Goal: Task Accomplishment & Management: Use online tool/utility

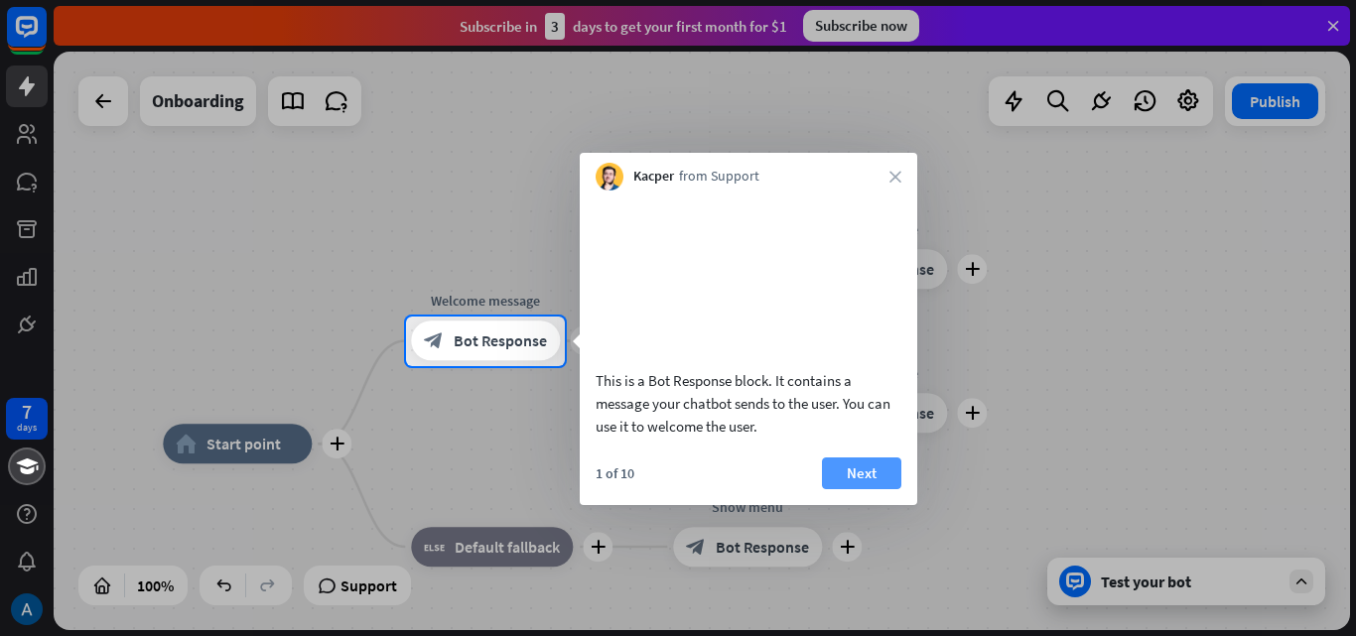
click at [843, 489] on button "Next" at bounding box center [861, 474] width 79 height 32
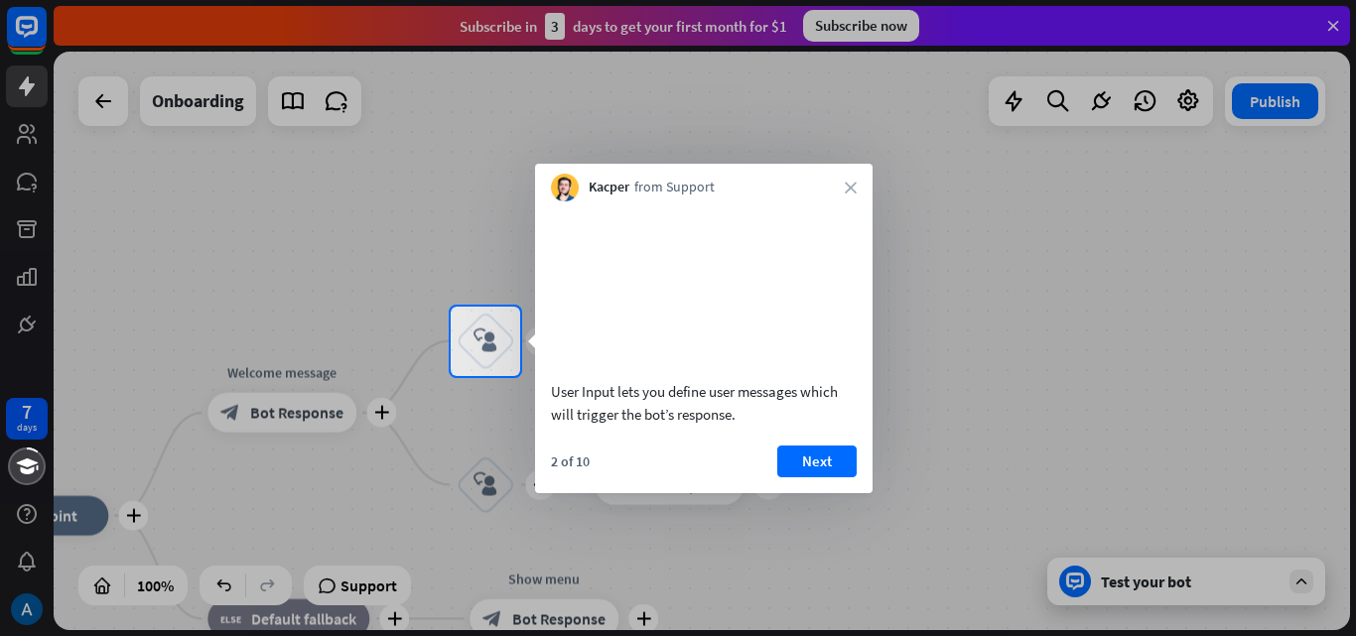
click at [815, 477] on button "Next" at bounding box center [816, 462] width 79 height 32
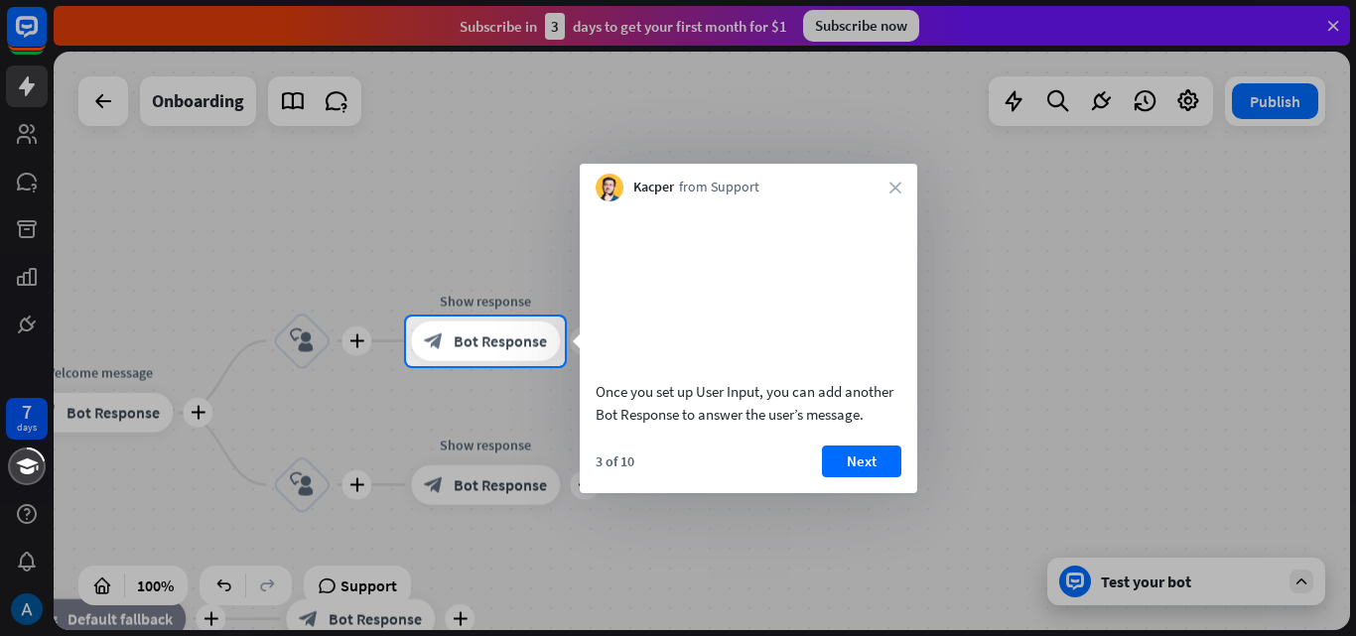
click at [834, 477] on button "Next" at bounding box center [861, 462] width 79 height 32
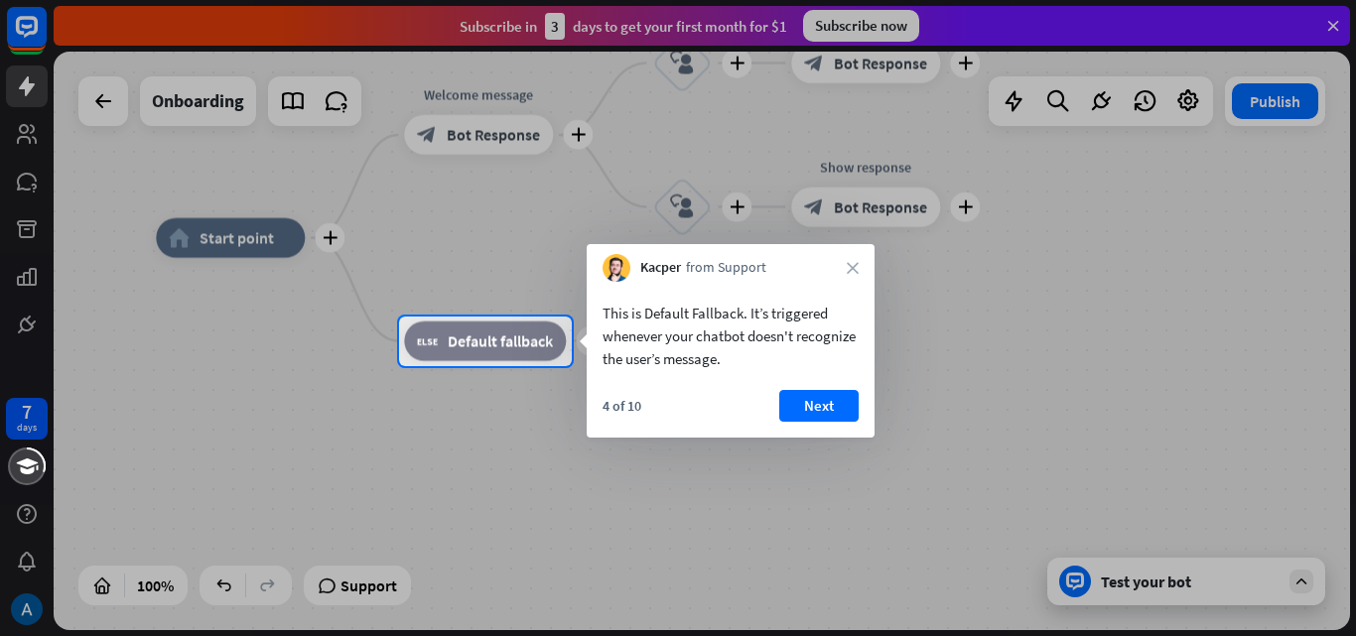
click at [825, 388] on div "This is Default Fallback. It’s triggered whenever your chatbot doesn't recogniz…" at bounding box center [731, 360] width 288 height 156
click at [812, 407] on button "Next" at bounding box center [818, 406] width 79 height 32
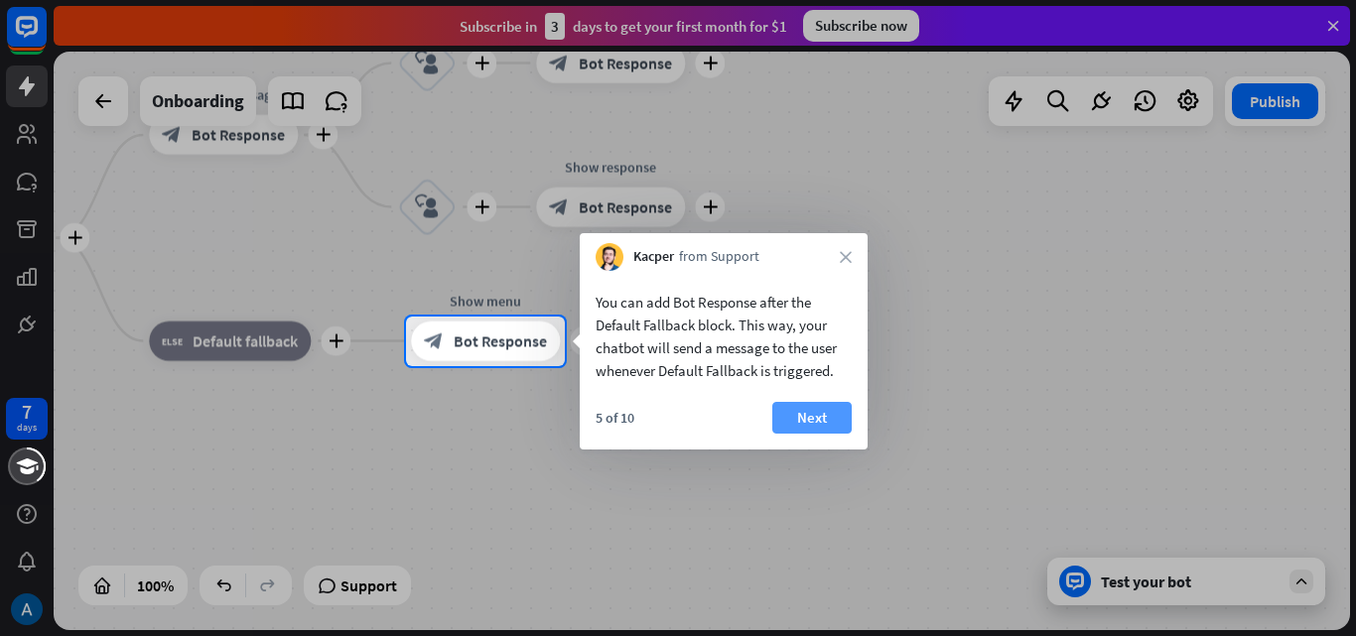
click at [786, 421] on button "Next" at bounding box center [811, 418] width 79 height 32
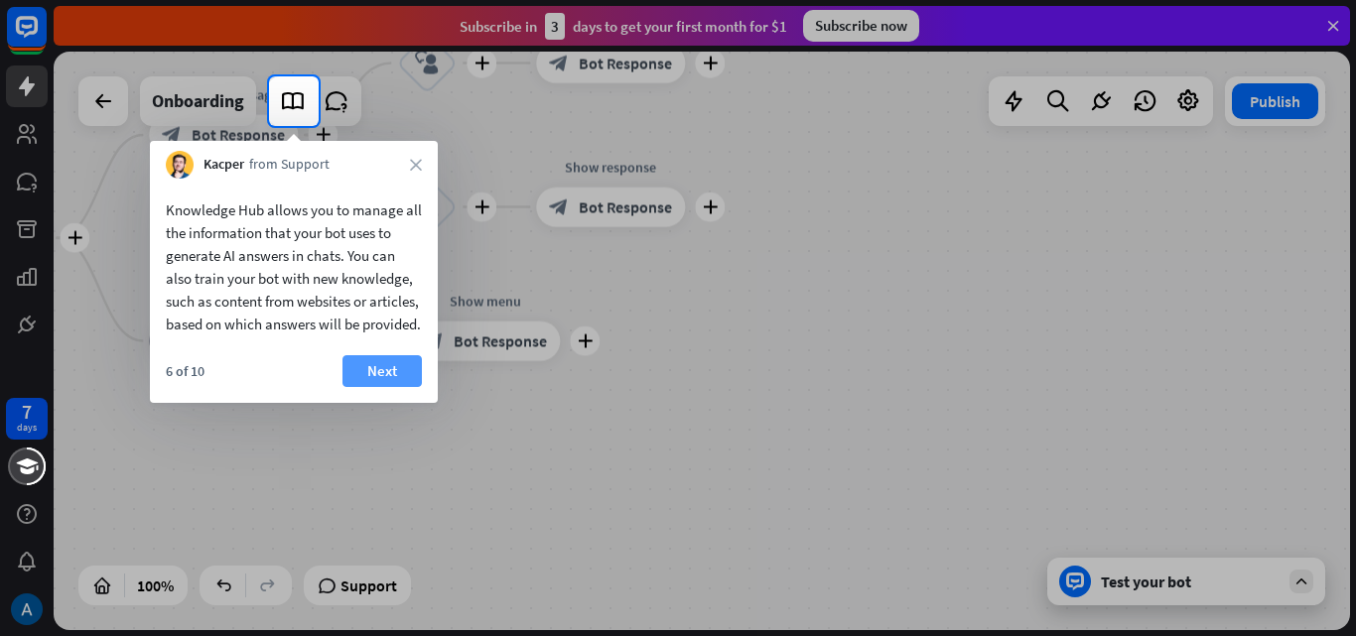
click at [381, 387] on button "Next" at bounding box center [381, 371] width 79 height 32
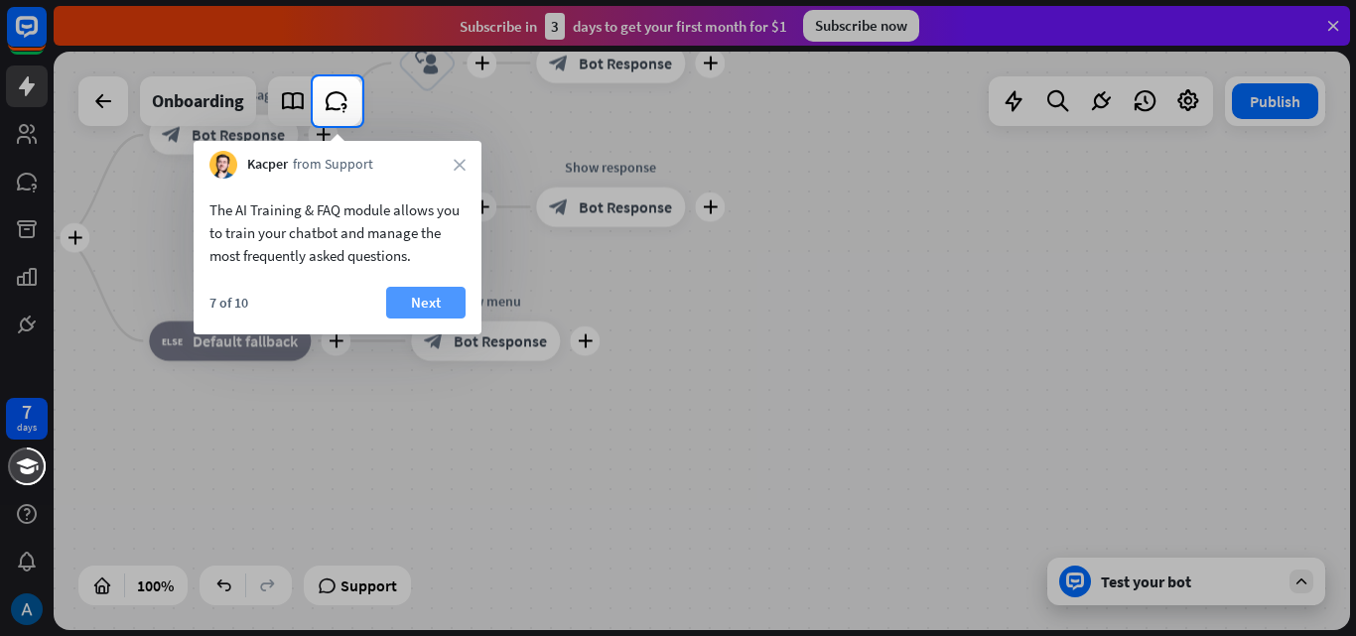
click at [416, 307] on button "Next" at bounding box center [425, 303] width 79 height 32
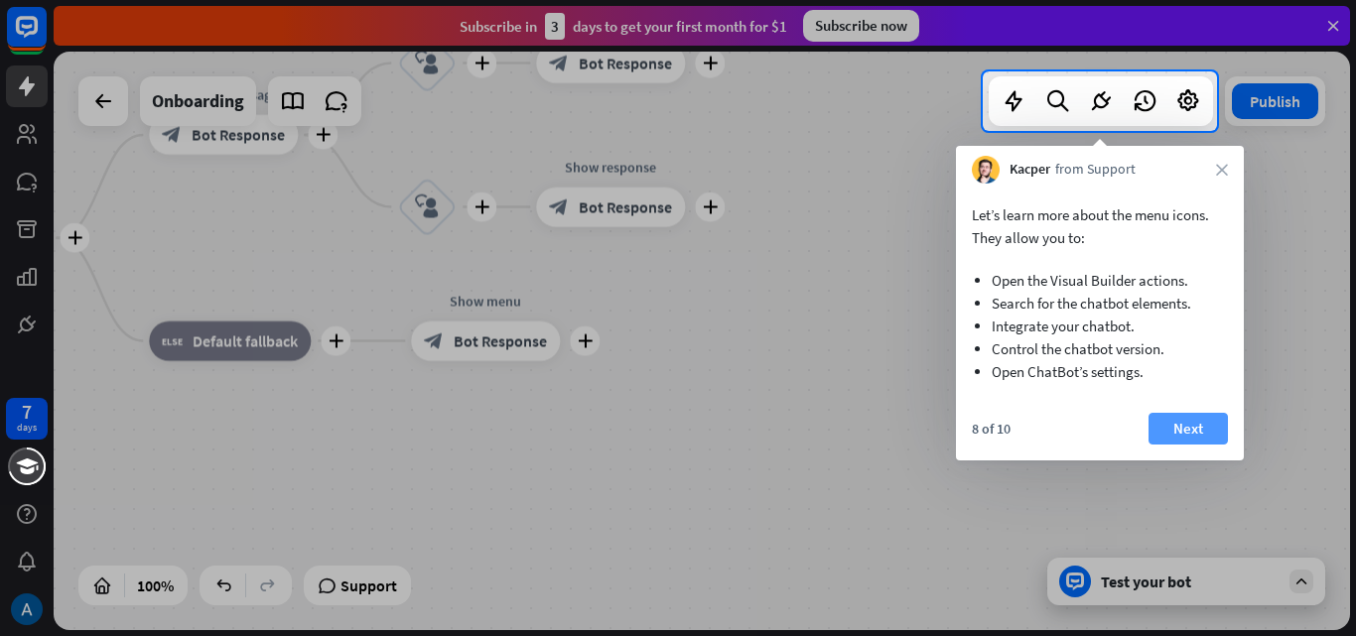
drag, startPoint x: 1175, startPoint y: 425, endPoint x: 1155, endPoint y: 423, distance: 19.9
click at [1174, 425] on button "Next" at bounding box center [1187, 429] width 79 height 32
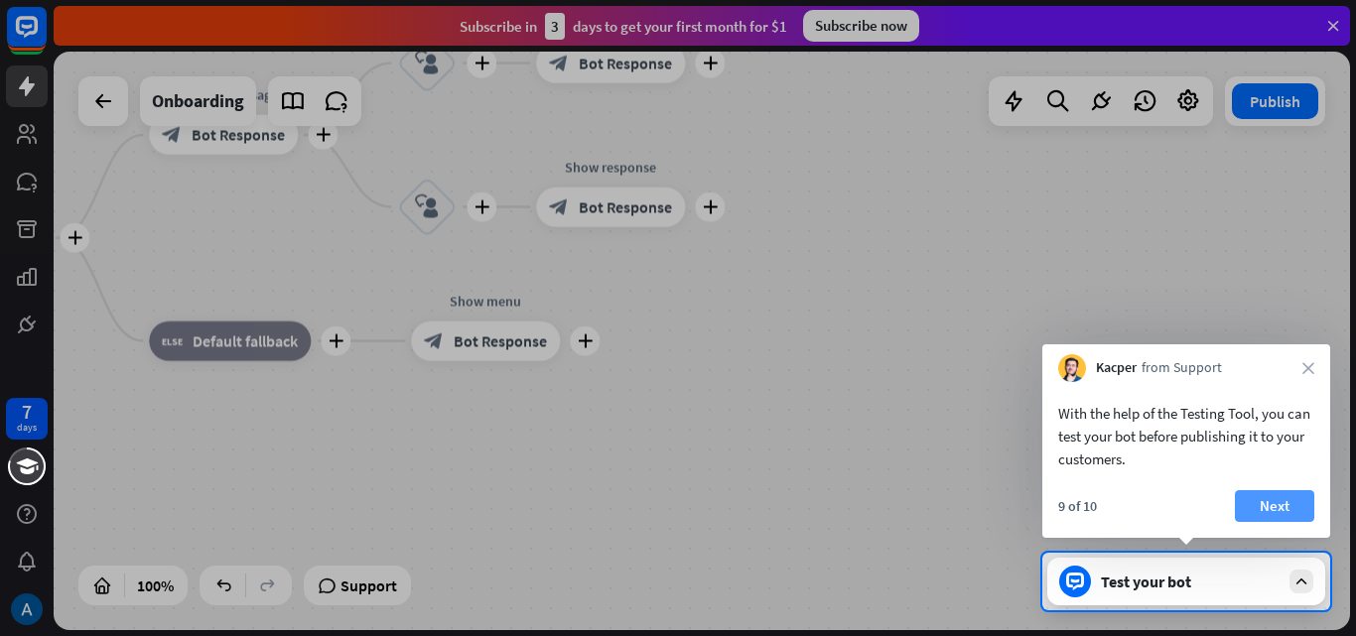
click at [1271, 499] on button "Next" at bounding box center [1274, 506] width 79 height 32
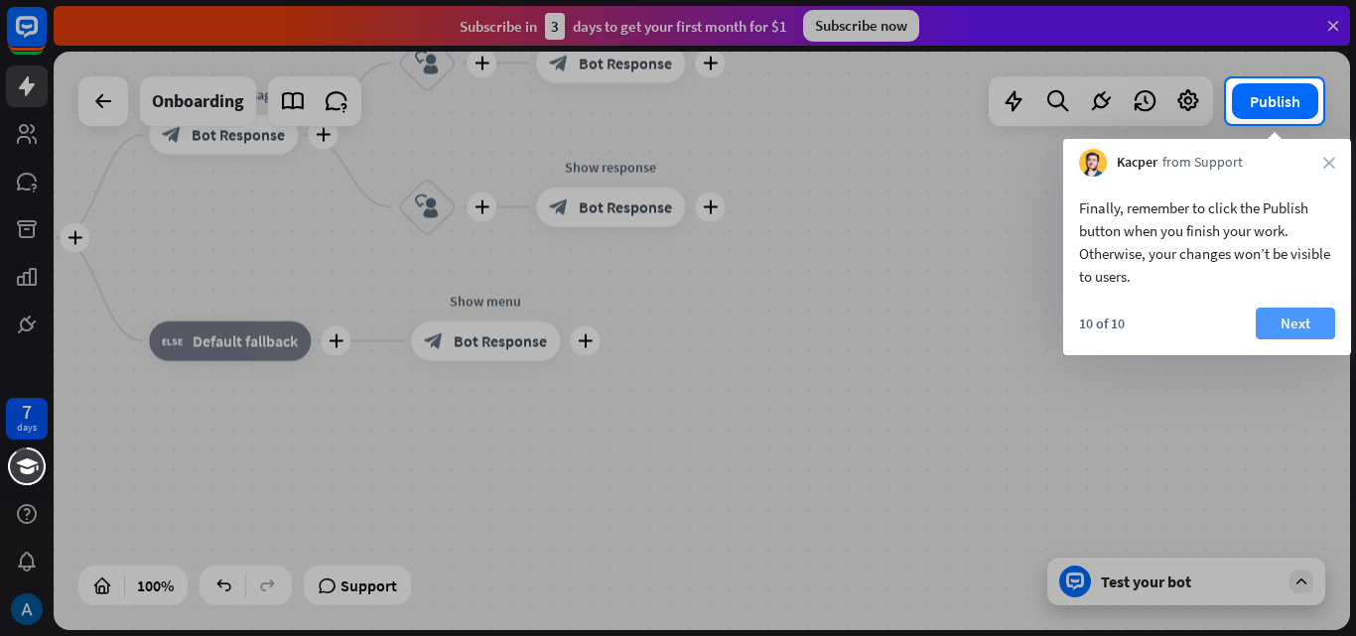
click at [1281, 334] on button "Next" at bounding box center [1294, 324] width 79 height 32
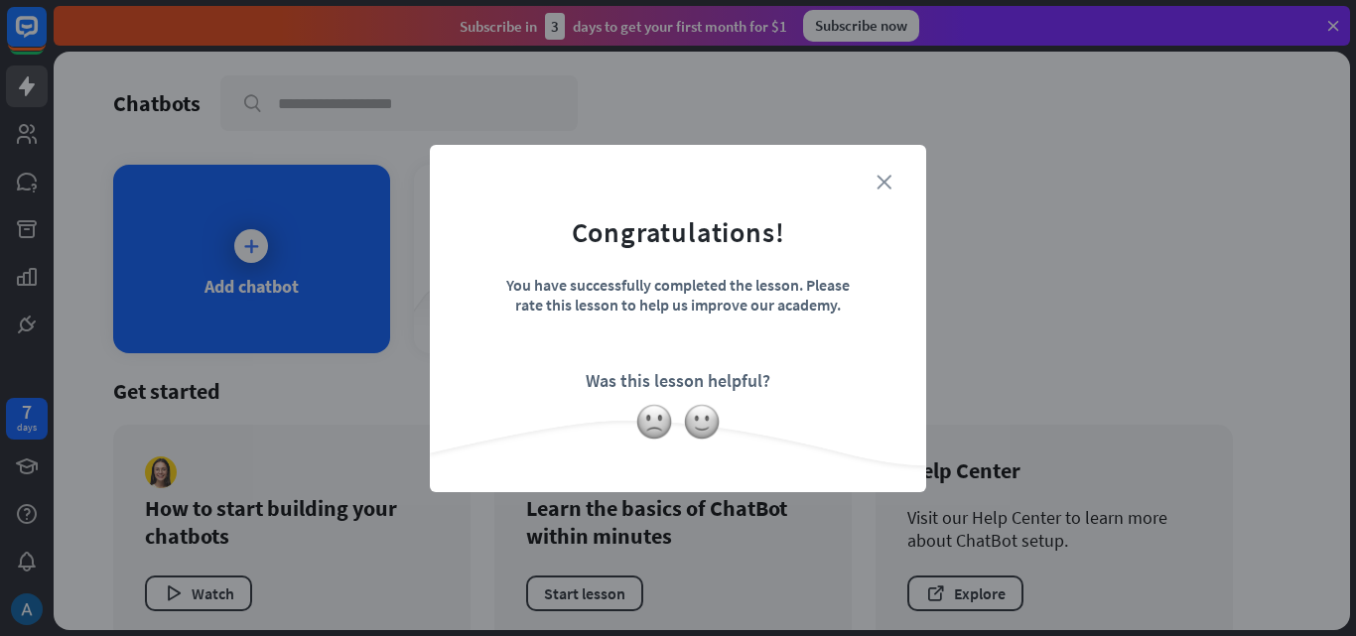
click at [881, 182] on icon "close" at bounding box center [883, 182] width 15 height 15
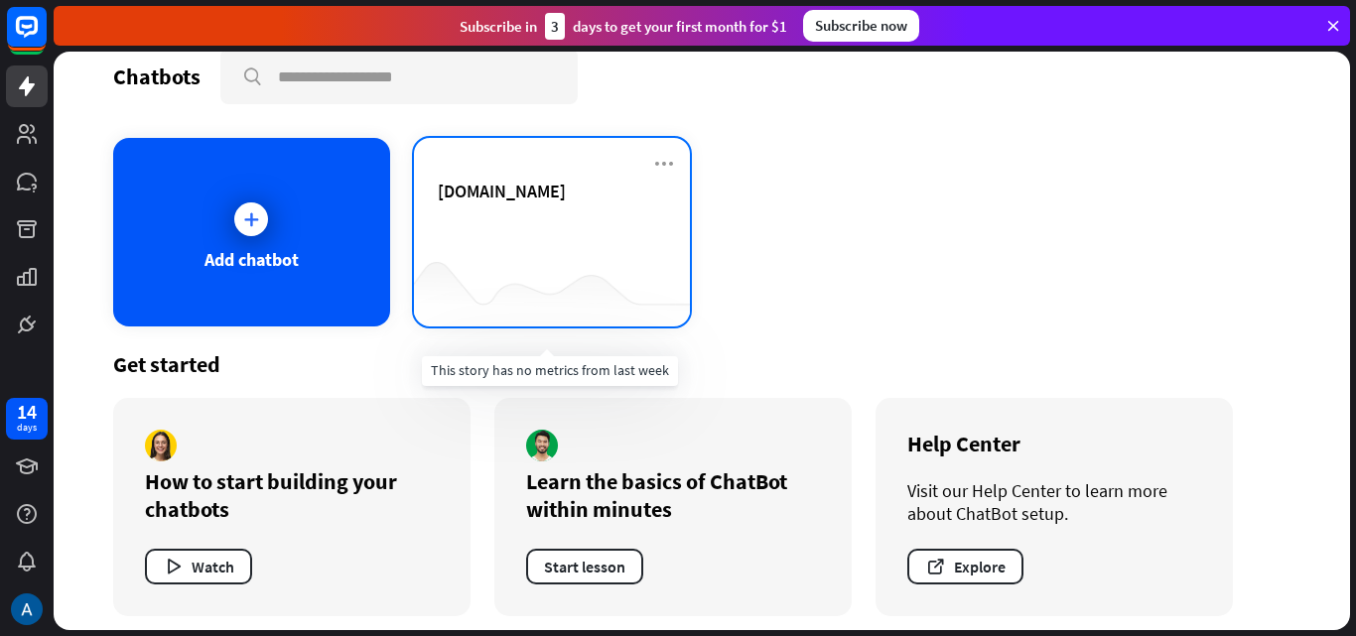
scroll to position [37, 0]
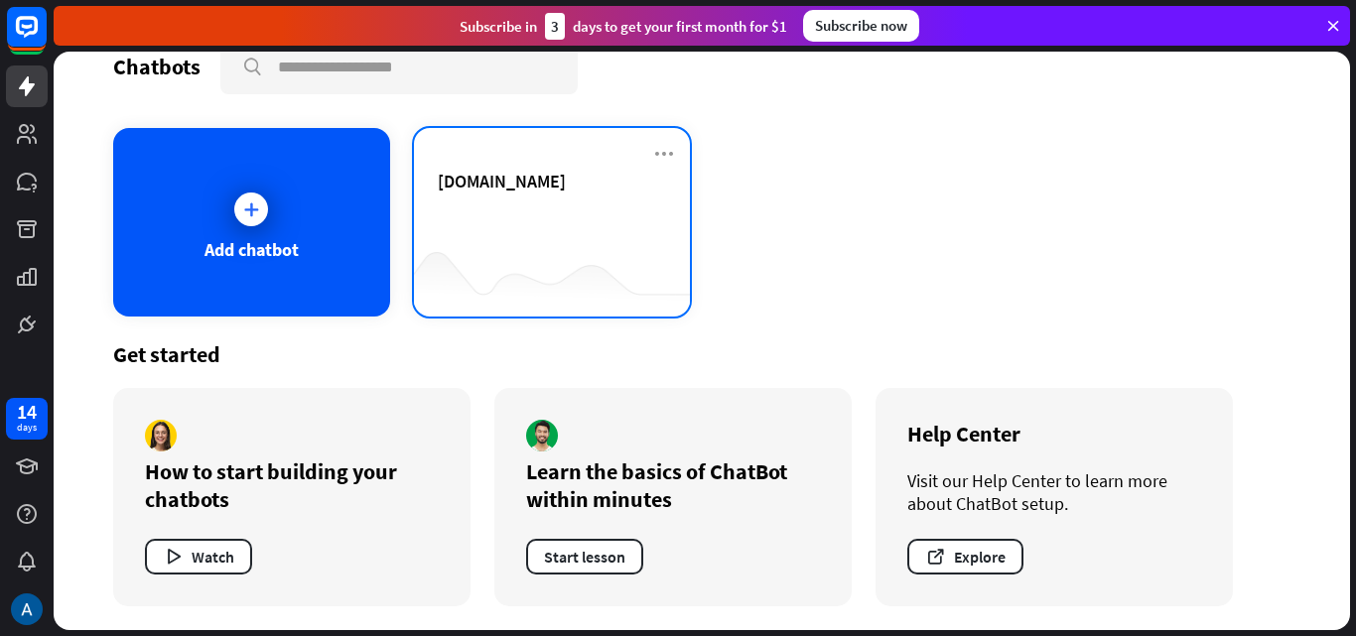
click at [597, 273] on div at bounding box center [552, 277] width 277 height 76
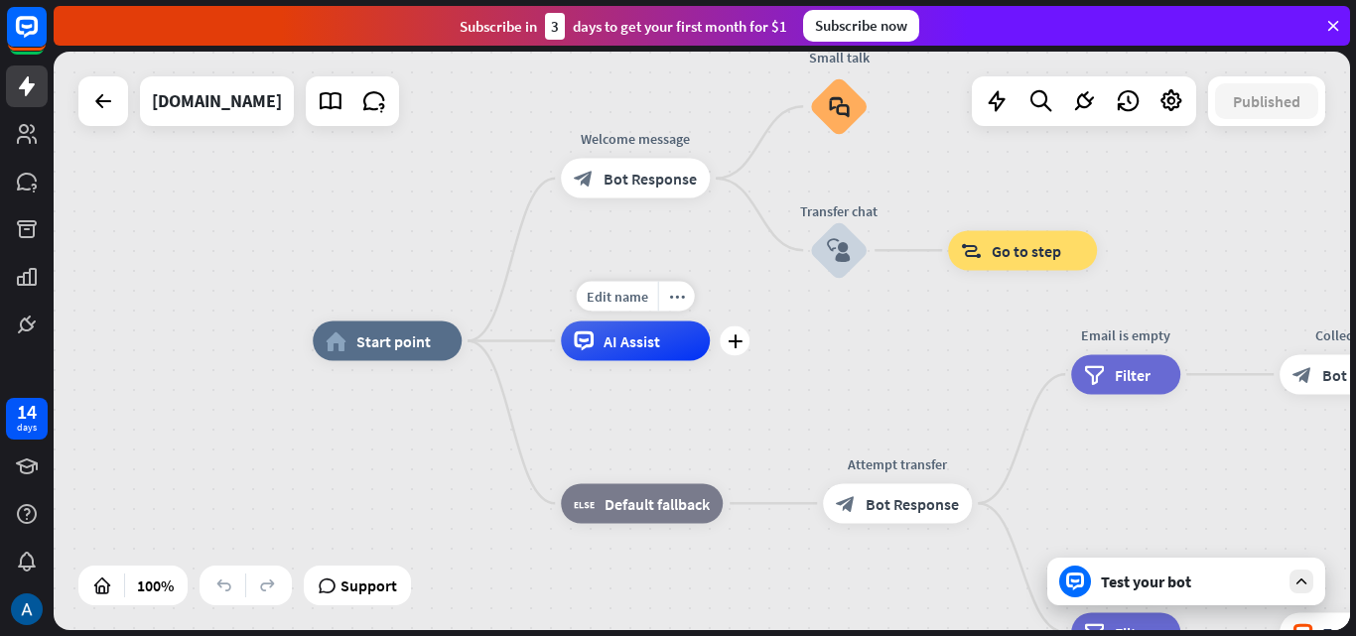
click at [695, 341] on div "AI Assist" at bounding box center [635, 342] width 149 height 40
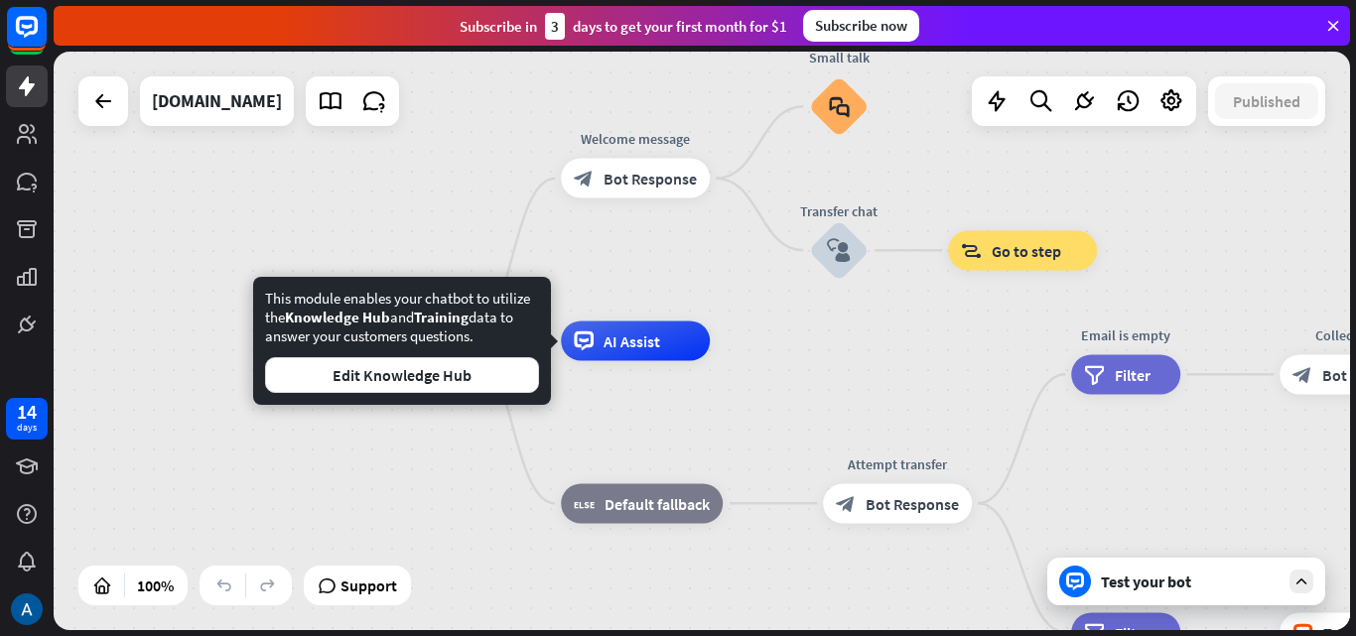
click at [862, 337] on div "home_2 Start point Welcome message block_bot_response Bot Response Small talk b…" at bounding box center [702, 341] width 1296 height 579
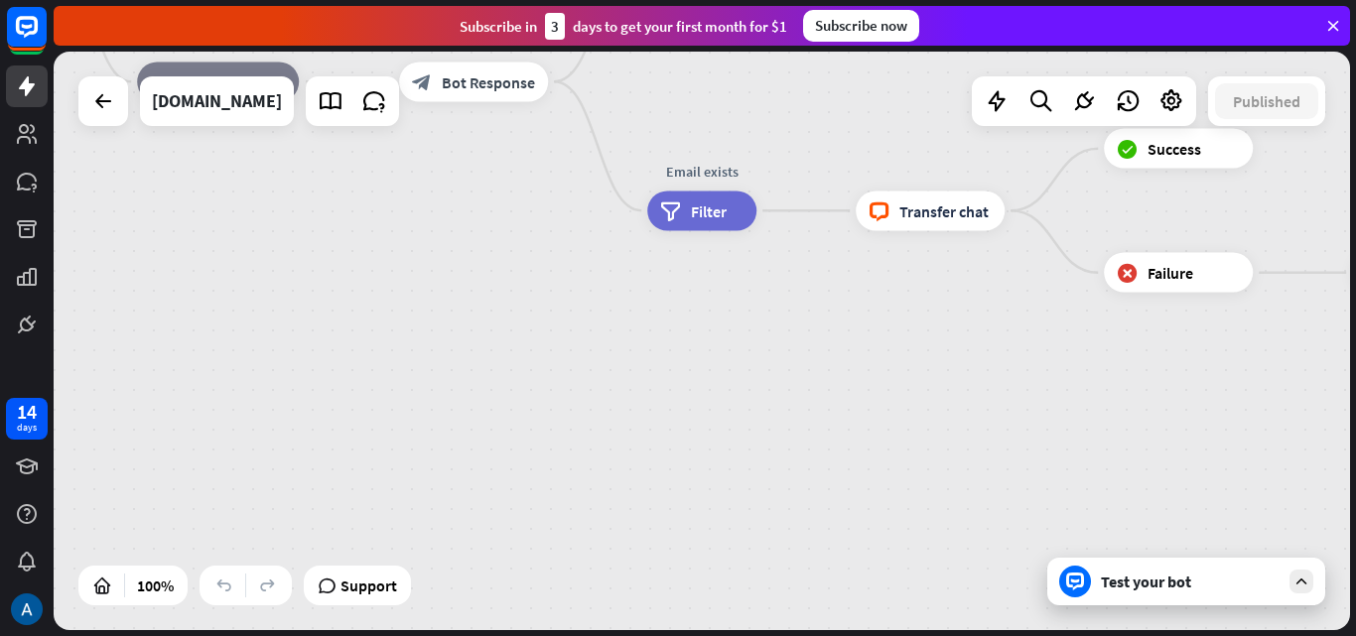
drag, startPoint x: 1041, startPoint y: 333, endPoint x: 744, endPoint y: -55, distance: 488.5
click at [744, 0] on html "14 days close Product Help First steps Get started with ChatBot Help Center Fol…" at bounding box center [678, 318] width 1356 height 636
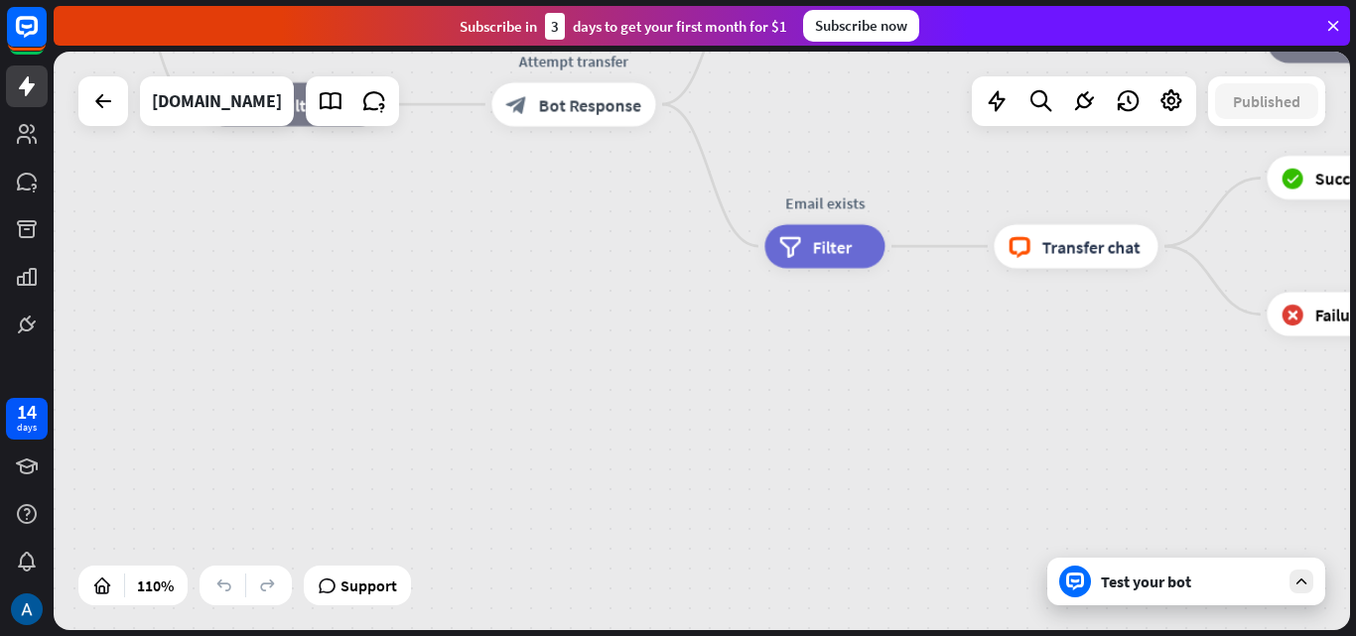
click at [715, 129] on div "home_2 Start point Welcome message block_bot_response Bot Response Small talk b…" at bounding box center [644, 244] width 1426 height 636
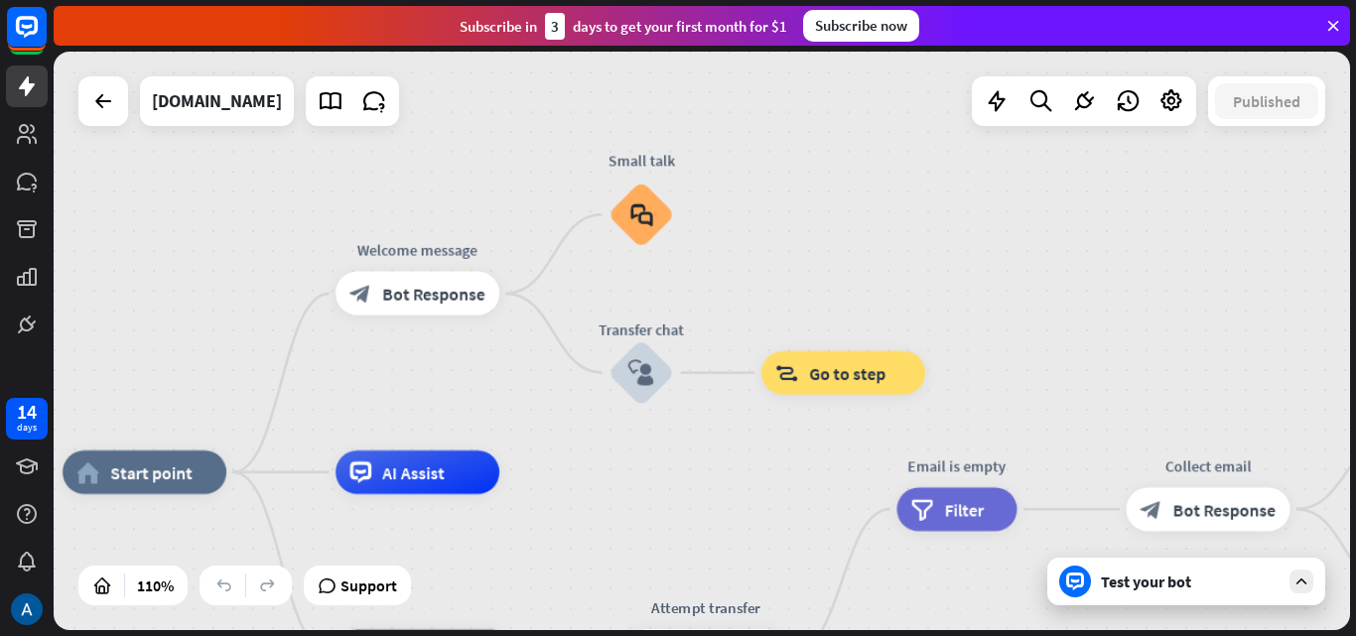
drag, startPoint x: 716, startPoint y: 125, endPoint x: 762, endPoint y: 663, distance: 539.9
click at [762, 635] on html "14 days close Product Help First steps Get started with ChatBot Help Center Fol…" at bounding box center [678, 318] width 1356 height 636
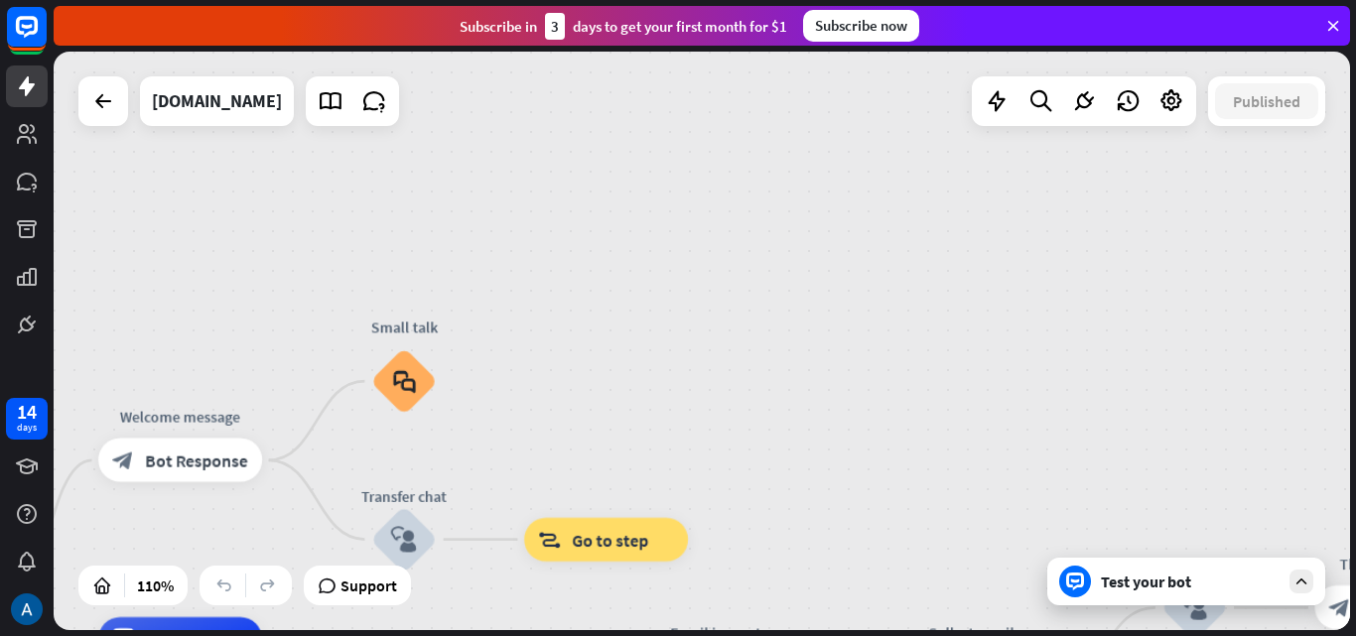
drag, startPoint x: 945, startPoint y: 345, endPoint x: 1028, endPoint y: 474, distance: 153.6
click at [953, 494] on div "home_2 Start point Welcome message block_bot_response Bot Response Small talk b…" at bounding box center [702, 341] width 1296 height 579
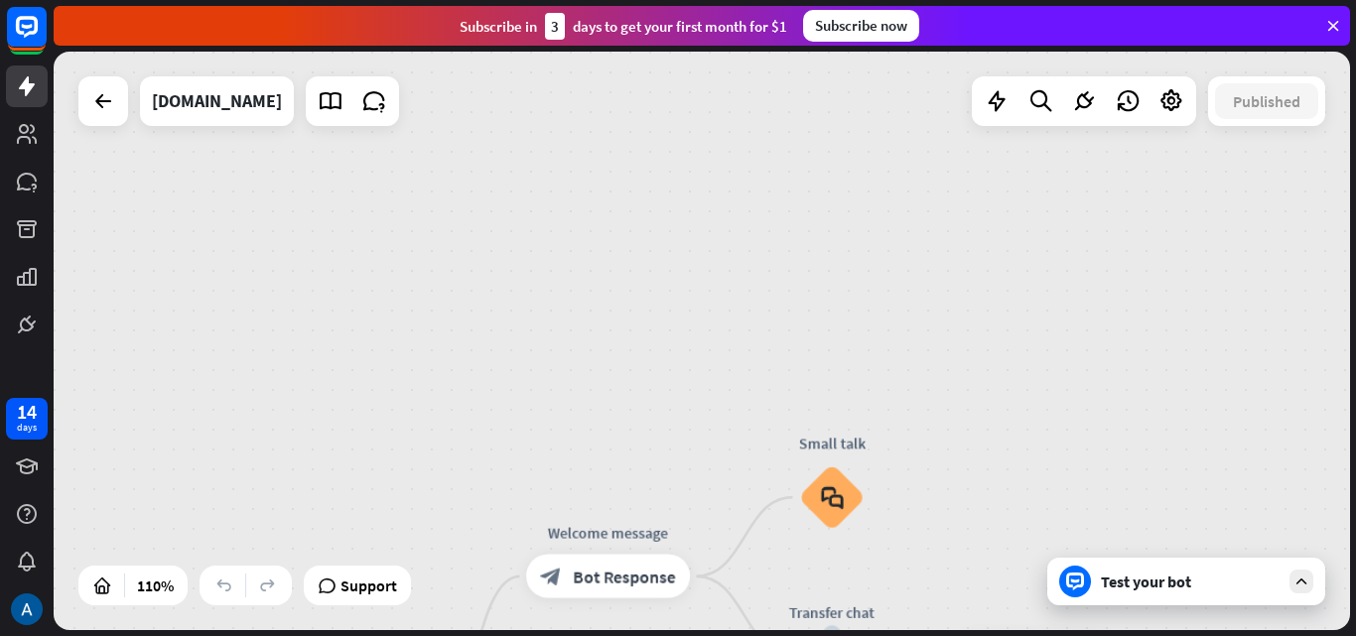
drag, startPoint x: 753, startPoint y: 227, endPoint x: 891, endPoint y: 274, distance: 145.6
click at [889, 274] on div "home_2 Start point Welcome message block_bot_response Bot Response Small talk b…" at bounding box center [702, 341] width 1296 height 579
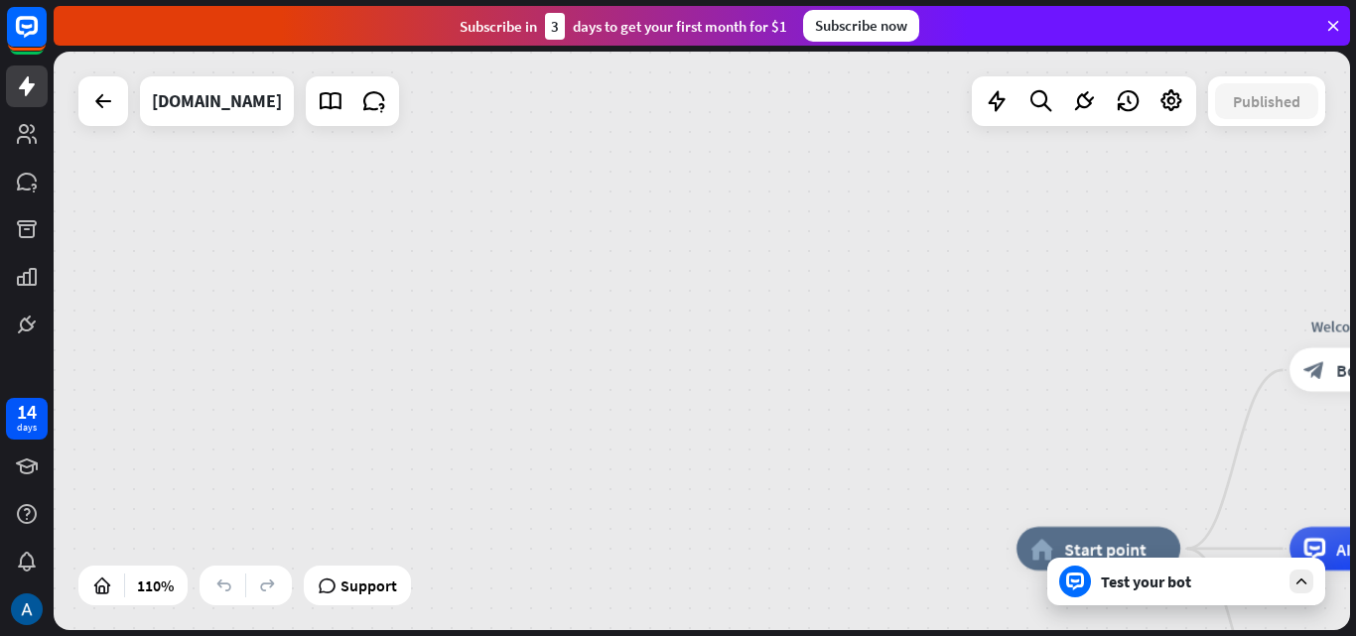
drag, startPoint x: 815, startPoint y: 339, endPoint x: 1254, endPoint y: -57, distance: 591.7
click at [1254, 0] on html "14 days close Product Help First steps Get started with ChatBot Help Center Fol…" at bounding box center [678, 318] width 1356 height 636
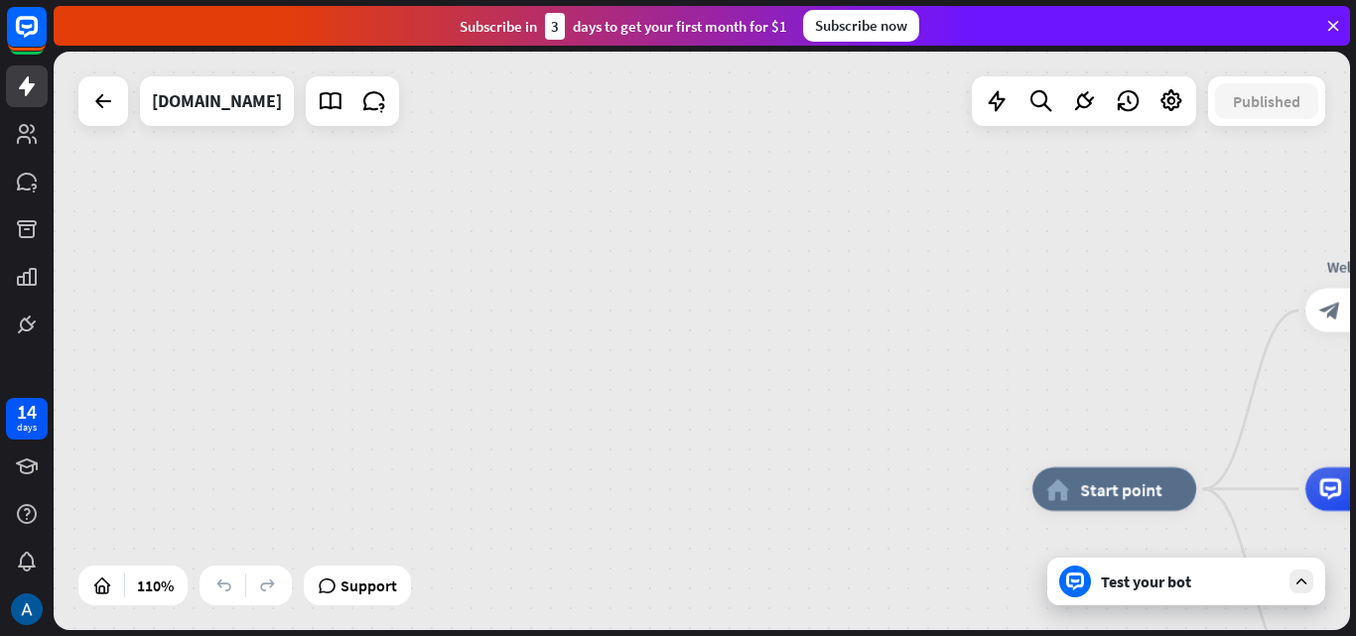
drag, startPoint x: 766, startPoint y: -16, endPoint x: 743, endPoint y: -25, distance: 24.5
click at [743, 0] on html "14 days close Product Help First steps Get started with ChatBot Help Center Fol…" at bounding box center [678, 318] width 1356 height 636
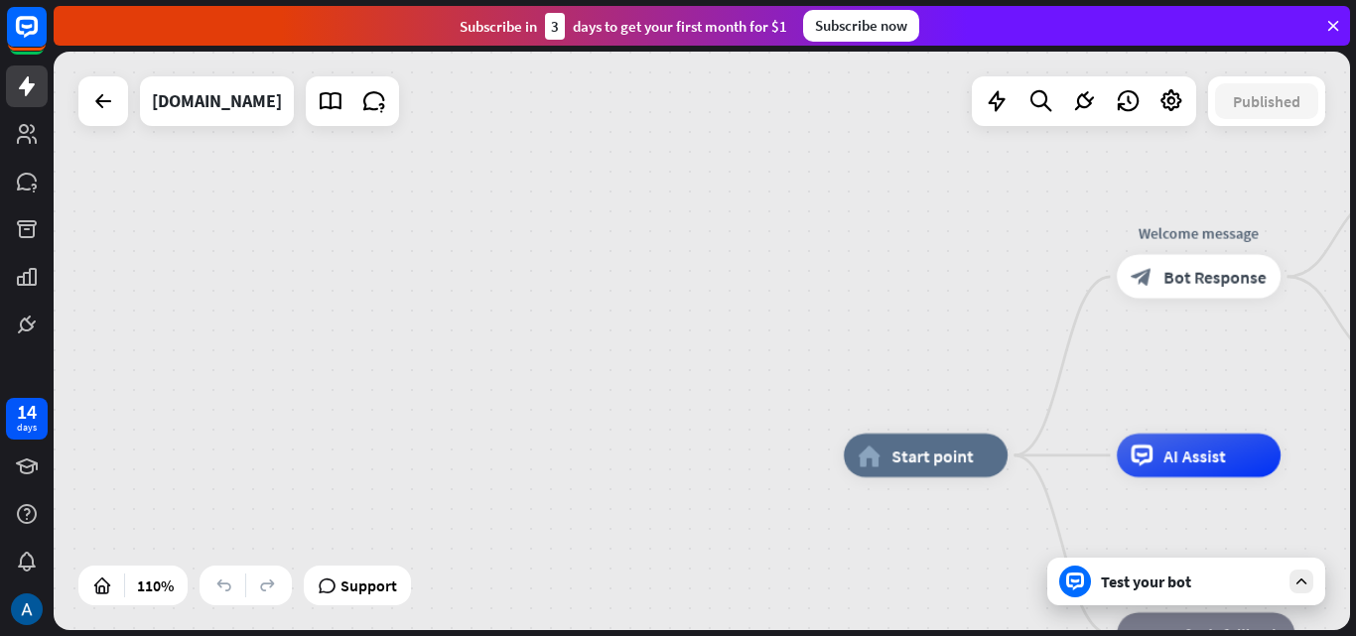
drag, startPoint x: 1000, startPoint y: 201, endPoint x: 744, endPoint y: 160, distance: 259.4
click at [744, 160] on div "home_2 Start point Welcome message block_bot_response Bot Response Small talk b…" at bounding box center [702, 341] width 1296 height 579
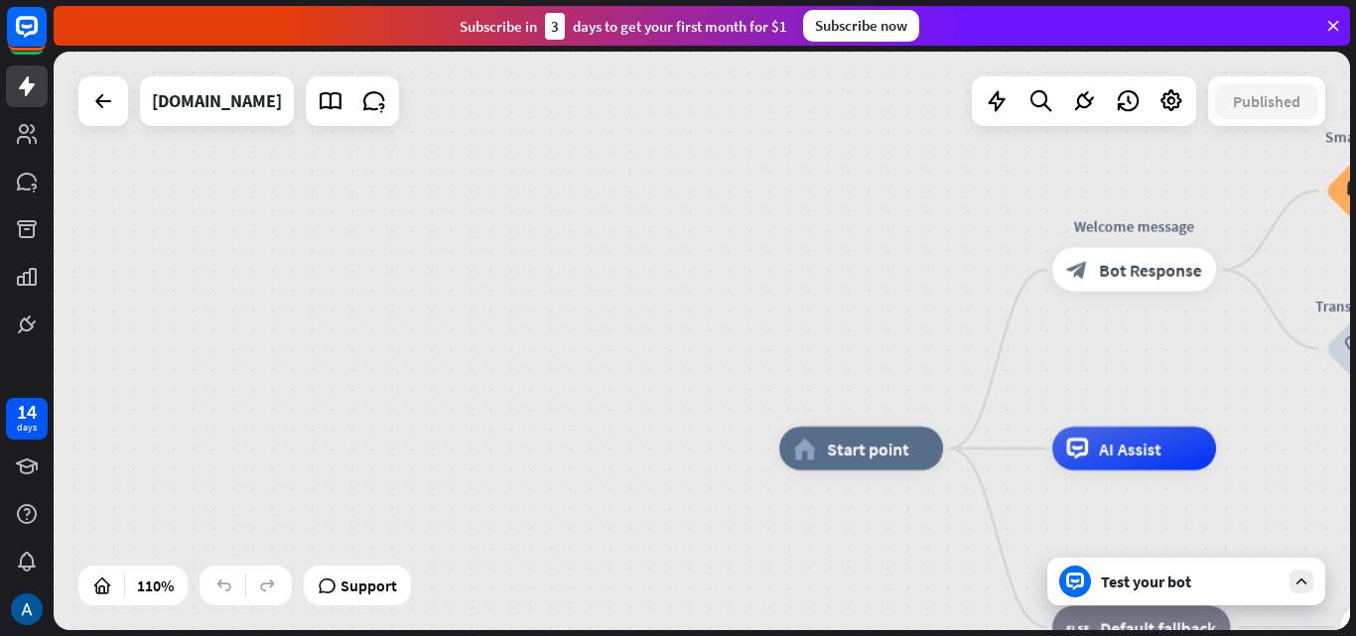
click at [586, 116] on div "home_2 Start point Welcome message block_bot_response Bot Response Small talk b…" at bounding box center [702, 341] width 1296 height 579
drag, startPoint x: 1099, startPoint y: 11, endPoint x: 1068, endPoint y: 7, distance: 31.0
click at [1098, 10] on div "Subscribe [DATE] to get your first month for $1 Subscribe now" at bounding box center [702, 26] width 1296 height 40
drag, startPoint x: 544, startPoint y: 22, endPoint x: 547, endPoint y: 38, distance: 16.2
click at [545, 22] on div "3" at bounding box center [555, 26] width 20 height 27
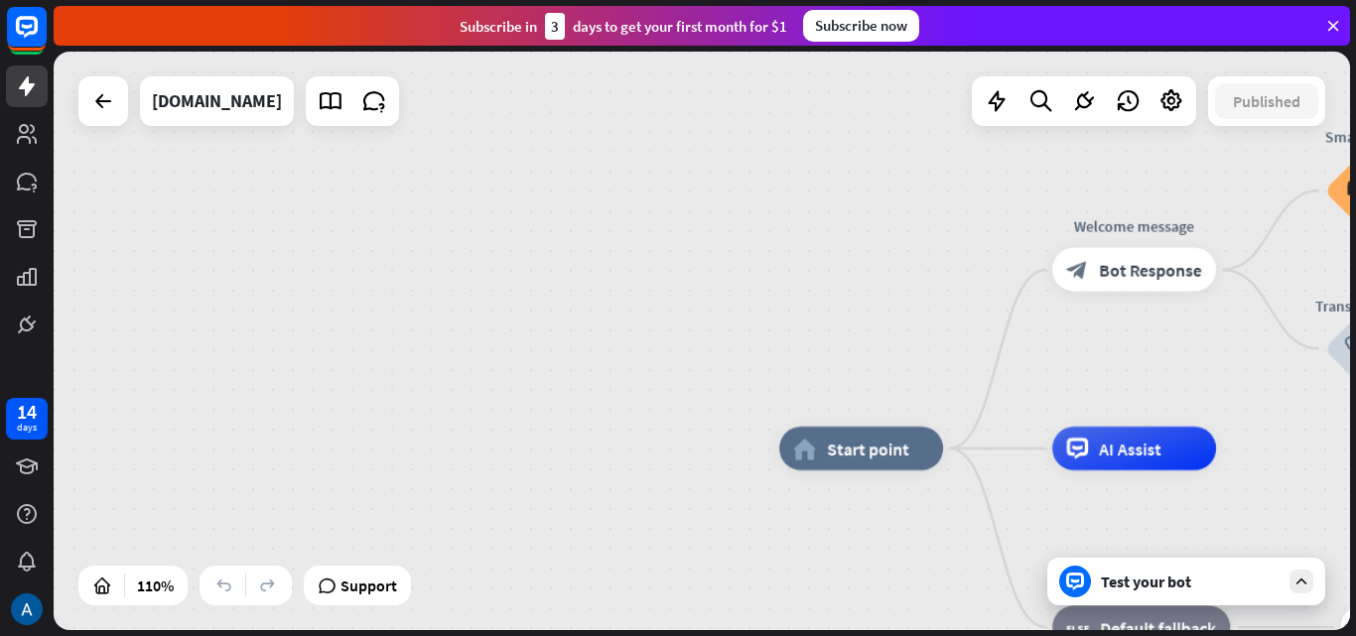
drag, startPoint x: 867, startPoint y: 26, endPoint x: 868, endPoint y: 39, distance: 12.9
click at [867, 24] on div "Subscribe now" at bounding box center [861, 26] width 116 height 32
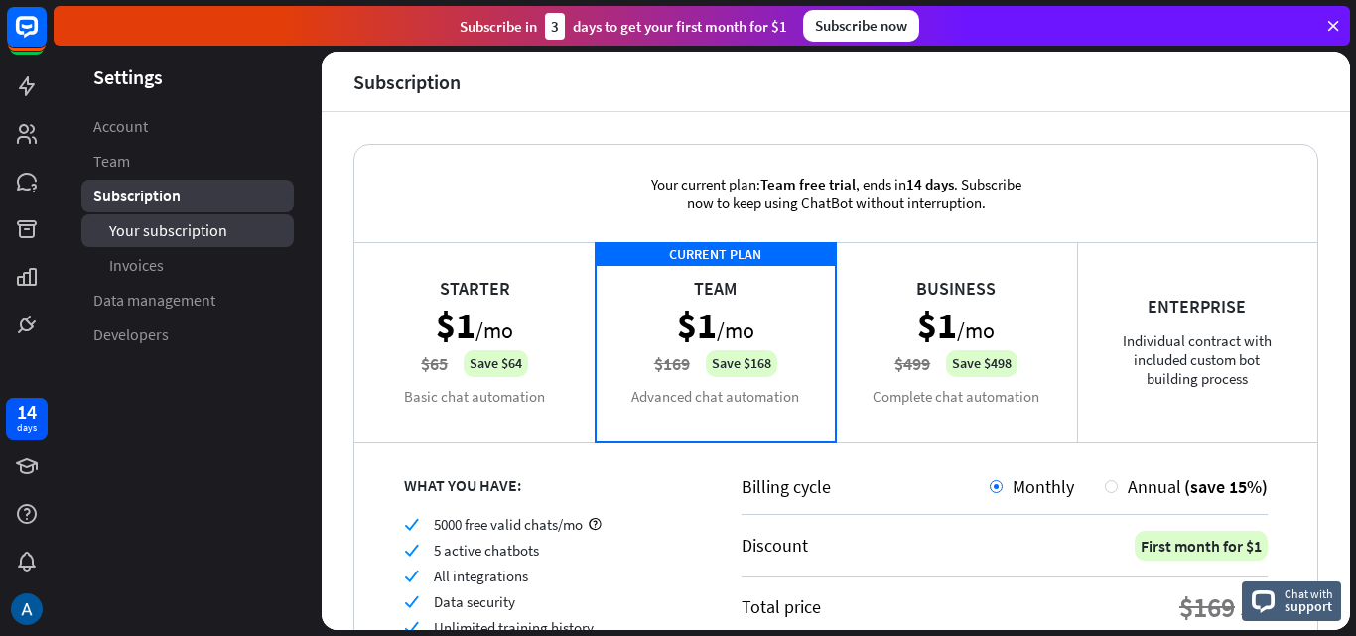
click at [180, 229] on span "Your subscription" at bounding box center [168, 230] width 118 height 21
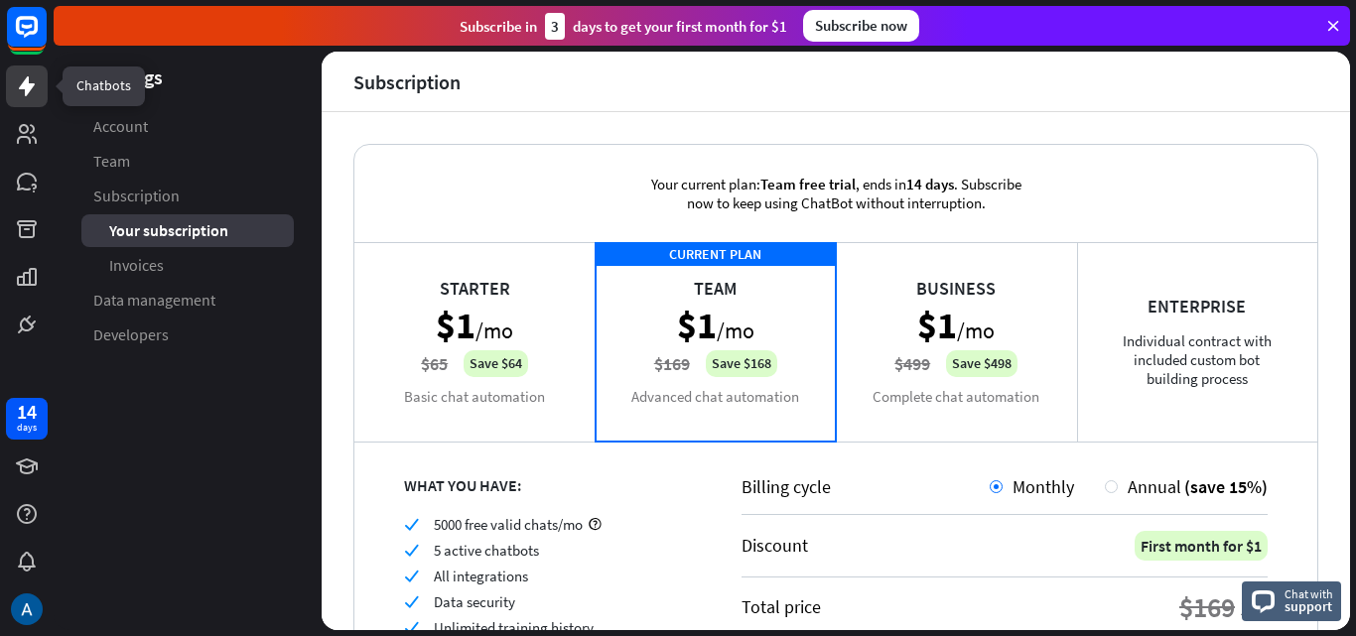
click at [16, 95] on icon at bounding box center [27, 86] width 24 height 24
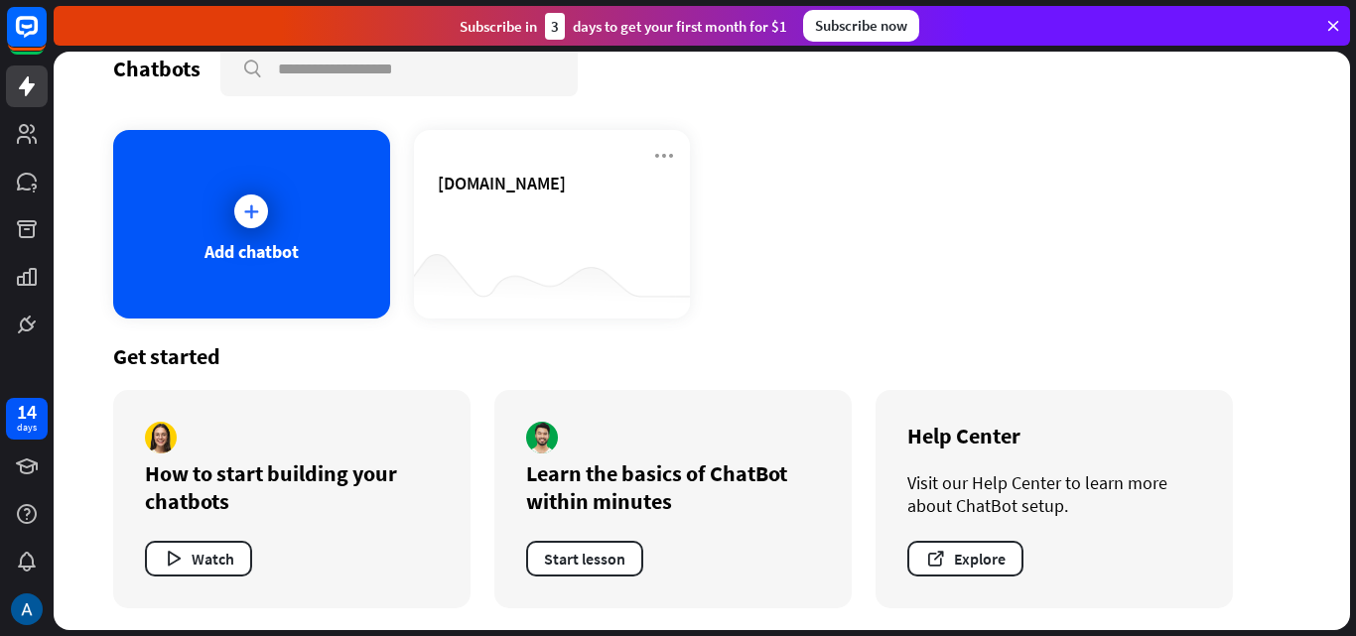
scroll to position [37, 0]
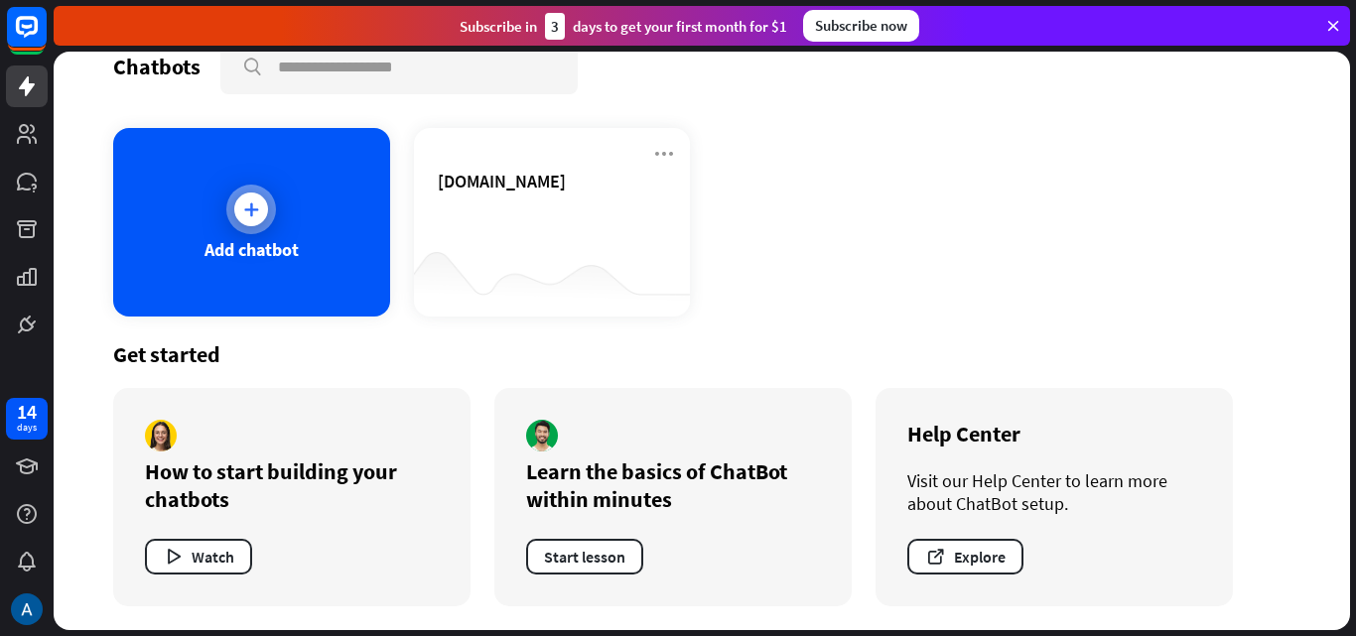
click at [258, 217] on icon at bounding box center [251, 209] width 20 height 20
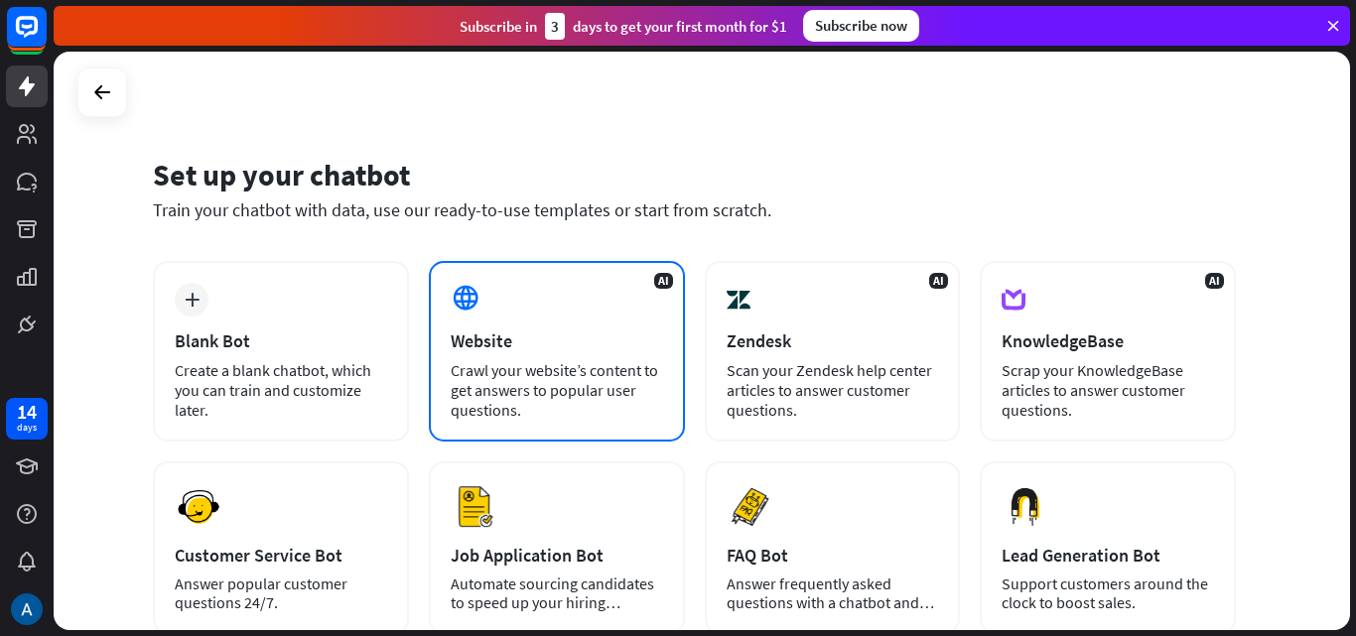
click at [455, 364] on div "Crawl your website’s content to get answers to popular user questions." at bounding box center [557, 390] width 212 height 60
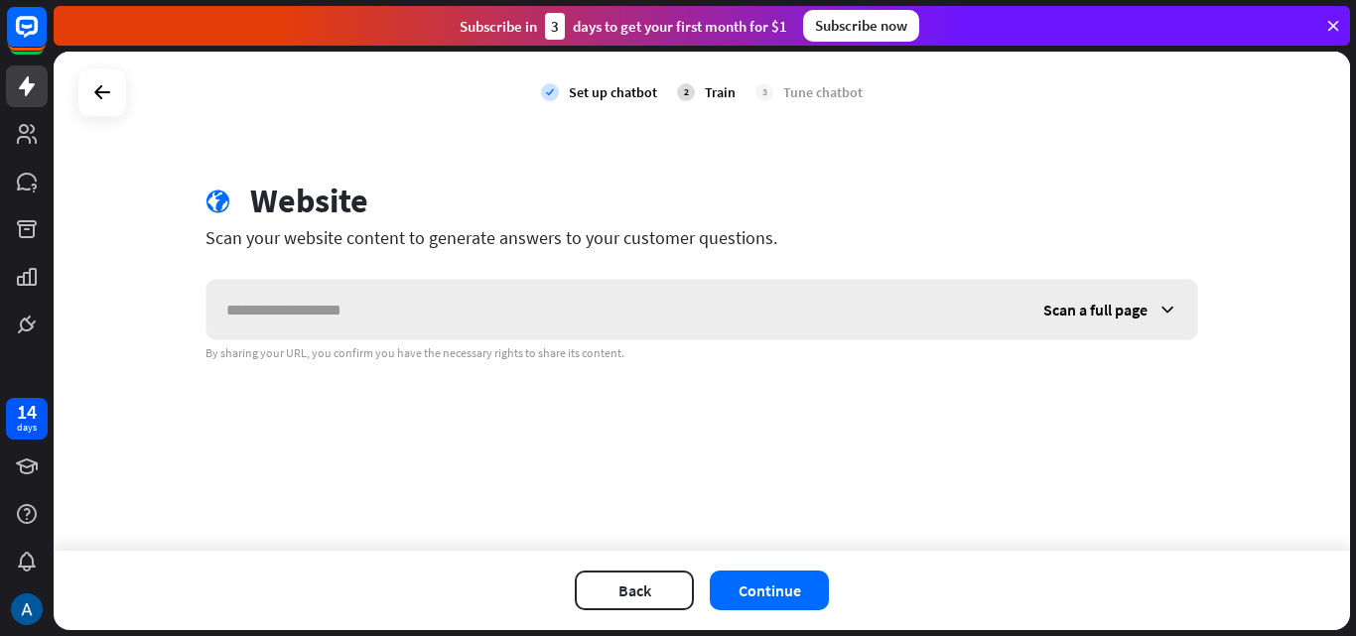
click at [1162, 305] on icon at bounding box center [1167, 310] width 20 height 20
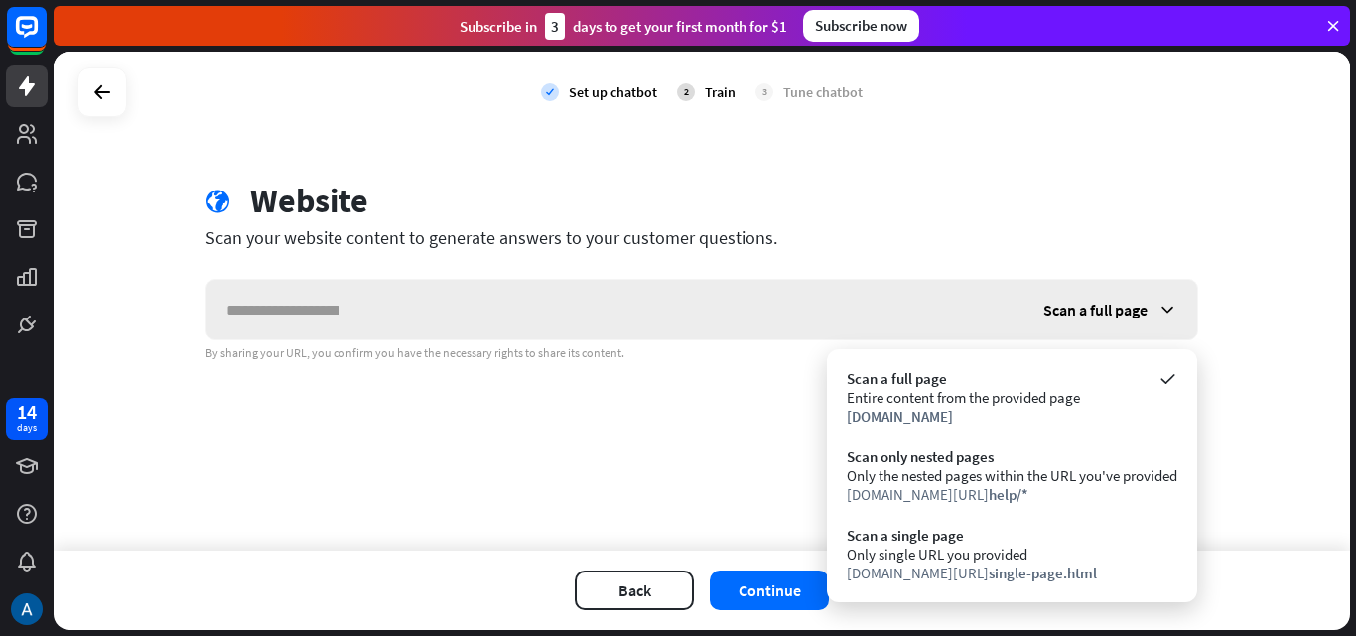
click at [1150, 306] on div "Scan a full page" at bounding box center [1110, 310] width 174 height 60
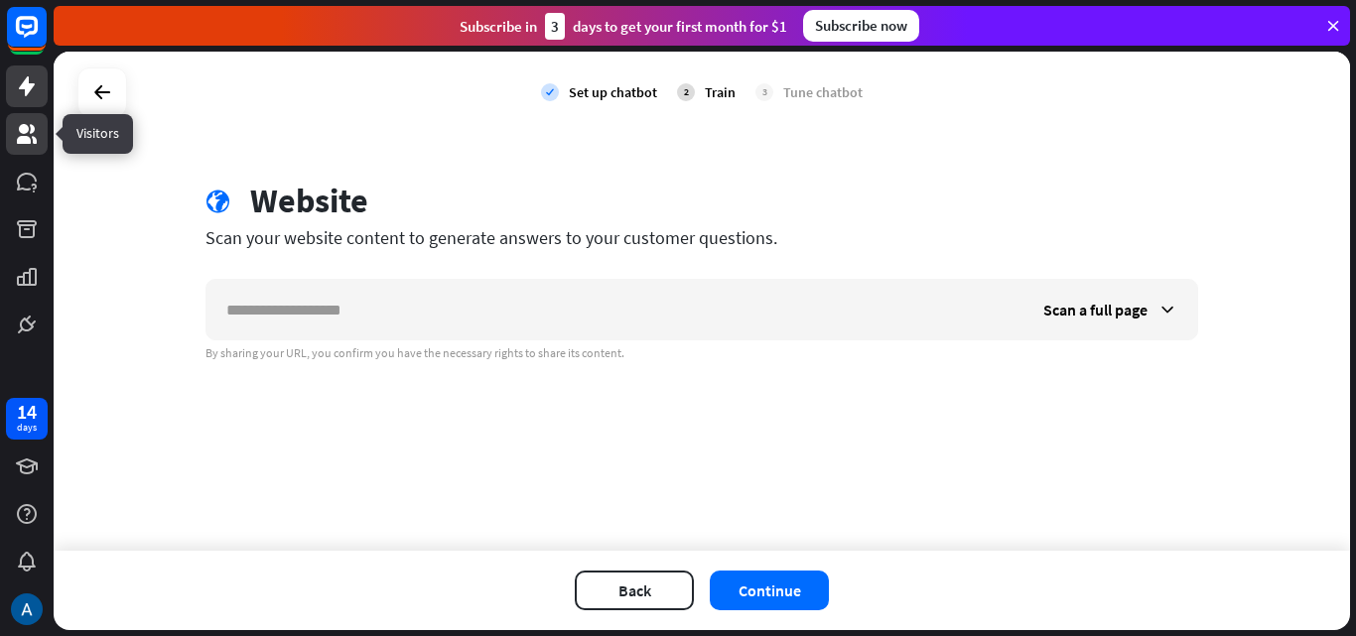
click at [16, 144] on icon at bounding box center [27, 134] width 24 height 24
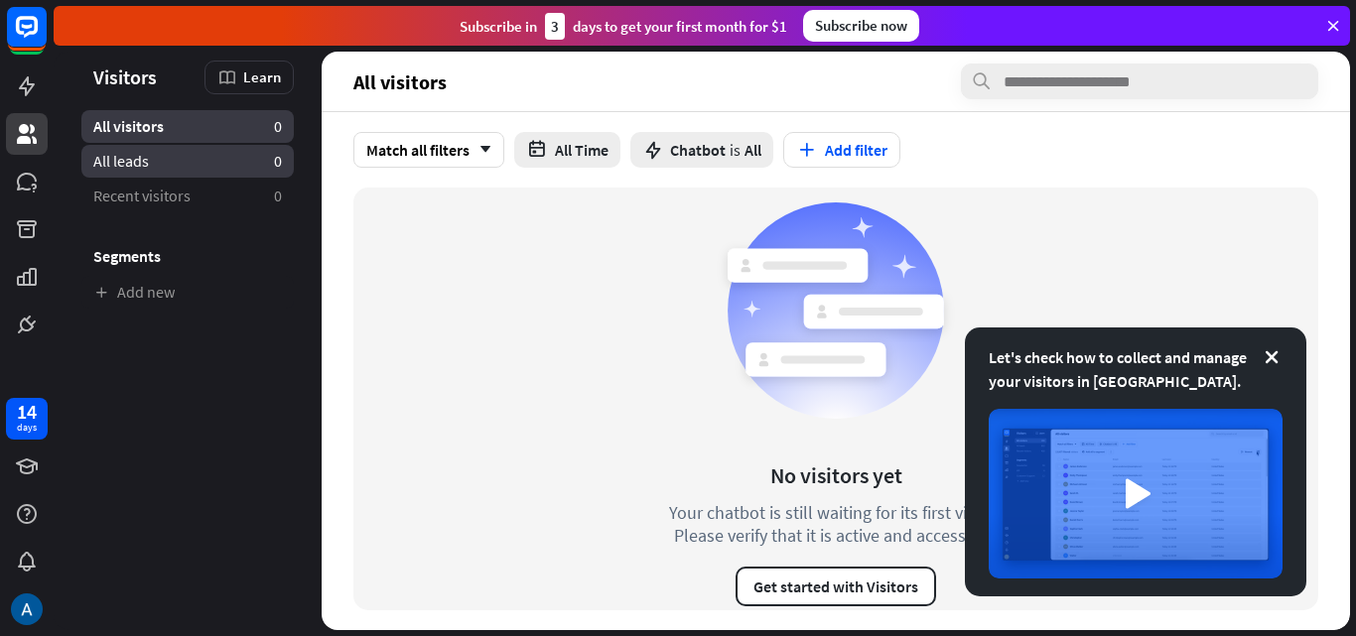
click at [141, 160] on span "All leads" at bounding box center [121, 161] width 56 height 21
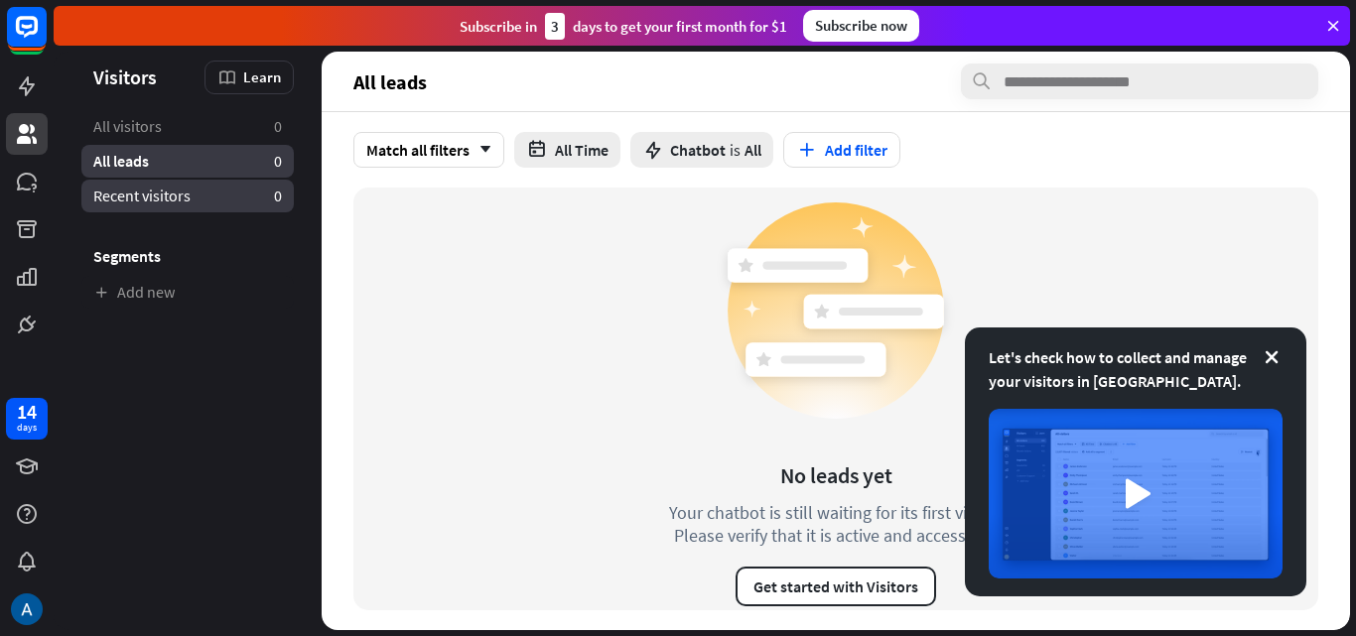
click at [97, 202] on span "Recent visitors" at bounding box center [141, 196] width 97 height 21
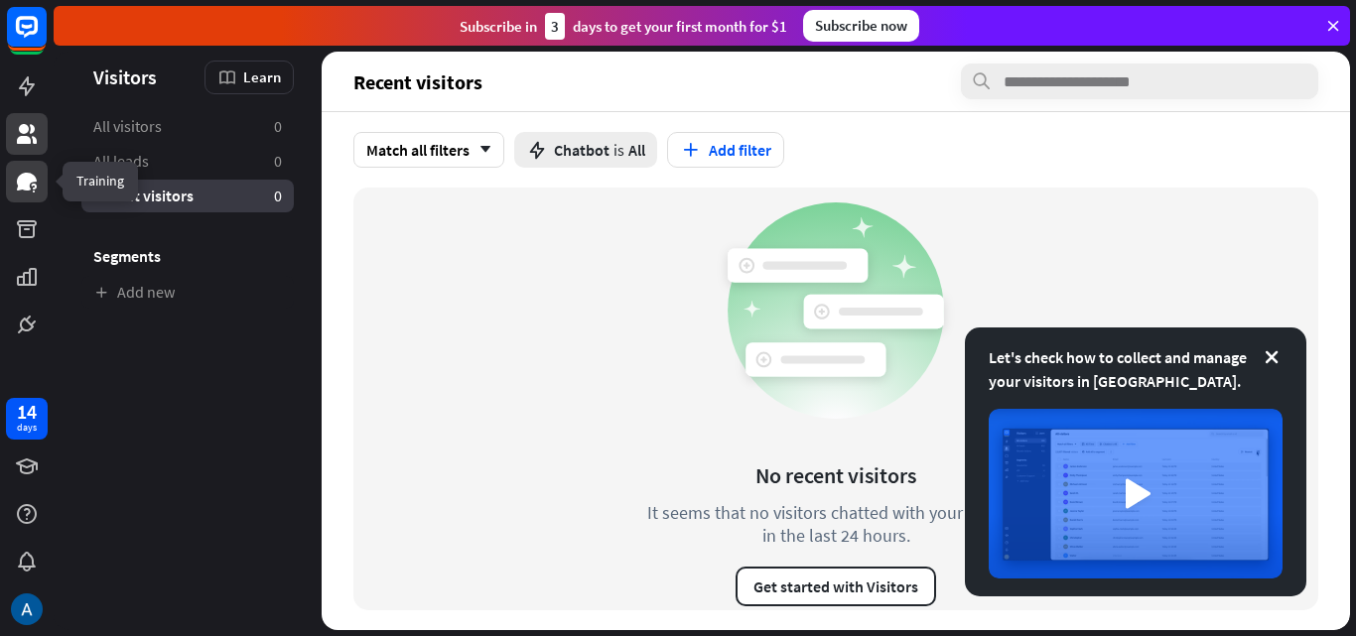
click at [16, 190] on icon at bounding box center [27, 182] width 24 height 24
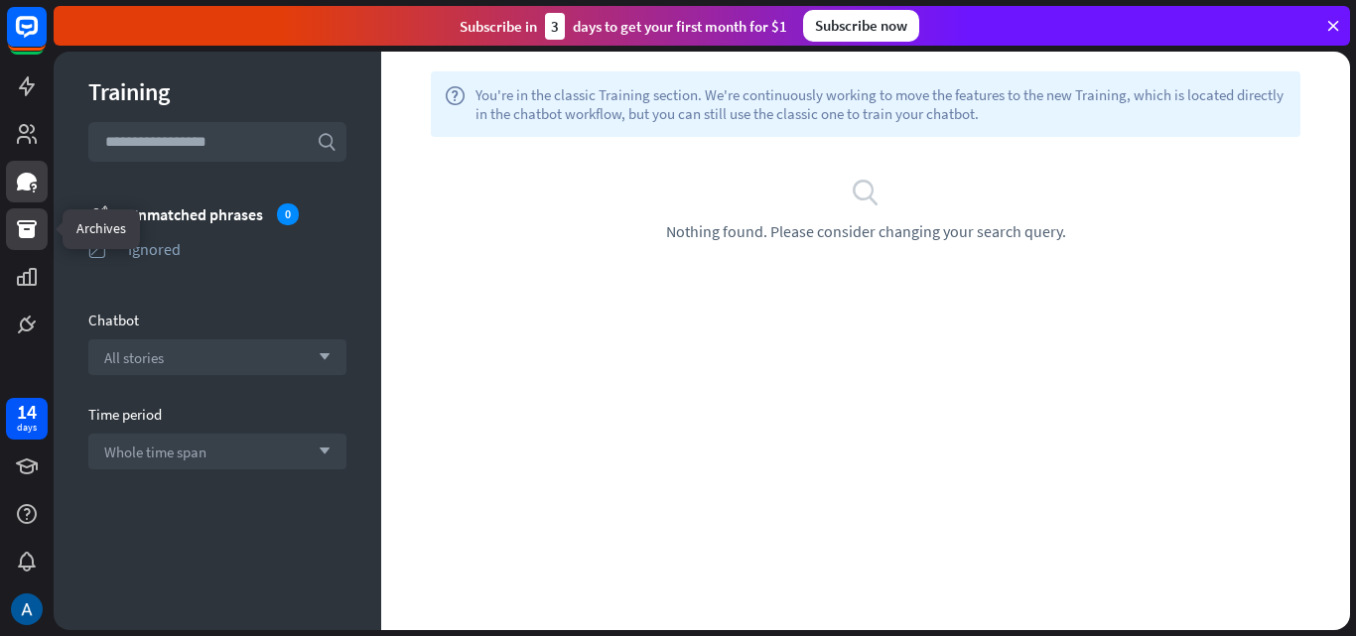
click at [30, 236] on icon at bounding box center [27, 229] width 20 height 18
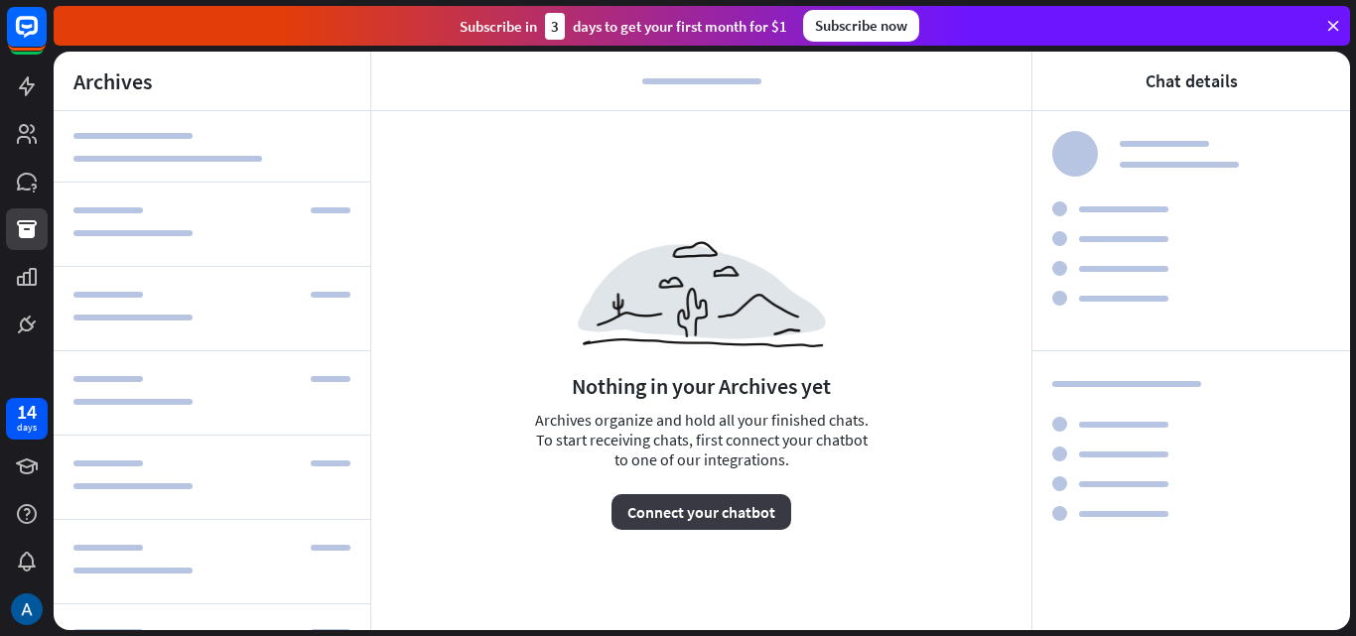
click at [648, 511] on button "Connect your chatbot" at bounding box center [701, 512] width 180 height 36
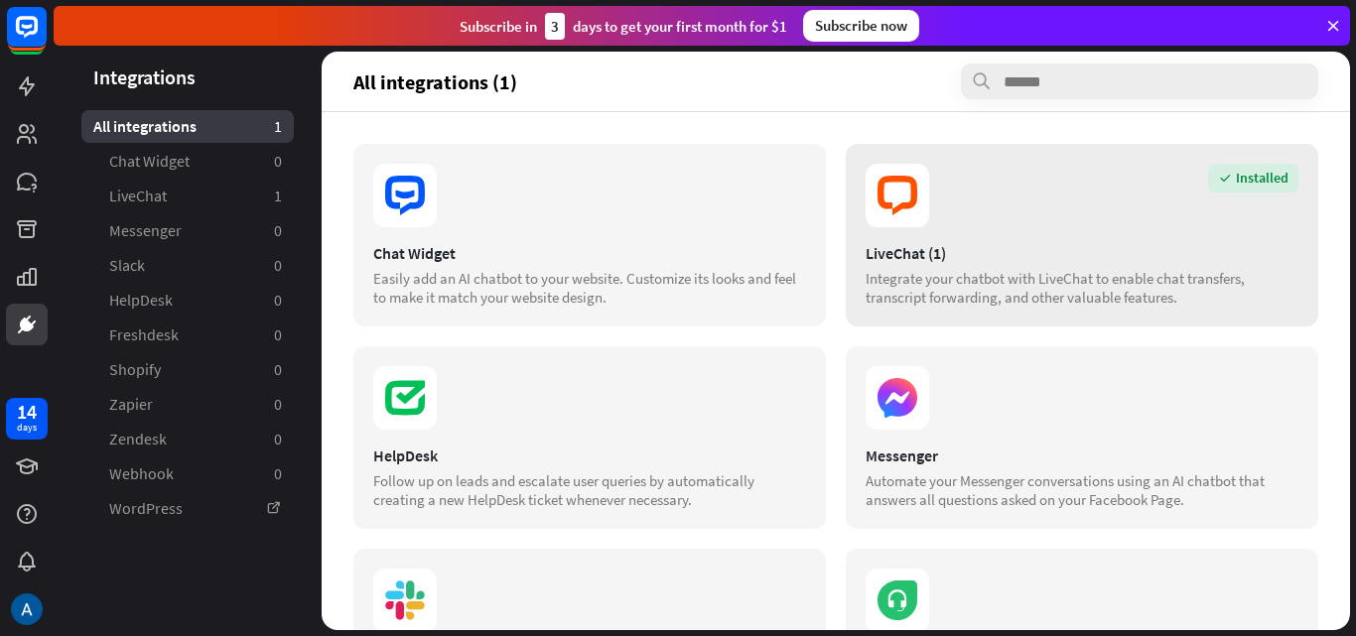
click at [907, 250] on div "LiveChat (1)" at bounding box center [1081, 253] width 433 height 20
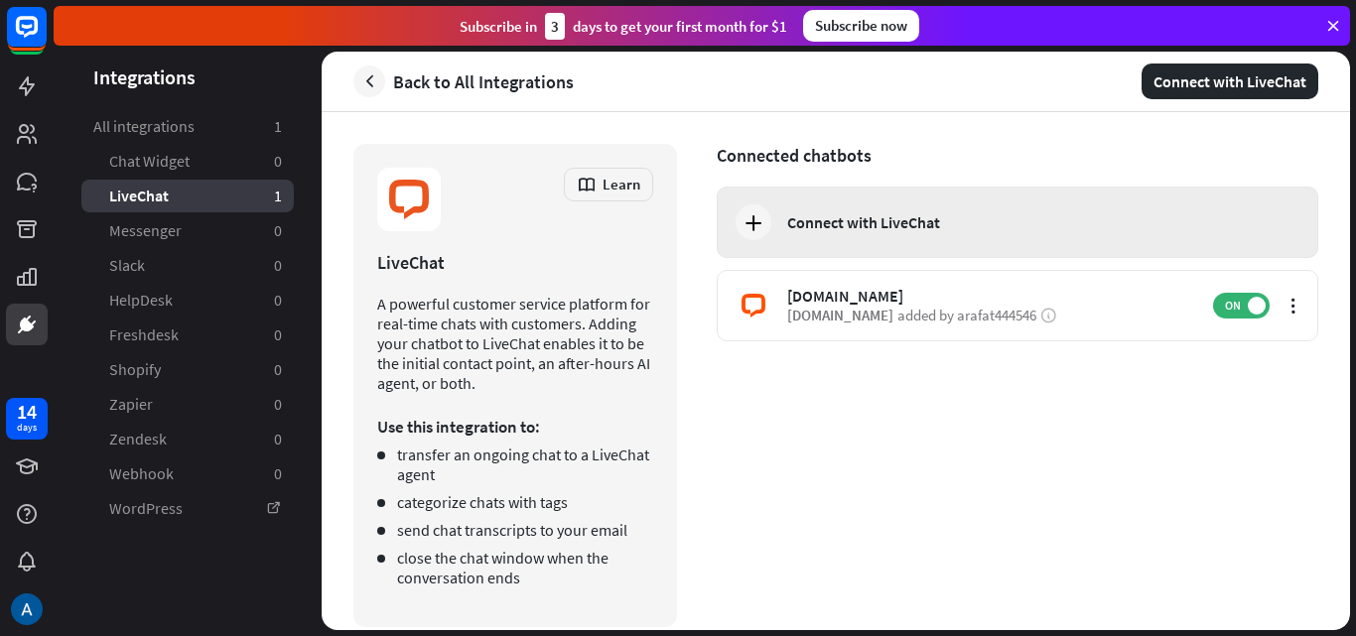
click at [751, 227] on icon at bounding box center [753, 222] width 24 height 24
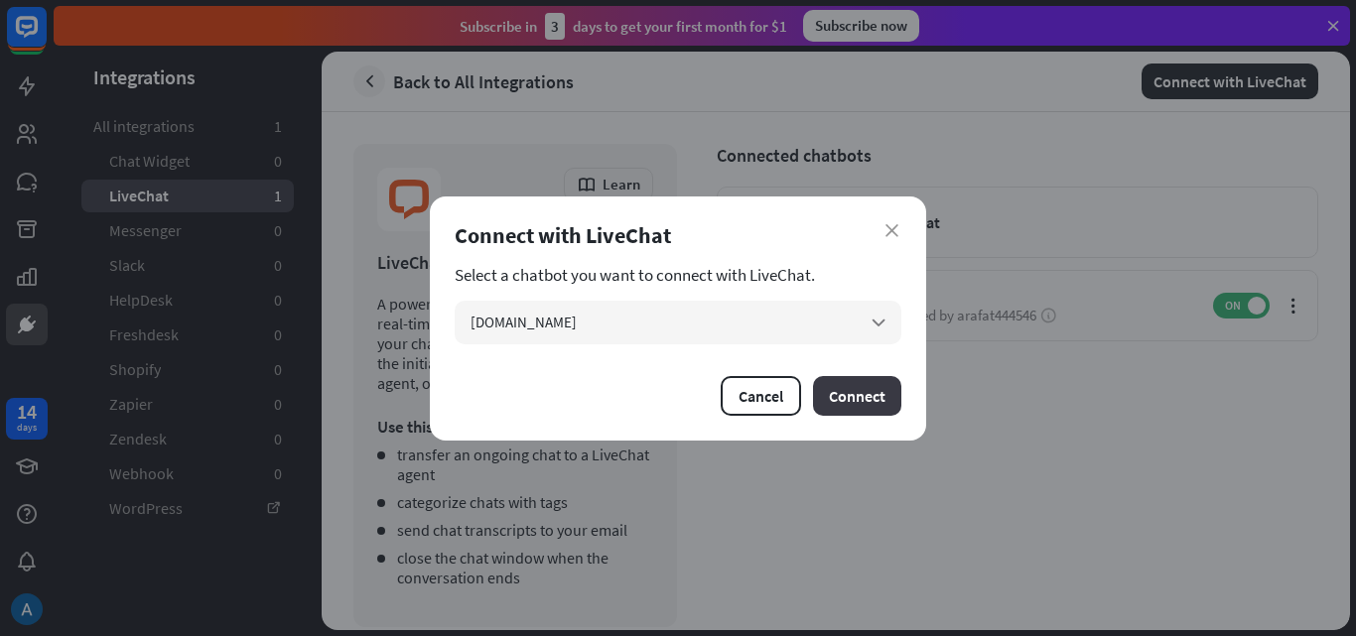
click at [877, 390] on button "Connect" at bounding box center [857, 396] width 88 height 40
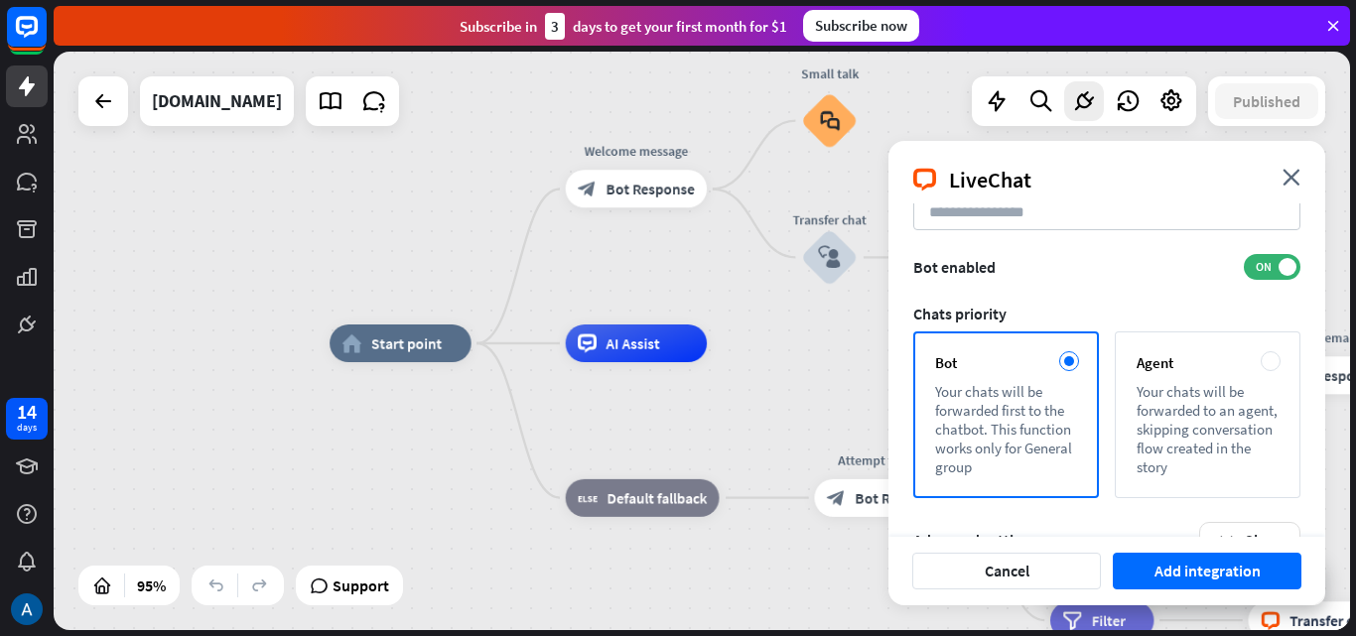
scroll to position [192, 0]
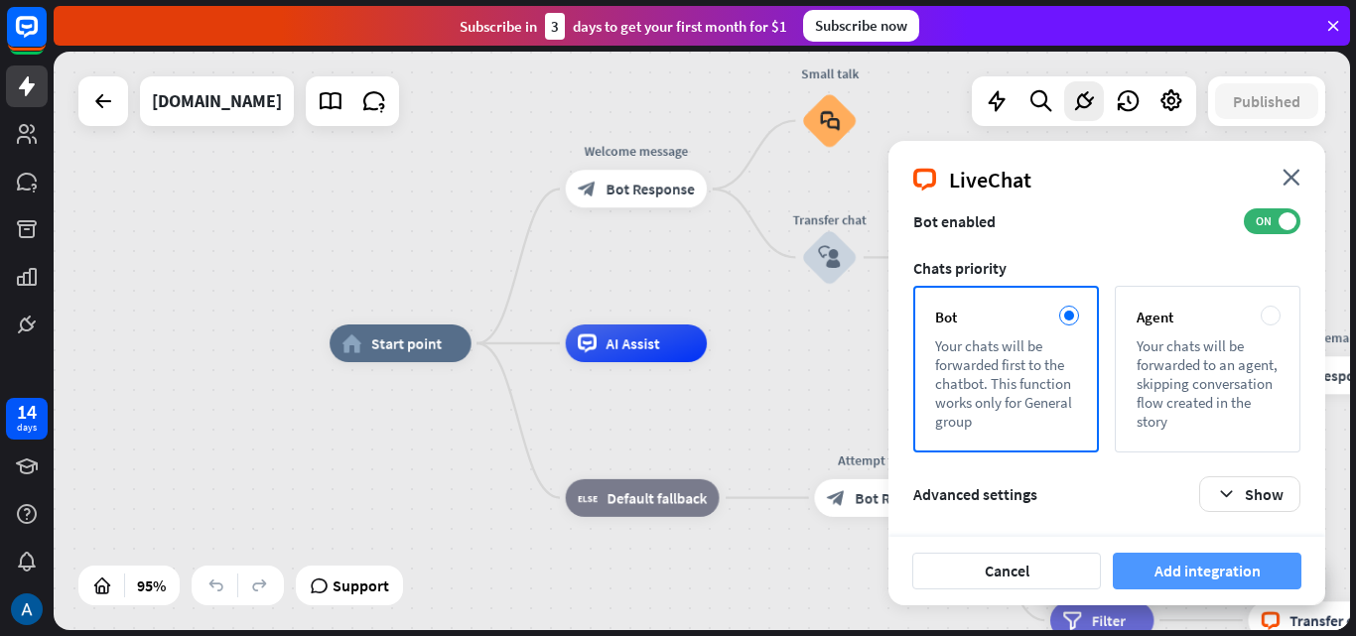
click at [1207, 574] on button "Add integration" at bounding box center [1207, 571] width 189 height 37
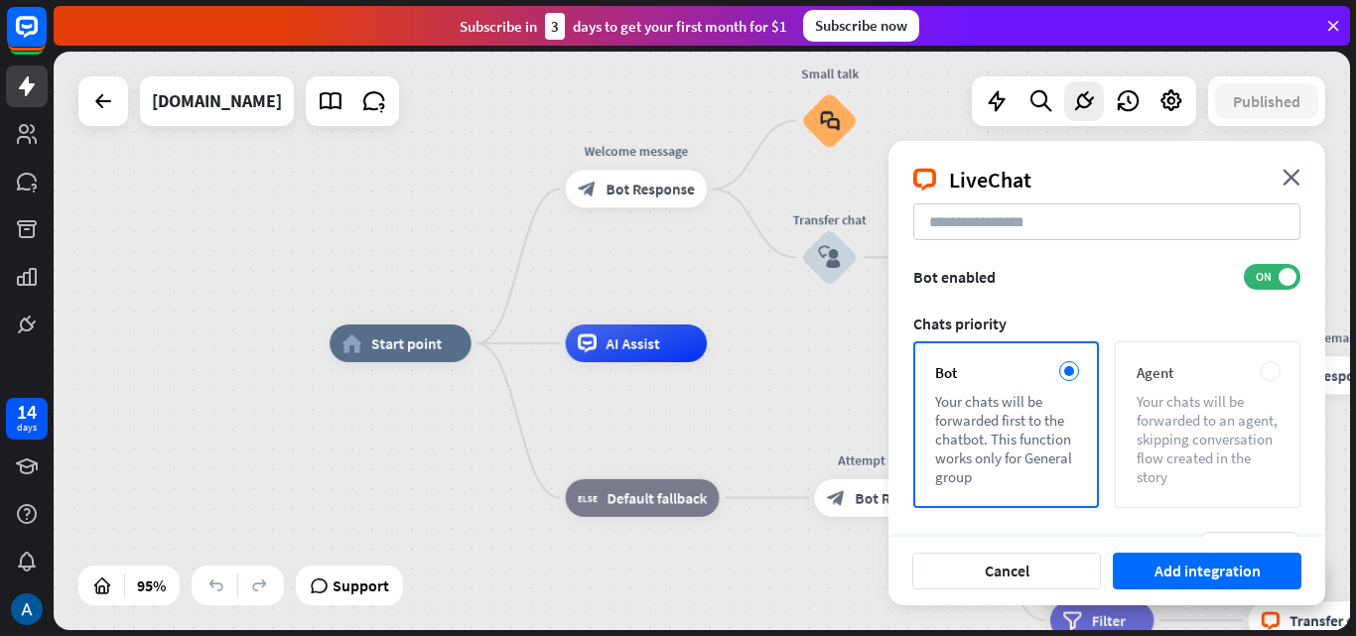
click at [1144, 394] on div "Your chats will be forwarded to an agent, skipping conversation flow created in…" at bounding box center [1207, 439] width 142 height 94
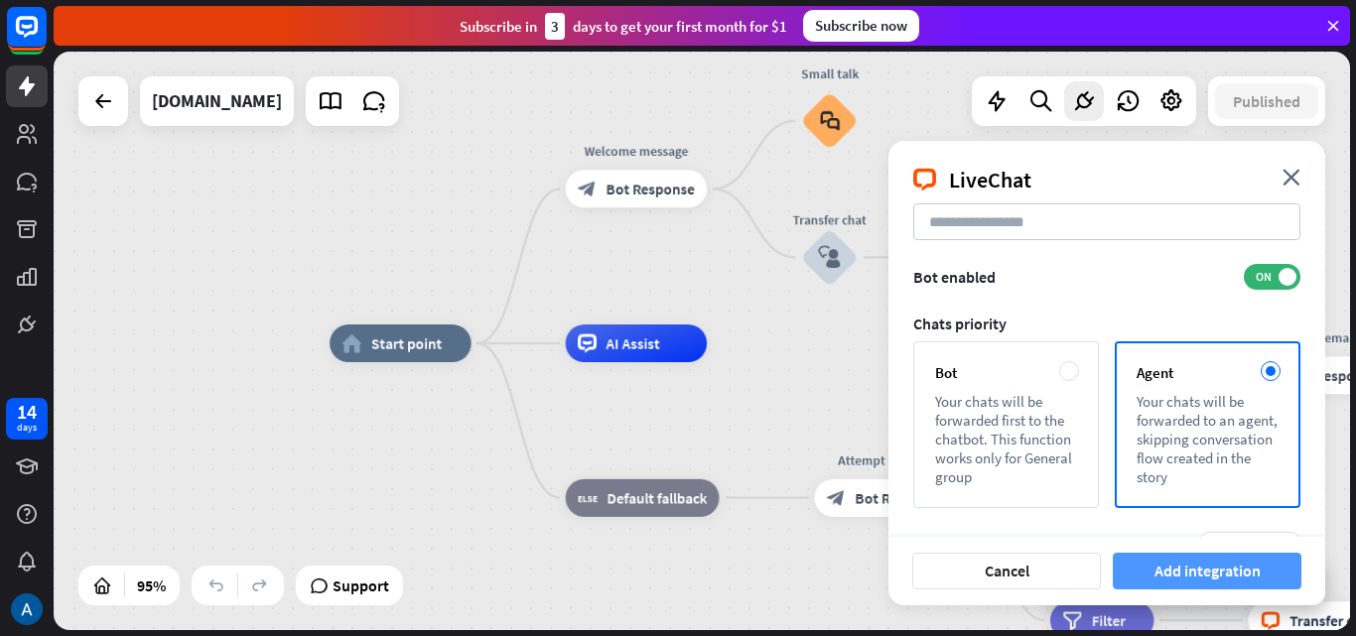
click at [1245, 560] on button "Add integration" at bounding box center [1207, 571] width 189 height 37
drag, startPoint x: 1176, startPoint y: 455, endPoint x: 984, endPoint y: 465, distance: 192.8
click at [967, 477] on div "Bot Your chats will be forwarded first to the chatbot. This function works only…" at bounding box center [1106, 424] width 387 height 167
click at [1004, 424] on div "Your chats will be forwarded first to the chatbot. This function works only for…" at bounding box center [1006, 439] width 142 height 94
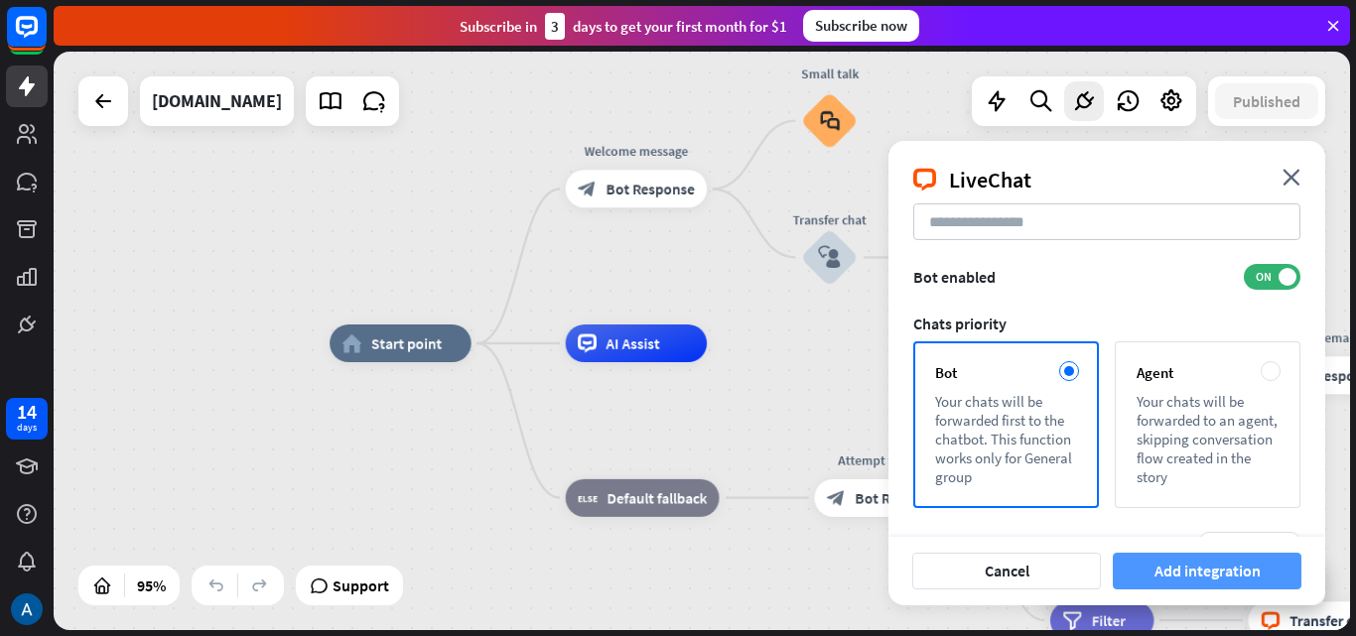
click at [1226, 563] on button "Add integration" at bounding box center [1207, 571] width 189 height 37
click at [724, 429] on div "home_2 Start point Welcome message block_bot_response Bot Response Small talk b…" at bounding box center [945, 618] width 1232 height 550
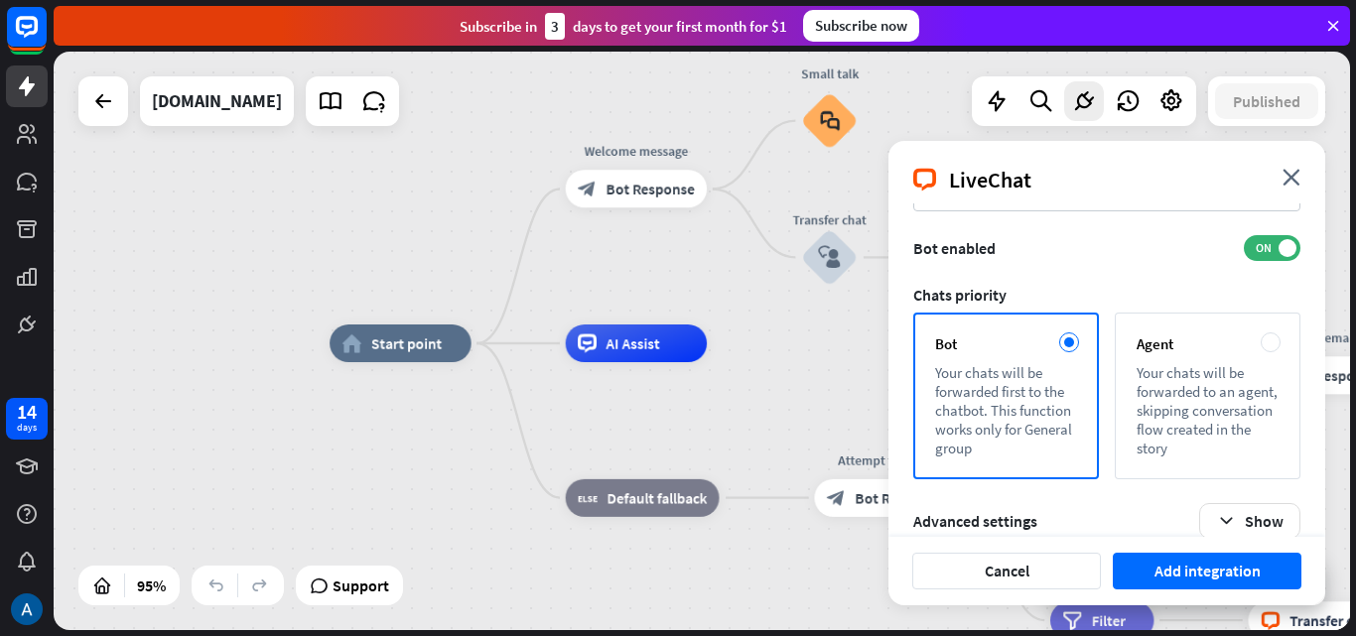
scroll to position [192, 0]
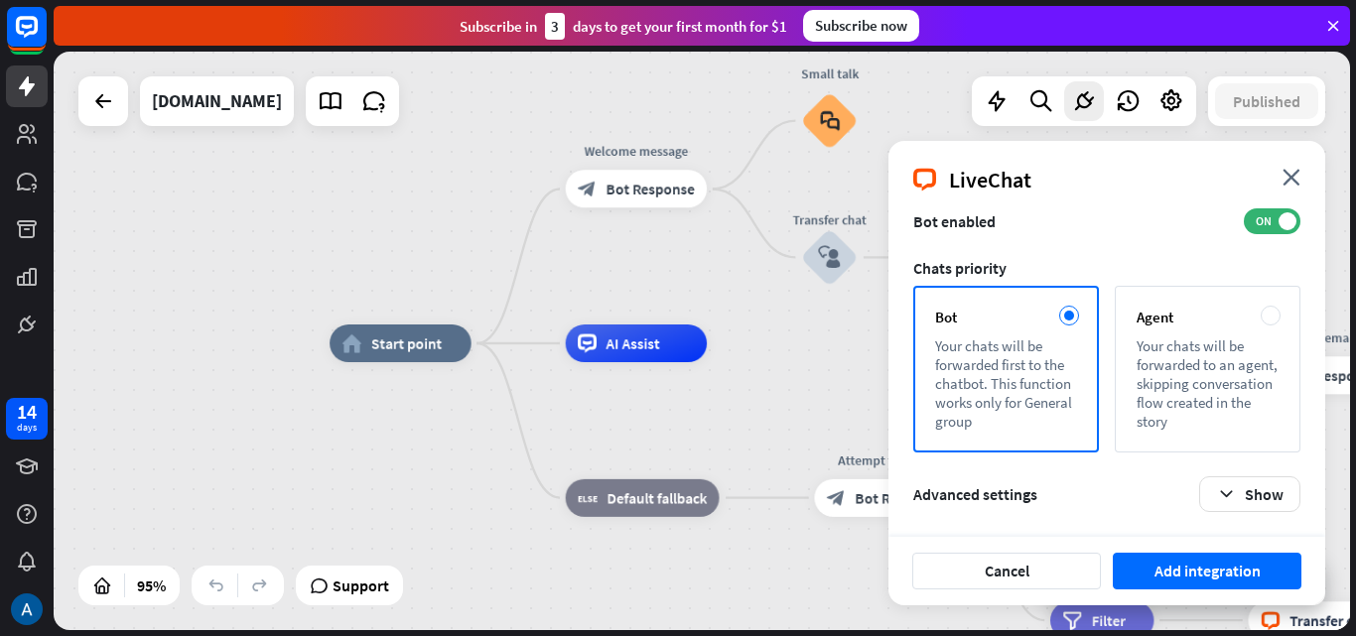
click at [1300, 169] on div "LiveChat close" at bounding box center [1106, 172] width 437 height 63
click at [1283, 175] on icon "close" at bounding box center [1291, 177] width 18 height 17
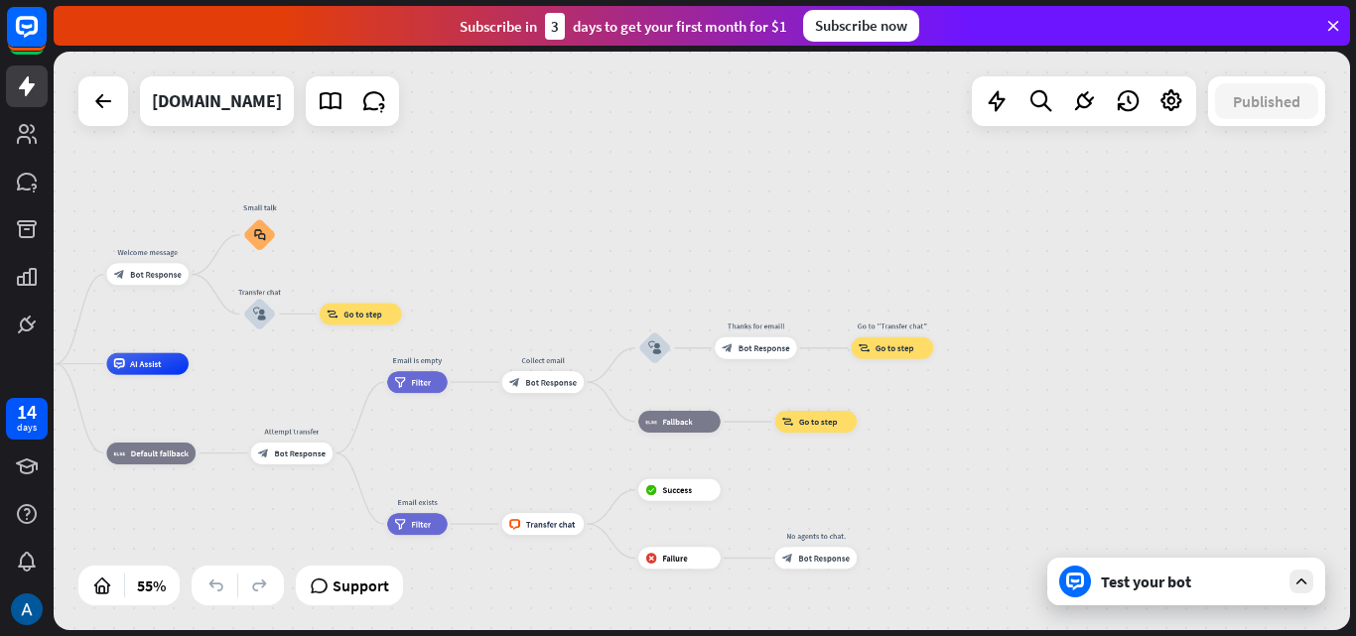
drag, startPoint x: 1117, startPoint y: 315, endPoint x: 567, endPoint y: 305, distance: 549.9
click at [566, 305] on div "home_2 Start point Welcome message block_bot_response Bot Response Small talk b…" at bounding box center [702, 341] width 1296 height 579
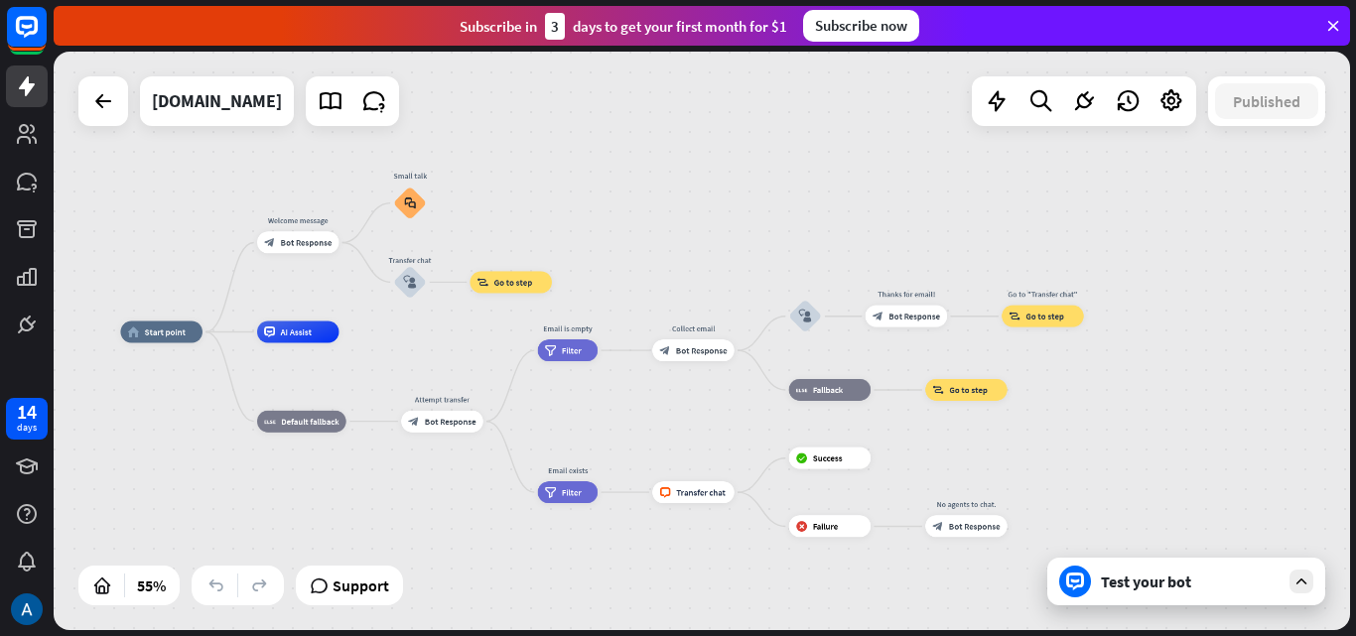
drag, startPoint x: 567, startPoint y: 309, endPoint x: 737, endPoint y: 263, distance: 176.7
click at [737, 263] on div "home_2 Start point Welcome message block_bot_response Bot Response Small talk b…" at bounding box center [702, 341] width 1296 height 579
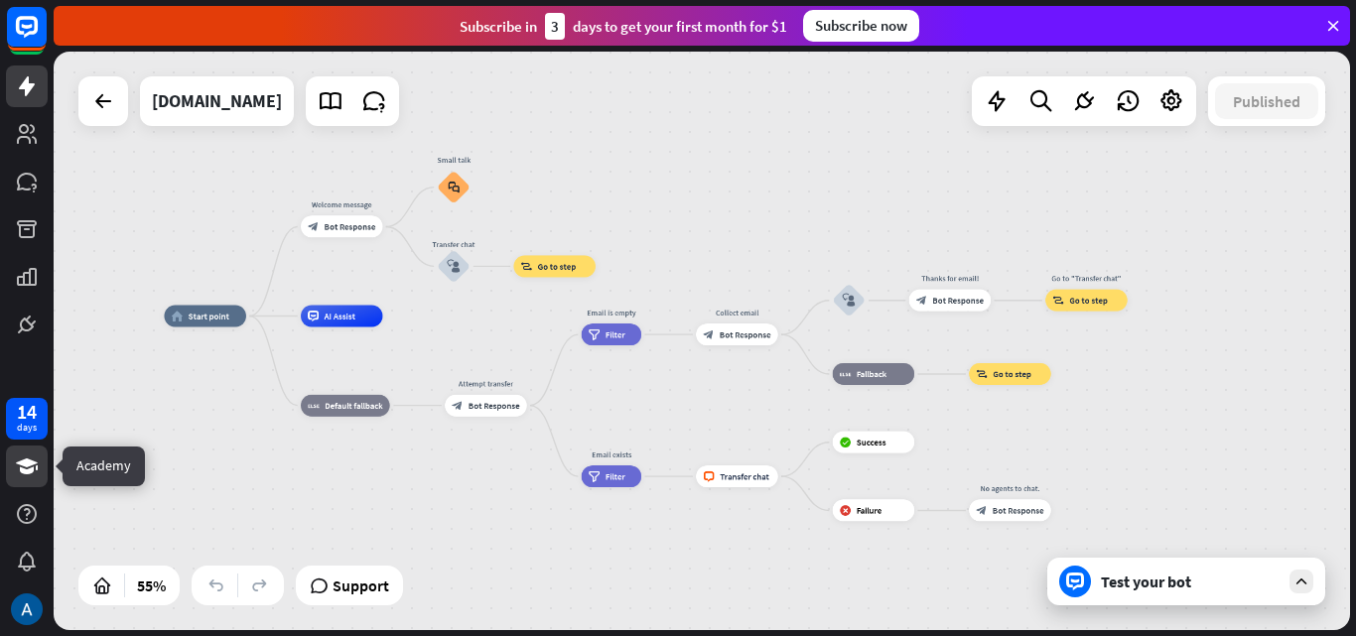
click at [22, 476] on link at bounding box center [27, 467] width 42 height 42
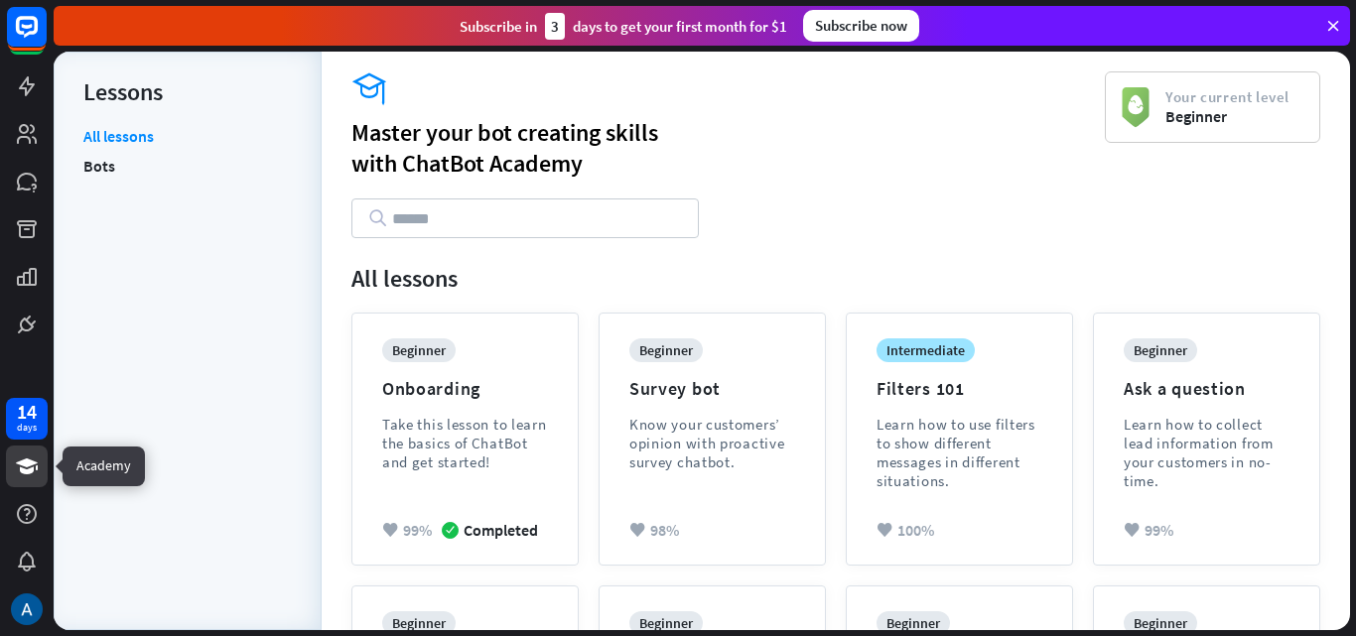
click at [29, 473] on icon at bounding box center [27, 467] width 22 height 16
click at [24, 525] on icon at bounding box center [27, 514] width 24 height 24
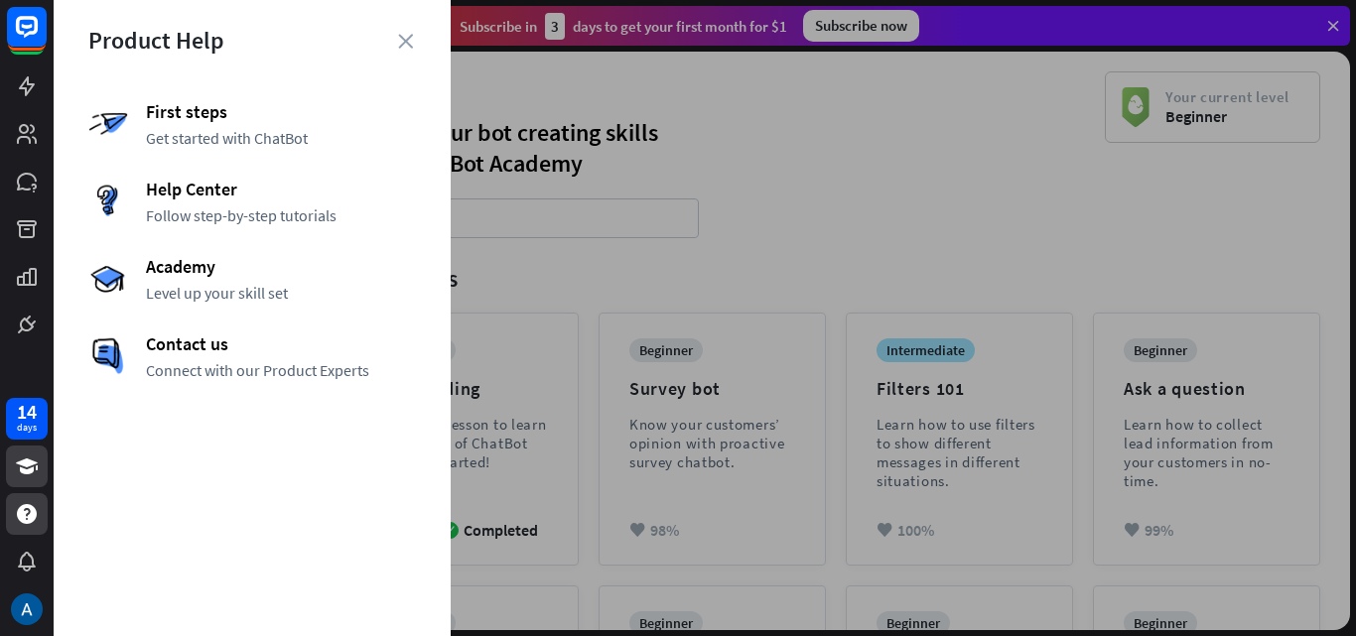
drag, startPoint x: 511, startPoint y: 195, endPoint x: 471, endPoint y: 233, distance: 55.4
click at [513, 200] on div at bounding box center [705, 318] width 1302 height 636
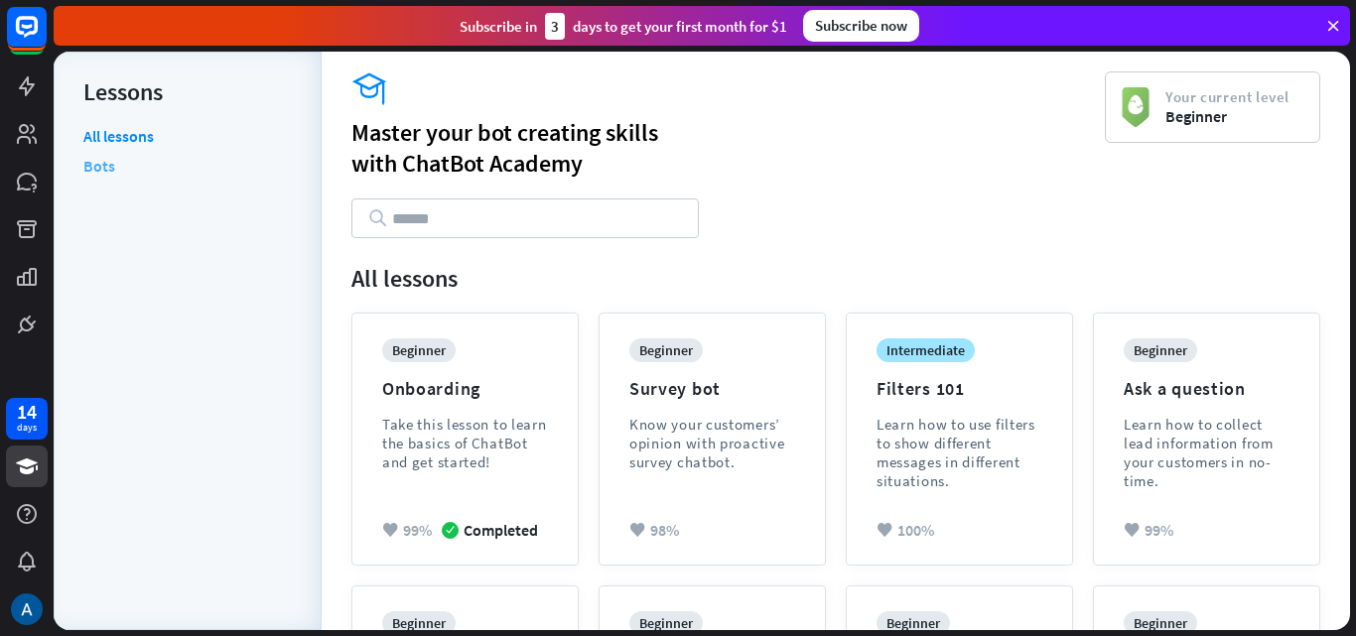
click at [109, 172] on link "Bots" at bounding box center [99, 166] width 32 height 30
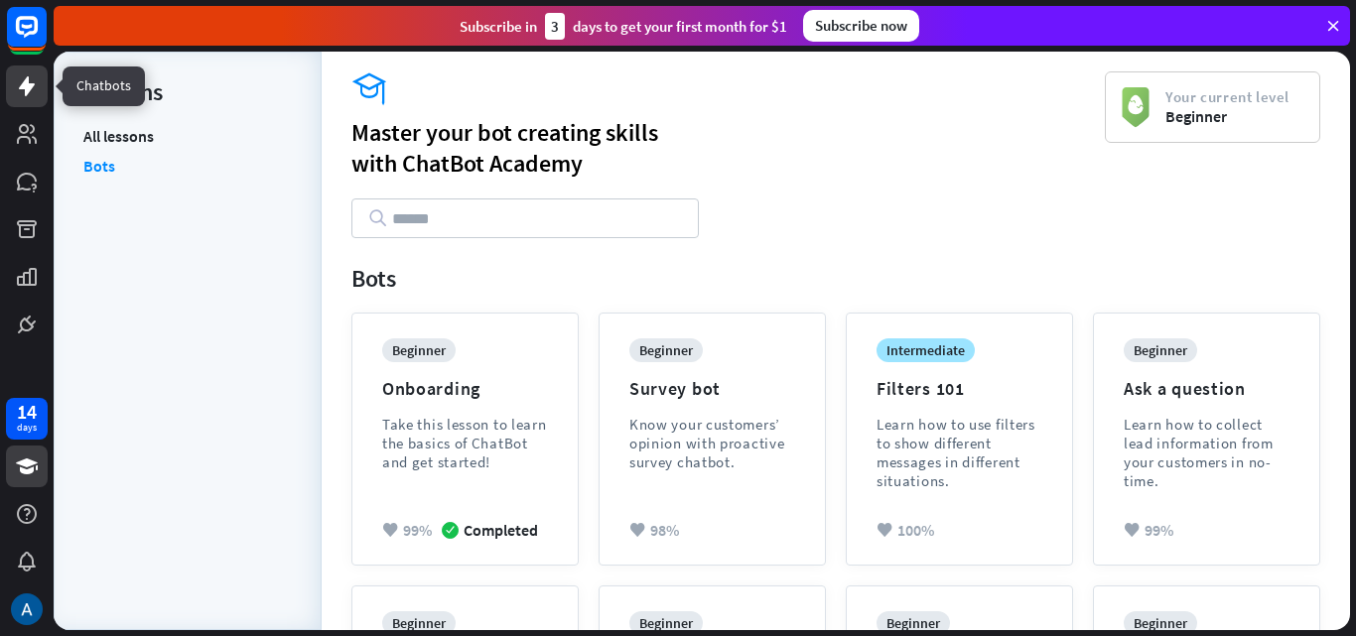
click at [22, 105] on link at bounding box center [27, 87] width 42 height 42
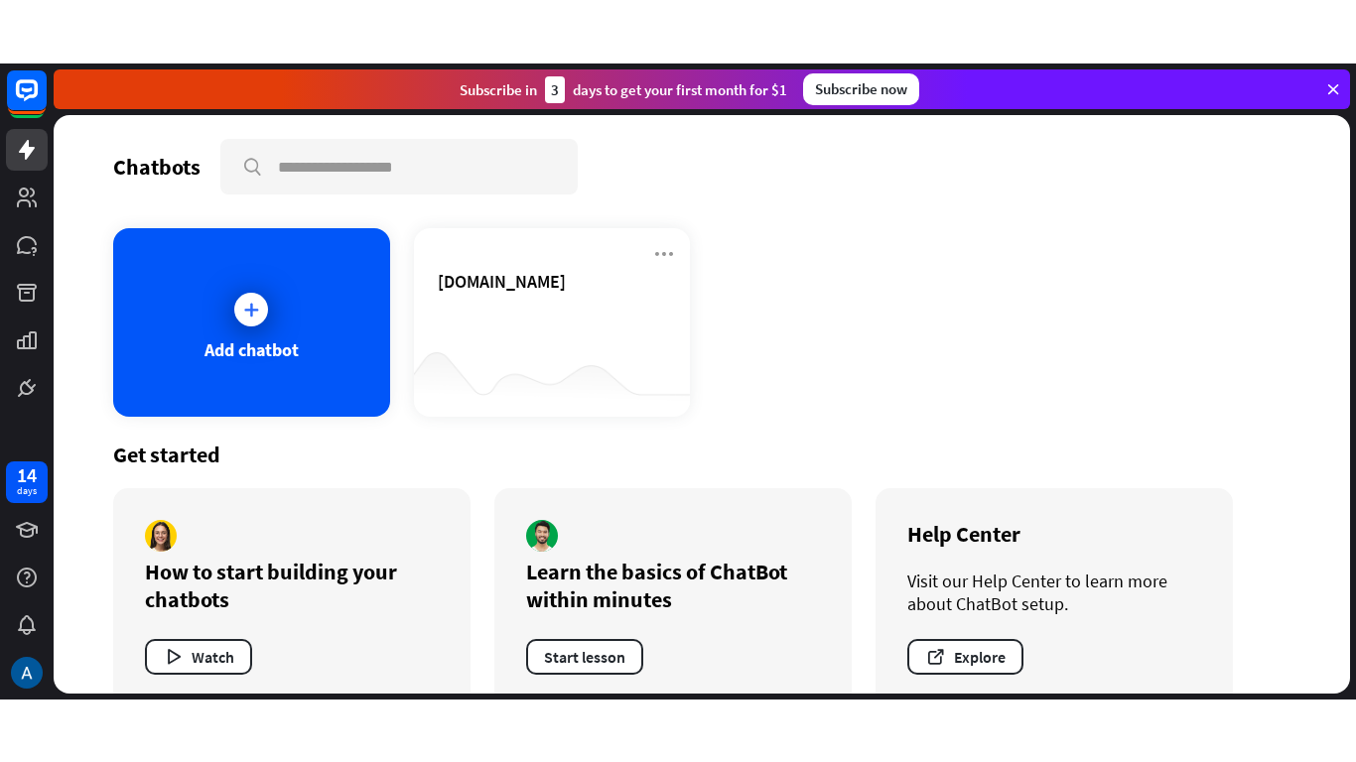
scroll to position [37, 0]
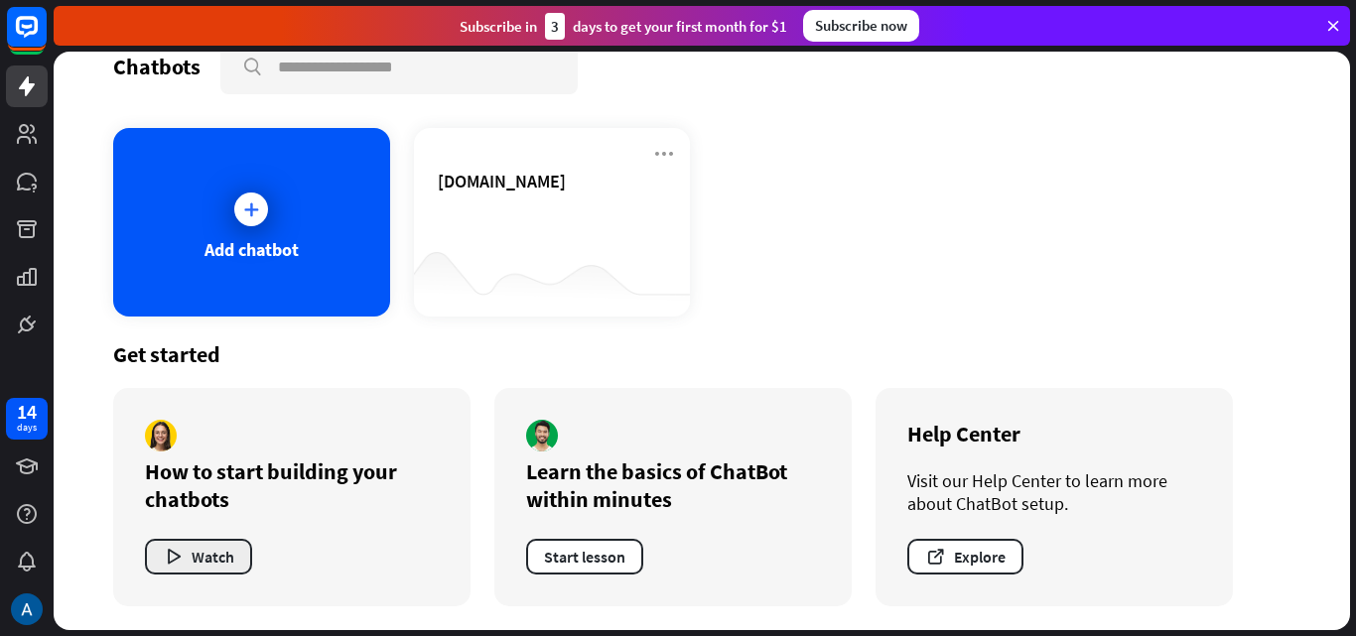
click at [191, 555] on button "Watch" at bounding box center [198, 557] width 107 height 36
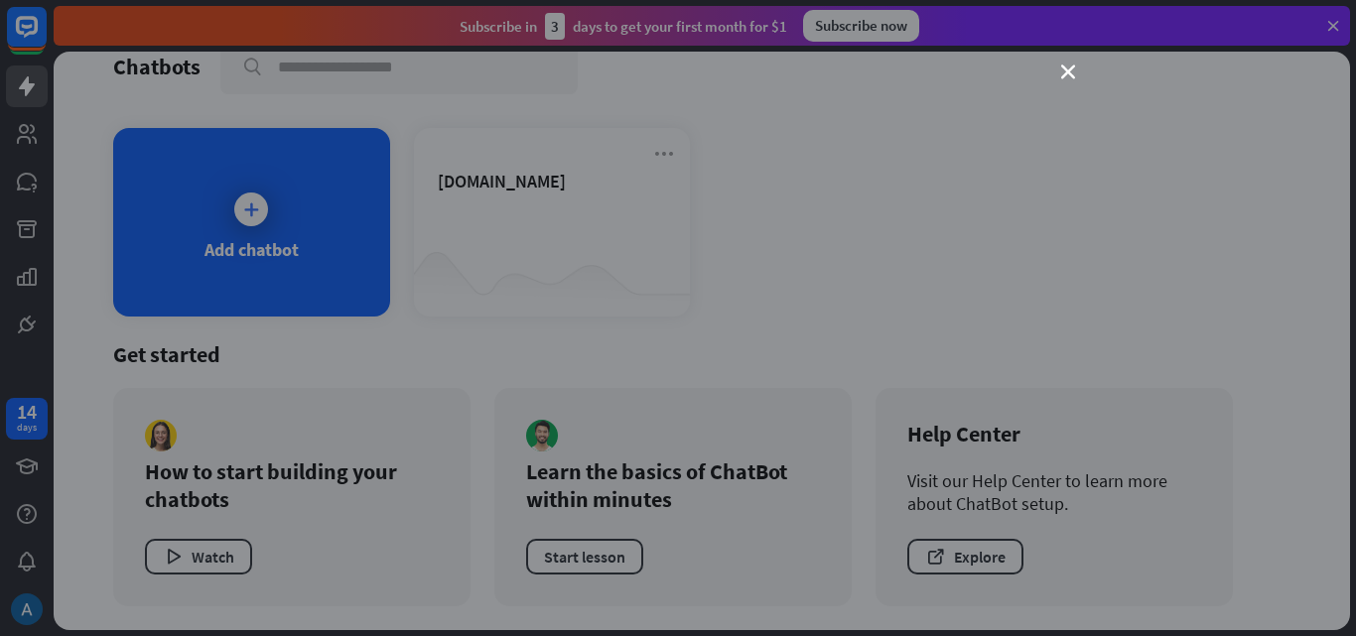
scroll to position [0, 0]
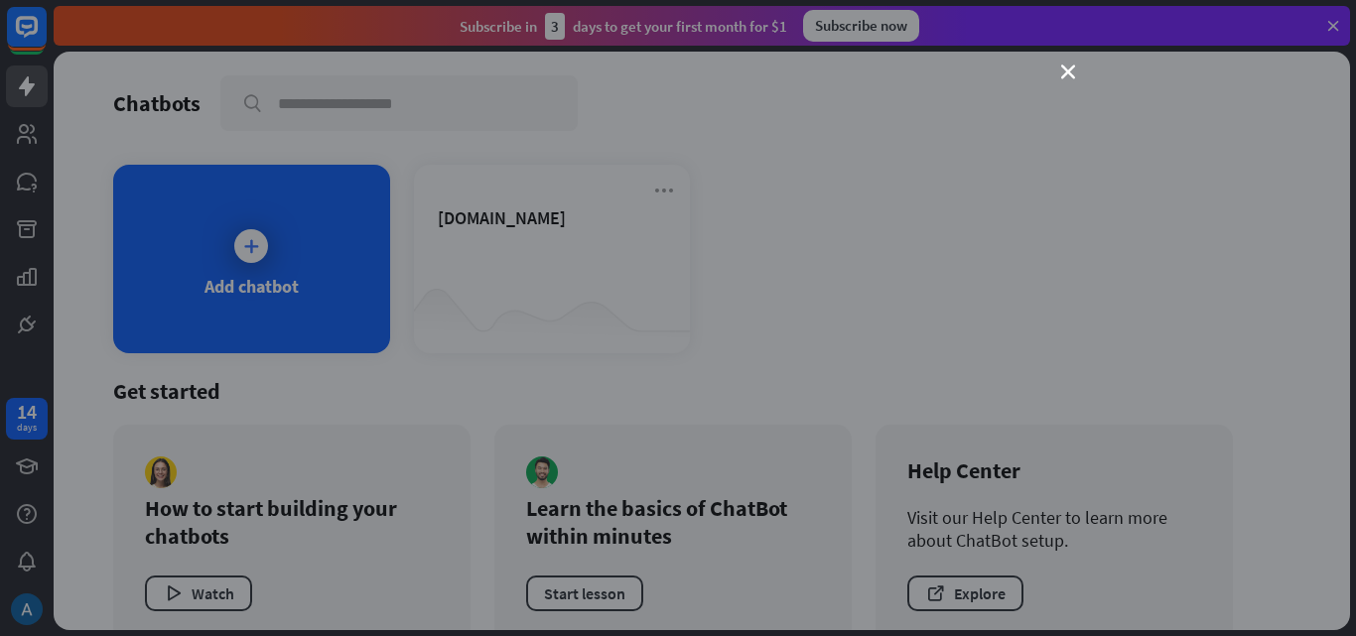
click at [800, 628] on div "close" at bounding box center [678, 318] width 1356 height 636
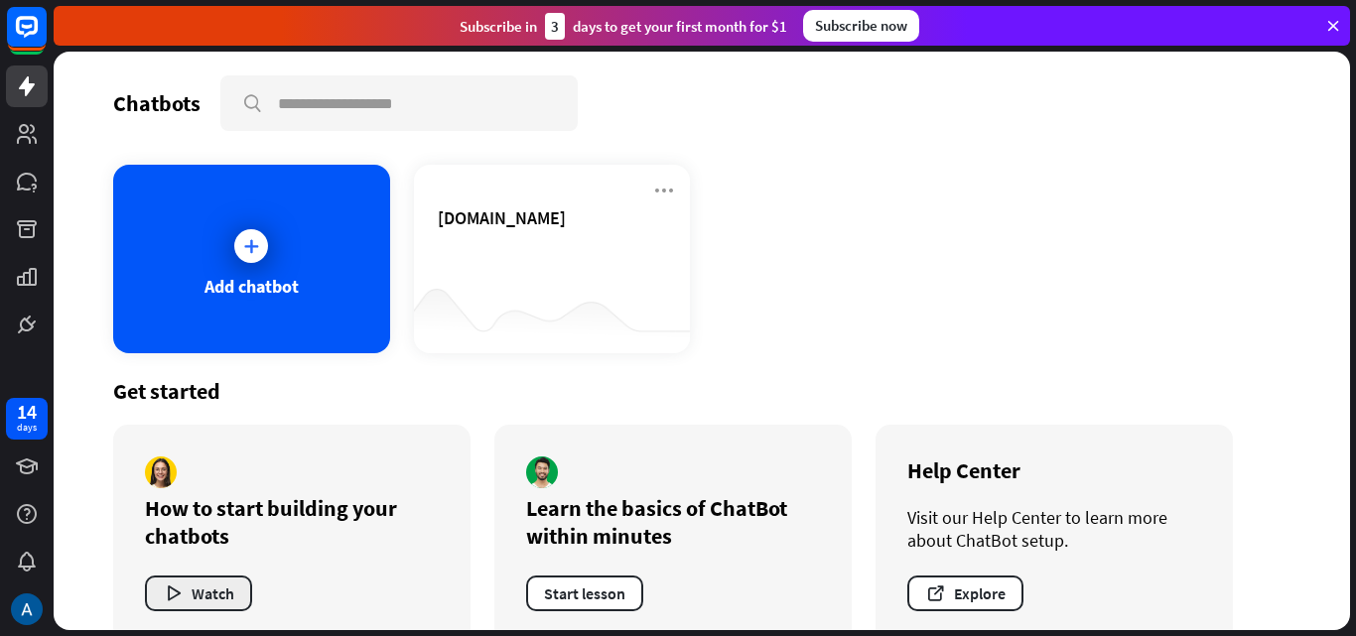
click at [162, 597] on button "Watch" at bounding box center [198, 594] width 107 height 36
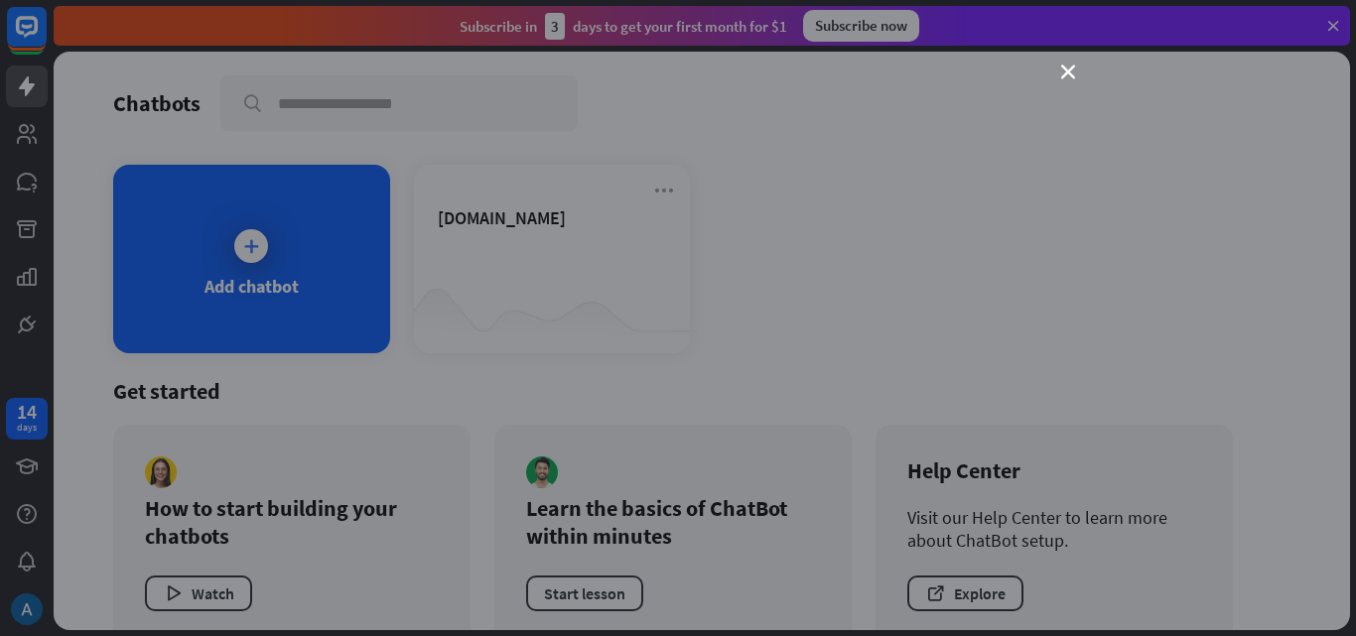
drag, startPoint x: 1069, startPoint y: 73, endPoint x: 1038, endPoint y: 98, distance: 39.5
click at [1066, 74] on icon "close" at bounding box center [1068, 73] width 14 height 14
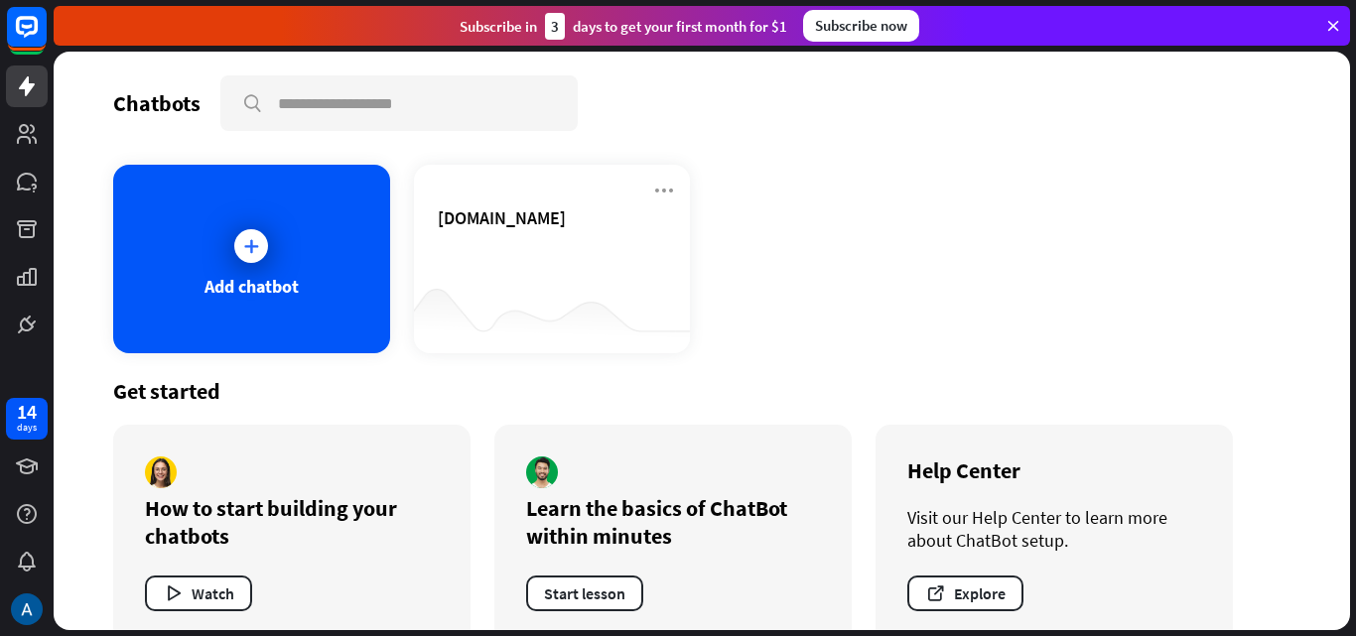
scroll to position [37, 0]
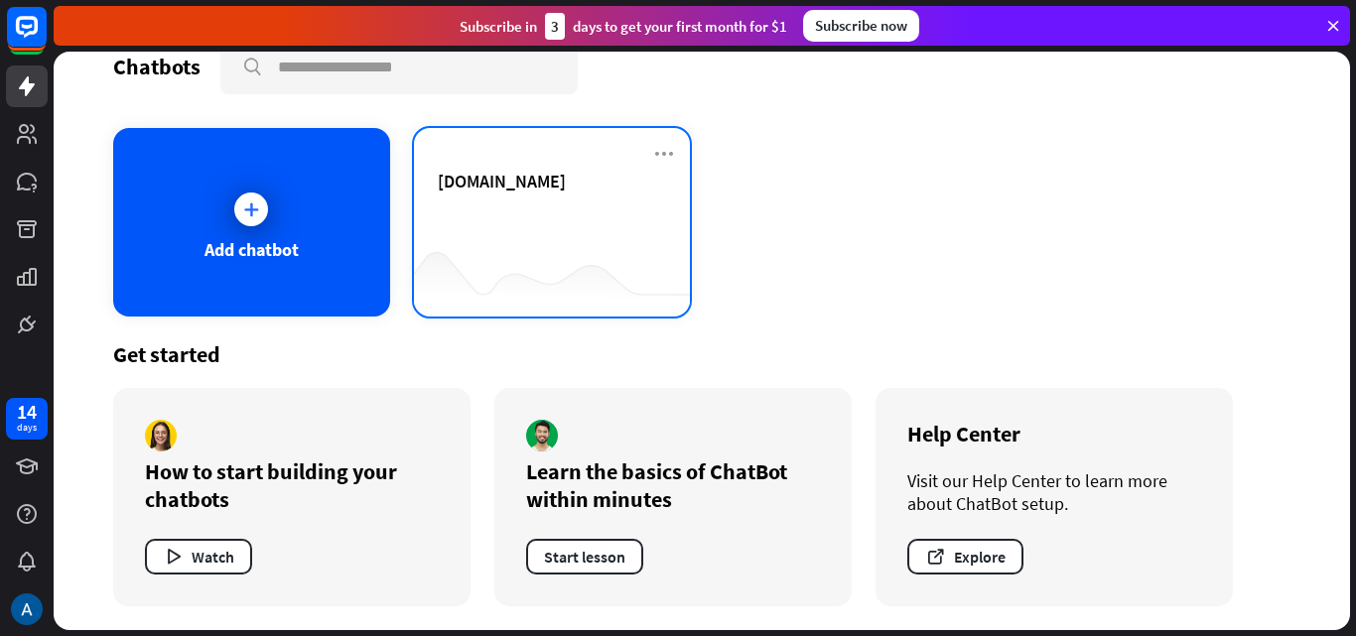
click at [466, 210] on div "[DOMAIN_NAME]" at bounding box center [552, 204] width 229 height 69
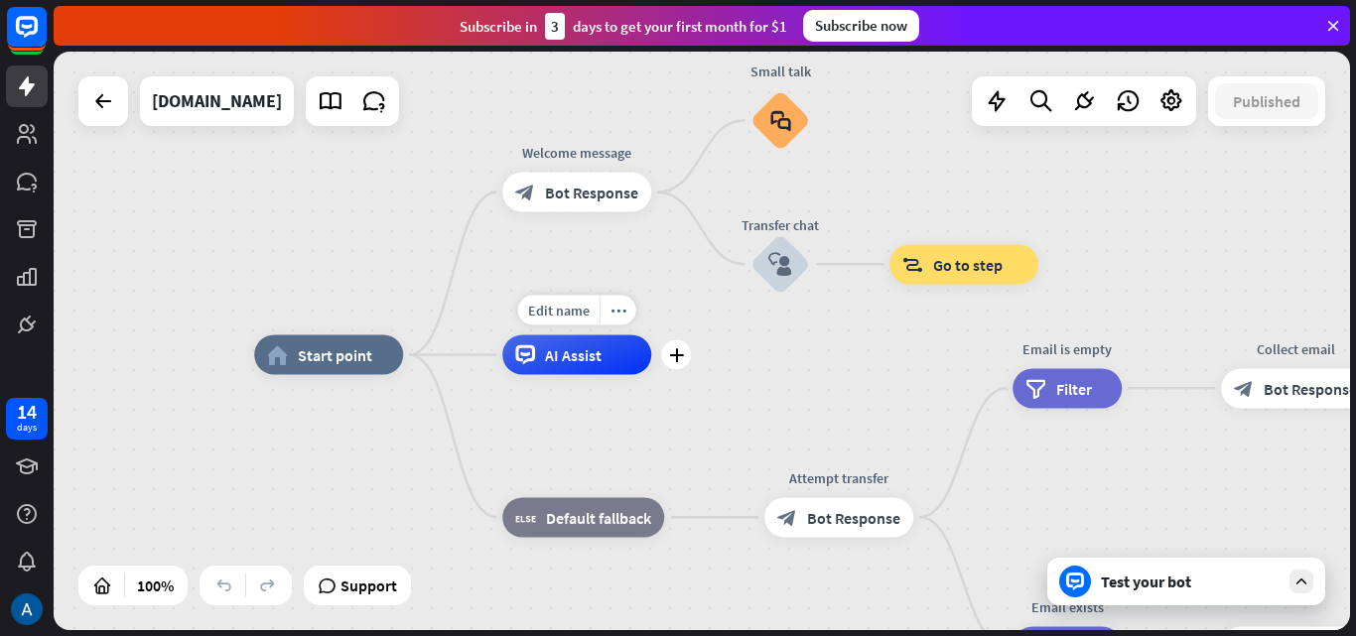
drag, startPoint x: 716, startPoint y: 376, endPoint x: 632, endPoint y: 397, distance: 85.9
click at [634, 375] on div "Edit name more_horiz plus AI Assist" at bounding box center [576, 355] width 149 height 40
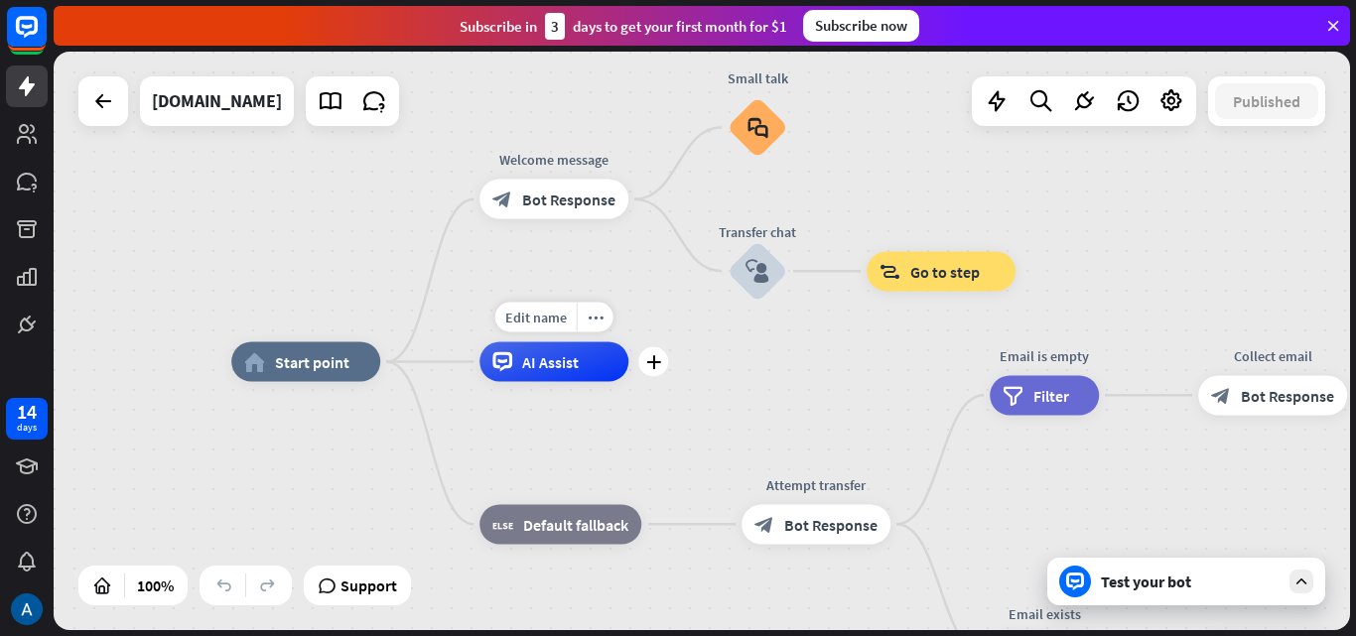
click at [542, 378] on div "AI Assist" at bounding box center [553, 362] width 149 height 40
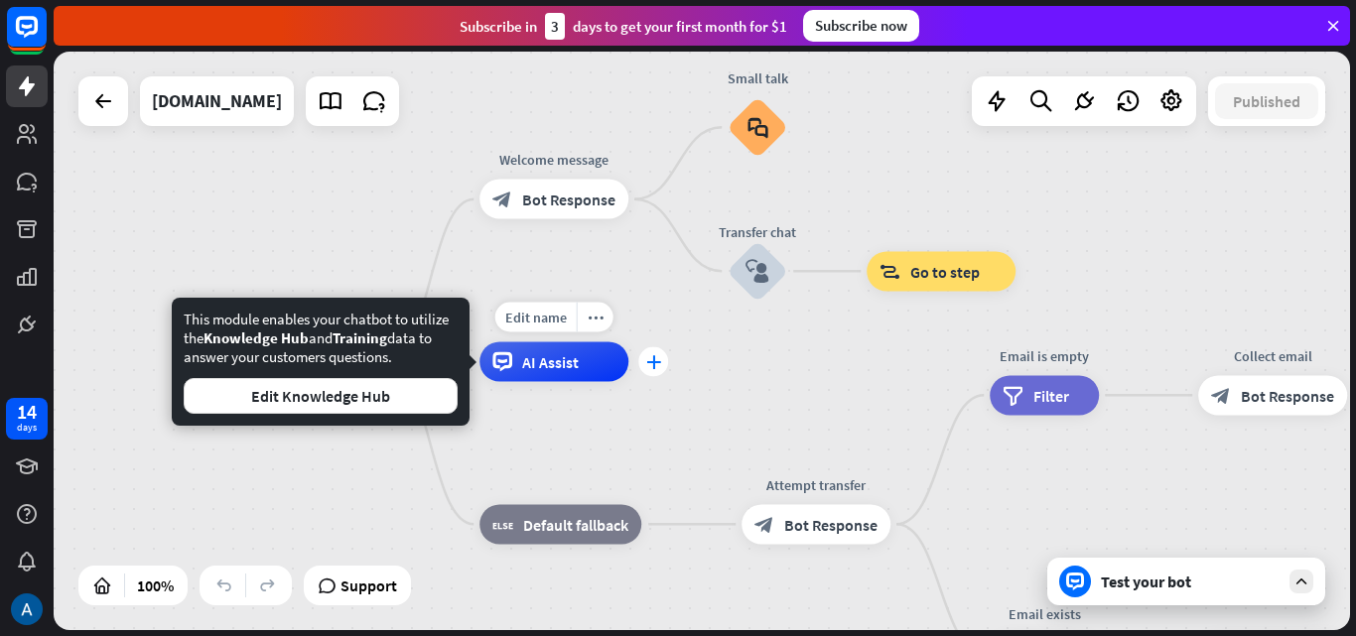
click at [644, 361] on div "plus" at bounding box center [653, 362] width 30 height 30
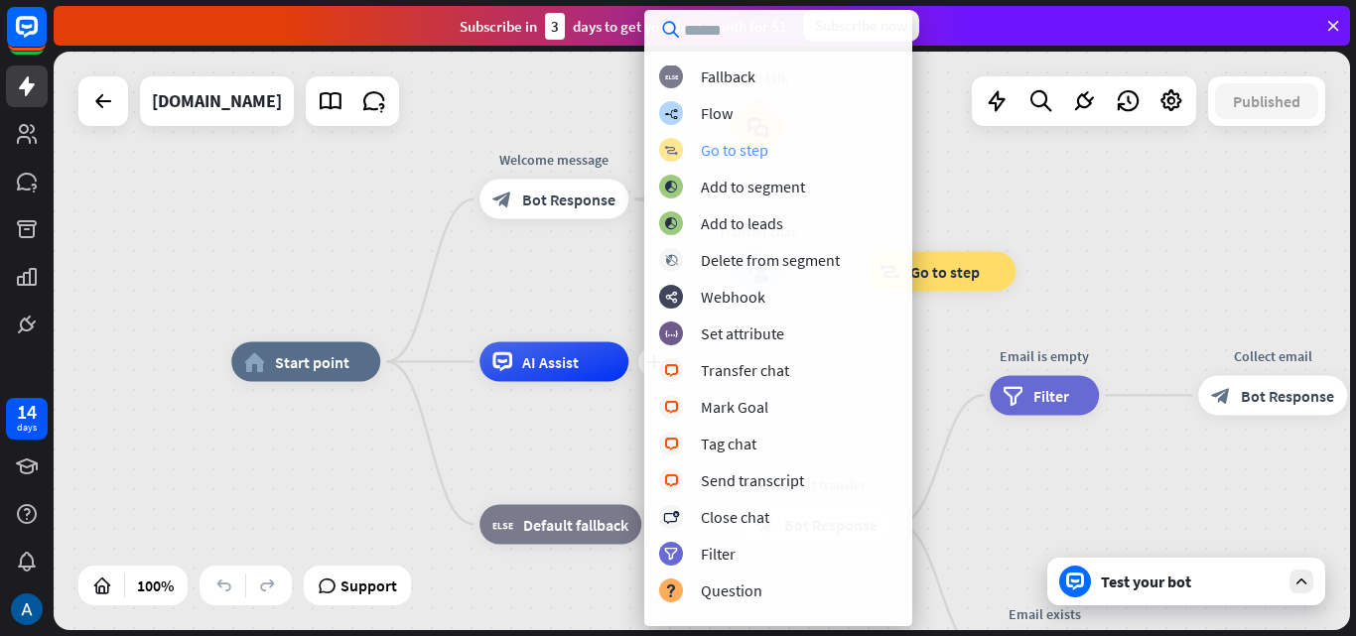
scroll to position [99, 0]
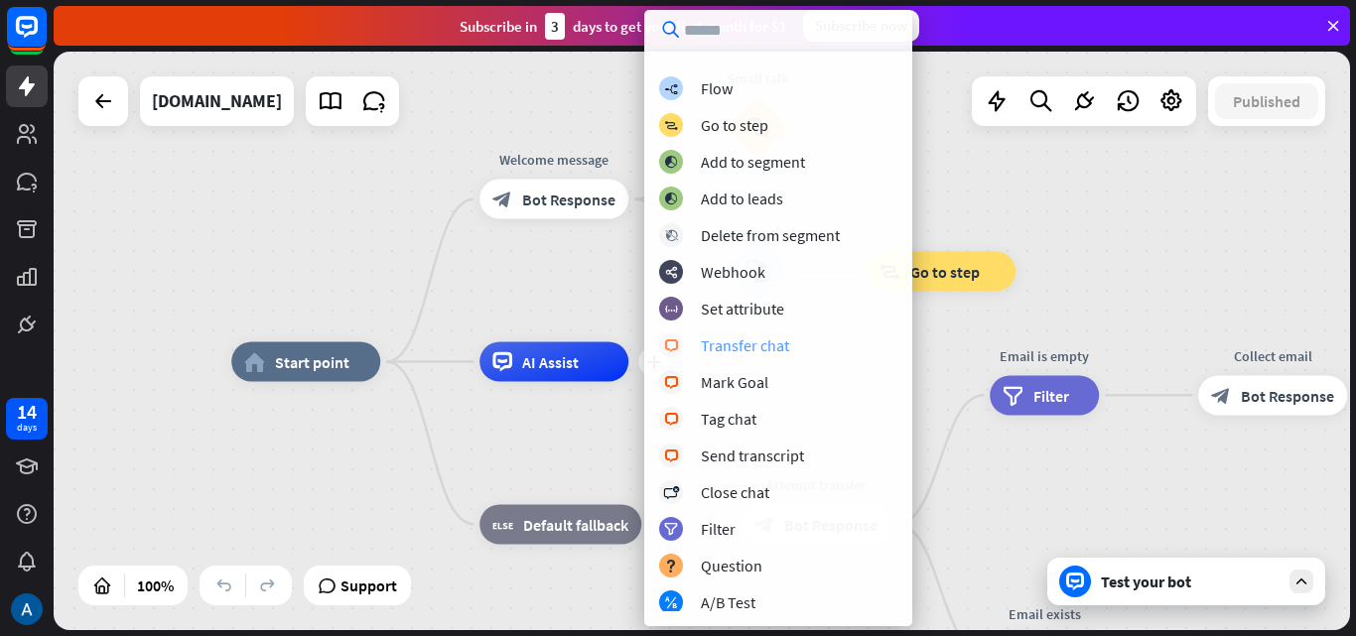
click at [759, 352] on div "Transfer chat" at bounding box center [745, 345] width 88 height 20
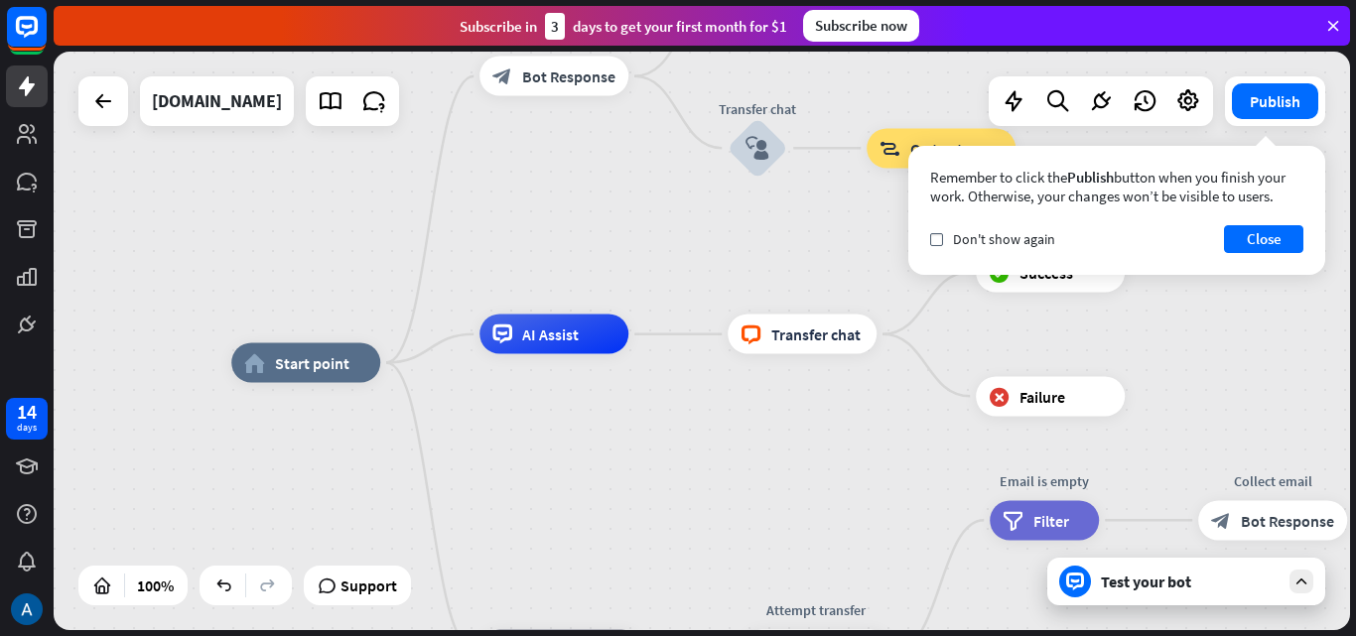
drag, startPoint x: 799, startPoint y: 434, endPoint x: 788, endPoint y: 454, distance: 22.7
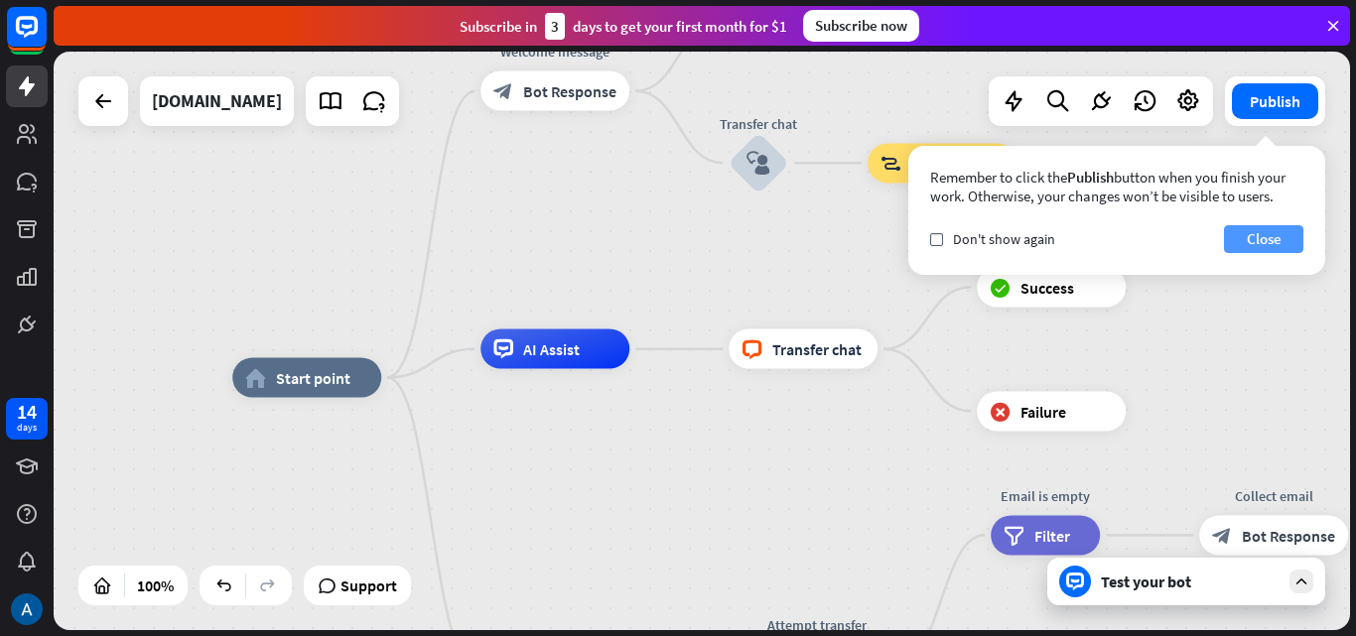
click at [1251, 227] on button "Close" at bounding box center [1263, 239] width 79 height 28
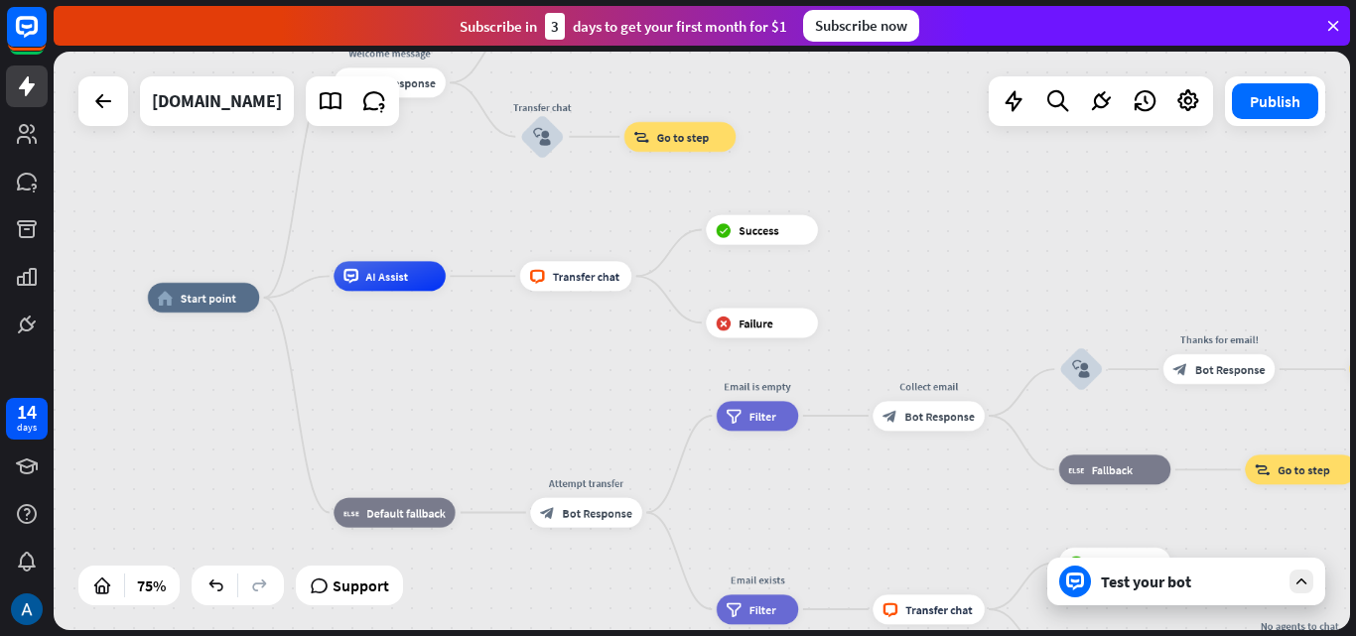
drag, startPoint x: 779, startPoint y: 441, endPoint x: 561, endPoint y: 341, distance: 239.8
click at [561, 341] on div "home_2 Start point Welcome message block_bot_response Bot Response Small talk b…" at bounding box center [634, 515] width 973 height 434
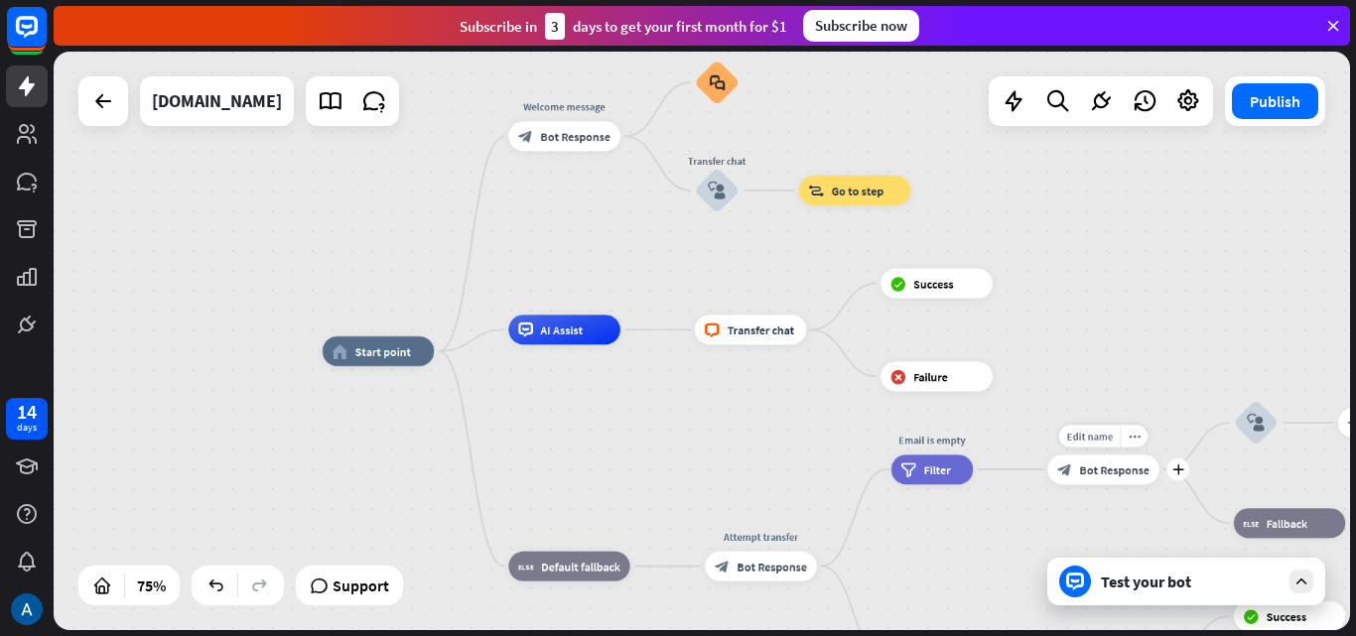
drag, startPoint x: 883, startPoint y: 388, endPoint x: 1063, endPoint y: 451, distance: 190.2
click at [1063, 455] on div "Edit name more_horiz plus block_bot_response Bot Response" at bounding box center [1103, 470] width 112 height 30
click at [641, 330] on icon "plus" at bounding box center [638, 331] width 11 height 11
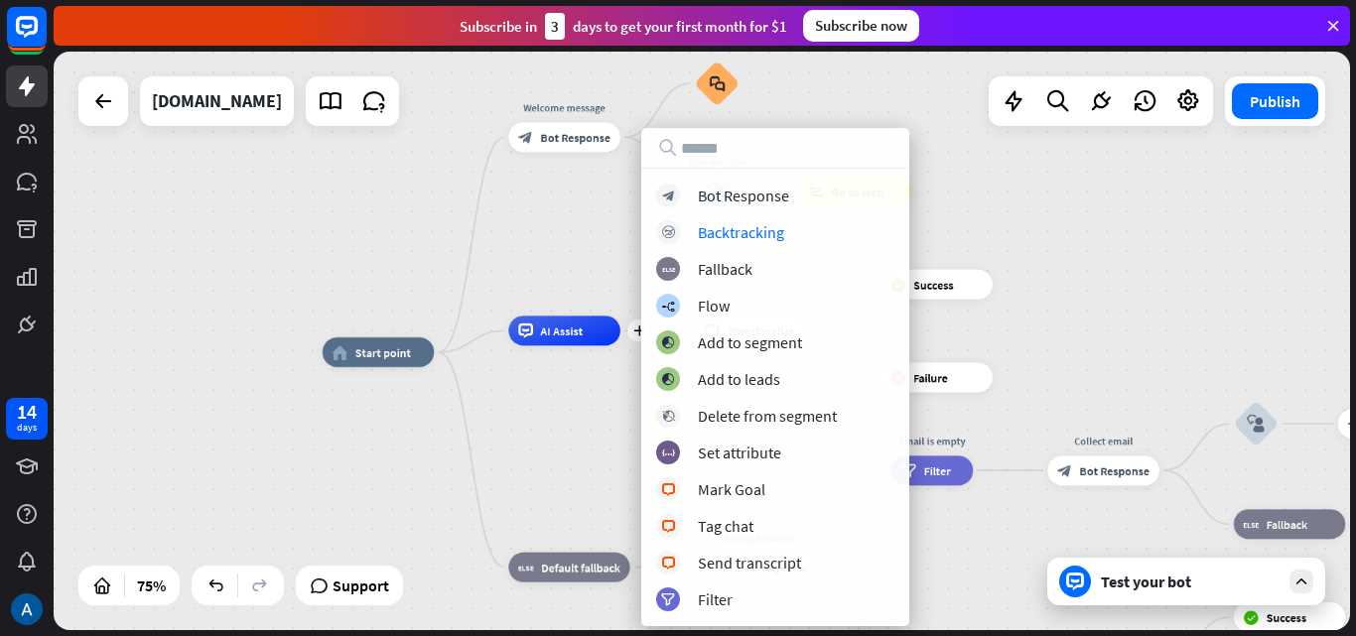
click at [943, 210] on div "home_2 Start point Welcome message block_bot_response Bot Response Small talk b…" at bounding box center [702, 341] width 1296 height 579
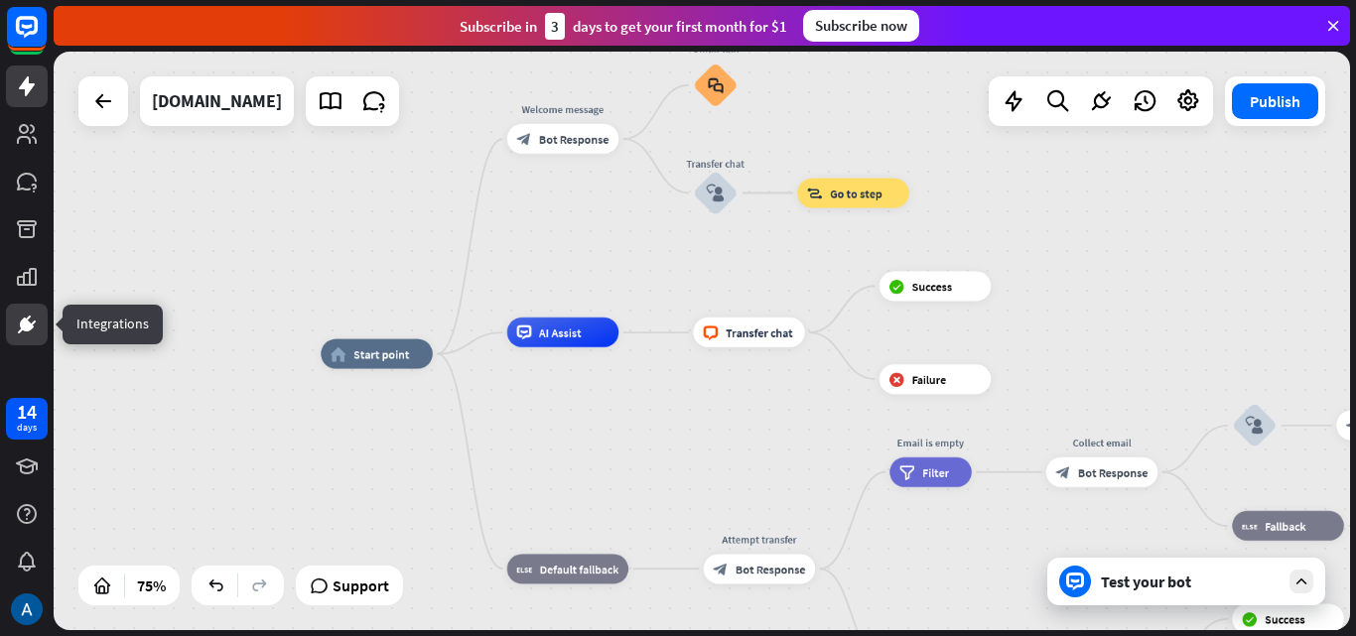
click at [13, 310] on link at bounding box center [27, 325] width 42 height 42
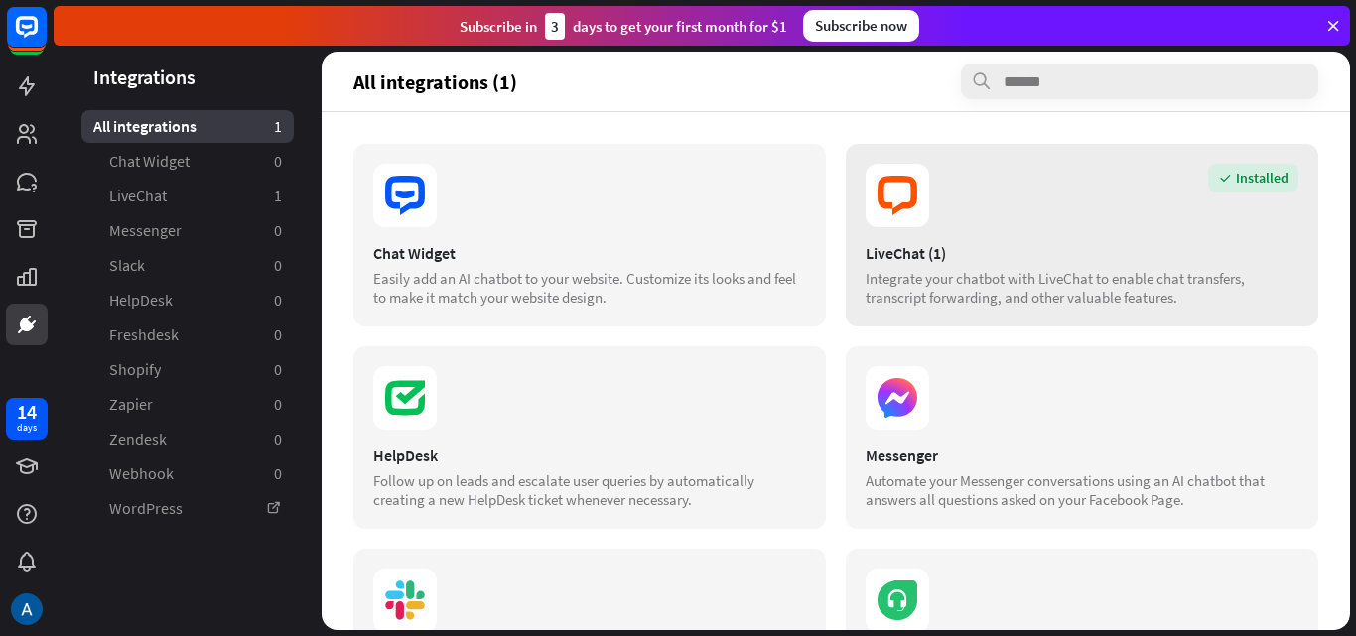
click at [935, 203] on section "Installed" at bounding box center [1081, 196] width 433 height 64
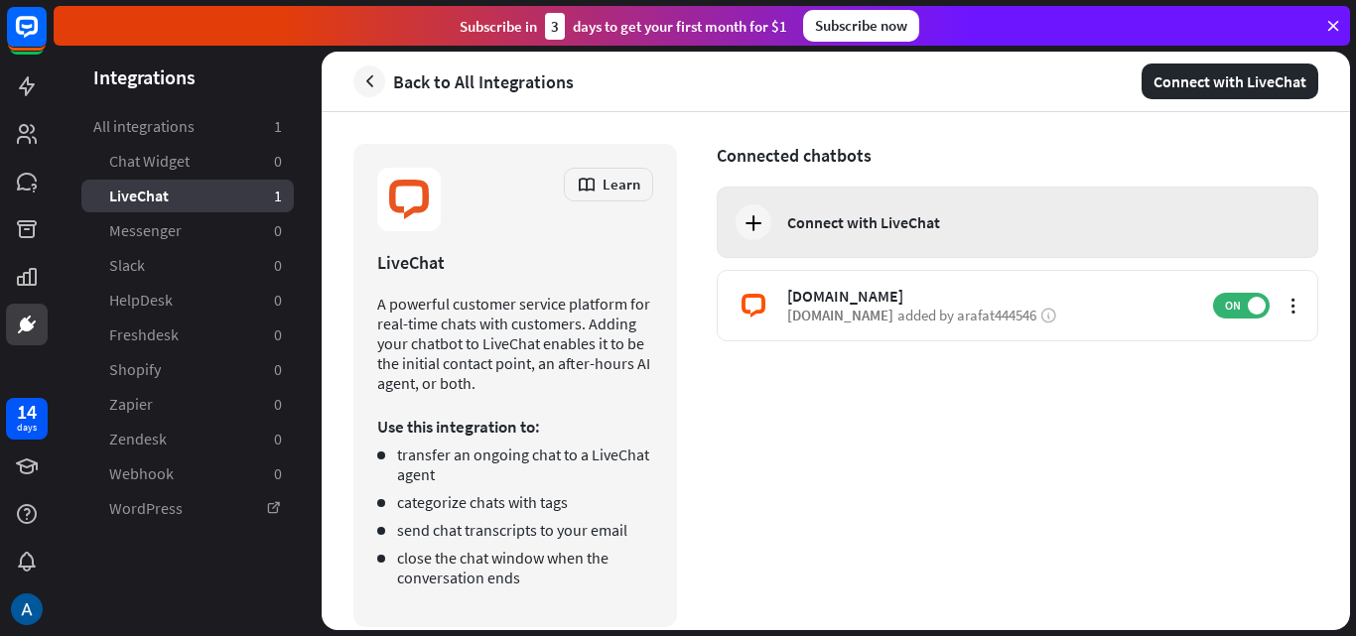
click at [761, 221] on icon at bounding box center [753, 222] width 24 height 24
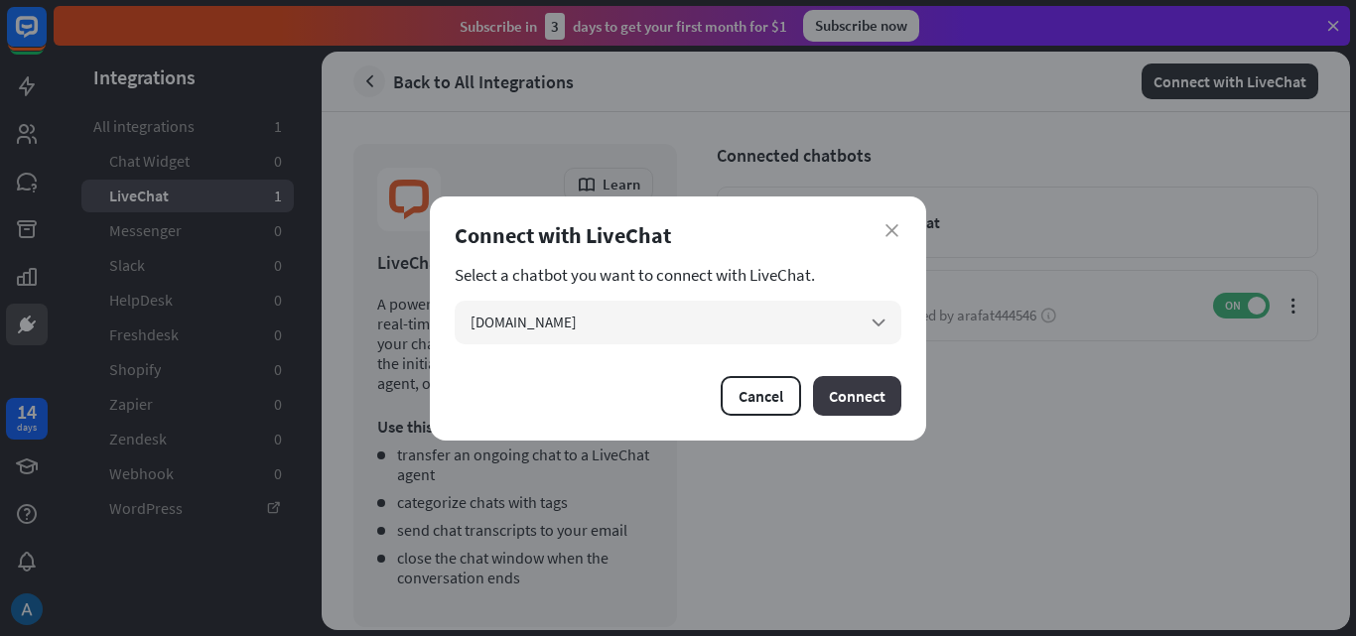
click at [869, 386] on button "Connect" at bounding box center [857, 396] width 88 height 40
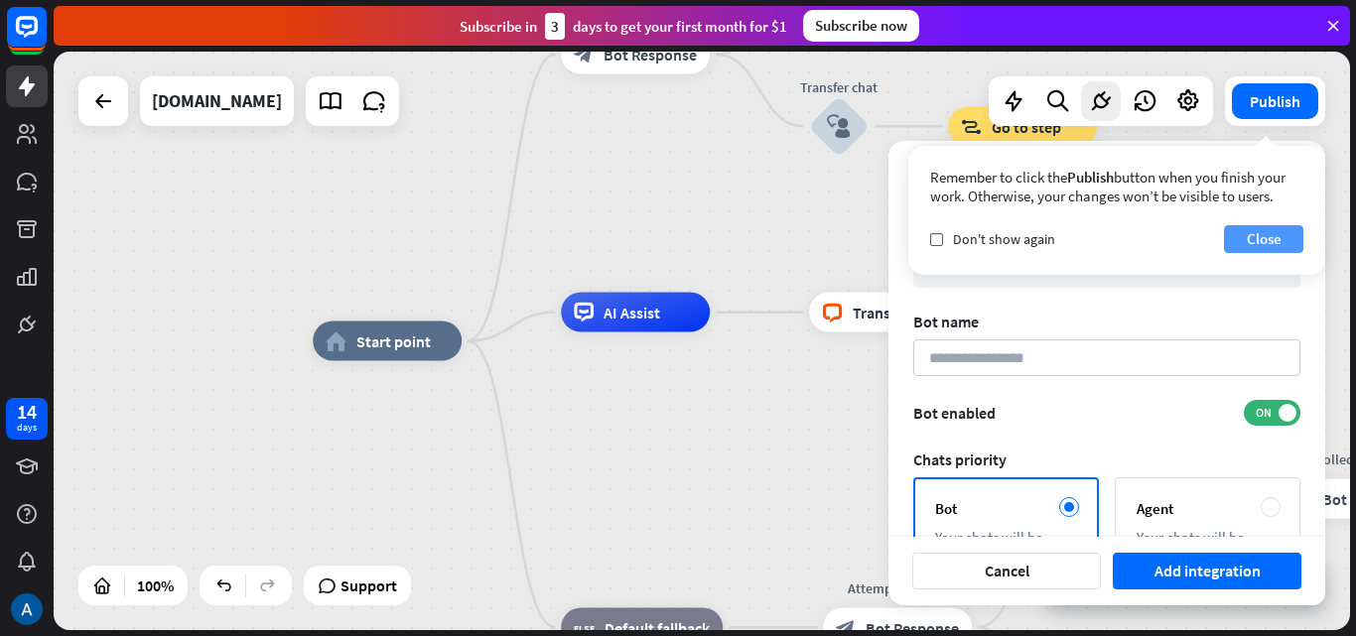
click at [1261, 247] on button "Close" at bounding box center [1263, 239] width 79 height 28
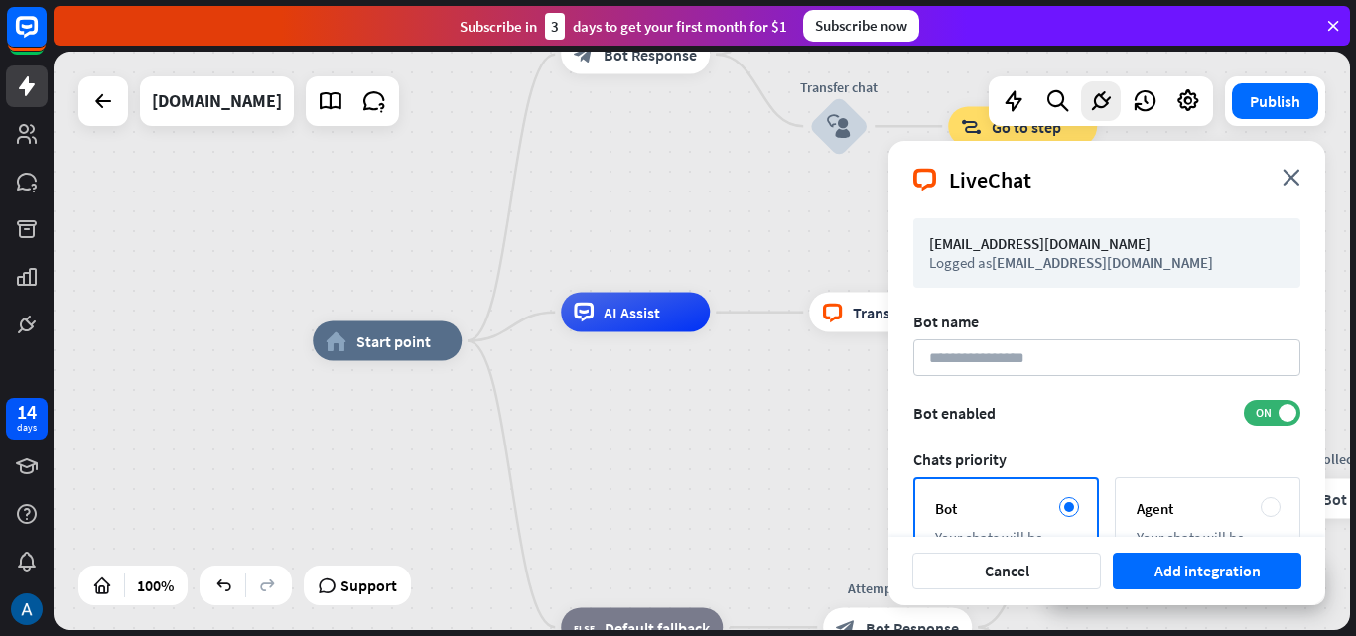
scroll to position [99, 0]
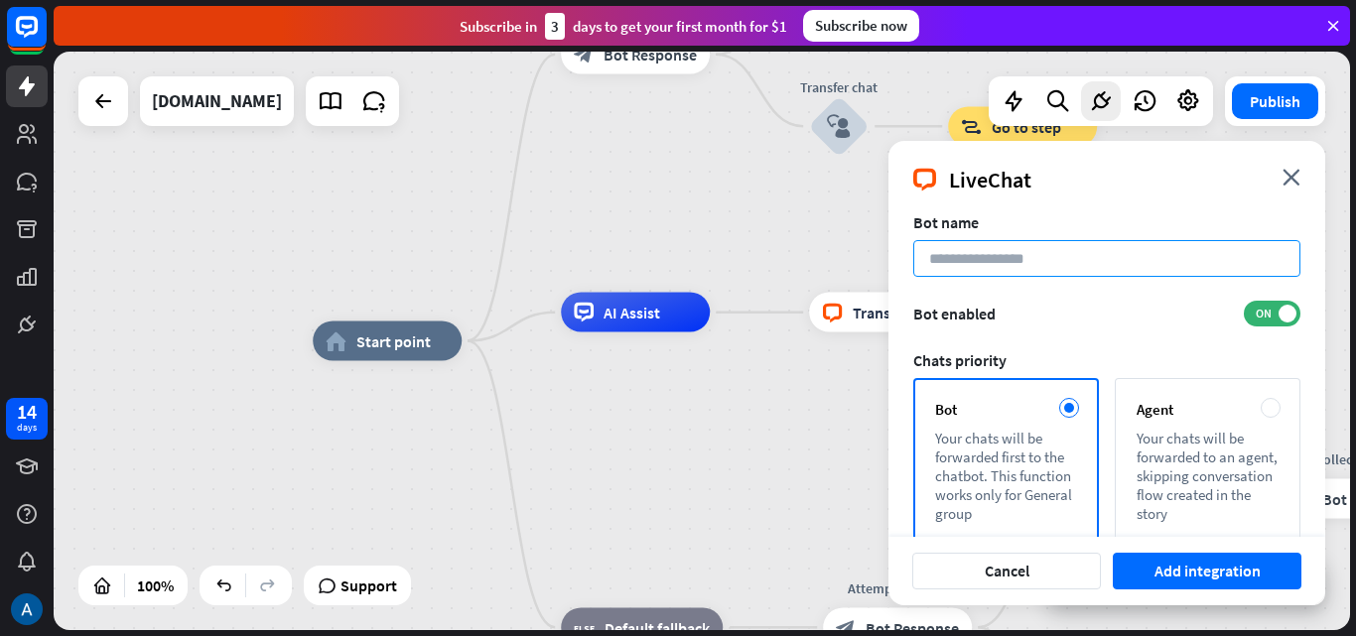
click at [1001, 253] on input at bounding box center [1106, 258] width 387 height 37
type input "******"
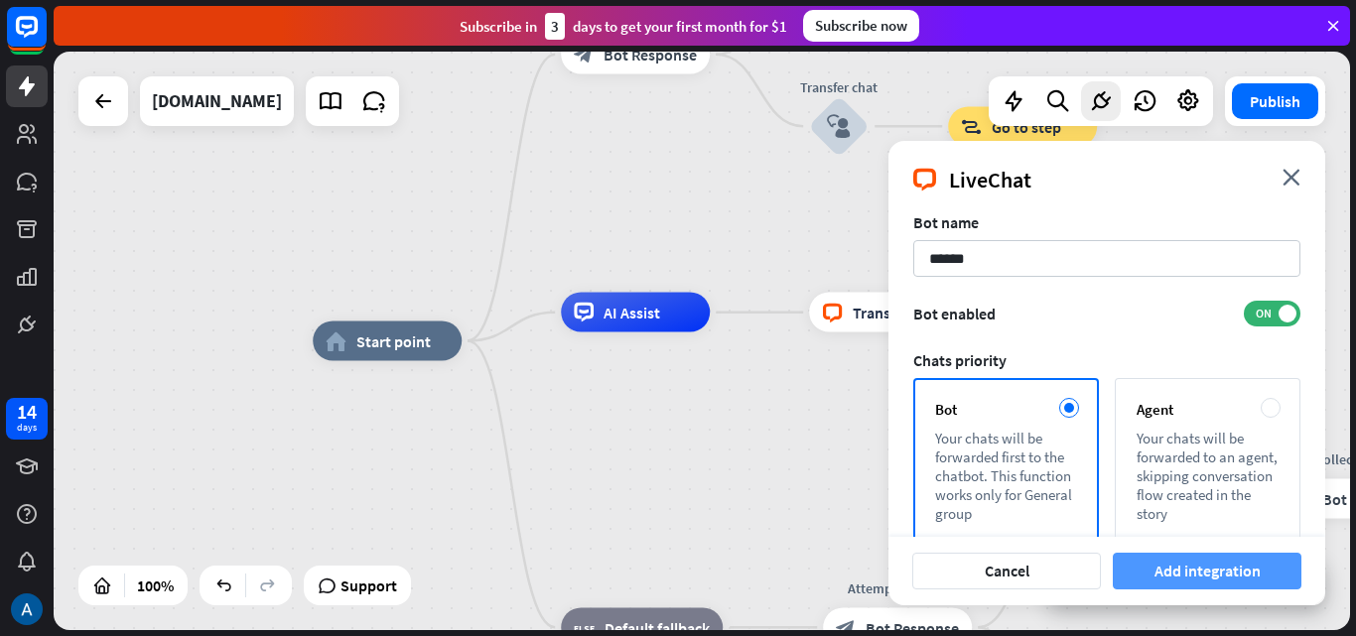
click at [1241, 566] on button "Add integration" at bounding box center [1207, 571] width 189 height 37
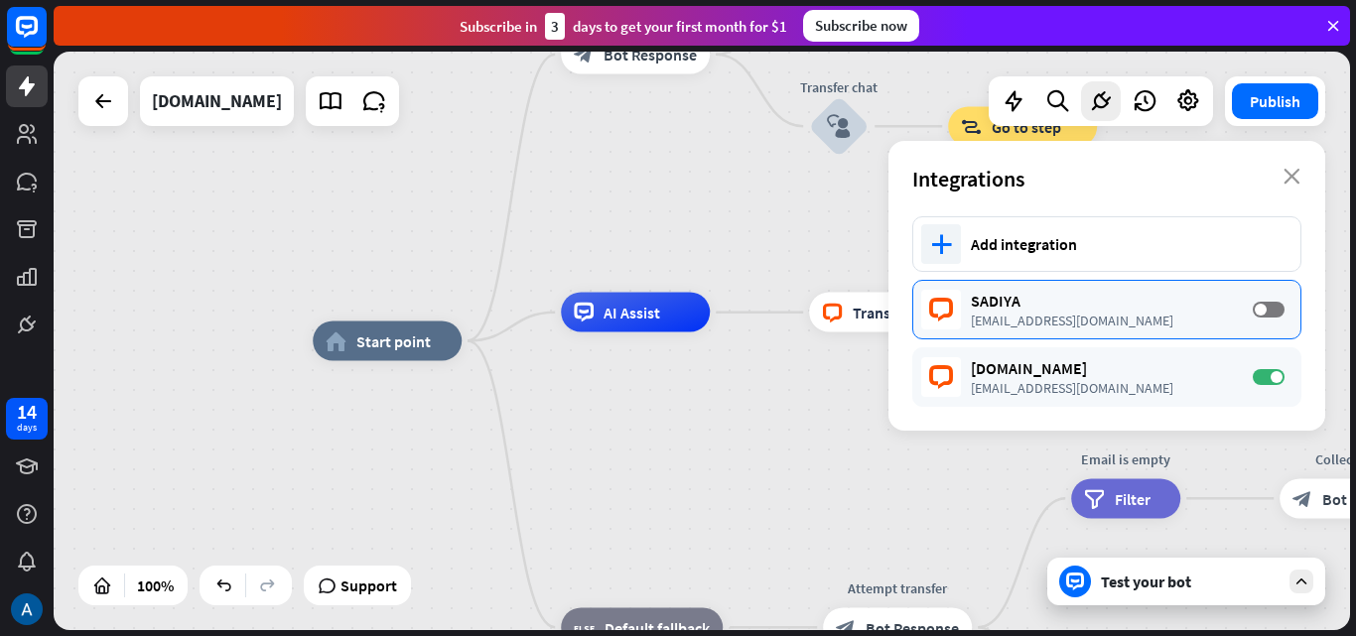
click at [1251, 313] on div "SADIYA [EMAIL_ADDRESS][DOMAIN_NAME] OFF" at bounding box center [1106, 310] width 389 height 60
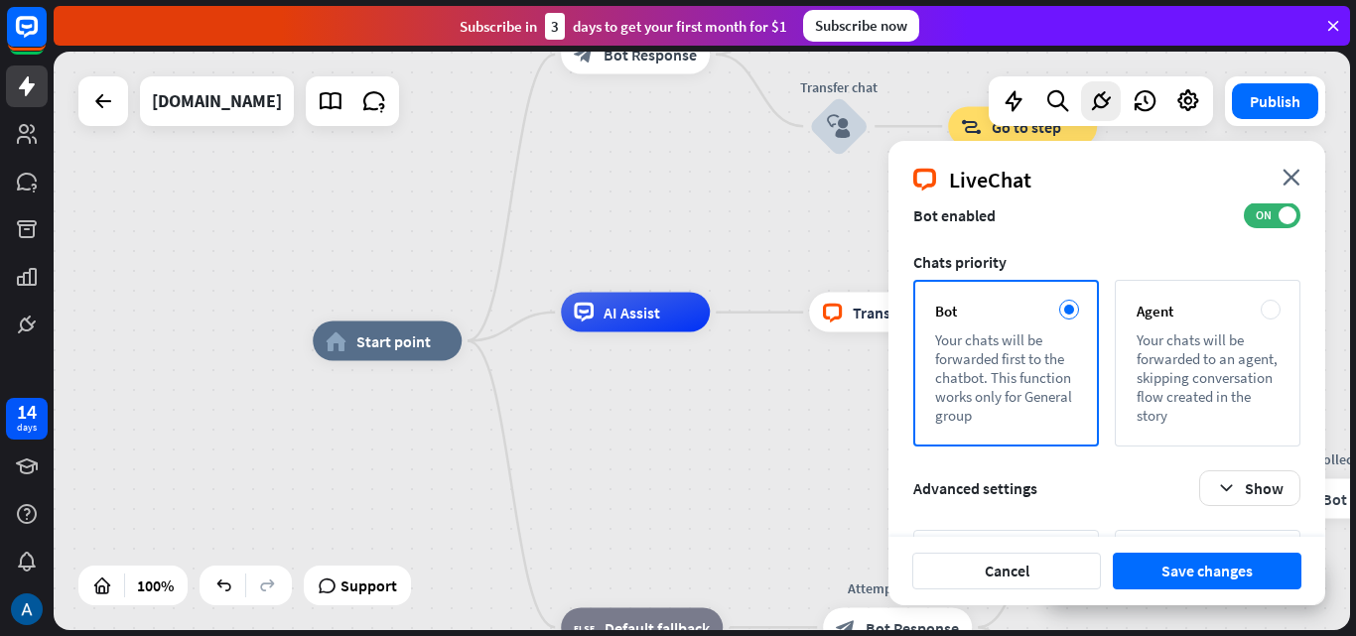
scroll to position [298, 0]
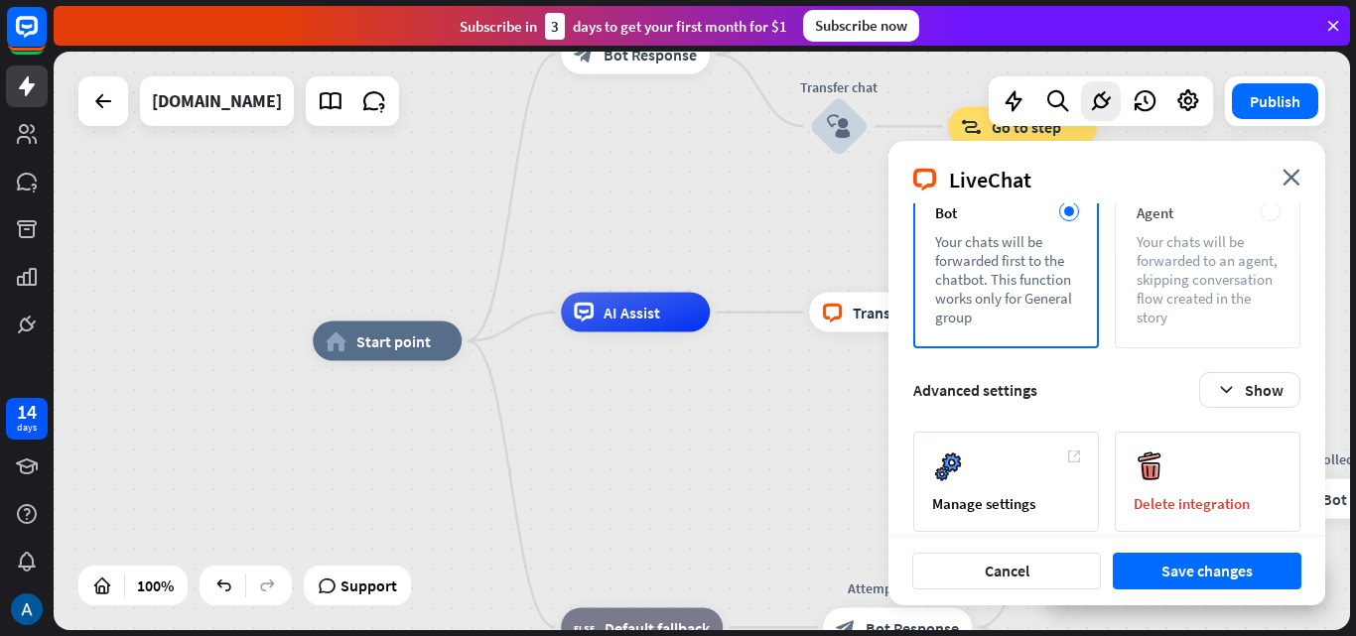
click at [1149, 270] on div "Your chats will be forwarded to an agent, skipping conversation flow created in…" at bounding box center [1207, 279] width 142 height 94
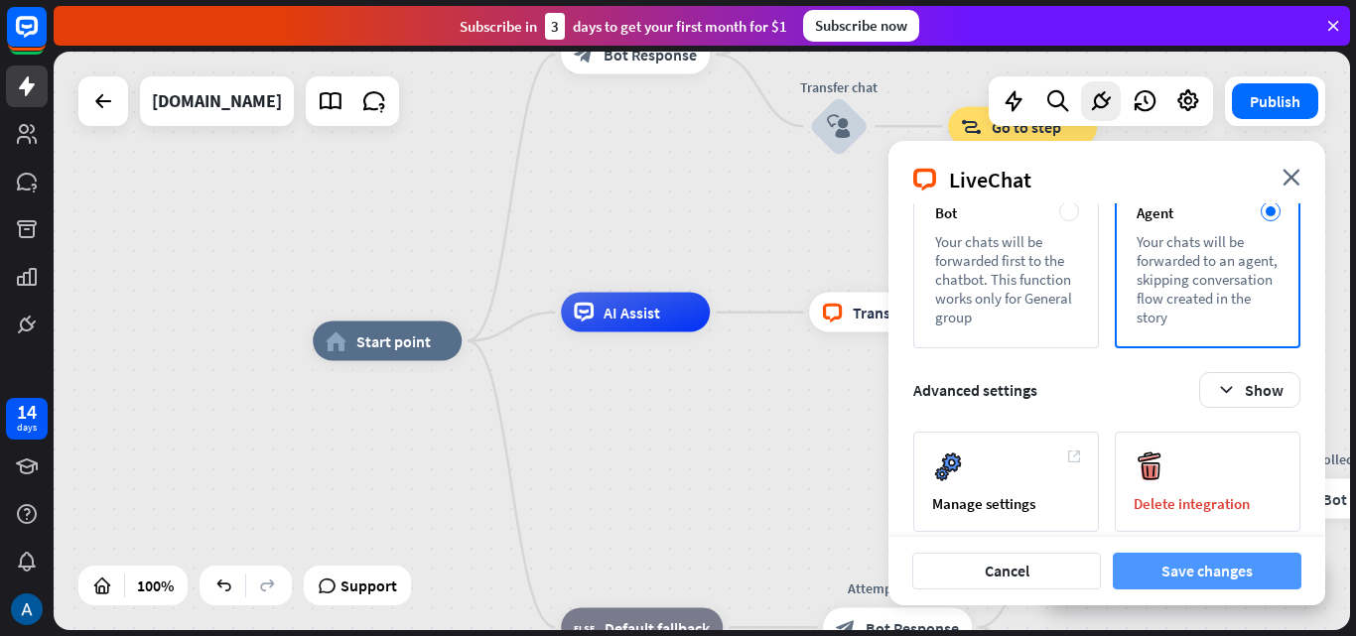
click at [1228, 555] on button "Save changes" at bounding box center [1207, 571] width 189 height 37
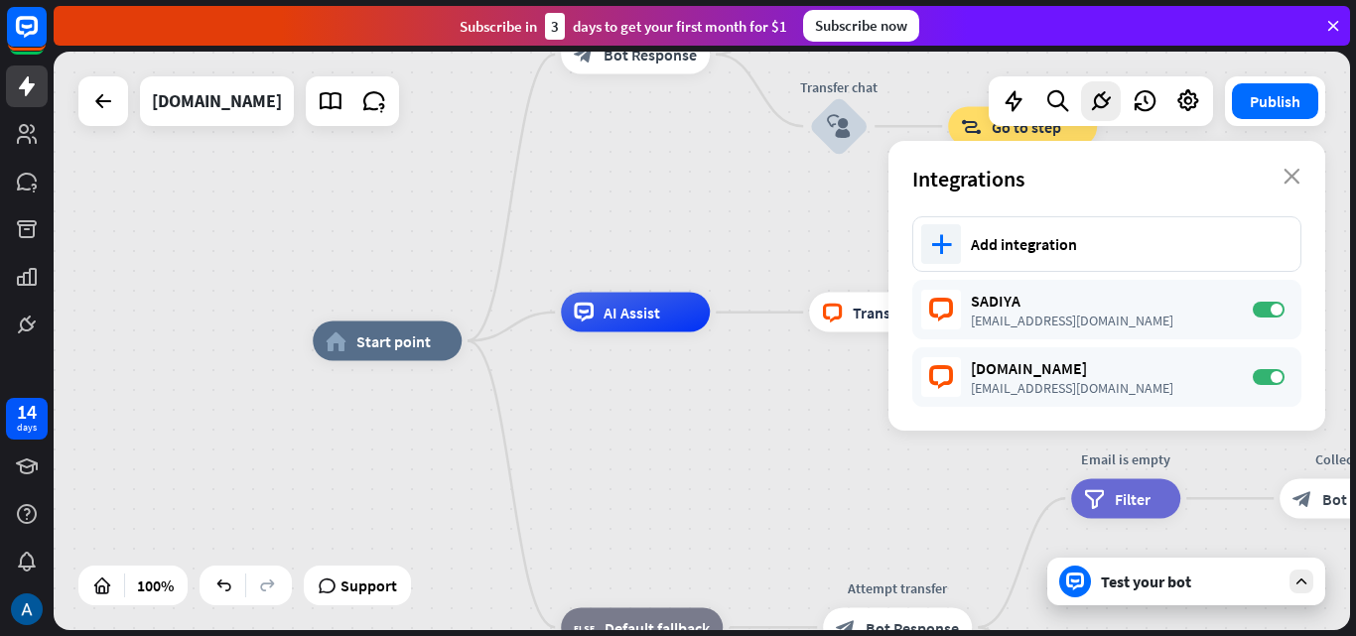
click at [824, 474] on div "home_2 Start point Welcome message block_bot_response Bot Response Small talk b…" at bounding box center [961, 630] width 1296 height 579
click at [799, 398] on div "home_2 Start point Welcome message block_bot_response Bot Response Small talk b…" at bounding box center [961, 630] width 1296 height 579
click at [1291, 170] on icon "close" at bounding box center [1291, 177] width 17 height 16
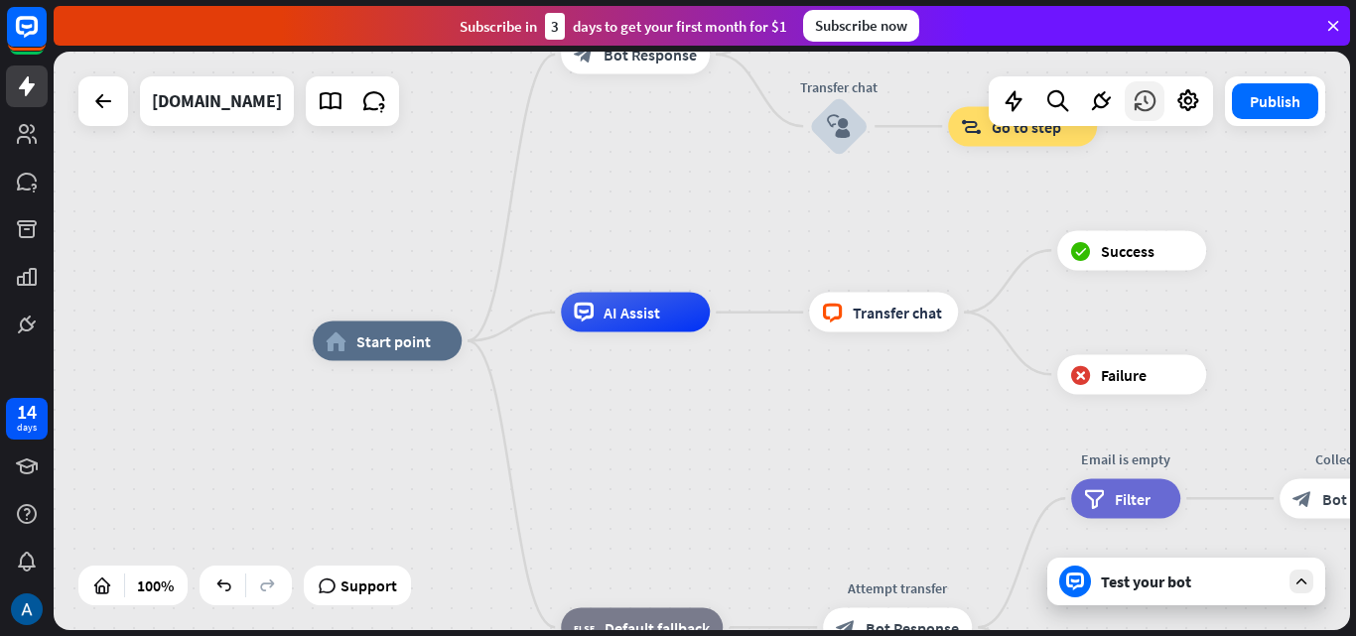
click at [1143, 98] on icon at bounding box center [1144, 101] width 26 height 26
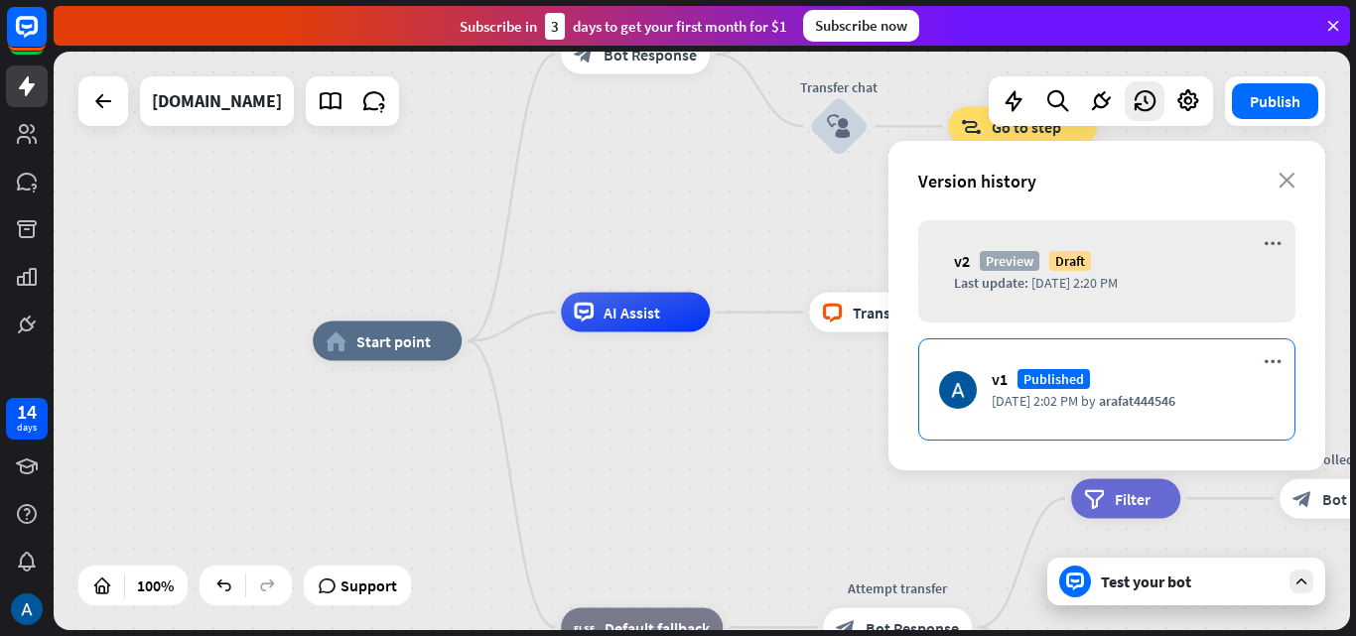
click at [963, 391] on img at bounding box center [958, 390] width 38 height 38
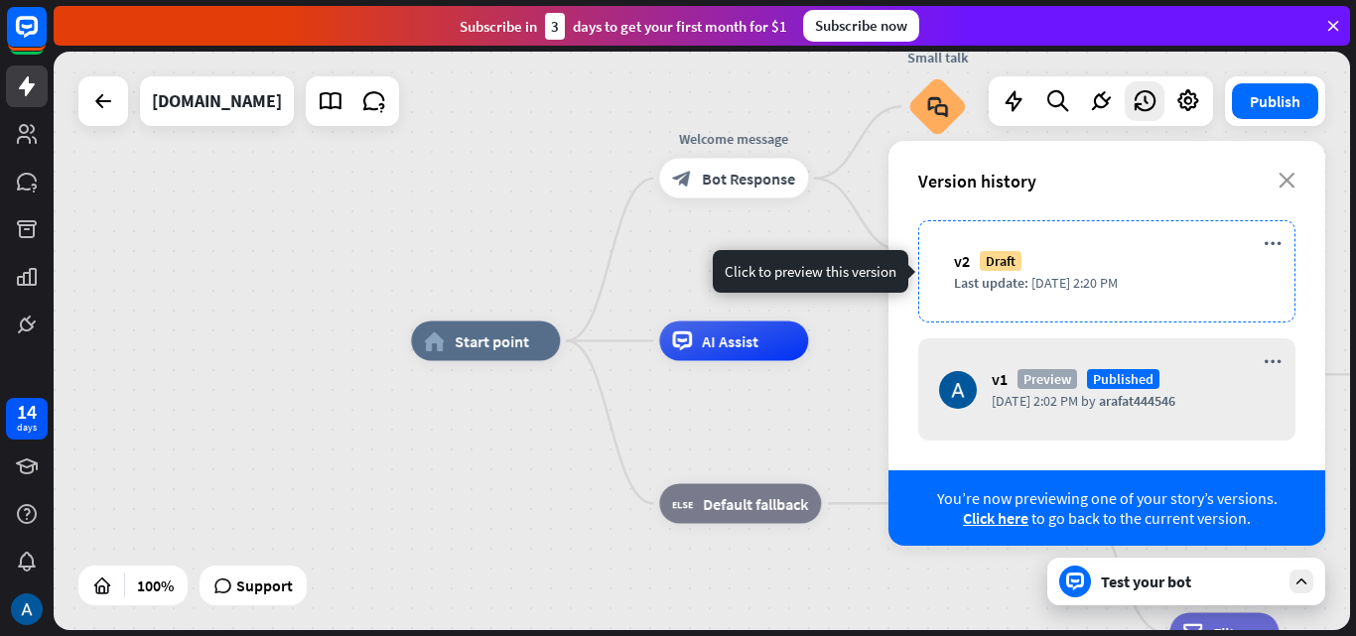
click at [1019, 280] on span "Last update:" at bounding box center [991, 283] width 74 height 18
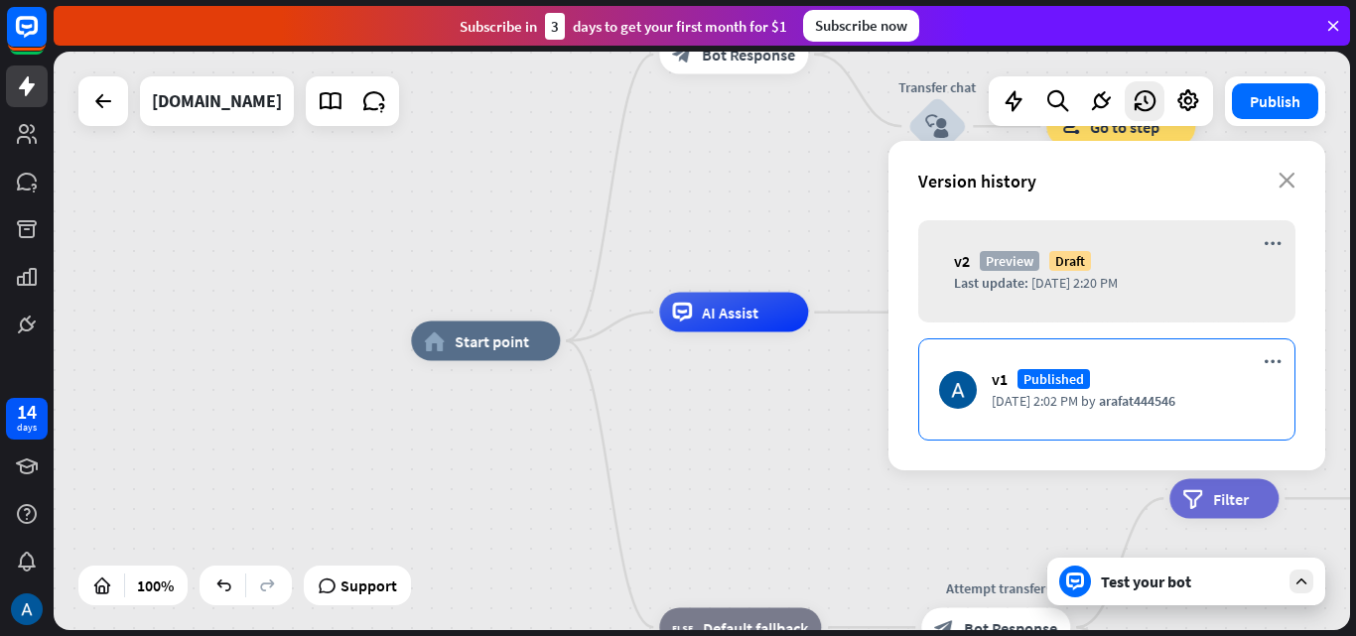
click at [961, 393] on img at bounding box center [958, 390] width 38 height 38
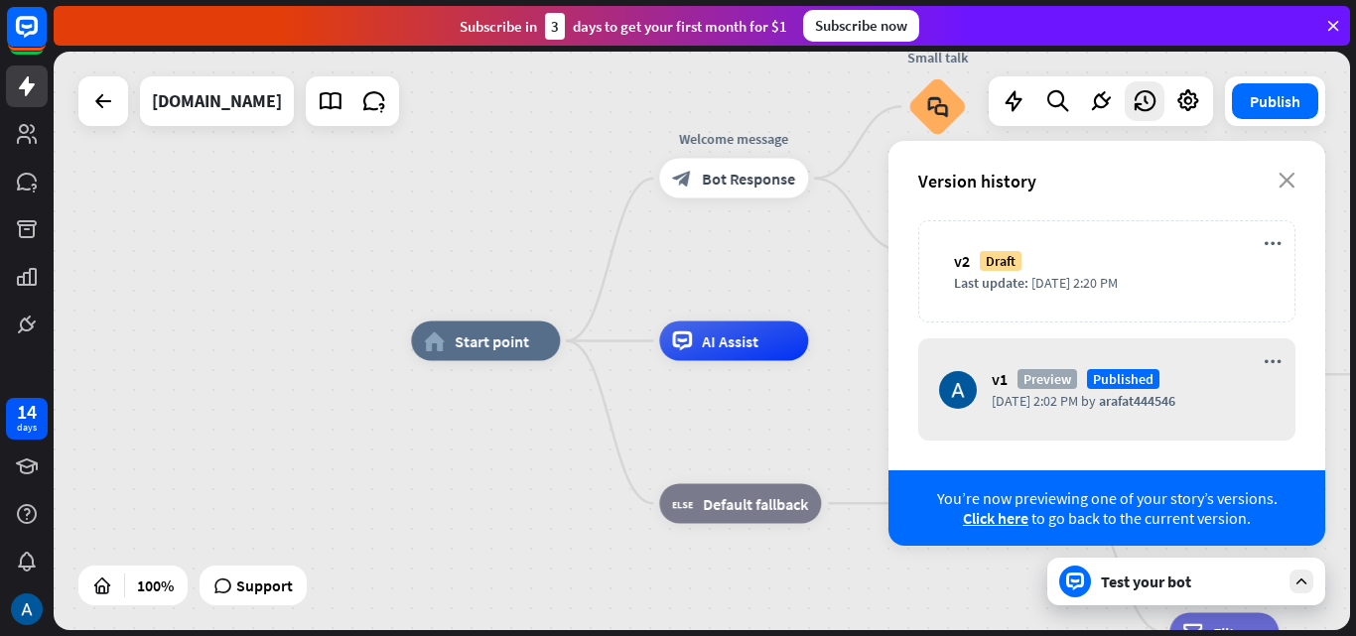
click at [321, 416] on div "home_2 Start point Welcome message block_bot_response Bot Response Small talk b…" at bounding box center [702, 341] width 1296 height 579
click at [755, 336] on span "AI Assist" at bounding box center [730, 340] width 57 height 20
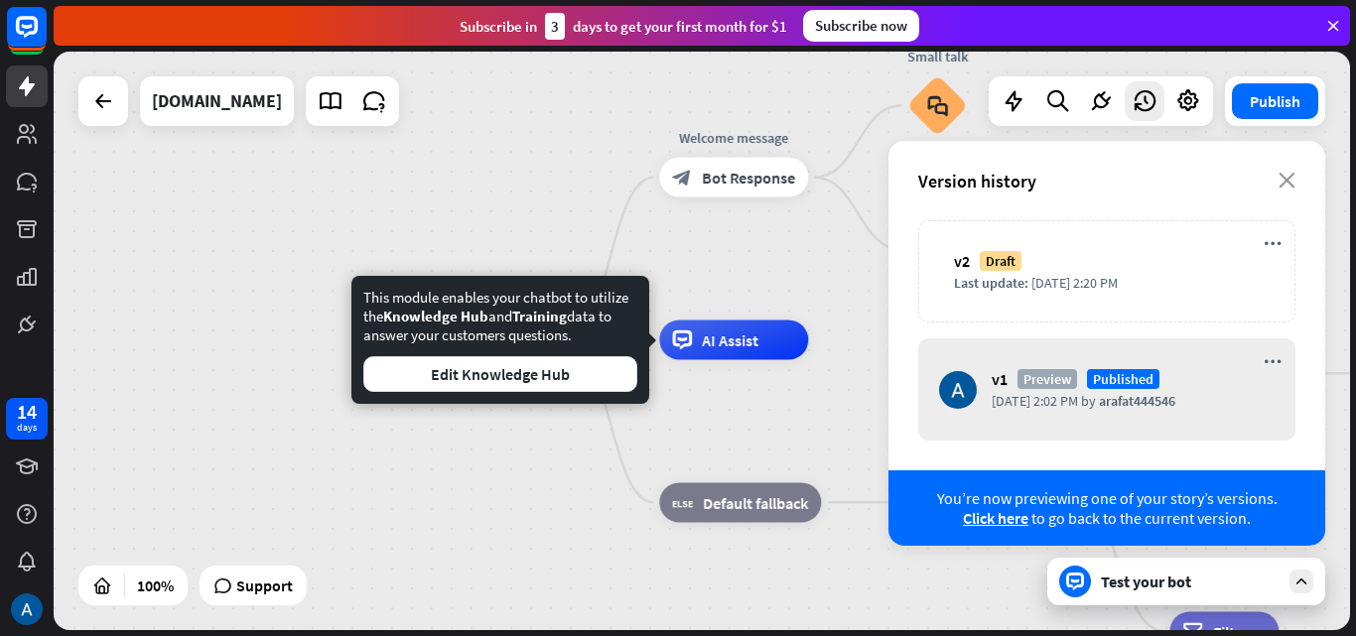
click at [808, 334] on div "AI Assist" at bounding box center [733, 341] width 149 height 40
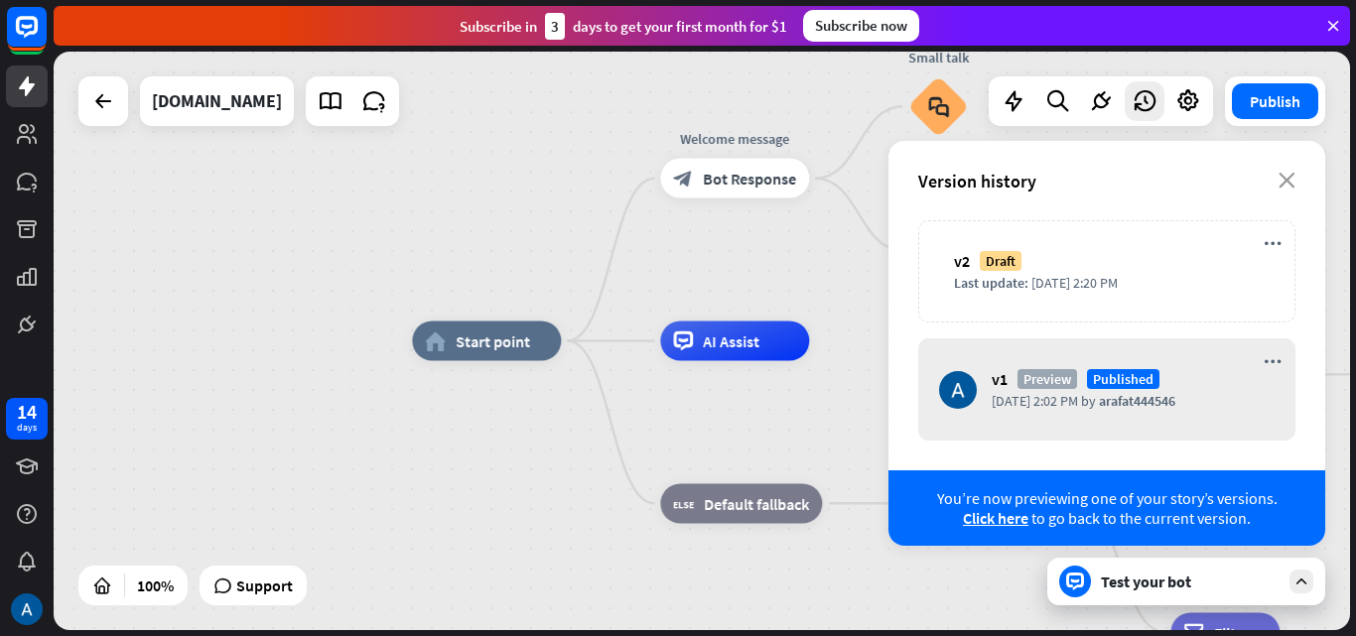
click at [809, 345] on div "AI Assist" at bounding box center [734, 342] width 149 height 40
click at [1292, 179] on icon "close" at bounding box center [1286, 181] width 17 height 16
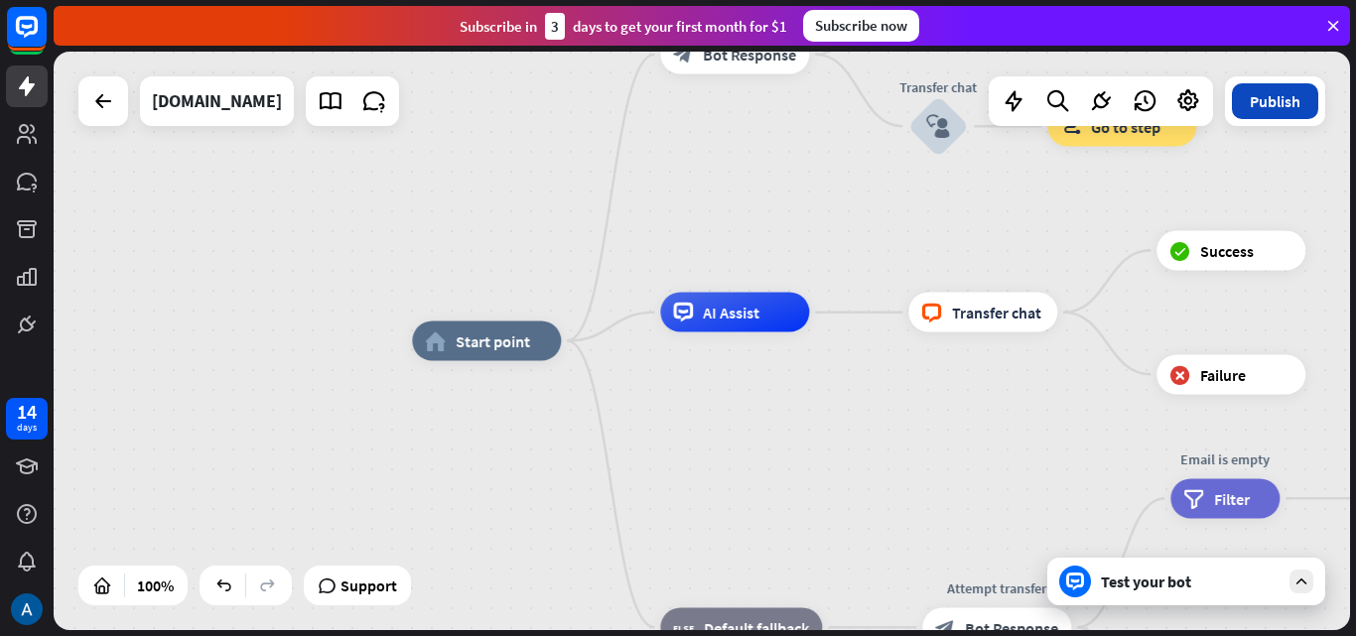
click at [1262, 107] on button "Publish" at bounding box center [1275, 101] width 86 height 36
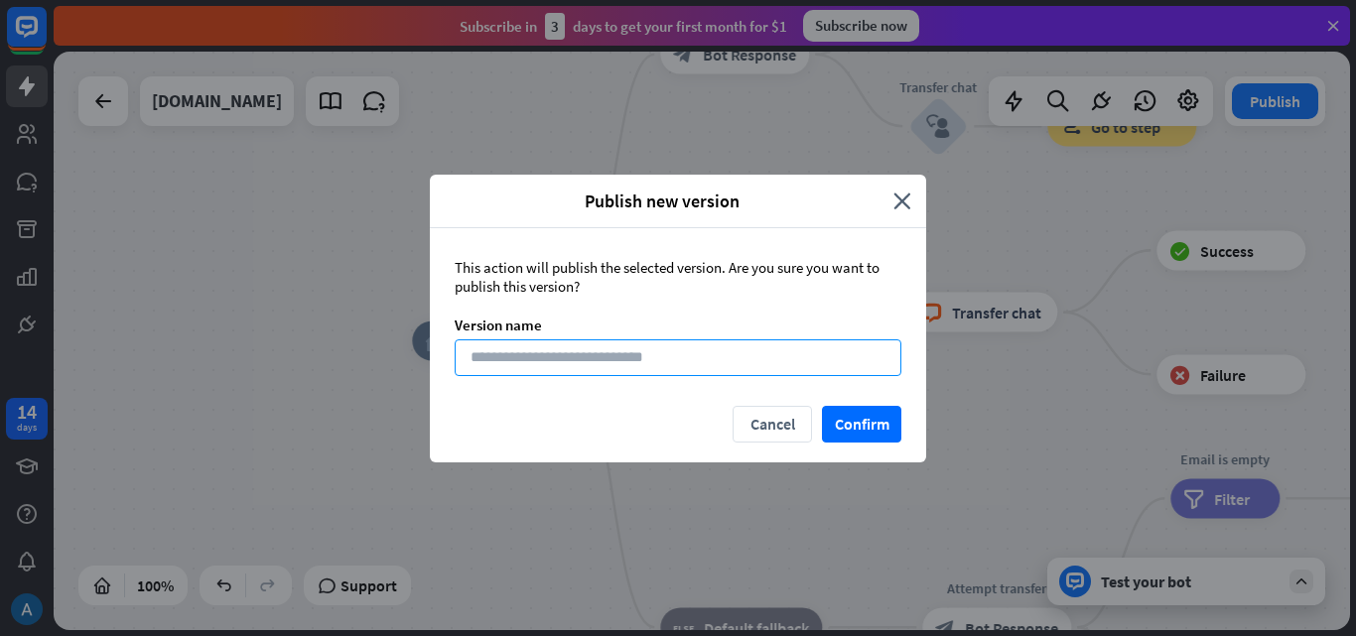
paste input "**********"
type input "**********"
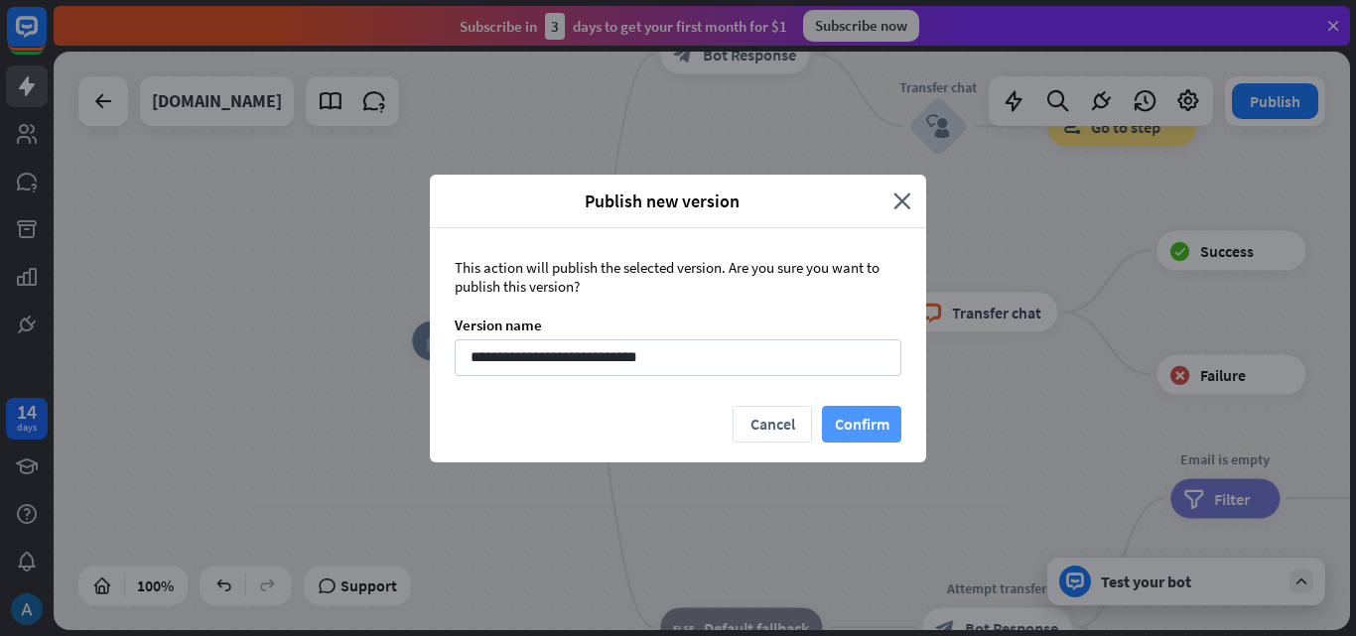
click at [863, 432] on button "Confirm" at bounding box center [861, 424] width 79 height 37
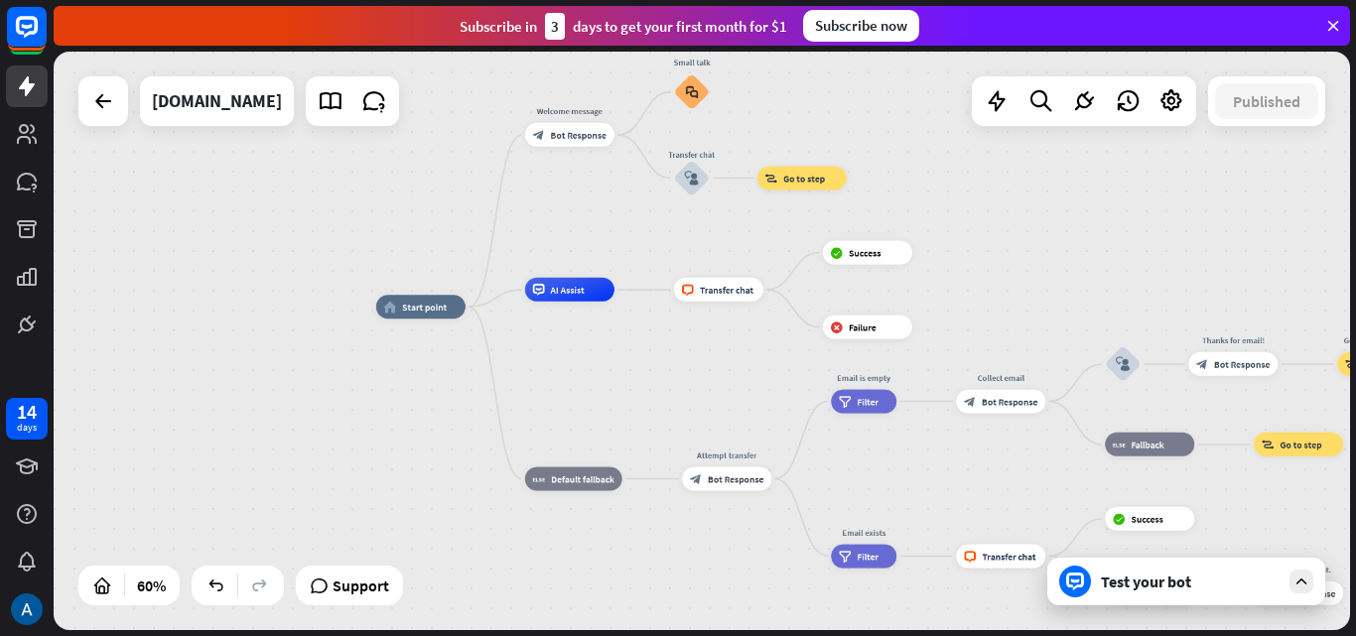
drag, startPoint x: 826, startPoint y: 522, endPoint x: 620, endPoint y: 394, distance: 242.1
click at [620, 394] on div "home_2 Start point Welcome message block_bot_response Bot Response Small talk b…" at bounding box center [765, 480] width 778 height 347
click at [868, 337] on div "block_failure Failure" at bounding box center [868, 328] width 89 height 24
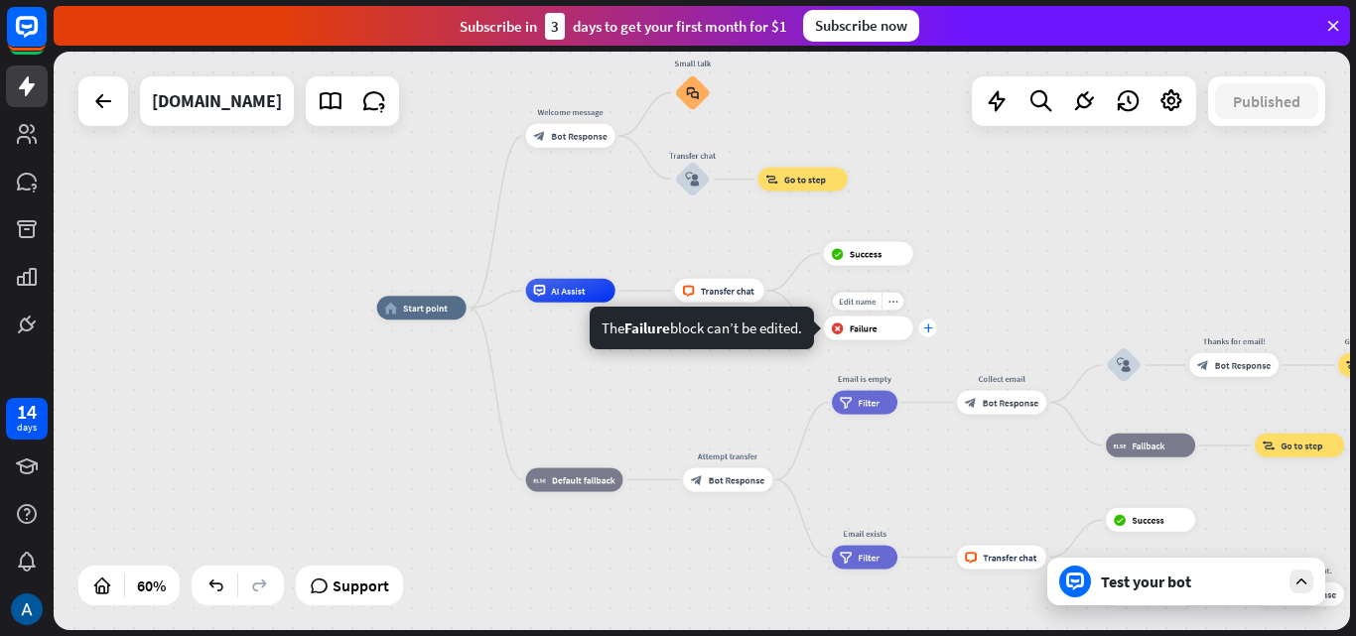
click at [922, 331] on div "plus" at bounding box center [928, 328] width 18 height 18
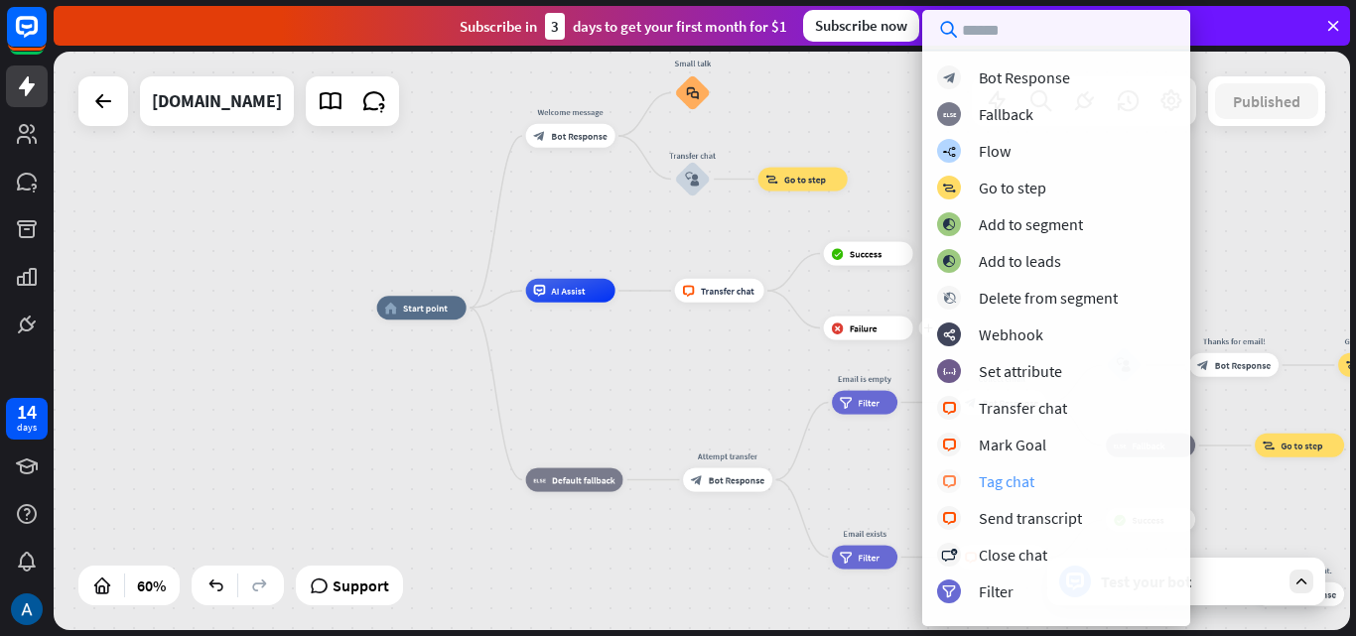
click at [1010, 484] on div "Tag chat" at bounding box center [1007, 481] width 56 height 20
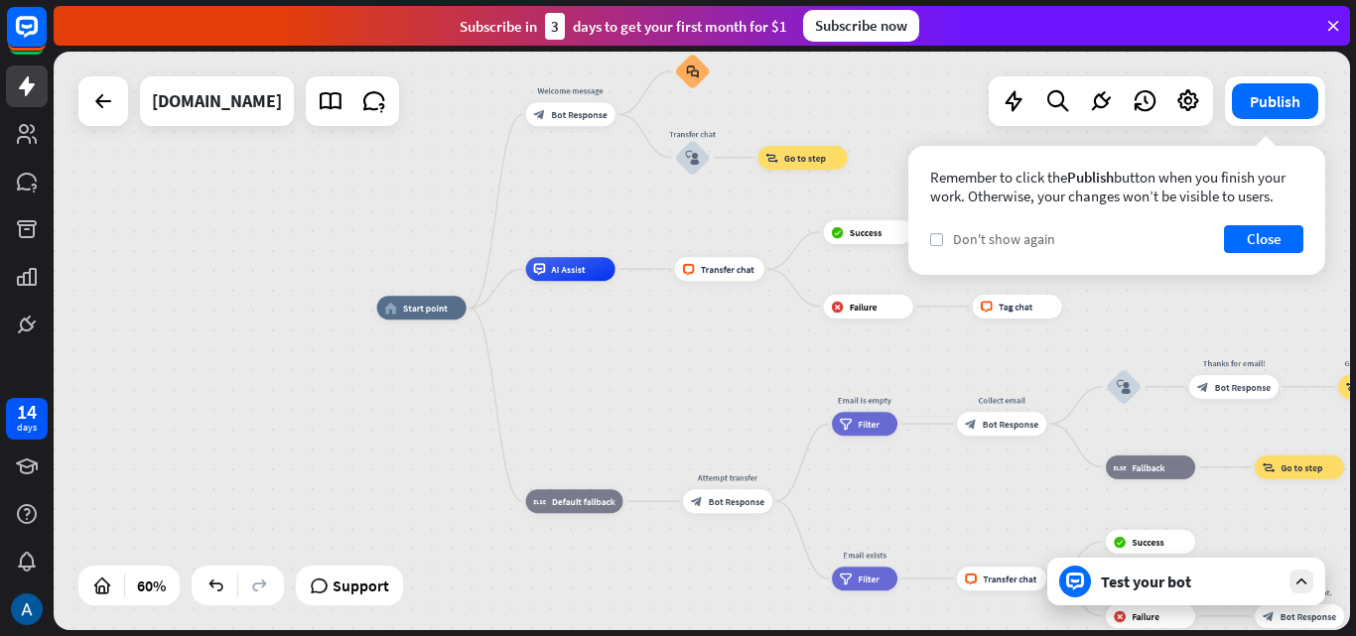
click at [934, 240] on icon "check" at bounding box center [936, 239] width 9 height 9
click at [1273, 225] on button "Close" at bounding box center [1263, 239] width 79 height 28
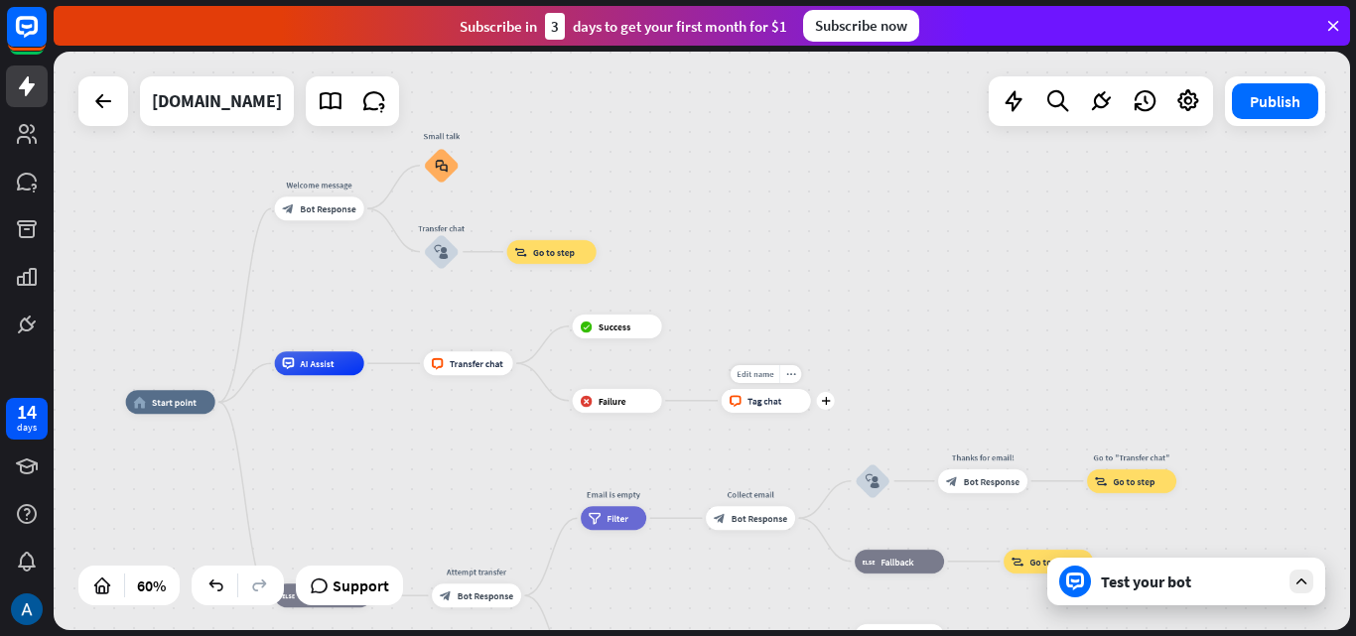
drag, startPoint x: 1083, startPoint y: 272, endPoint x: 831, endPoint y: 365, distance: 268.8
click at [811, 389] on div "Edit name more_horiz plus block_livechat Tag chat" at bounding box center [766, 401] width 89 height 24
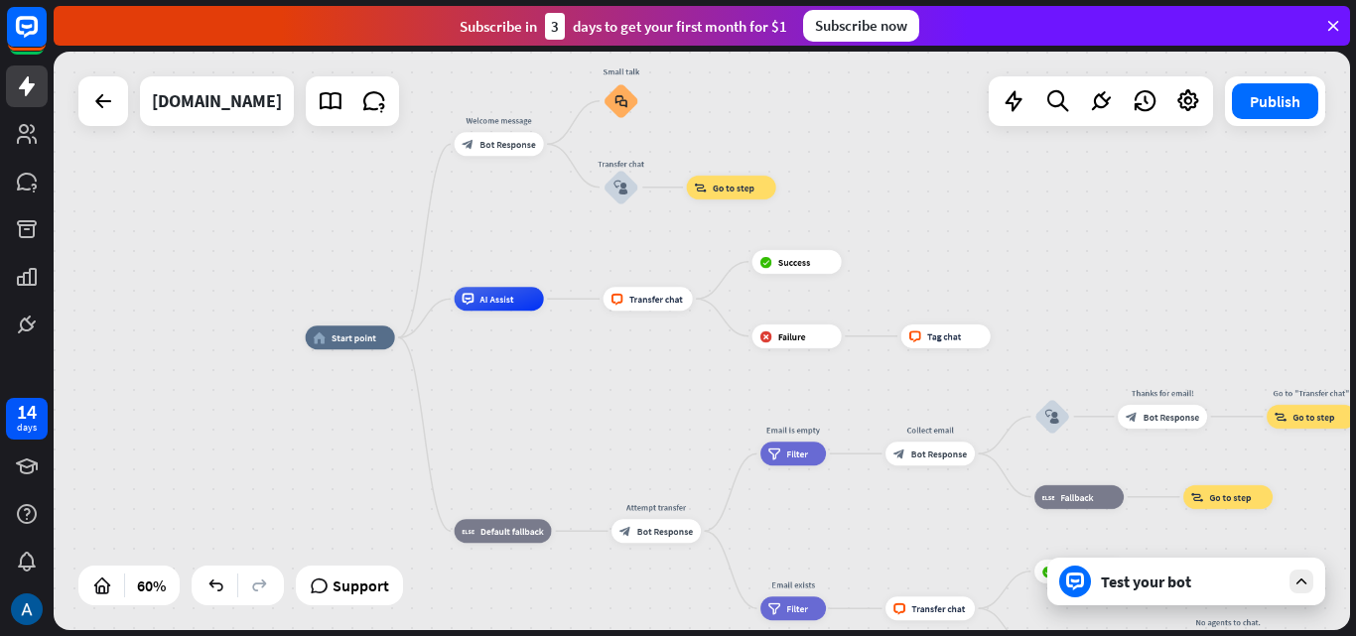
drag, startPoint x: 953, startPoint y: 321, endPoint x: 1132, endPoint y: 256, distance: 190.9
click at [1132, 256] on div "home_2 Start point Welcome message block_bot_response Bot Response Small talk b…" at bounding box center [702, 341] width 1296 height 579
drag, startPoint x: 30, startPoint y: 475, endPoint x: 0, endPoint y: 512, distance: 47.3
click at [0, 0] on icon at bounding box center [0, 0] width 0 height 0
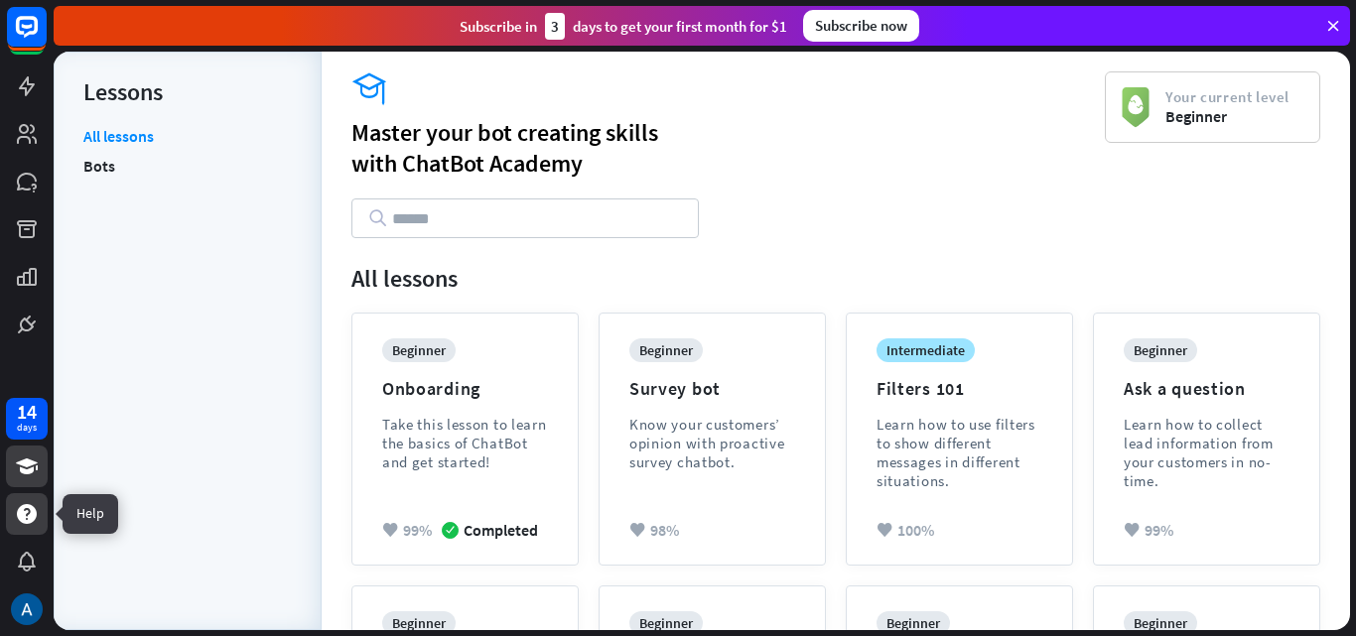
click at [29, 520] on icon at bounding box center [27, 514] width 20 height 20
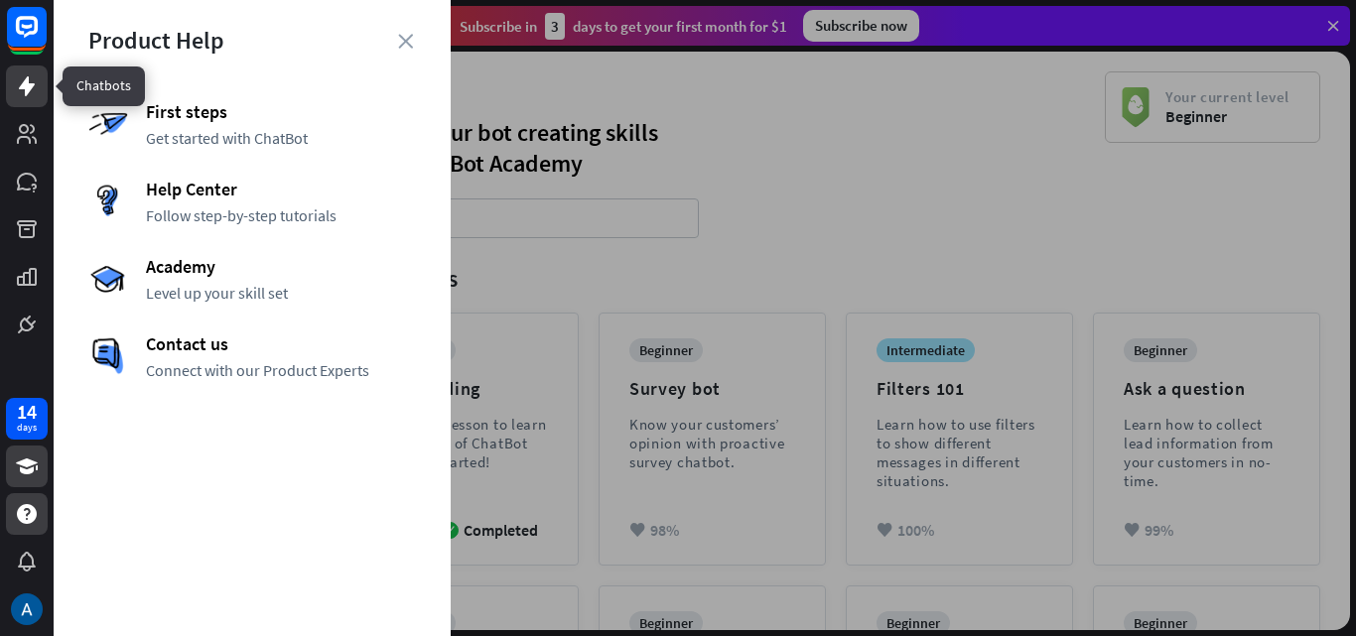
click at [19, 85] on icon at bounding box center [27, 86] width 24 height 24
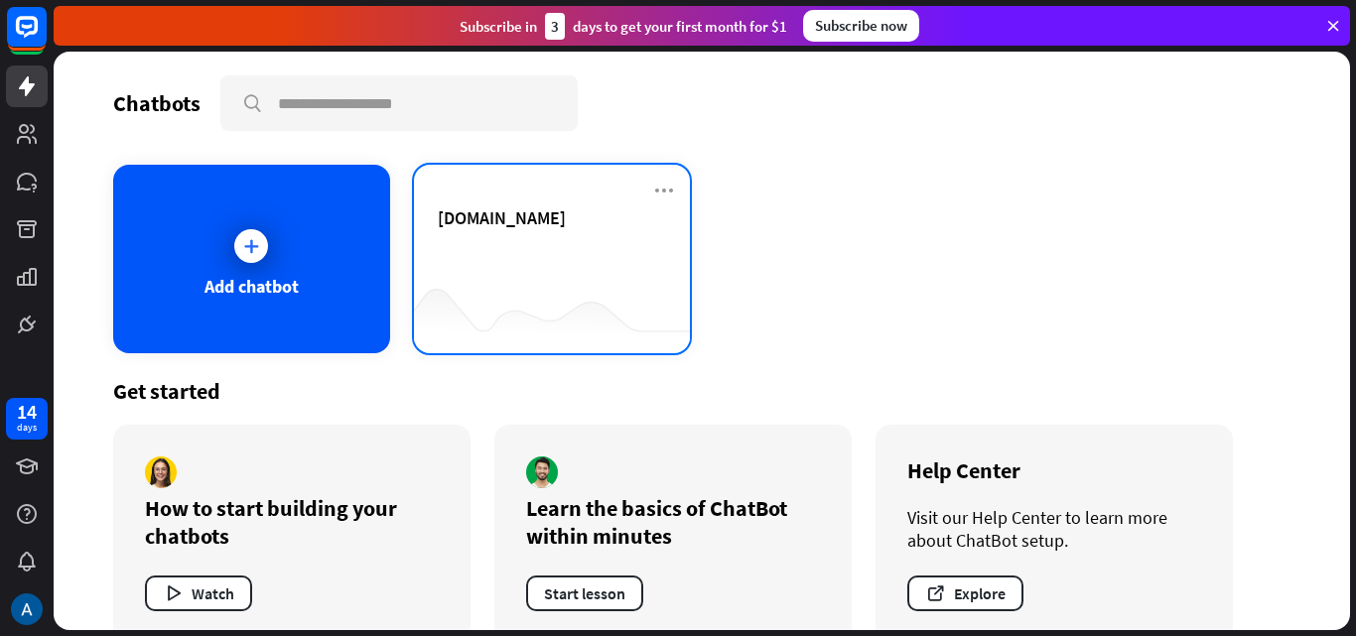
click at [457, 215] on span "[DOMAIN_NAME]" at bounding box center [502, 217] width 128 height 23
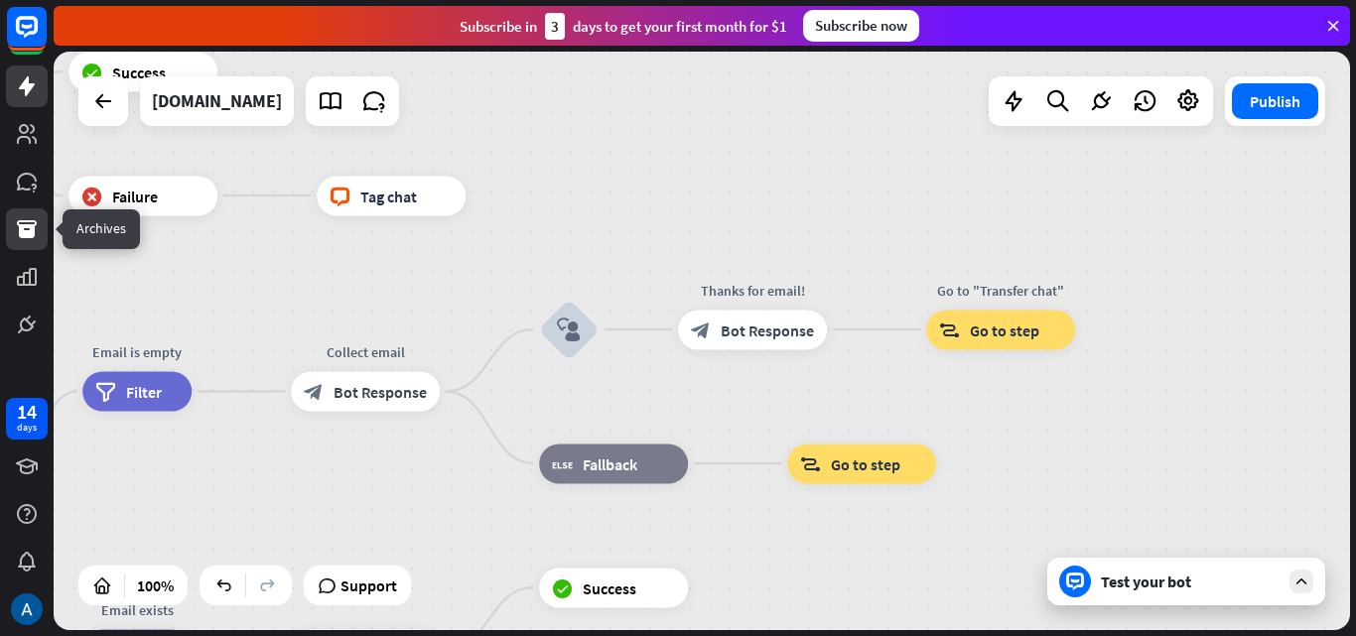
drag, startPoint x: 996, startPoint y: 371, endPoint x: 8, endPoint y: 228, distance: 998.8
click at [8, 228] on div "14 days close Product Help First steps Get started with ChatBot Help Center Fol…" at bounding box center [678, 318] width 1356 height 636
click at [1107, 101] on icon at bounding box center [1101, 101] width 26 height 26
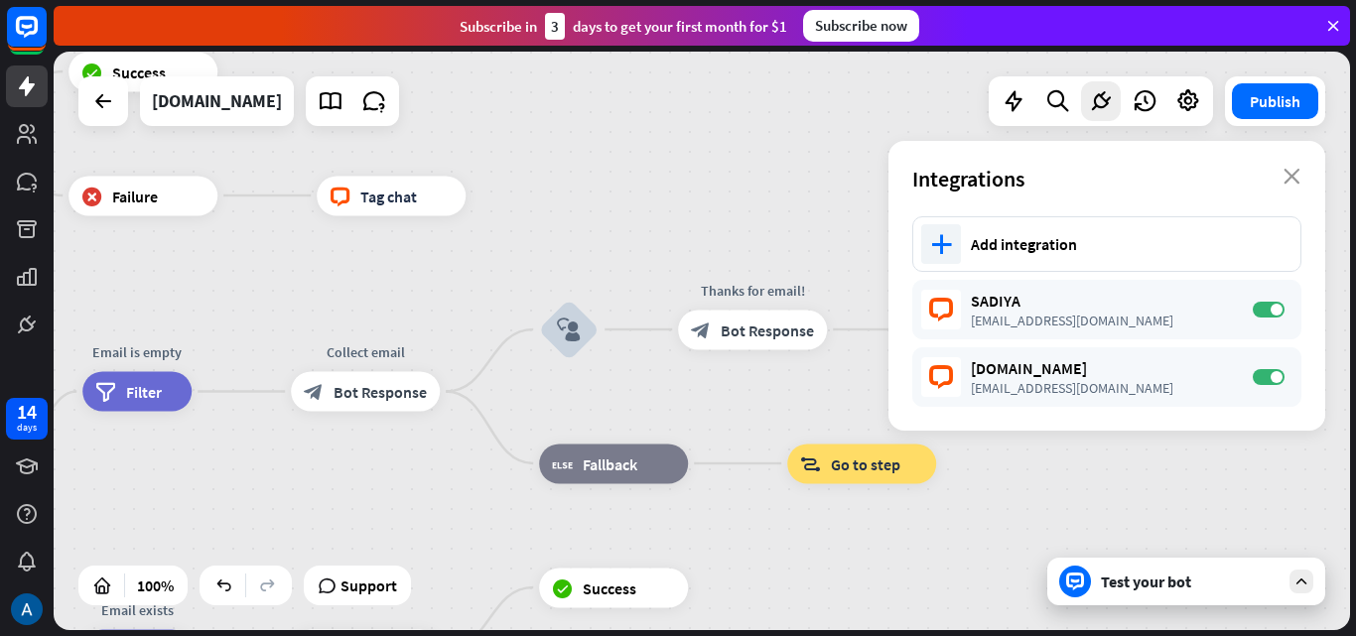
click at [676, 184] on div "home_2 Start point Welcome message block_bot_response Bot Response Small talk b…" at bounding box center [702, 341] width 1296 height 579
click at [1290, 175] on icon "close" at bounding box center [1291, 177] width 17 height 16
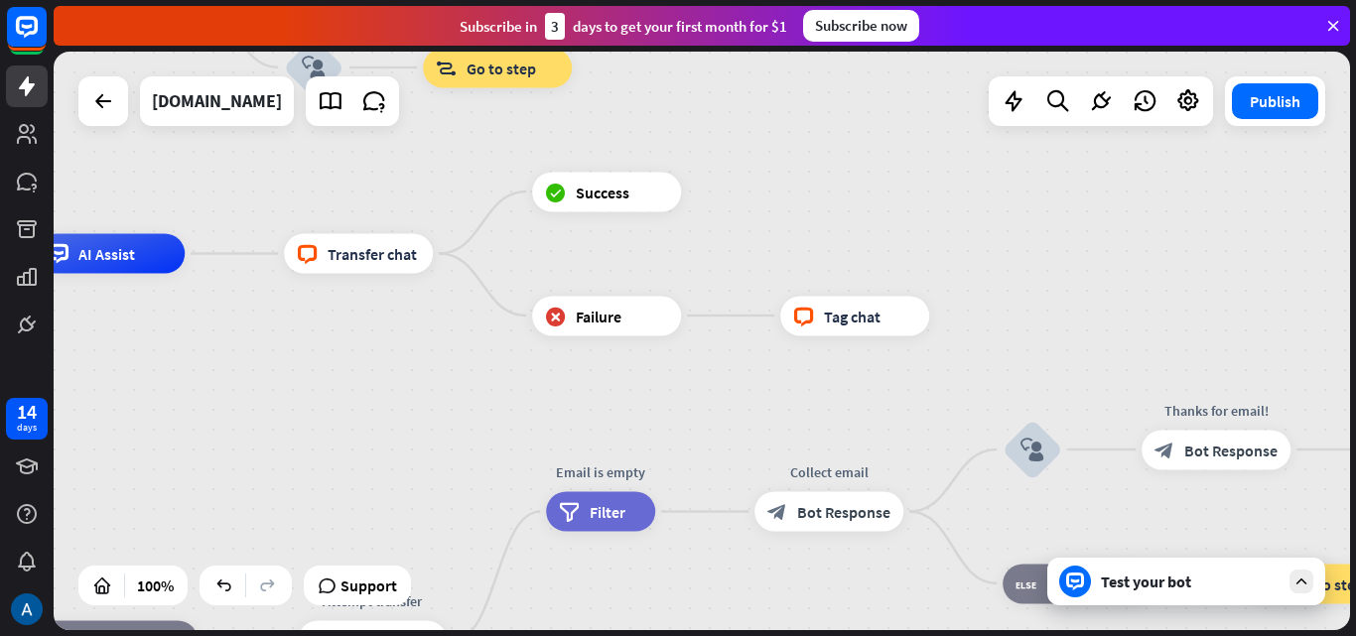
drag, startPoint x: 856, startPoint y: 206, endPoint x: 1321, endPoint y: 327, distance: 479.7
click at [1321, 327] on div "home_2 Start point Welcome message block_bot_response Bot Response Small talk b…" at bounding box center [702, 341] width 1296 height 579
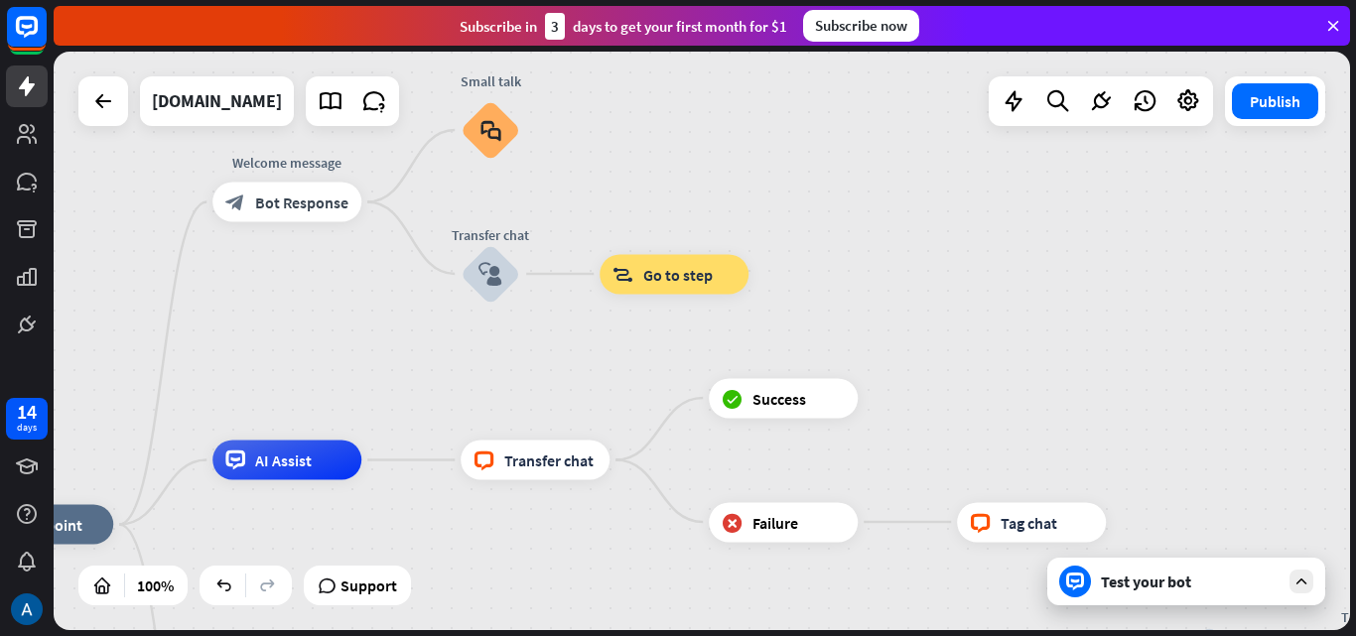
drag, startPoint x: 856, startPoint y: 197, endPoint x: 1073, endPoint y: 418, distance: 308.8
click at [1073, 418] on div "home_2 Start point Welcome message block_bot_response Bot Response Small talk b…" at bounding box center [702, 341] width 1296 height 579
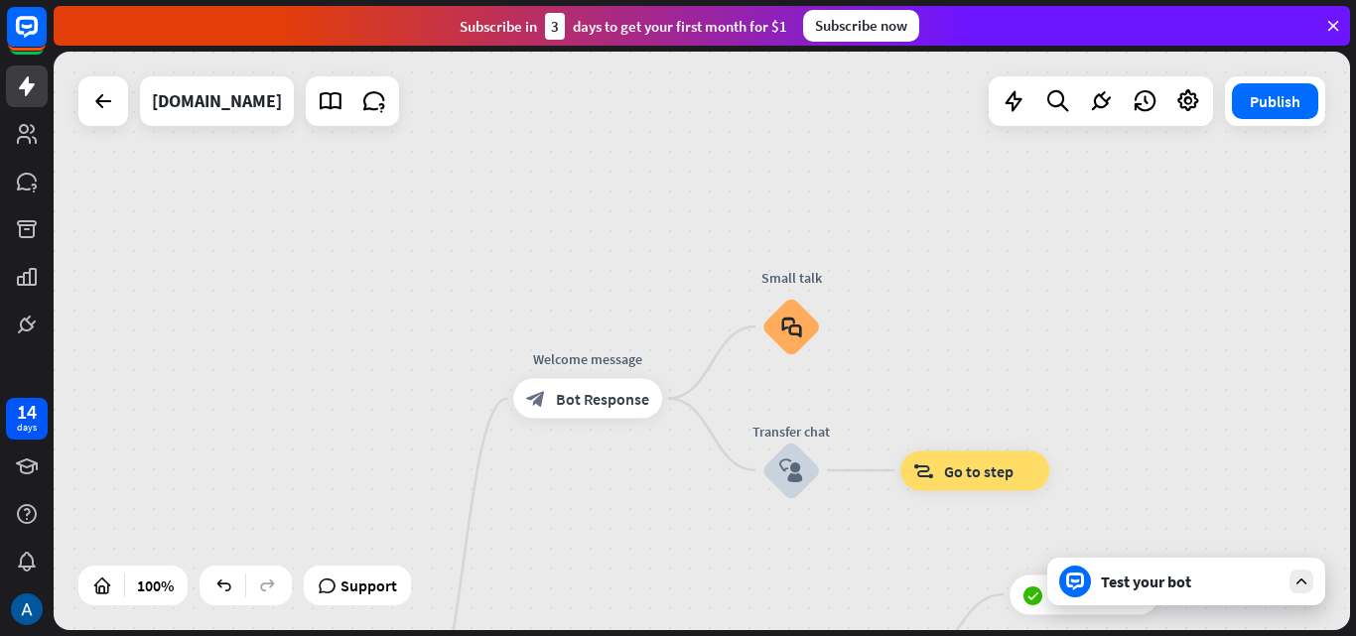
drag, startPoint x: 838, startPoint y: 274, endPoint x: 1035, endPoint y: 433, distance: 253.4
click at [1124, 492] on div "home_2 Start point Welcome message block_bot_response Bot Response Small talk b…" at bounding box center [702, 341] width 1296 height 579
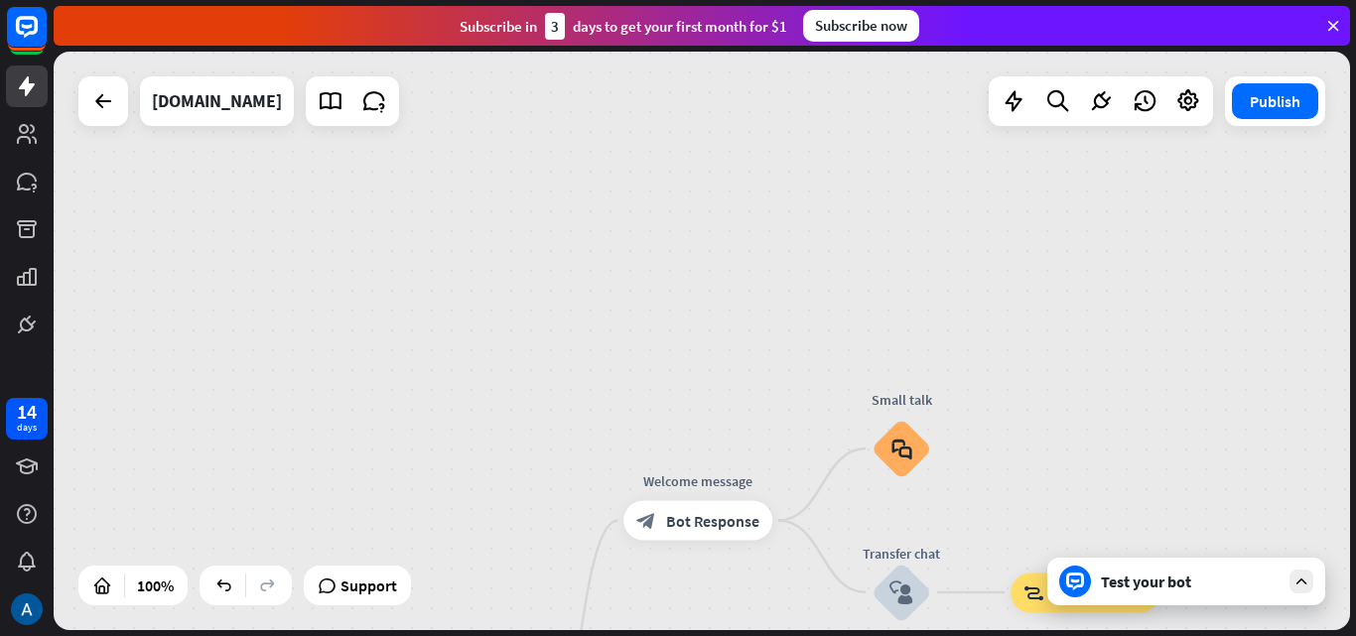
drag, startPoint x: 882, startPoint y: 239, endPoint x: 1013, endPoint y: 358, distance: 177.0
click at [1013, 356] on div "home_2 Start point Welcome message block_bot_response Bot Response Small talk b…" at bounding box center [702, 341] width 1296 height 579
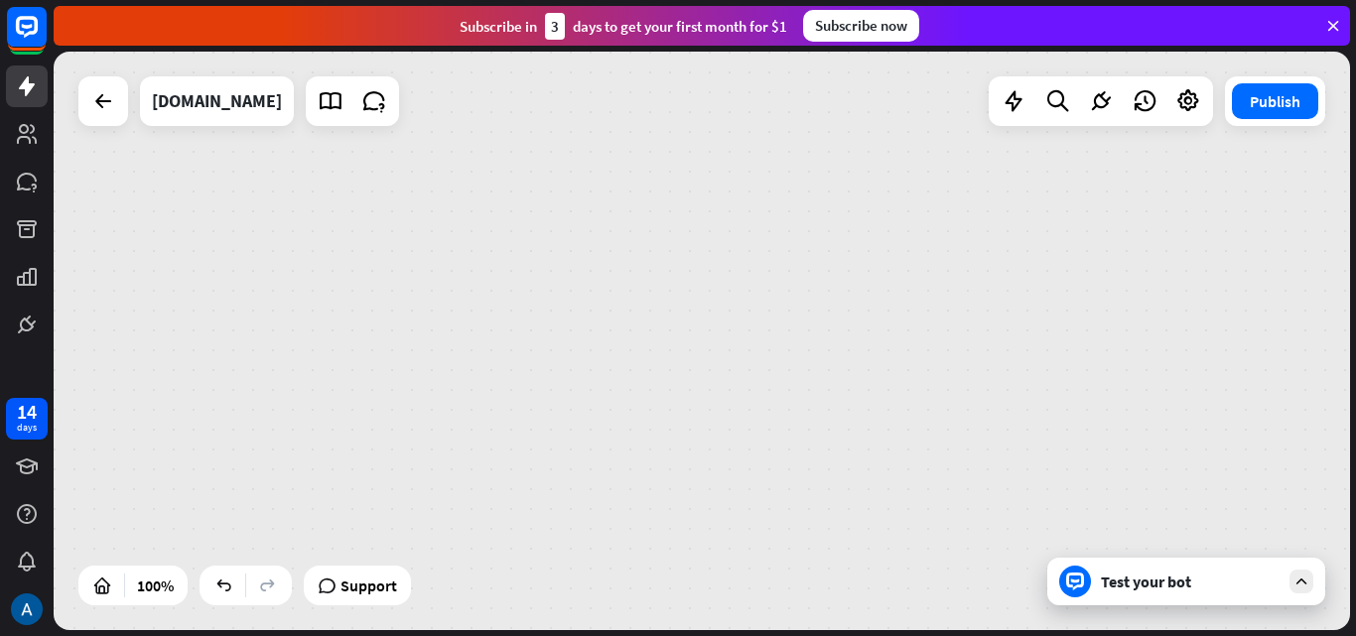
drag, startPoint x: 472, startPoint y: 225, endPoint x: 678, endPoint y: 434, distance: 292.6
click at [683, 447] on div "home_2 Start point Welcome message block_bot_response Bot Response Small talk b…" at bounding box center [702, 341] width 1296 height 579
click at [33, 133] on icon at bounding box center [27, 134] width 20 height 20
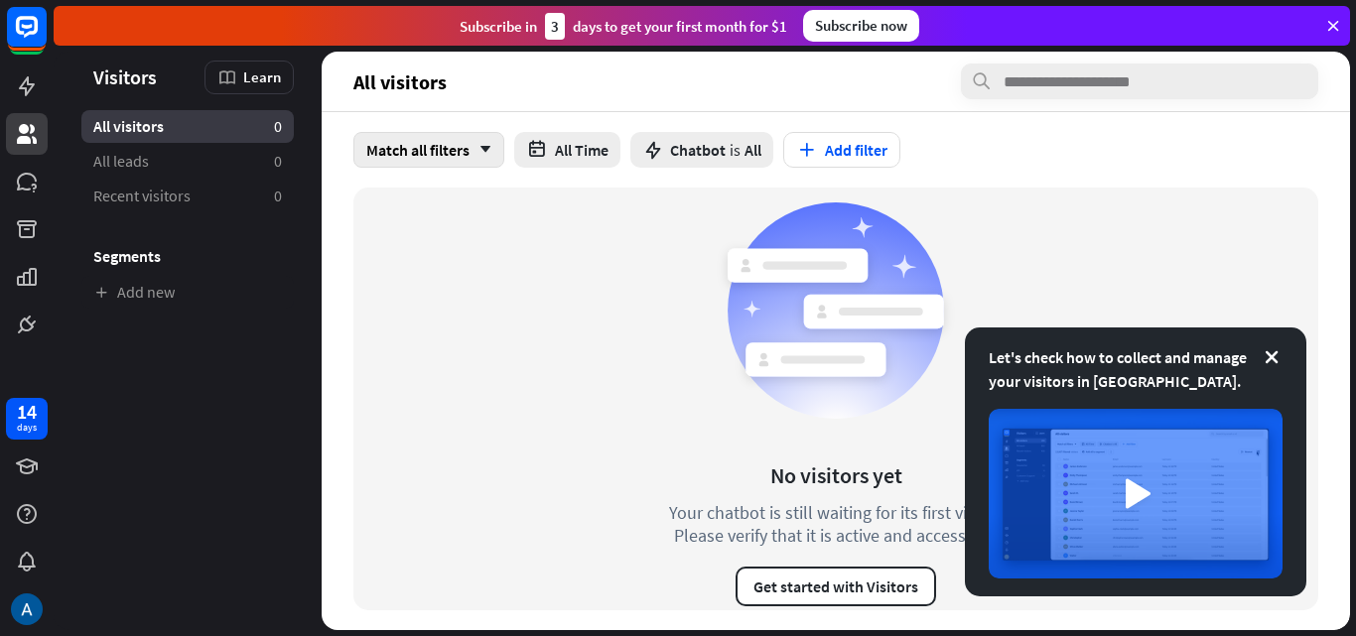
click at [452, 155] on div "Match all filters arrow_down" at bounding box center [428, 150] width 151 height 36
drag, startPoint x: 469, startPoint y: 326, endPoint x: 380, endPoint y: 322, distance: 89.4
click at [467, 328] on div "No visitors yet Your chatbot is still waiting for its first visitor. Please ver…" at bounding box center [835, 399] width 965 height 423
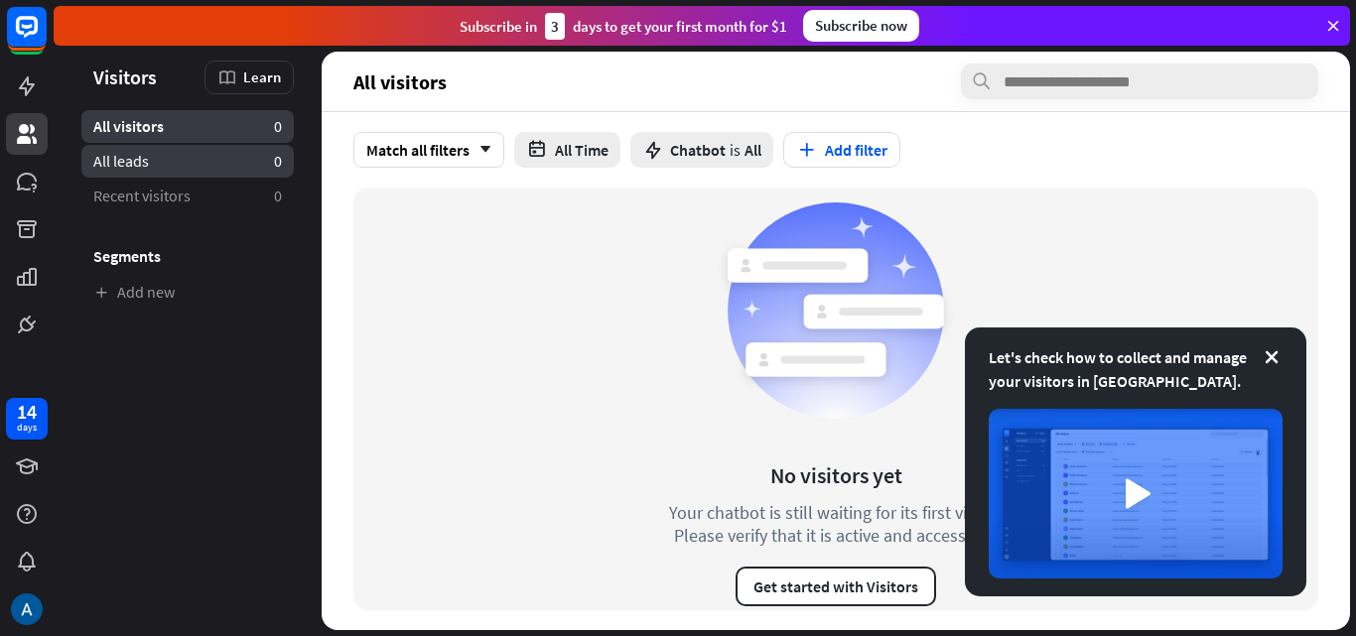
click at [196, 165] on link "All leads 0" at bounding box center [187, 161] width 212 height 33
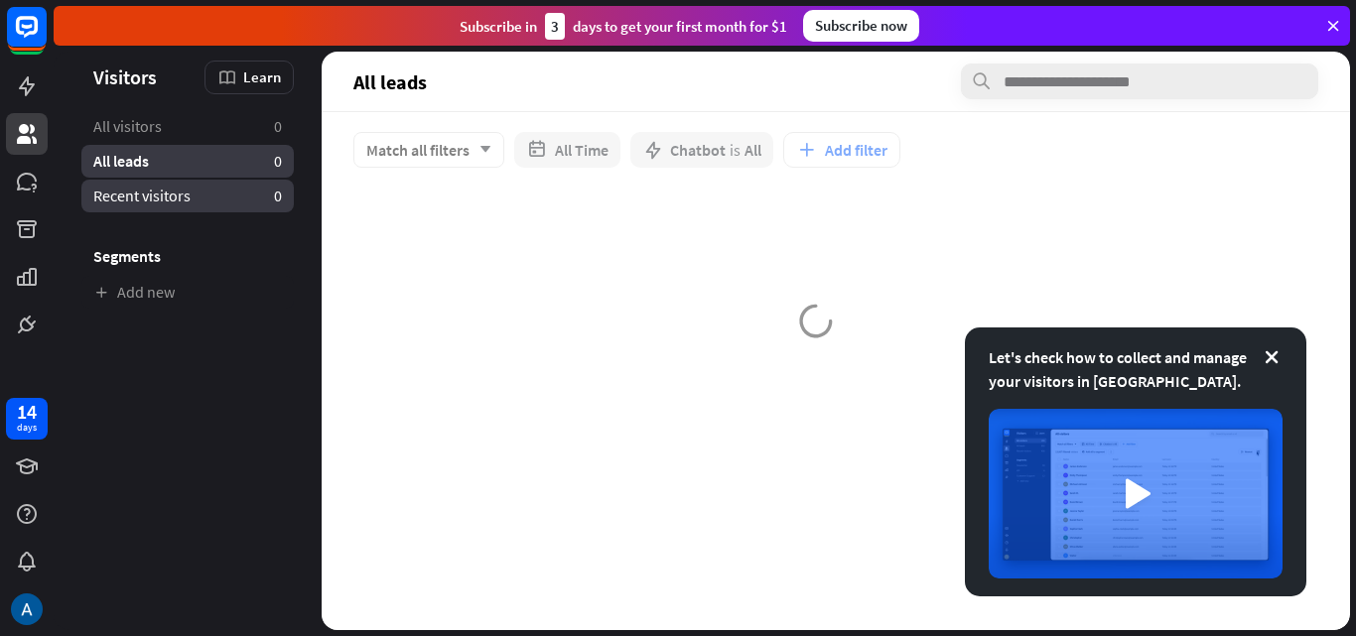
click at [188, 188] on span "Recent visitors" at bounding box center [141, 196] width 97 height 21
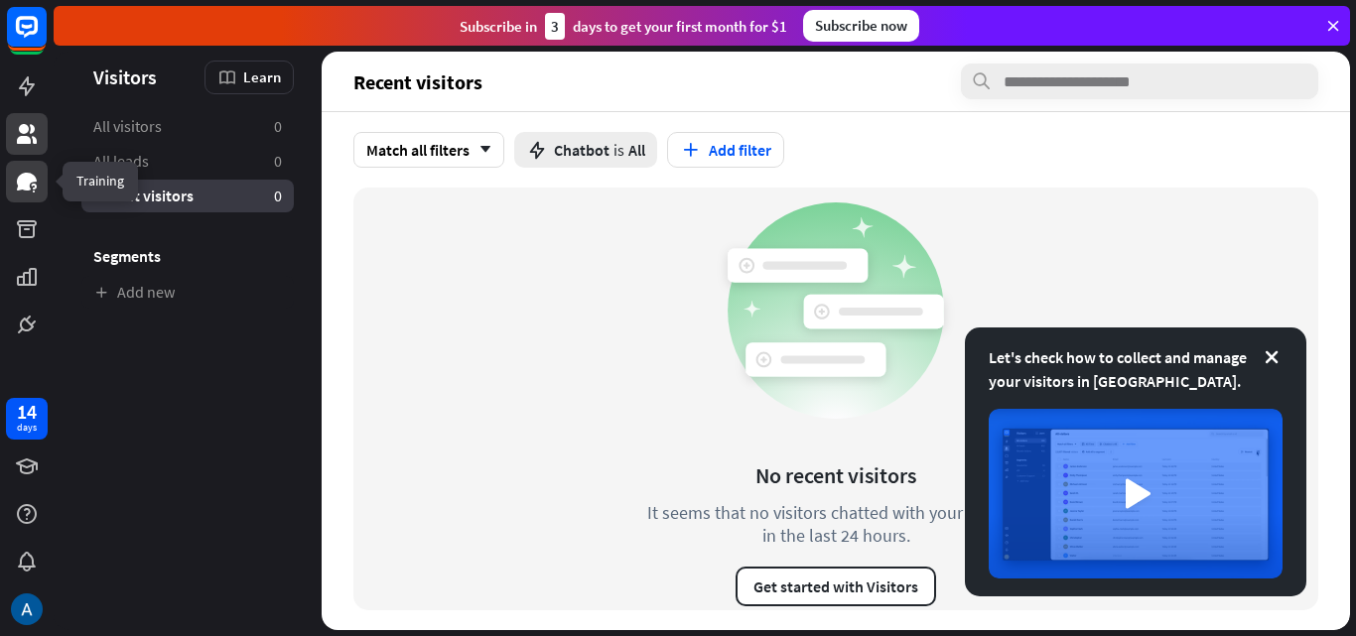
click at [24, 181] on icon at bounding box center [27, 182] width 20 height 18
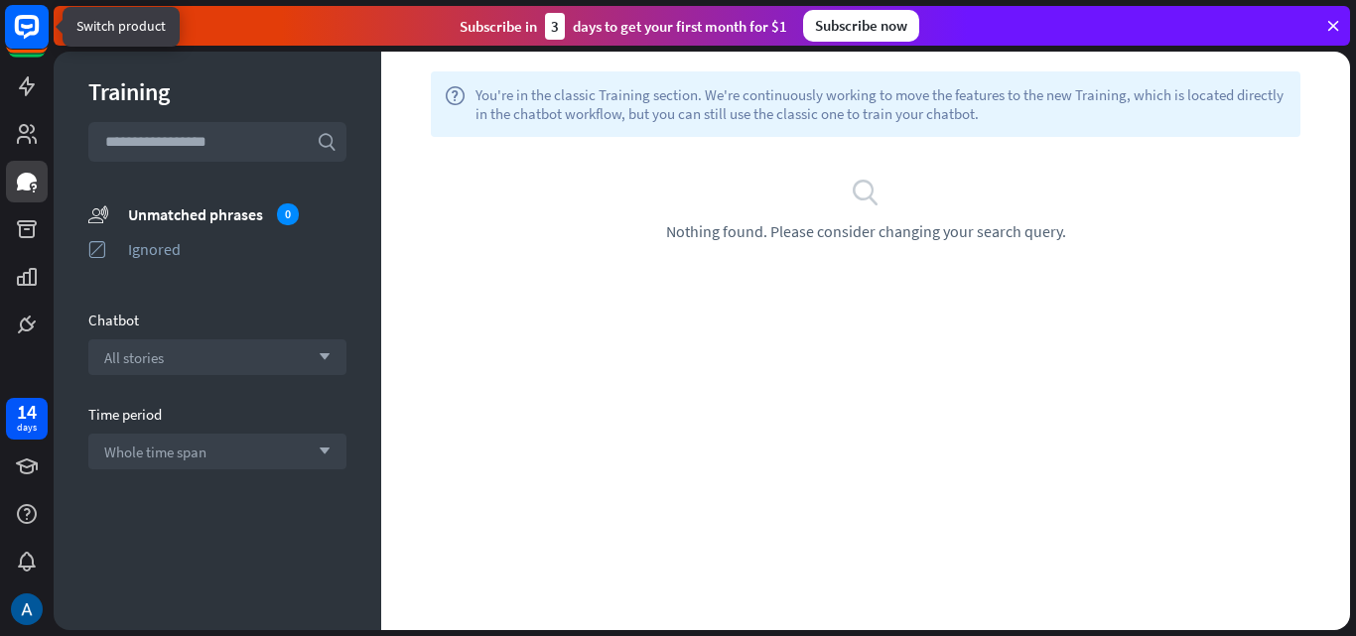
click at [23, 14] on rect at bounding box center [27, 27] width 44 height 44
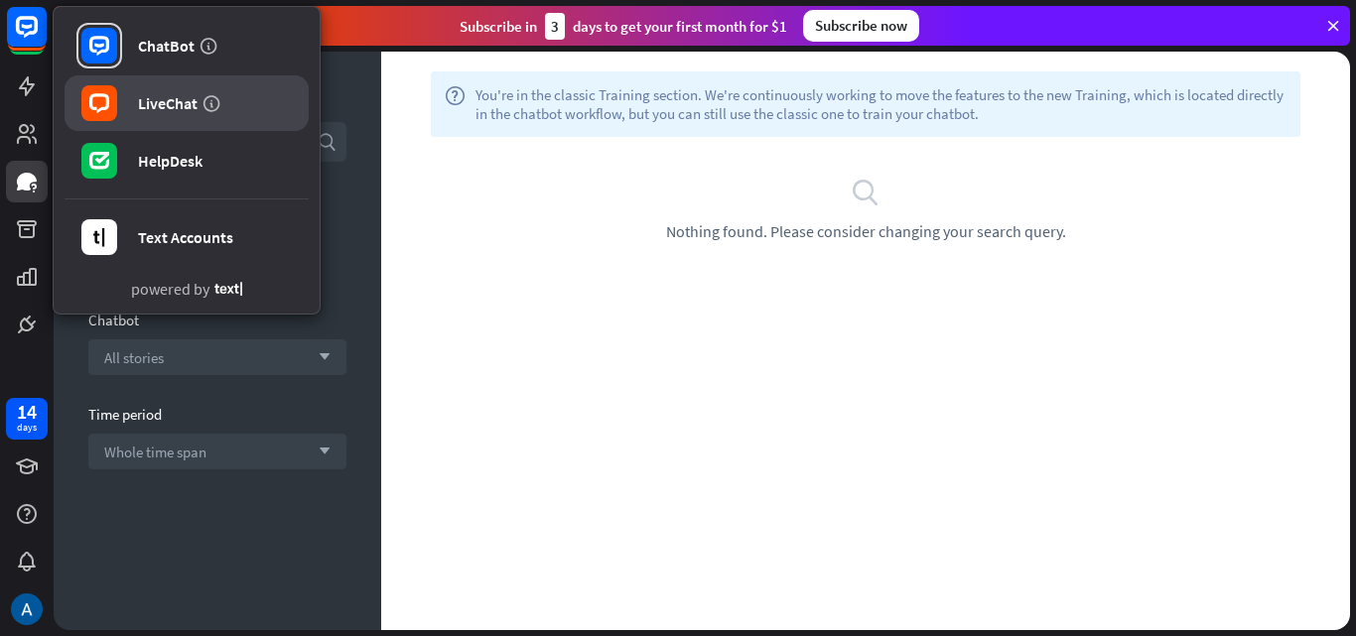
click at [158, 114] on link "LiveChat" at bounding box center [187, 103] width 244 height 56
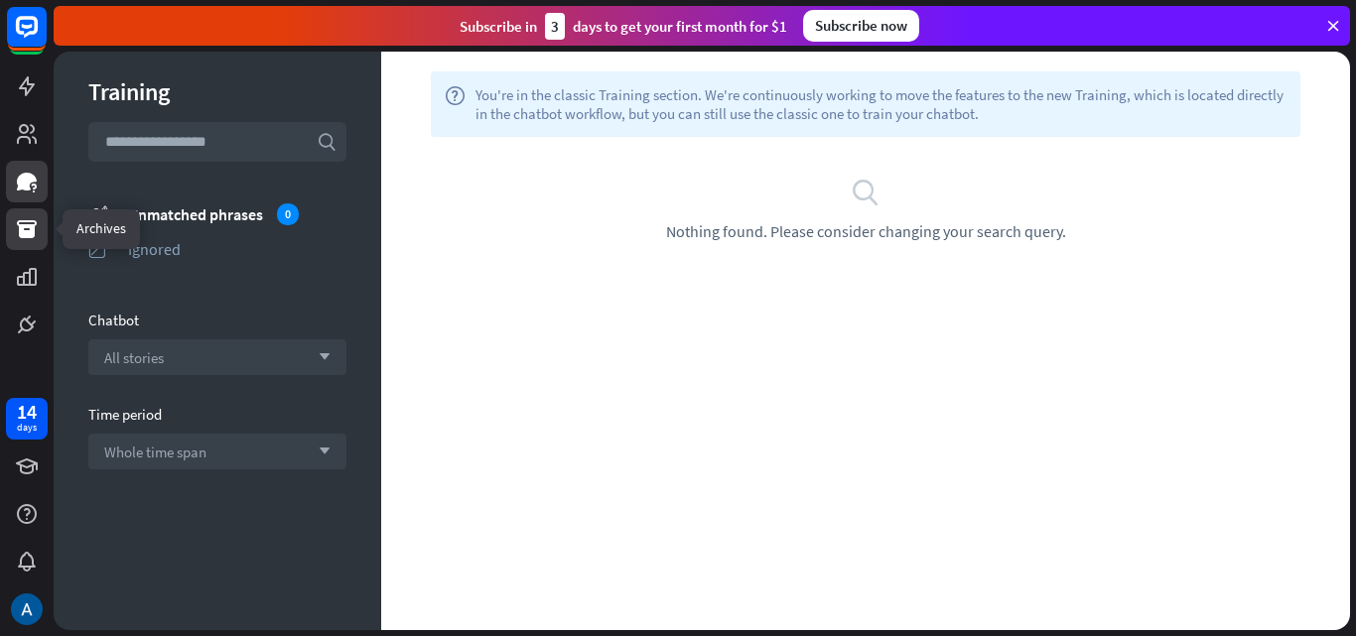
click at [34, 225] on icon at bounding box center [27, 229] width 20 height 18
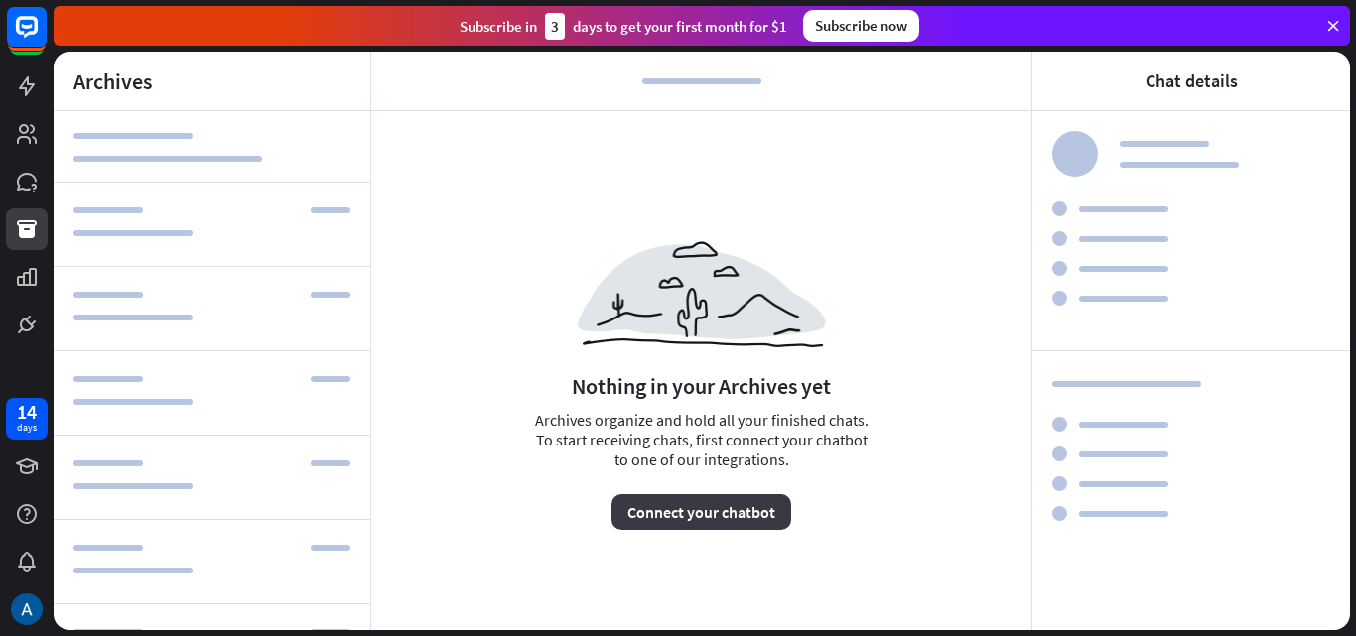
click at [656, 519] on button "Connect your chatbot" at bounding box center [701, 512] width 180 height 36
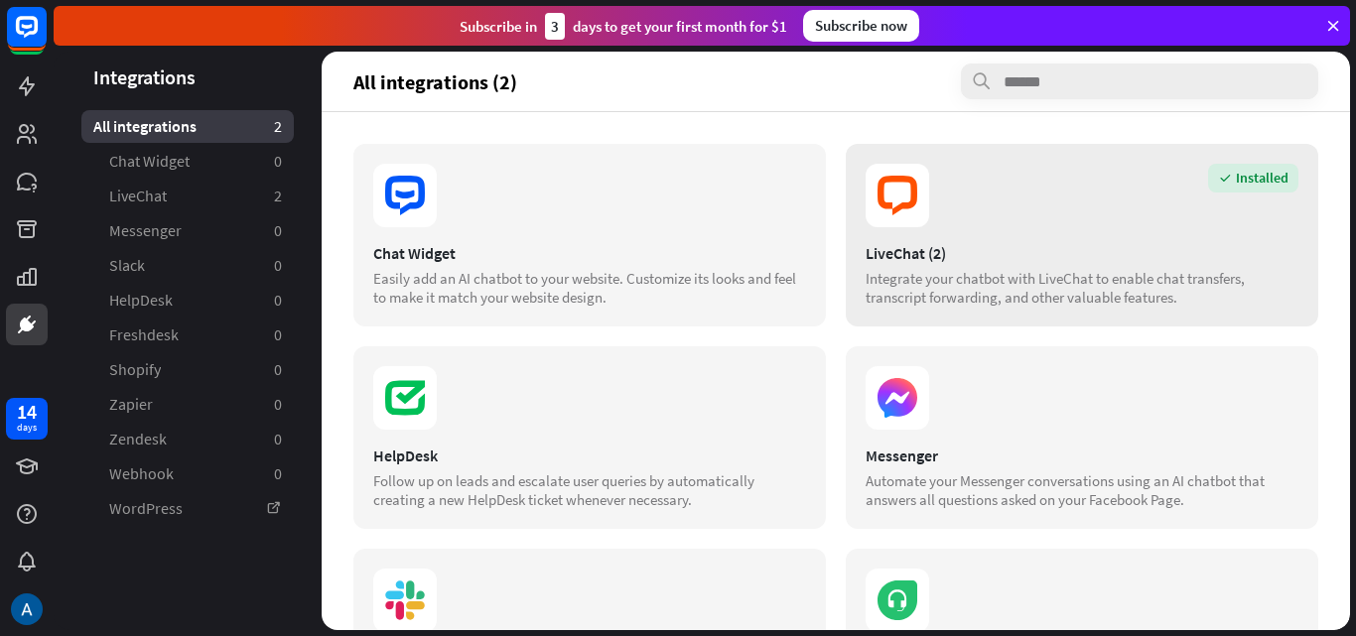
click at [916, 273] on div "Integrate your chatbot with LiveChat to enable chat transfers, transcript forwa…" at bounding box center [1081, 288] width 433 height 38
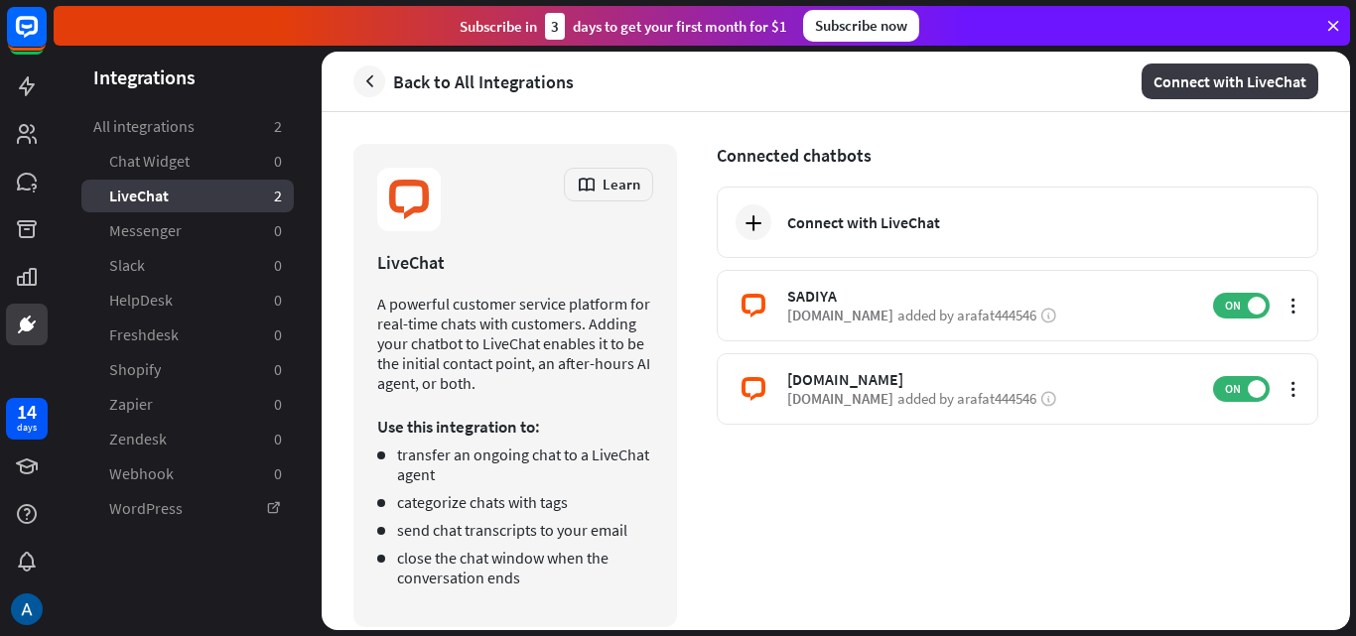
click at [1235, 81] on button "Connect with LiveChat" at bounding box center [1229, 82] width 177 height 36
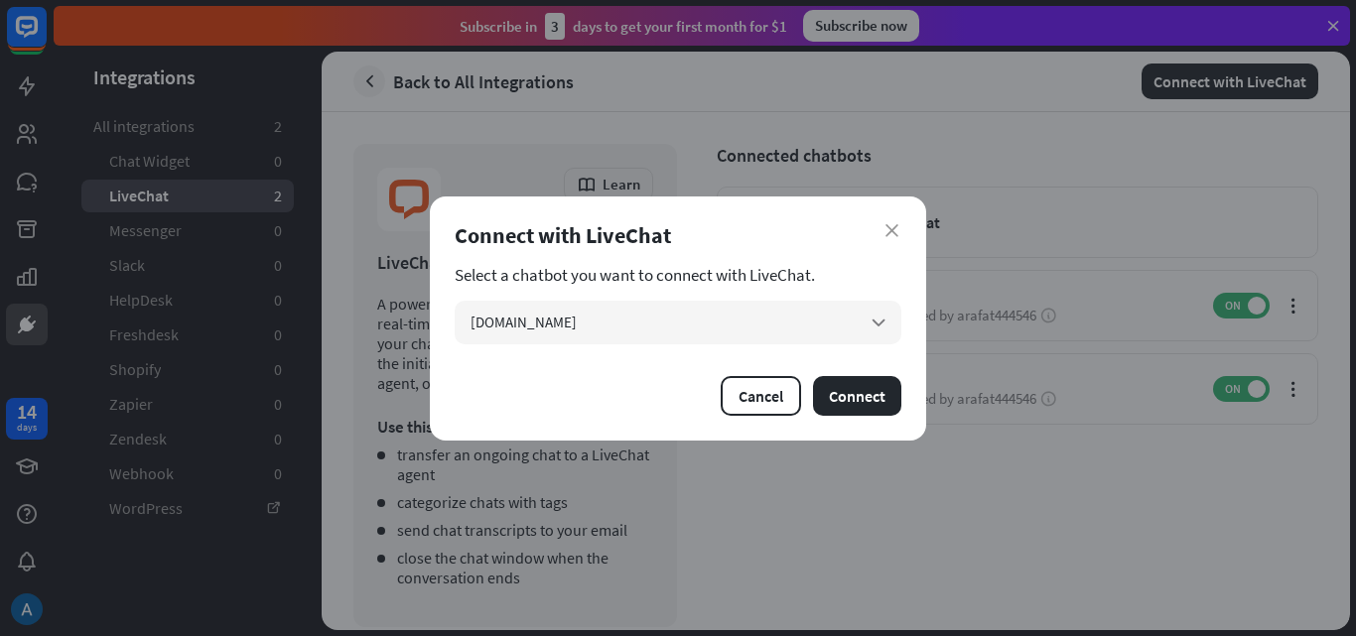
click at [1036, 443] on div "close Connect with LiveChat Select a chatbot you want to connect with LiveChat.…" at bounding box center [678, 318] width 1356 height 636
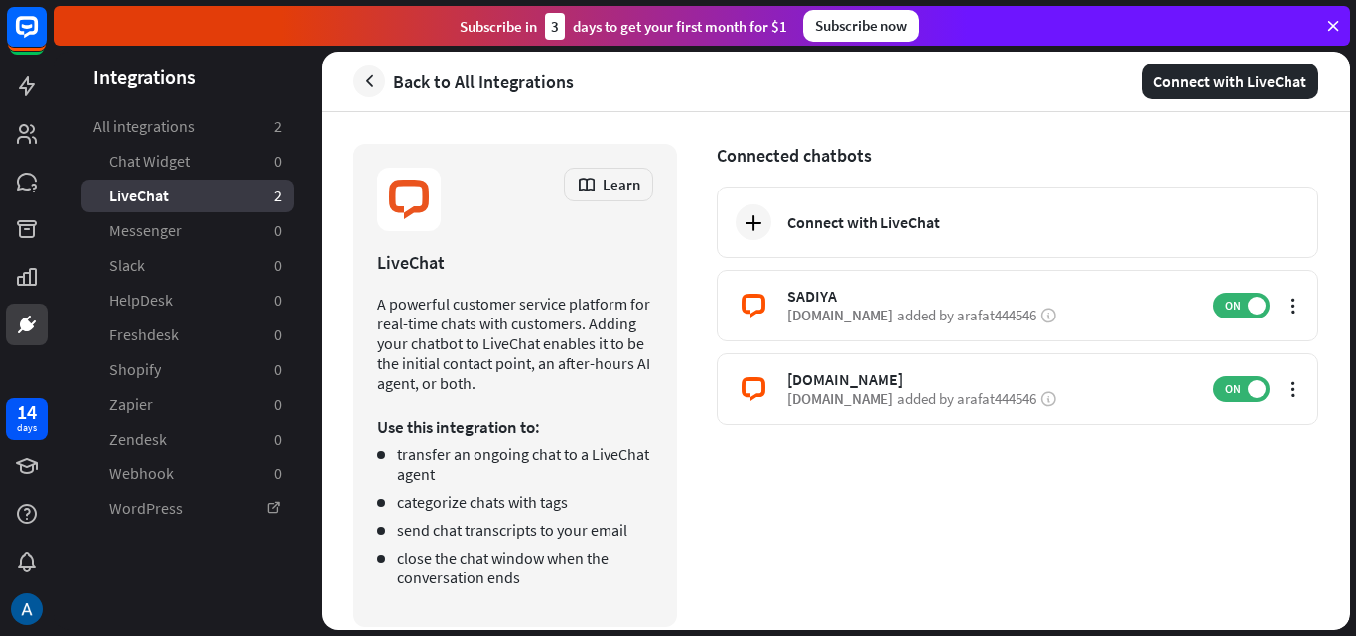
click at [1210, 58] on header "Back to All Integrations Connect with LiveChat" at bounding box center [836, 82] width 1028 height 60
click at [1204, 75] on button "Connect with LiveChat" at bounding box center [1229, 82] width 177 height 36
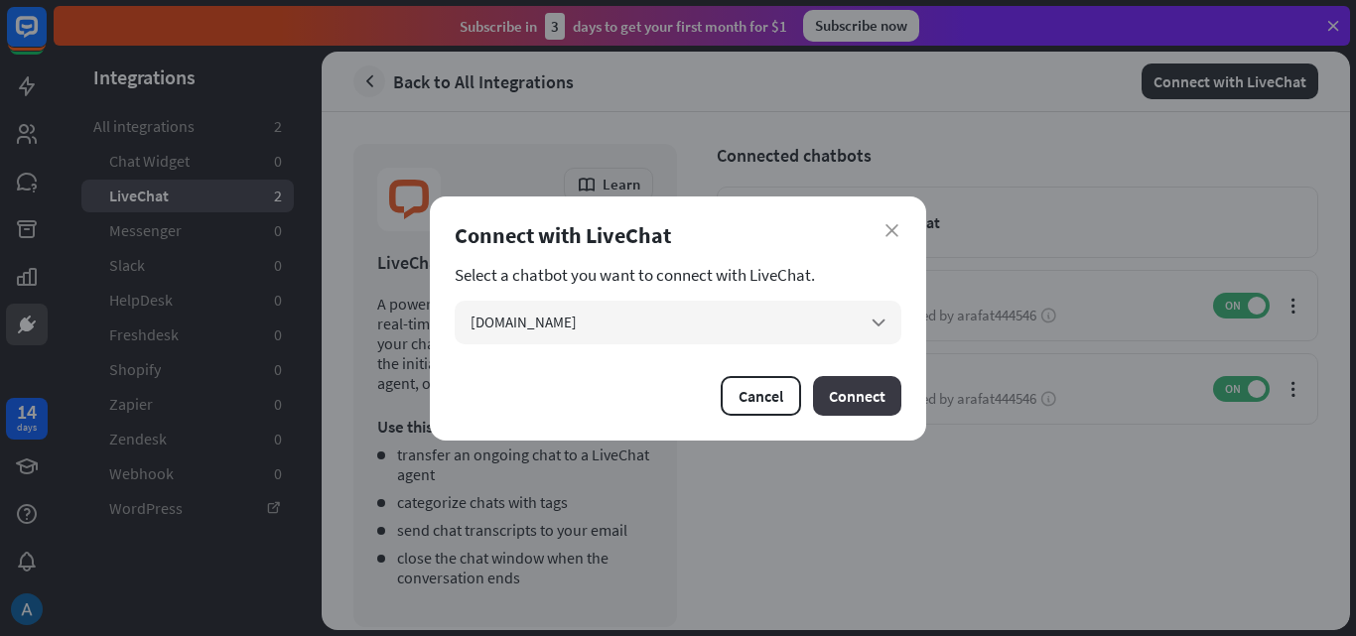
click at [870, 402] on button "Connect" at bounding box center [857, 396] width 88 height 40
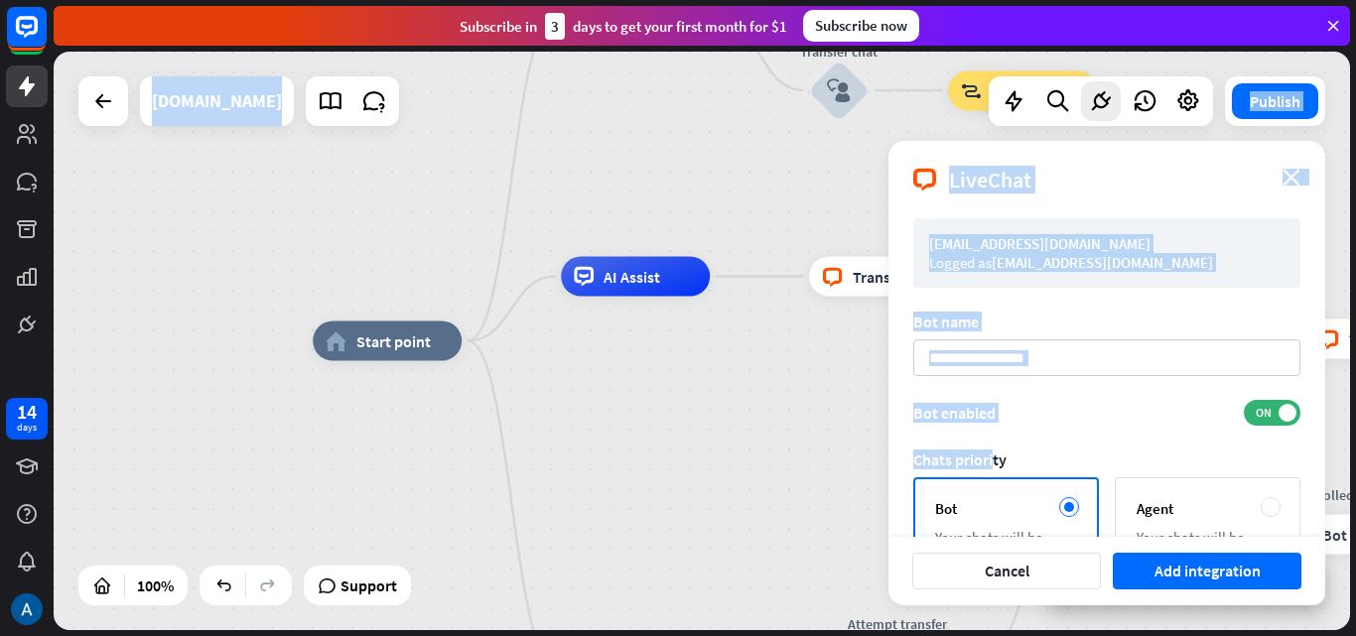
drag, startPoint x: 991, startPoint y: 448, endPoint x: 817, endPoint y: 411, distance: 178.5
click at [817, 411] on div "home_2 Start point Welcome message block_bot_response Bot Response Small talk b…" at bounding box center [702, 341] width 1296 height 579
click at [713, 466] on div "home_2 Start point Welcome message block_bot_response Bot Response Small talk b…" at bounding box center [961, 630] width 1296 height 579
click at [704, 423] on div "home_2 Start point Welcome message block_bot_response Bot Response Small talk b…" at bounding box center [961, 630] width 1296 height 579
click at [711, 418] on div "home_2 Start point Welcome message block_bot_response Bot Response Small talk b…" at bounding box center [961, 630] width 1296 height 579
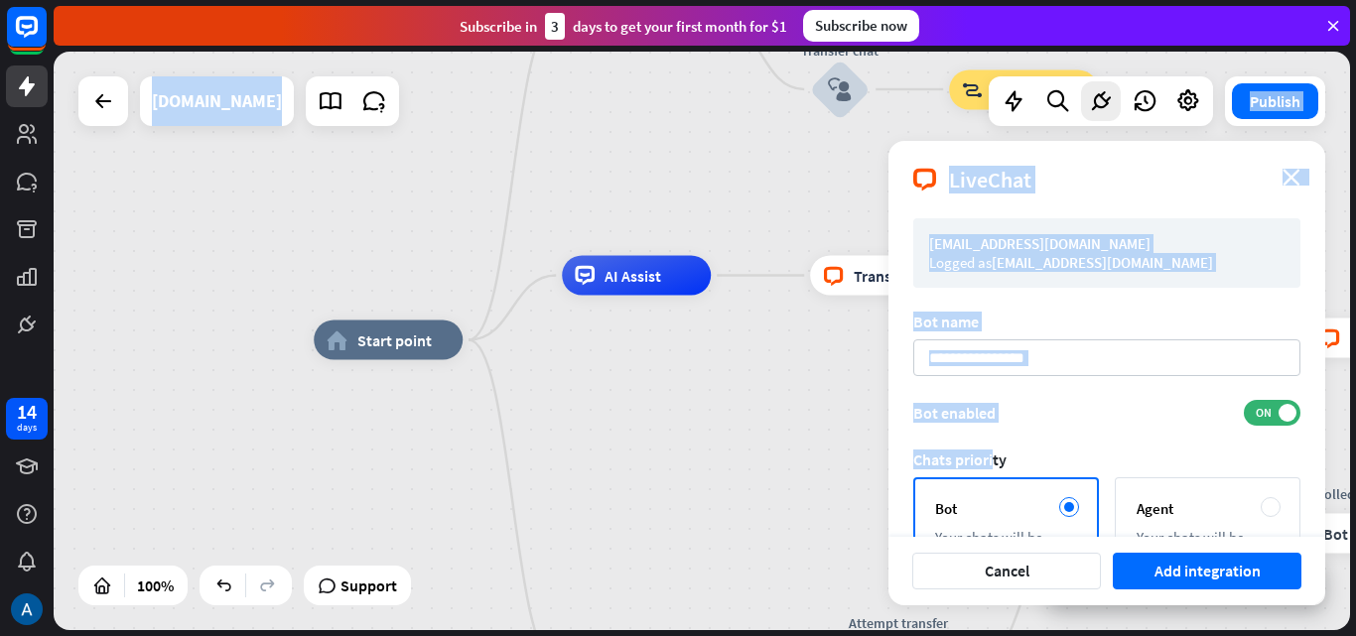
drag, startPoint x: 810, startPoint y: 176, endPoint x: 798, endPoint y: 187, distance: 16.2
click at [807, 183] on div "home_2 Start point Welcome message block_bot_response Bot Response Small talk b…" at bounding box center [702, 341] width 1296 height 579
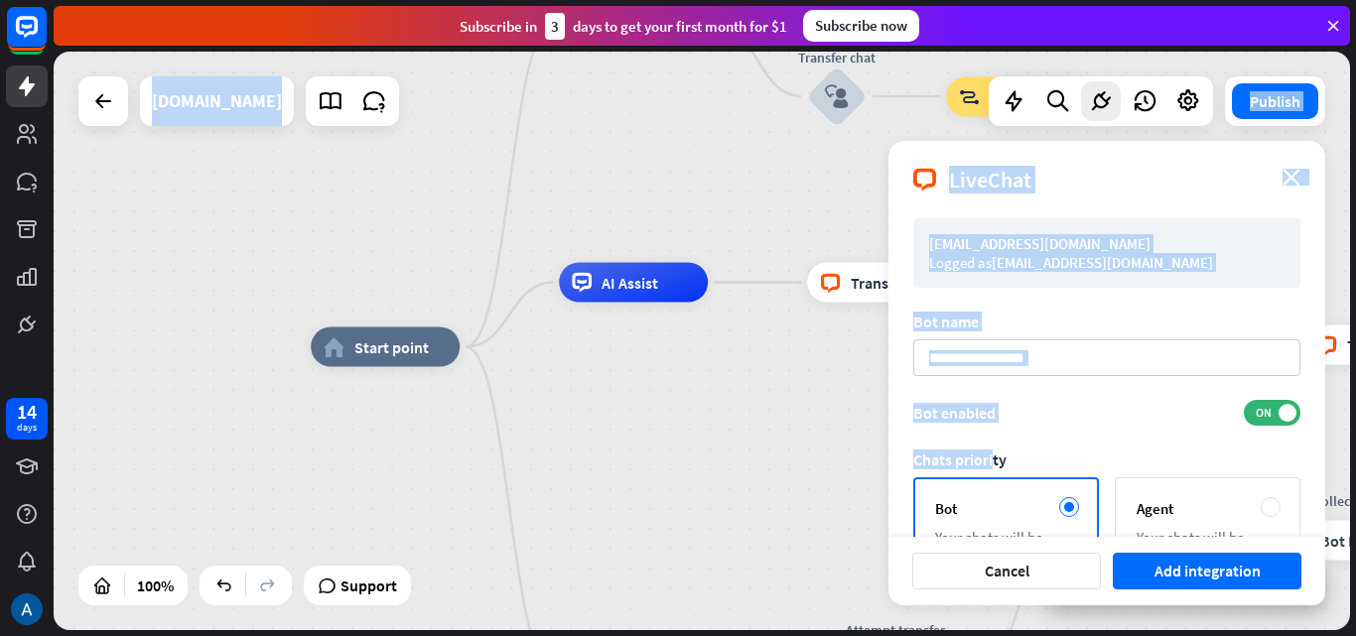
click at [1067, 172] on div "LiveChat close" at bounding box center [1106, 172] width 437 height 63
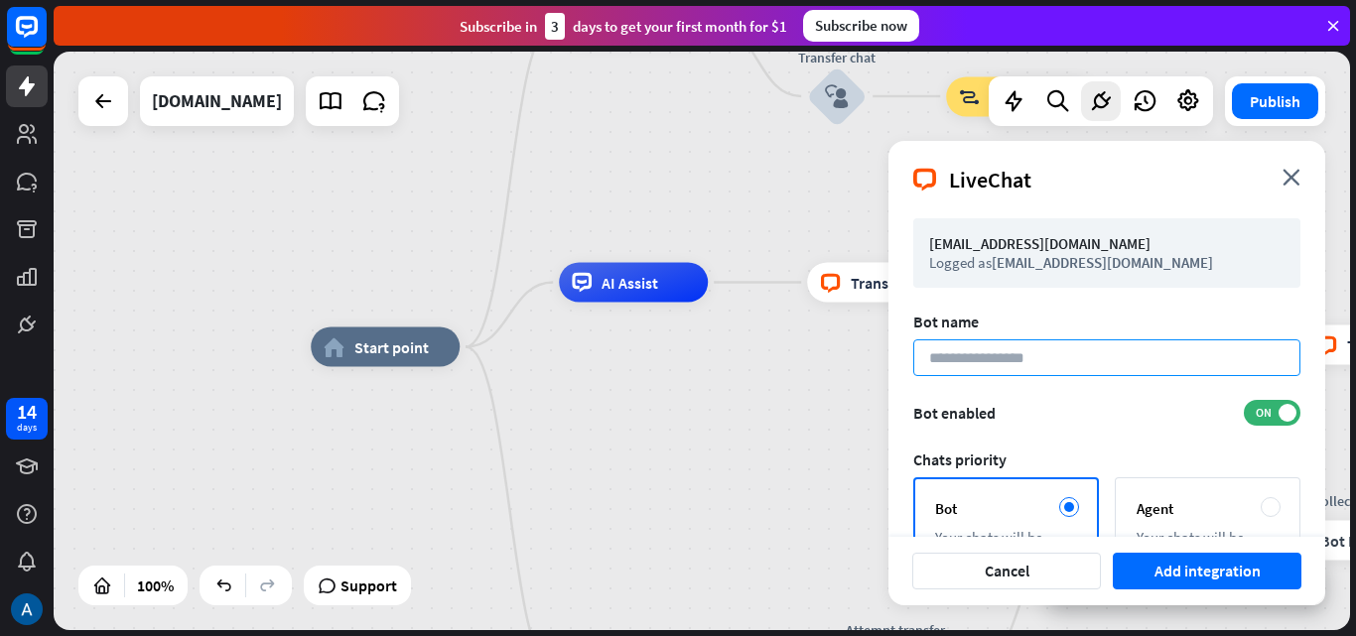
drag, startPoint x: 1101, startPoint y: 351, endPoint x: 1014, endPoint y: 331, distance: 88.6
click at [1014, 331] on article "Bot name" at bounding box center [1106, 344] width 387 height 65
drag, startPoint x: 1048, startPoint y: 299, endPoint x: 1058, endPoint y: 292, distance: 12.1
click at [1059, 291] on form "[EMAIL_ADDRESS][DOMAIN_NAME] Logged as [EMAIL_ADDRESS][DOMAIN_NAME] Bot name Bo…" at bounding box center [1106, 460] width 387 height 485
click at [1044, 316] on div "Bot name" at bounding box center [1106, 322] width 387 height 20
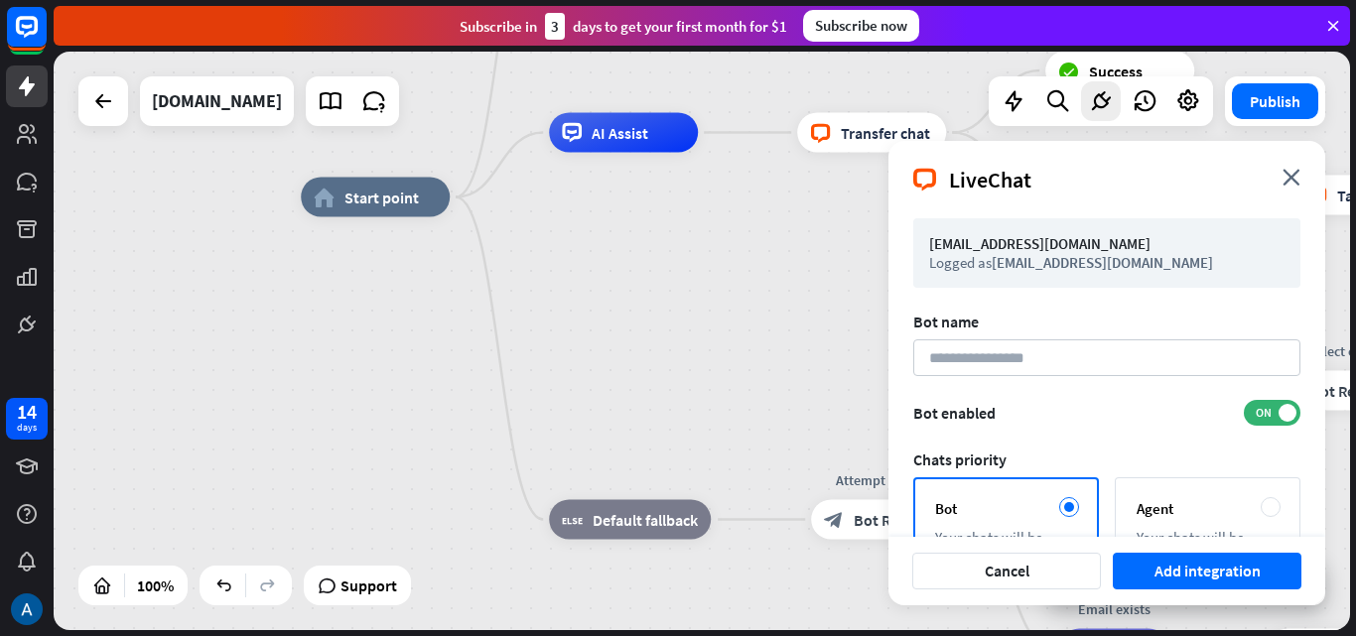
drag, startPoint x: 724, startPoint y: 449, endPoint x: 720, endPoint y: 314, distance: 135.0
click at [714, 302] on div "home_2 Start point Welcome message block_bot_response Bot Response Small talk b…" at bounding box center [949, 486] width 1296 height 579
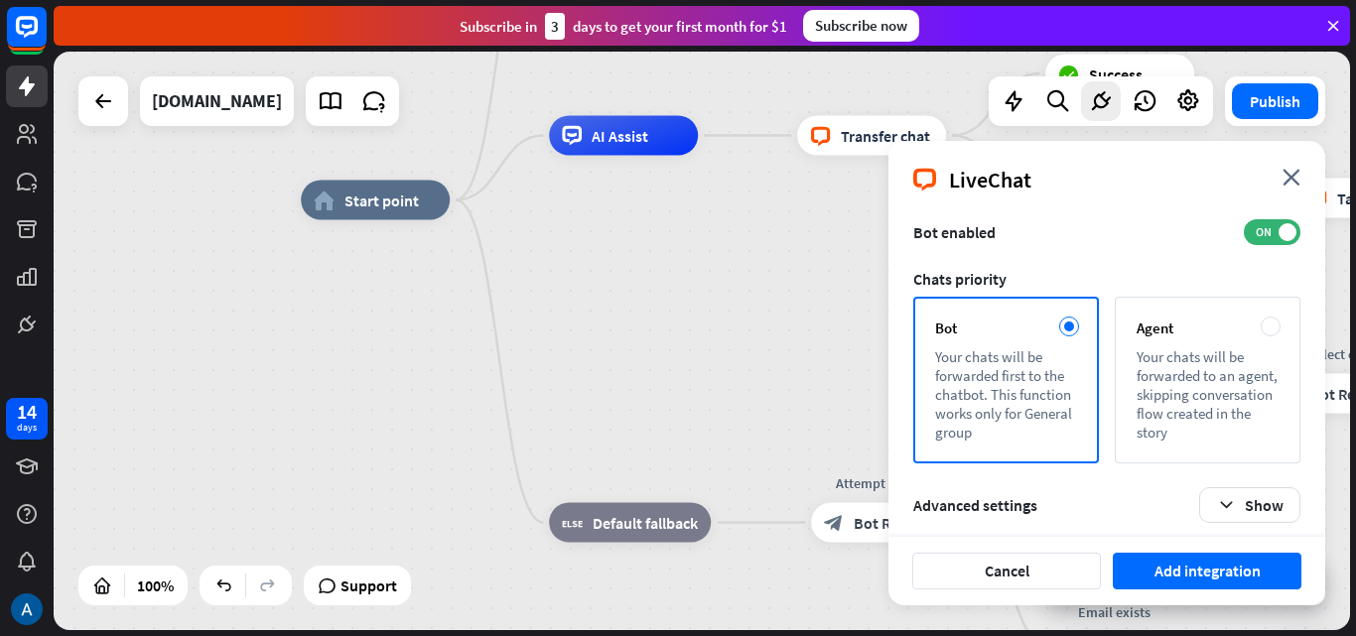
scroll to position [192, 0]
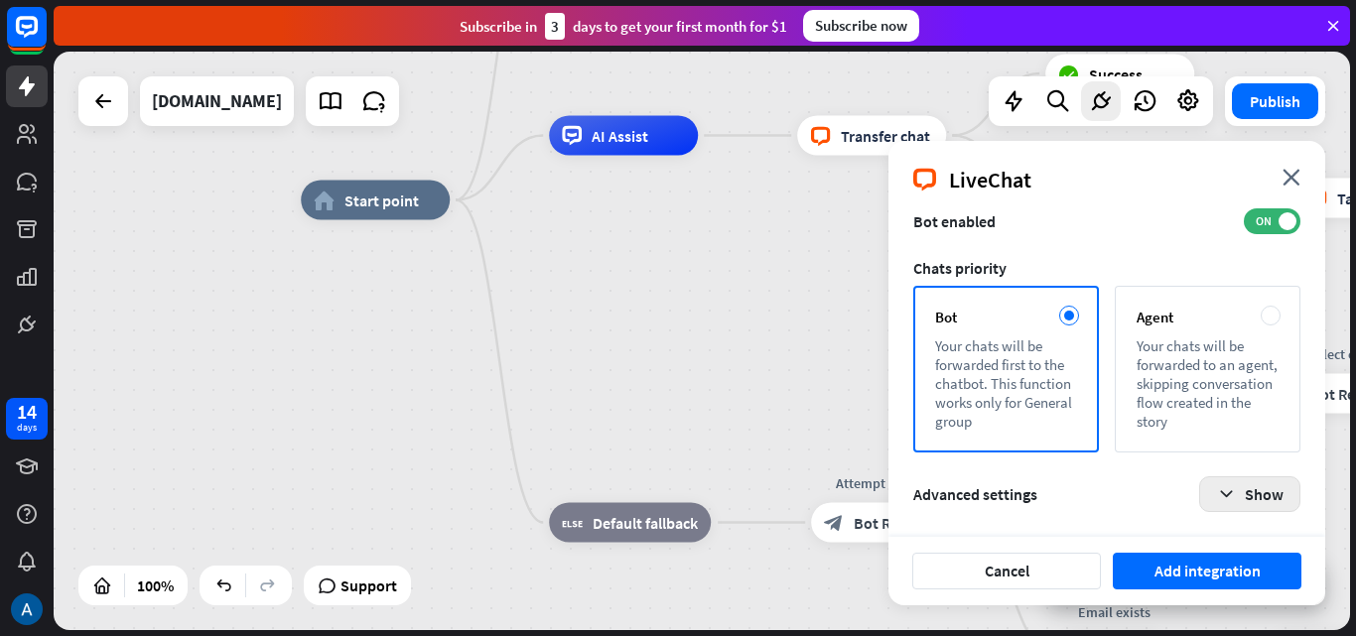
click at [1261, 488] on button "Show" at bounding box center [1249, 494] width 101 height 36
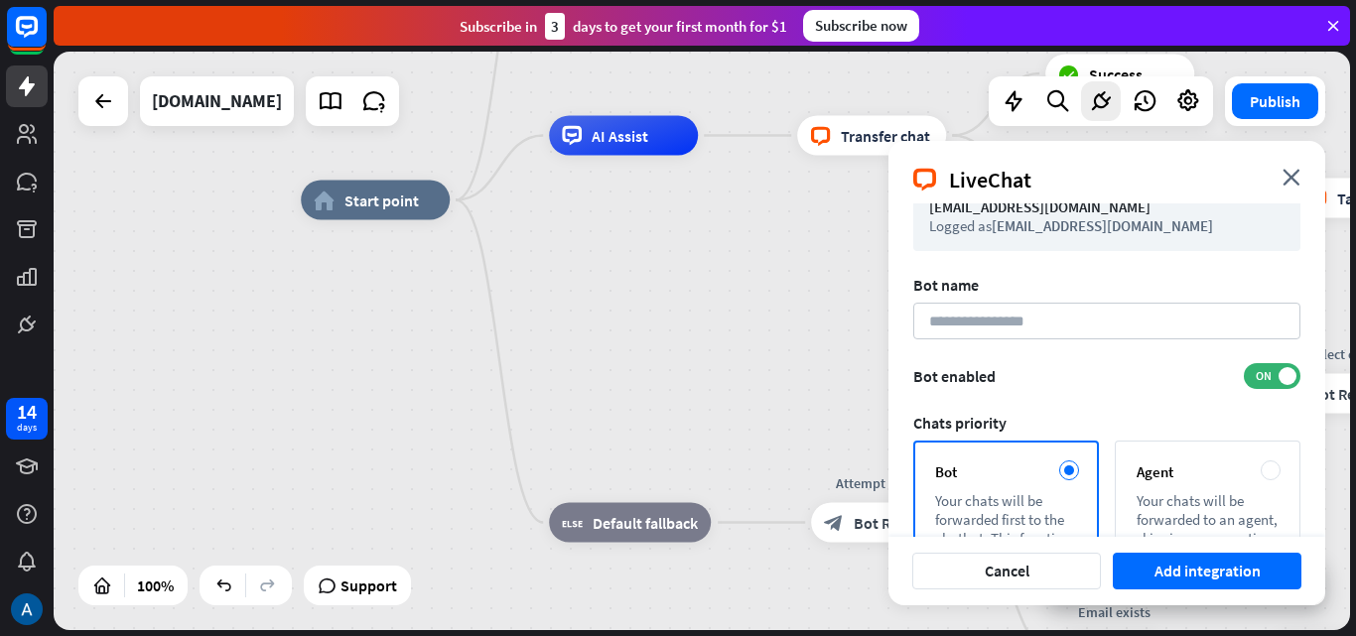
scroll to position [0, 0]
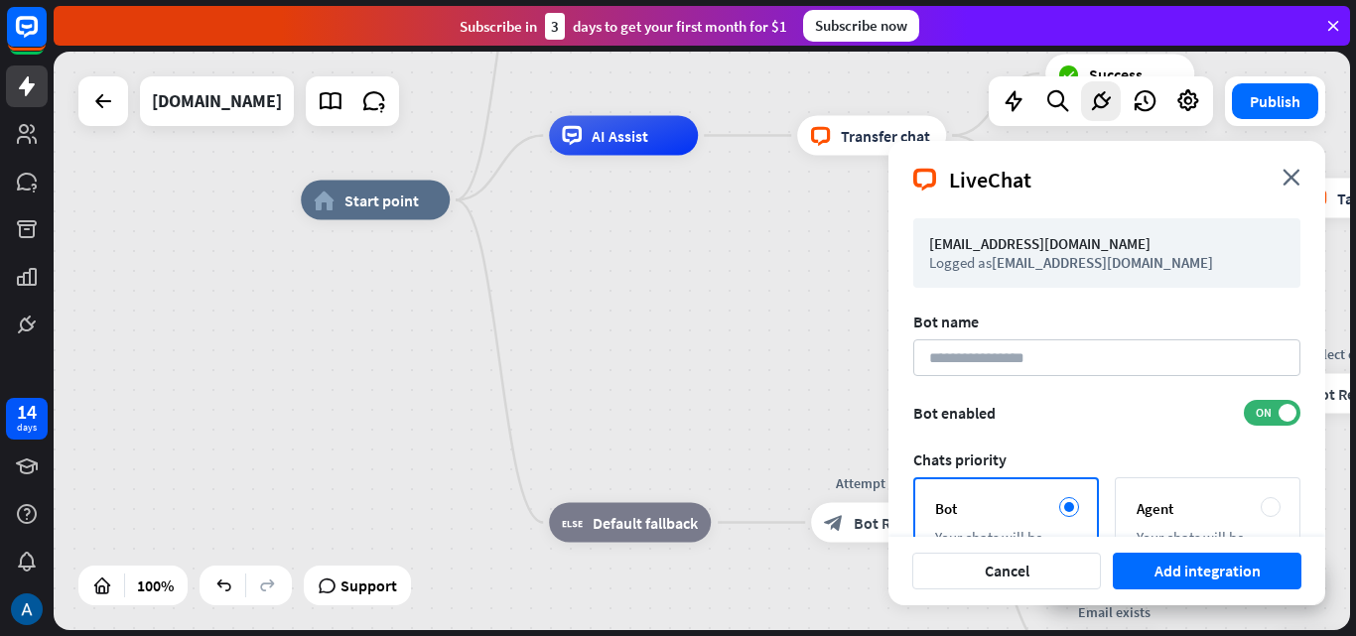
drag, startPoint x: 1287, startPoint y: 175, endPoint x: 1265, endPoint y: 200, distance: 33.8
click at [1284, 178] on icon "close" at bounding box center [1291, 177] width 18 height 17
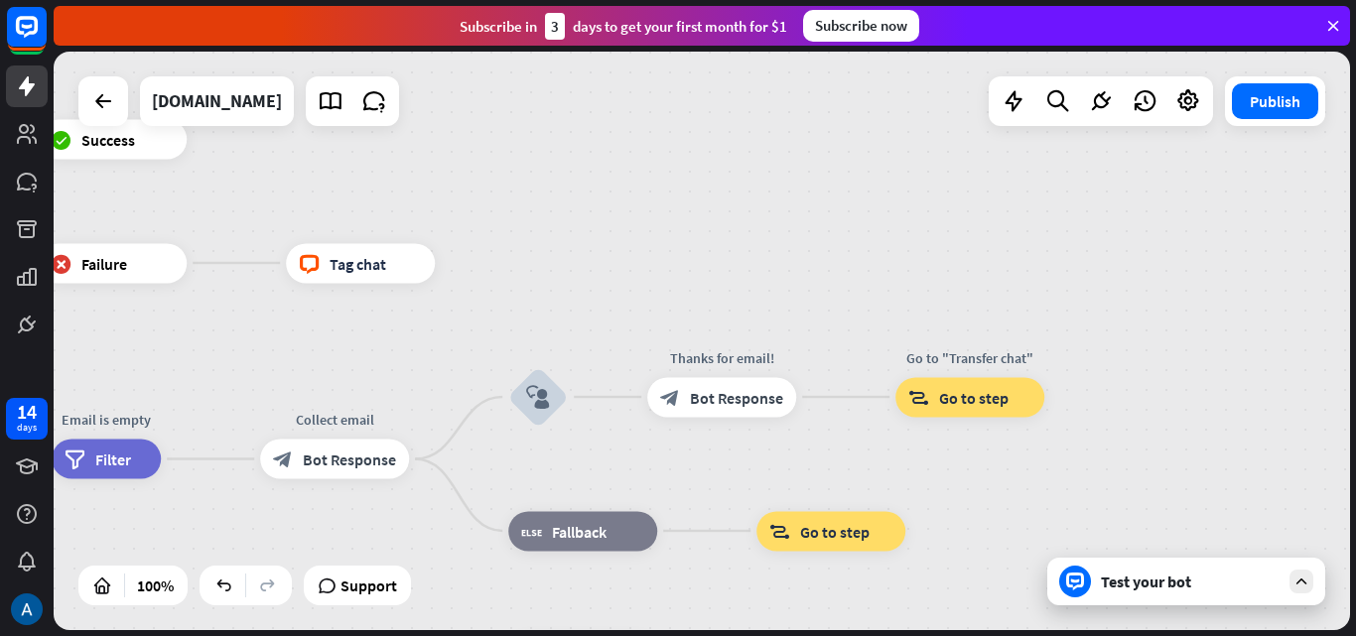
drag, startPoint x: 1037, startPoint y: 316, endPoint x: 35, endPoint y: 384, distance: 1004.7
click at [35, 384] on div "14 days close Product Help First steps Get started with ChatBot Help Center Fol…" at bounding box center [678, 318] width 1356 height 636
drag, startPoint x: 1127, startPoint y: 598, endPoint x: 1129, endPoint y: 586, distance: 13.1
click at [1129, 586] on div "Test your bot" at bounding box center [1186, 582] width 278 height 48
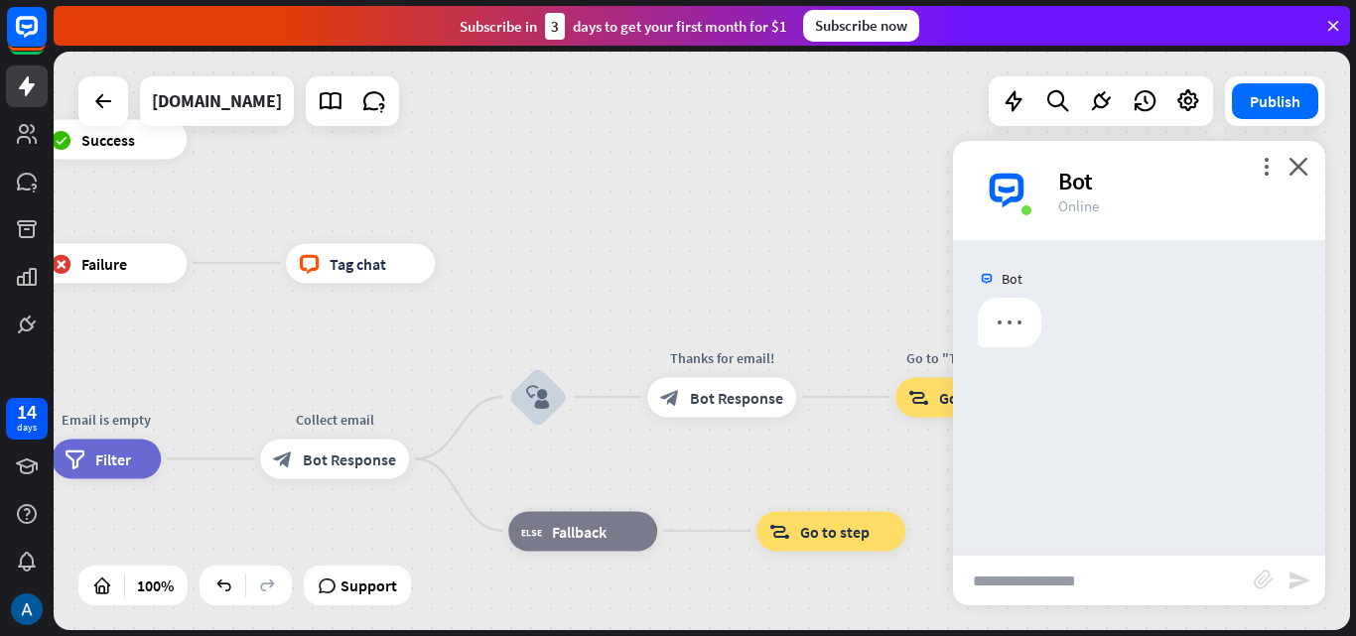
click at [1129, 585] on input "text" at bounding box center [1103, 581] width 301 height 50
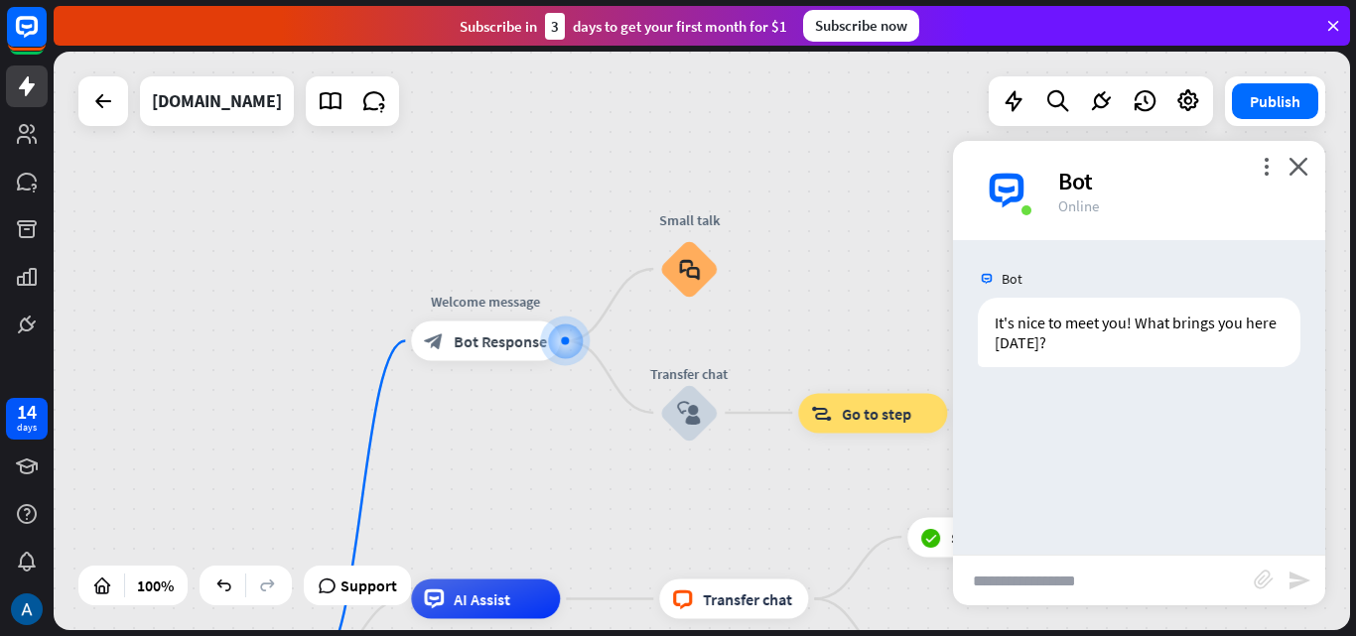
type input "*"
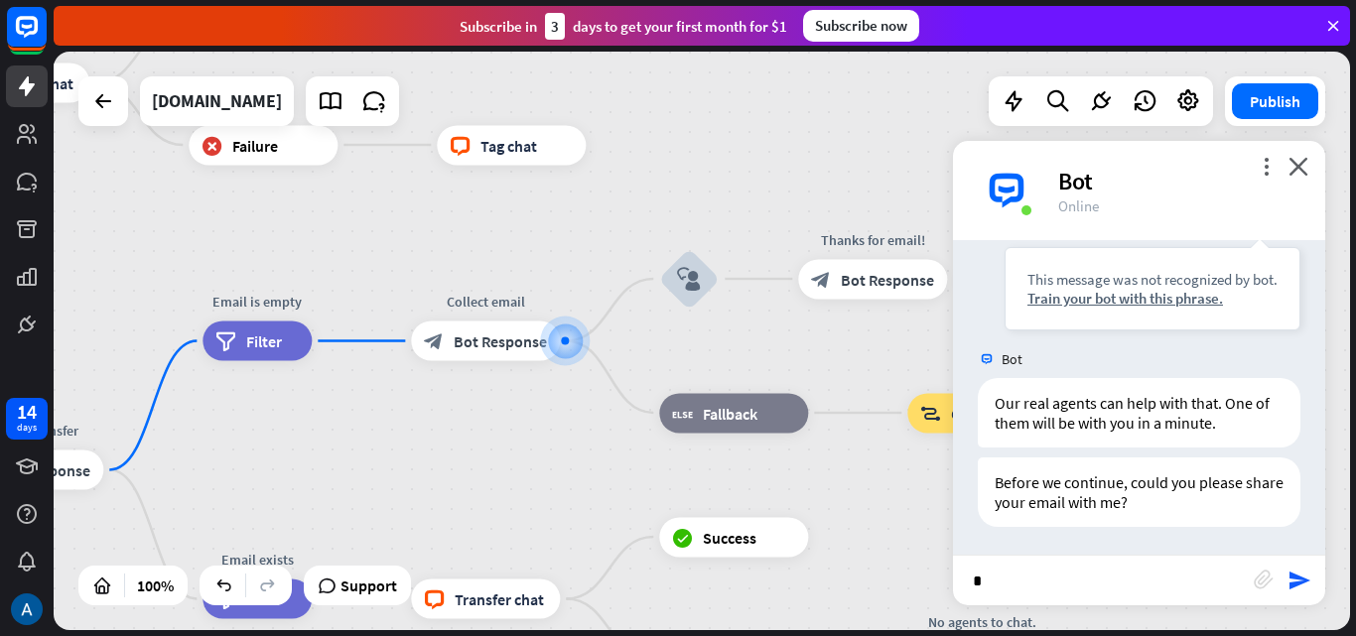
scroll to position [239, 0]
type input "*********"
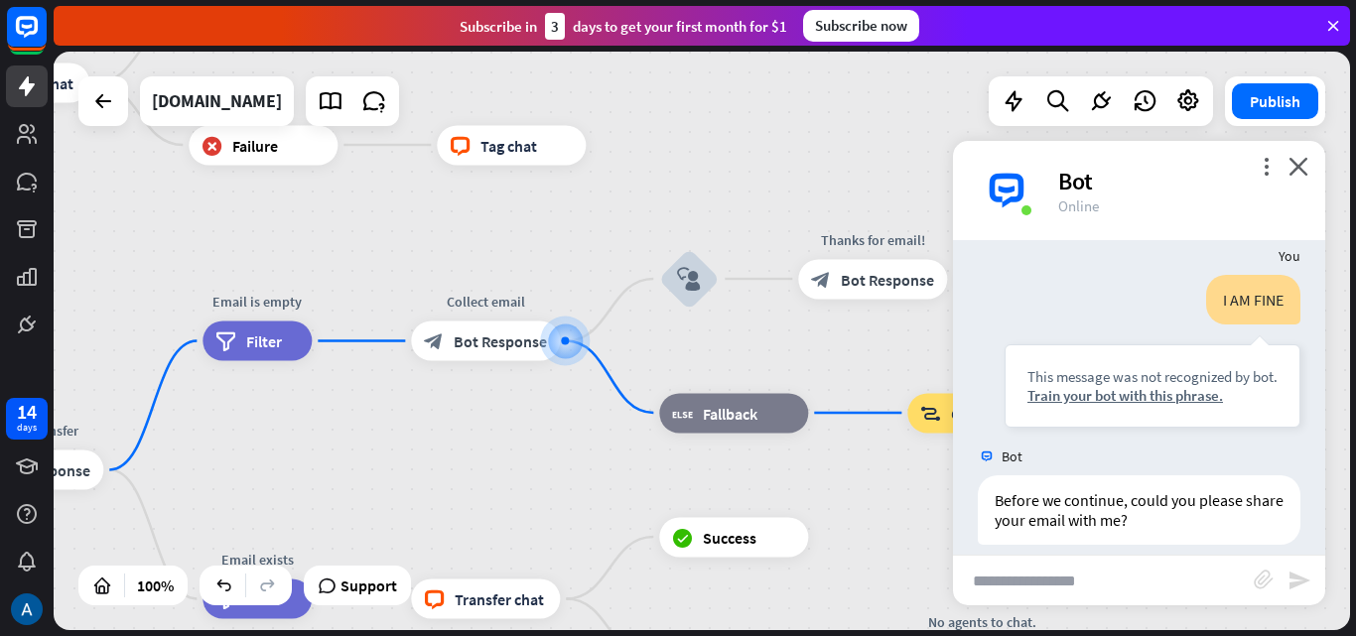
scroll to position [557, 0]
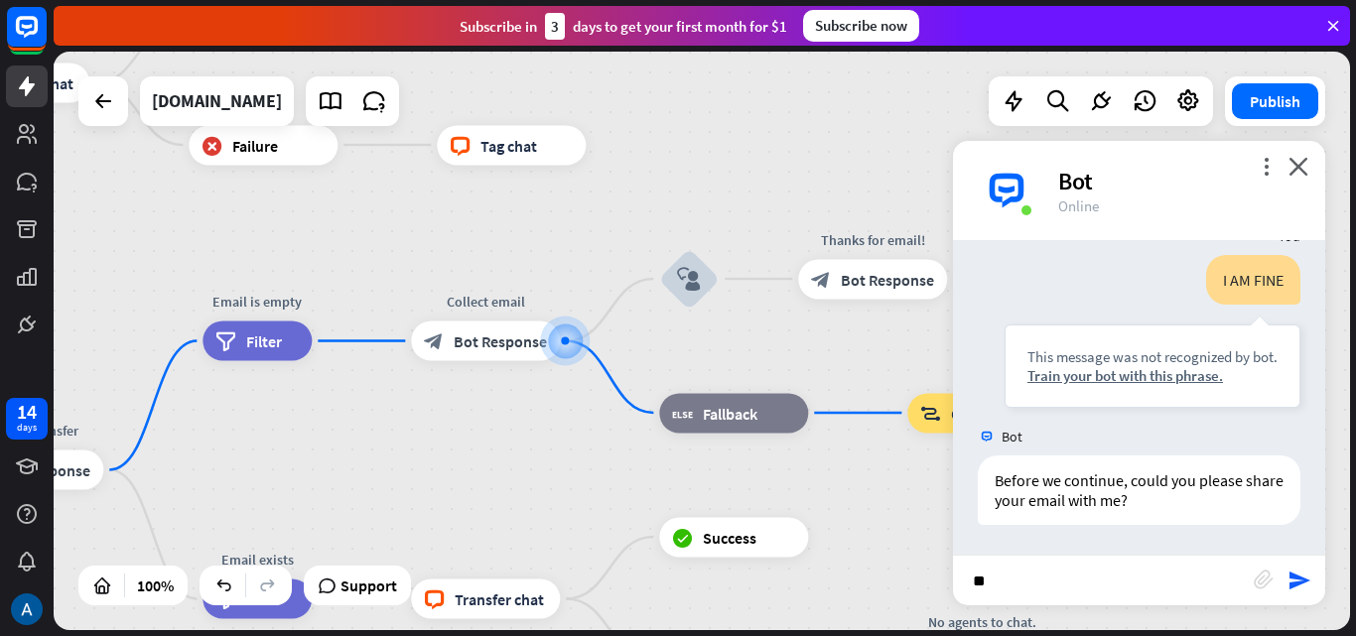
type input "*"
type input "*********"
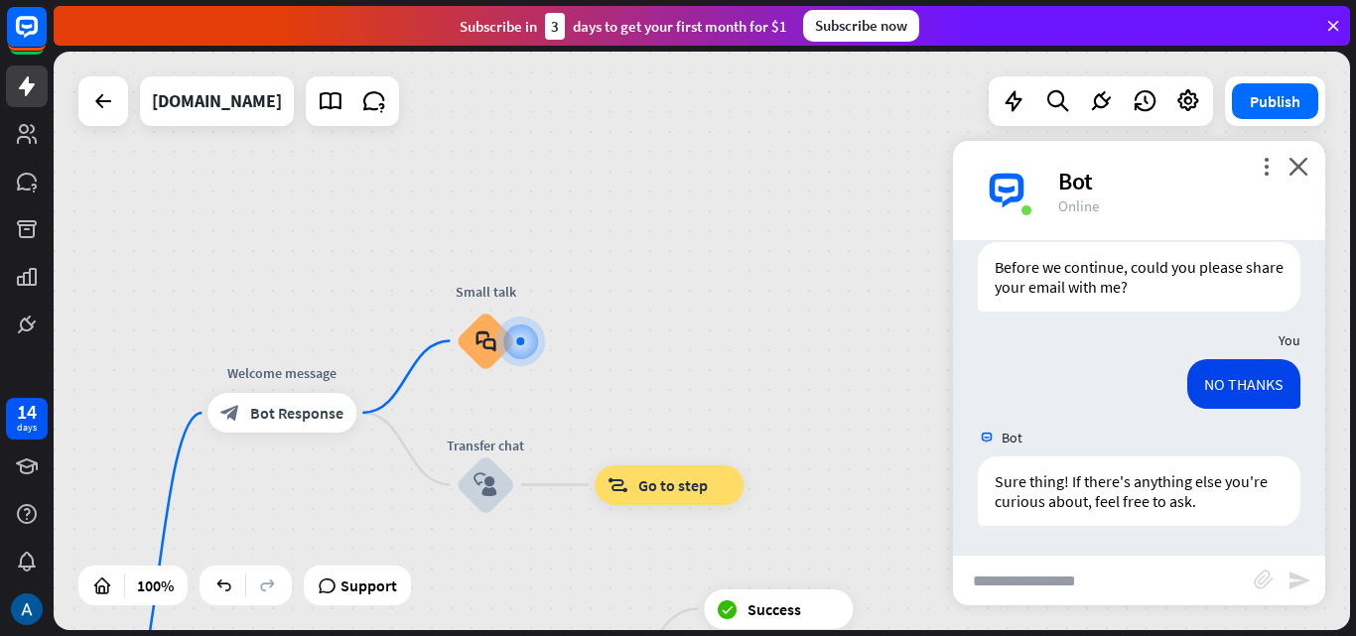
scroll to position [771, 0]
type input "****"
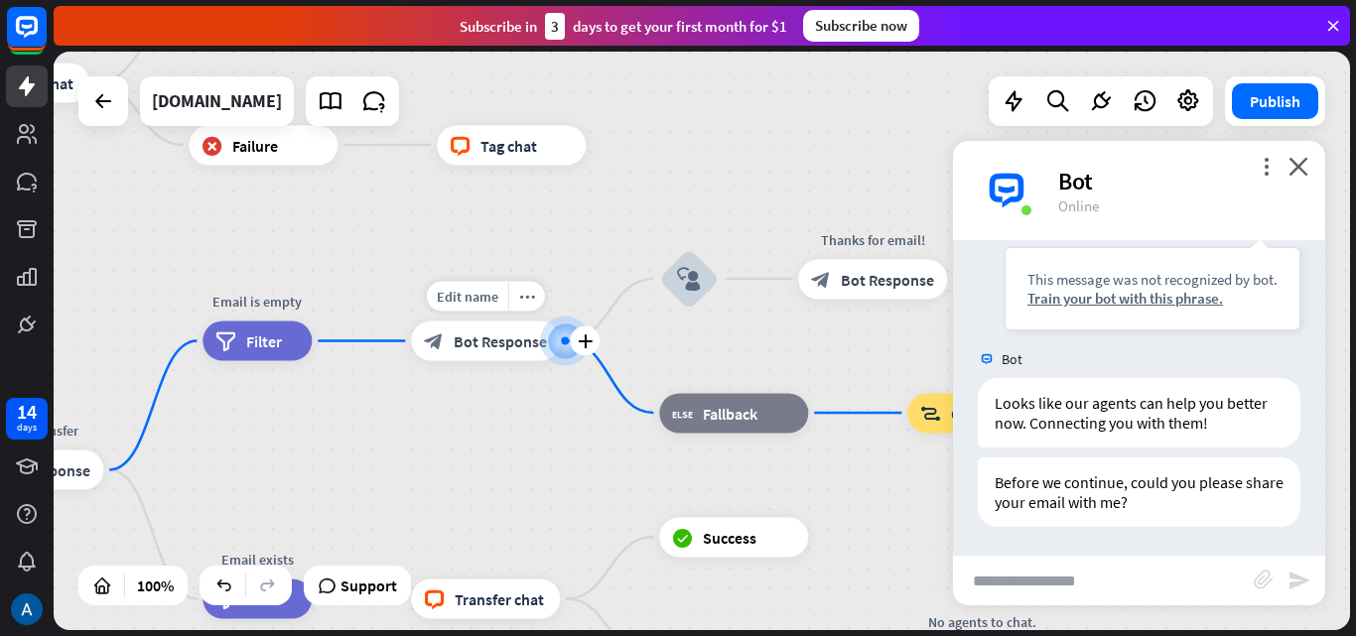
scroll to position [1168, 0]
type input "*"
type input "**********"
click at [1285, 584] on div "block_attachment" at bounding box center [1270, 581] width 34 height 23
drag, startPoint x: 1346, startPoint y: 590, endPoint x: 1269, endPoint y: 594, distance: 76.6
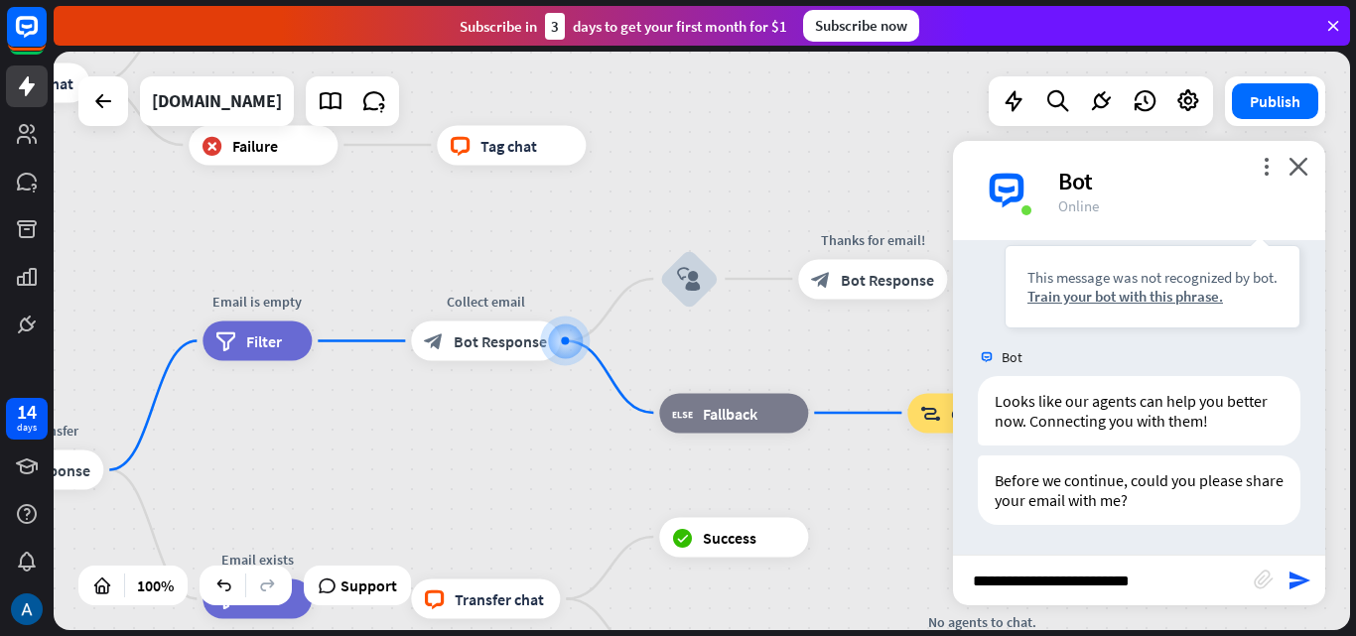
click at [1338, 589] on div "home_2 Start point Welcome message block_bot_response Bot Response Small talk b…" at bounding box center [702, 341] width 1296 height 579
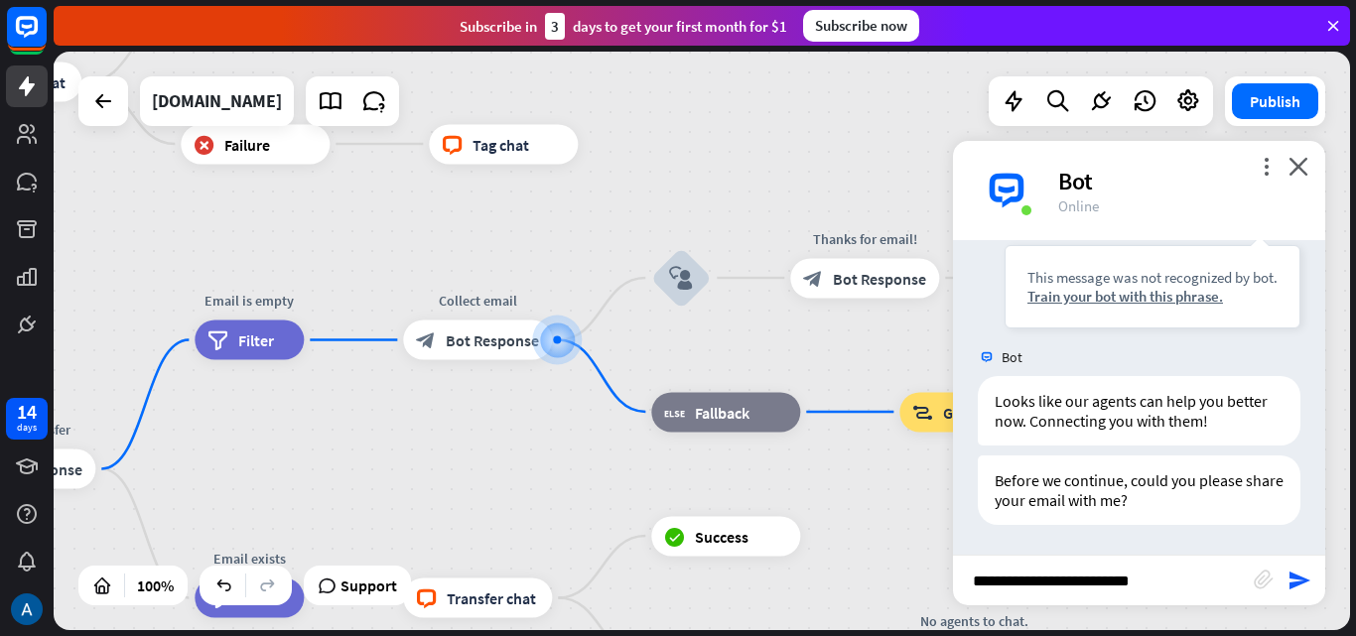
click at [1293, 583] on icon "send" at bounding box center [1299, 581] width 24 height 24
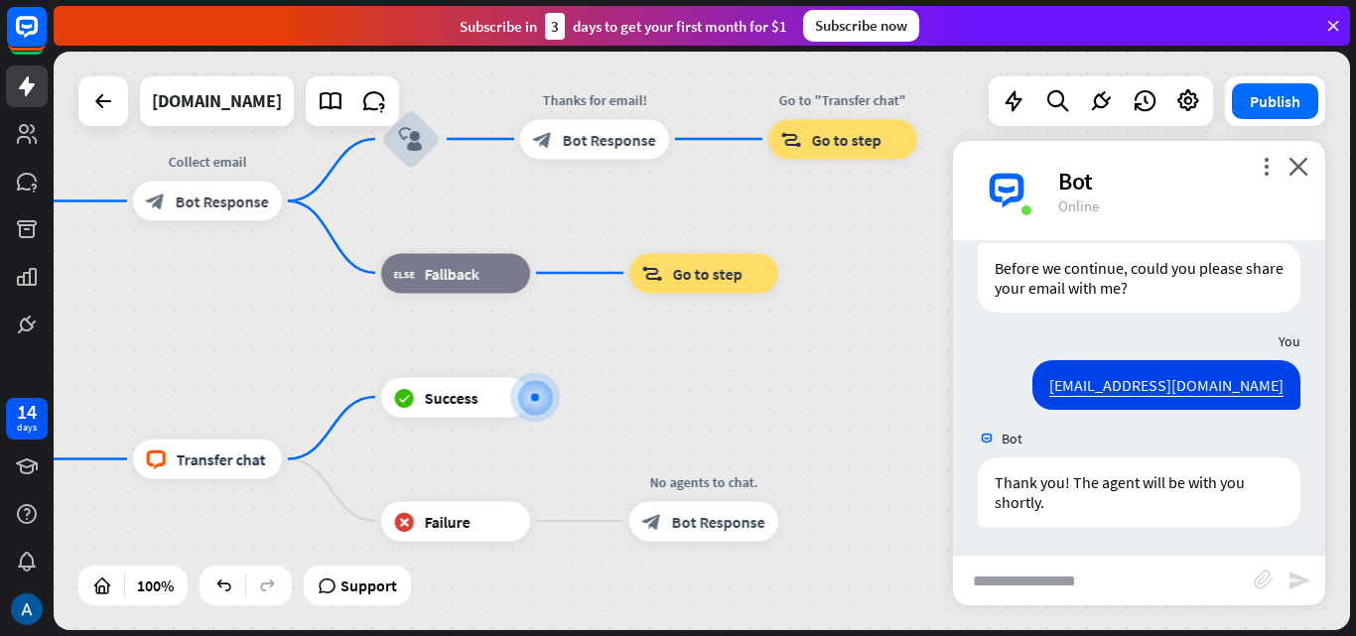
scroll to position [1382, 0]
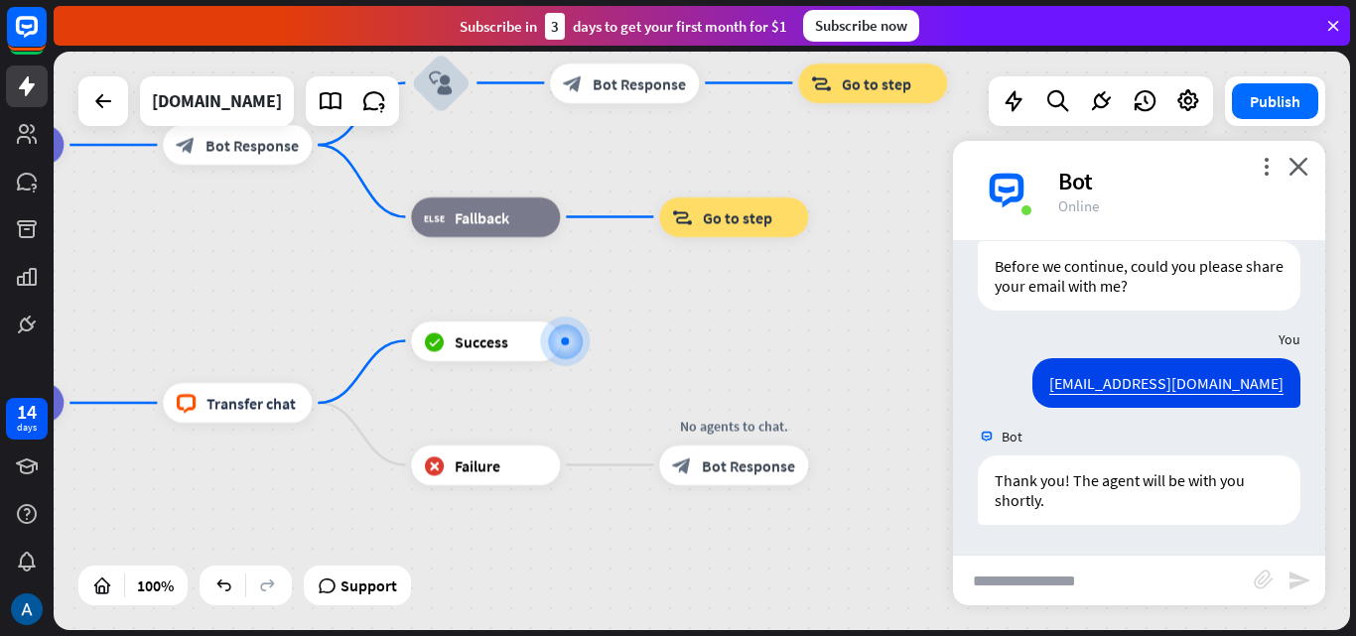
click at [1003, 578] on input "text" at bounding box center [1103, 581] width 301 height 50
type input "****"
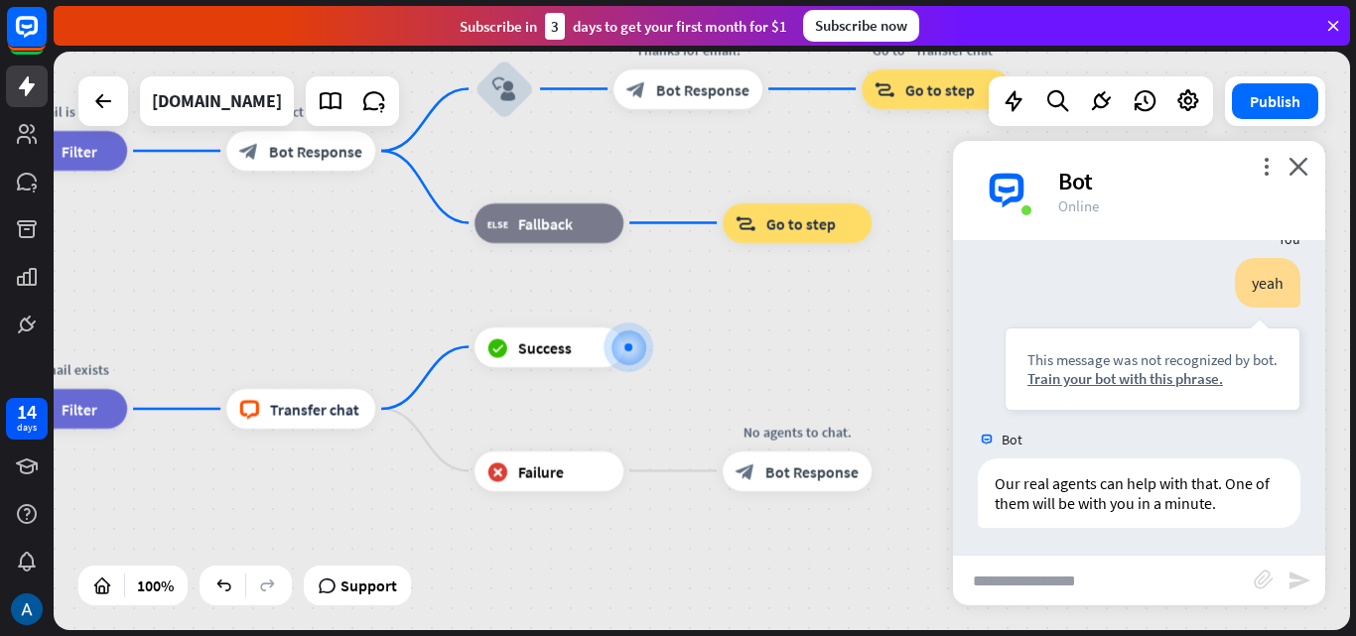
scroll to position [1700, 0]
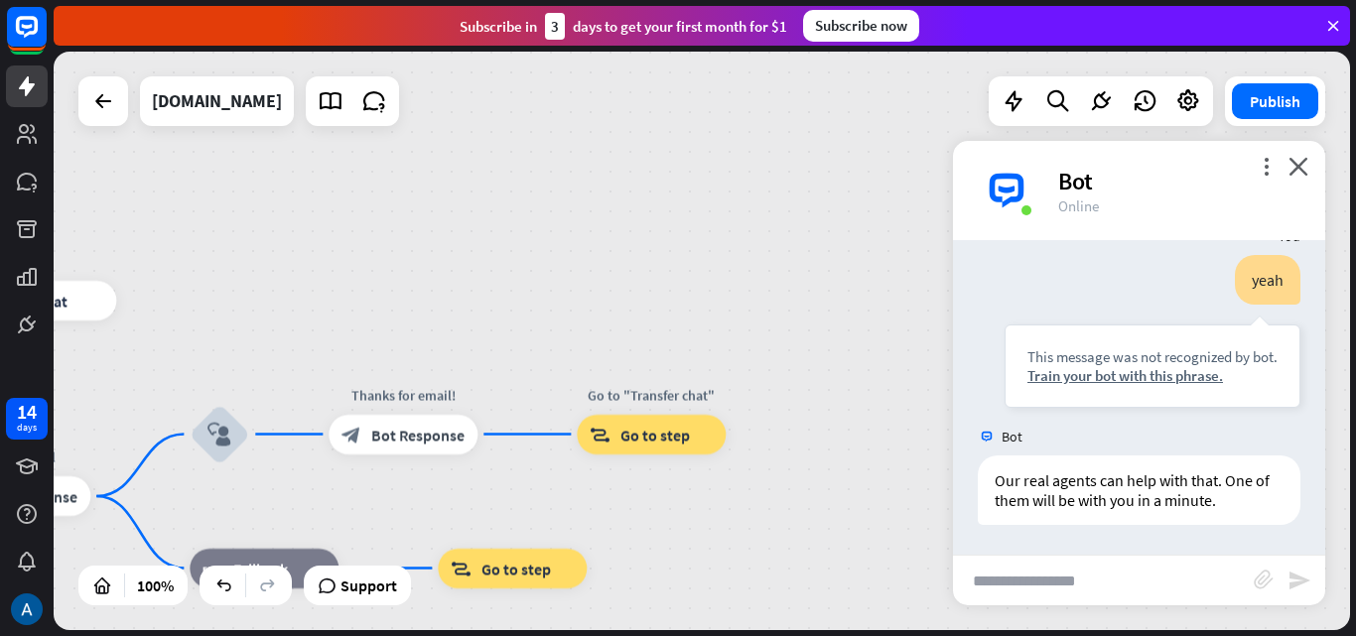
drag, startPoint x: 863, startPoint y: 310, endPoint x: 835, endPoint y: 595, distance: 287.3
click at [835, 595] on div "home_2 Start point Welcome message block_bot_response Bot Response Small talk b…" at bounding box center [702, 341] width 1296 height 579
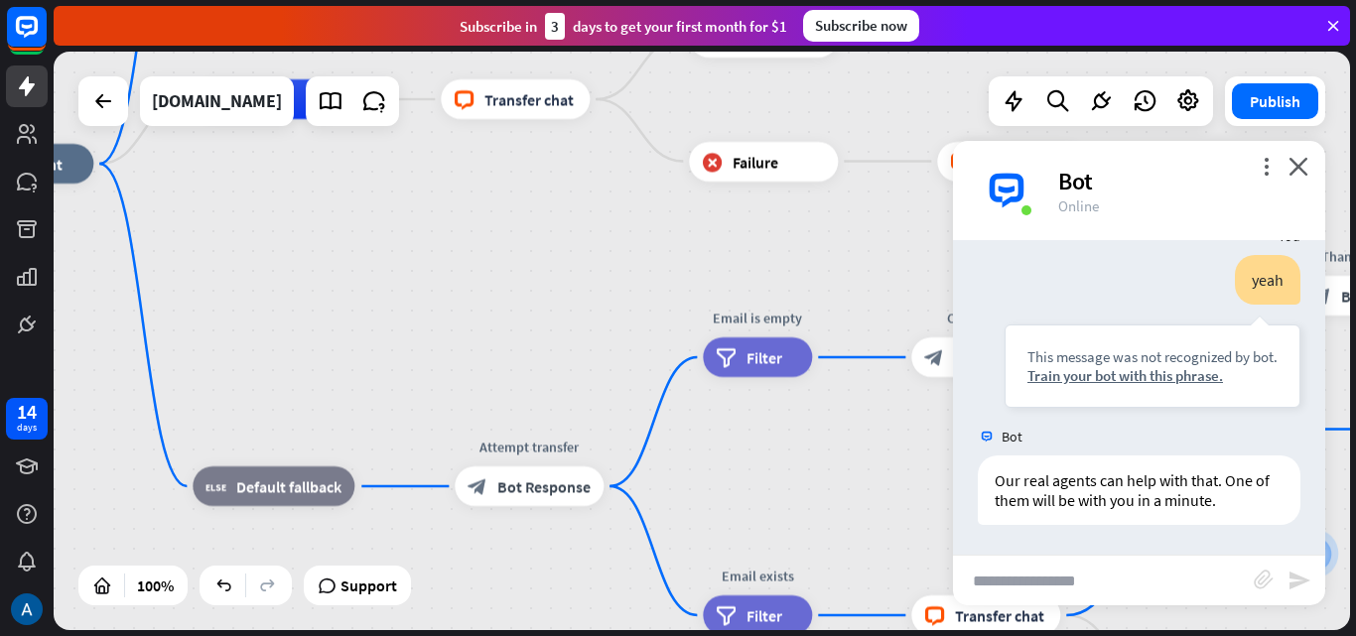
drag, startPoint x: 442, startPoint y: 201, endPoint x: 1212, endPoint y: 143, distance: 772.4
click at [1216, 123] on div "home_2 Start point Welcome message block_bot_response Bot Response Small talk b…" at bounding box center [702, 341] width 1296 height 579
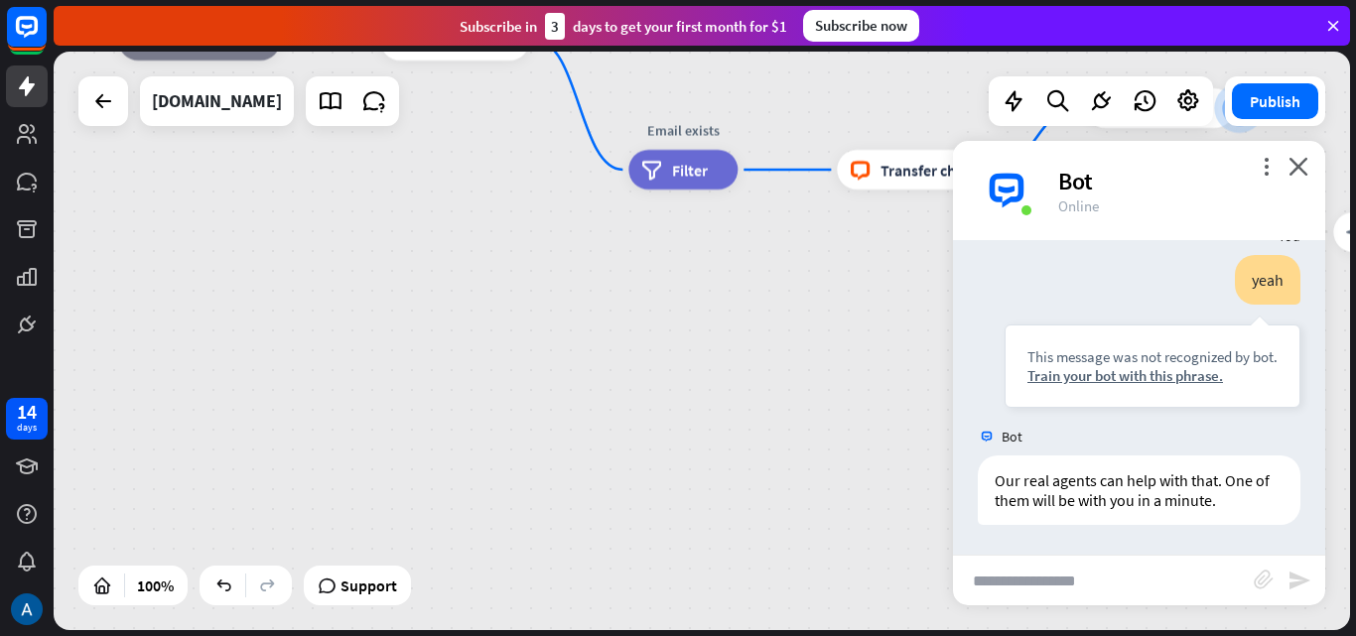
drag, startPoint x: 694, startPoint y: 491, endPoint x: 619, endPoint y: 47, distance: 450.8
click at [619, 47] on div "close Product Help First steps Get started with ChatBot Help Center Follow step…" at bounding box center [705, 318] width 1302 height 636
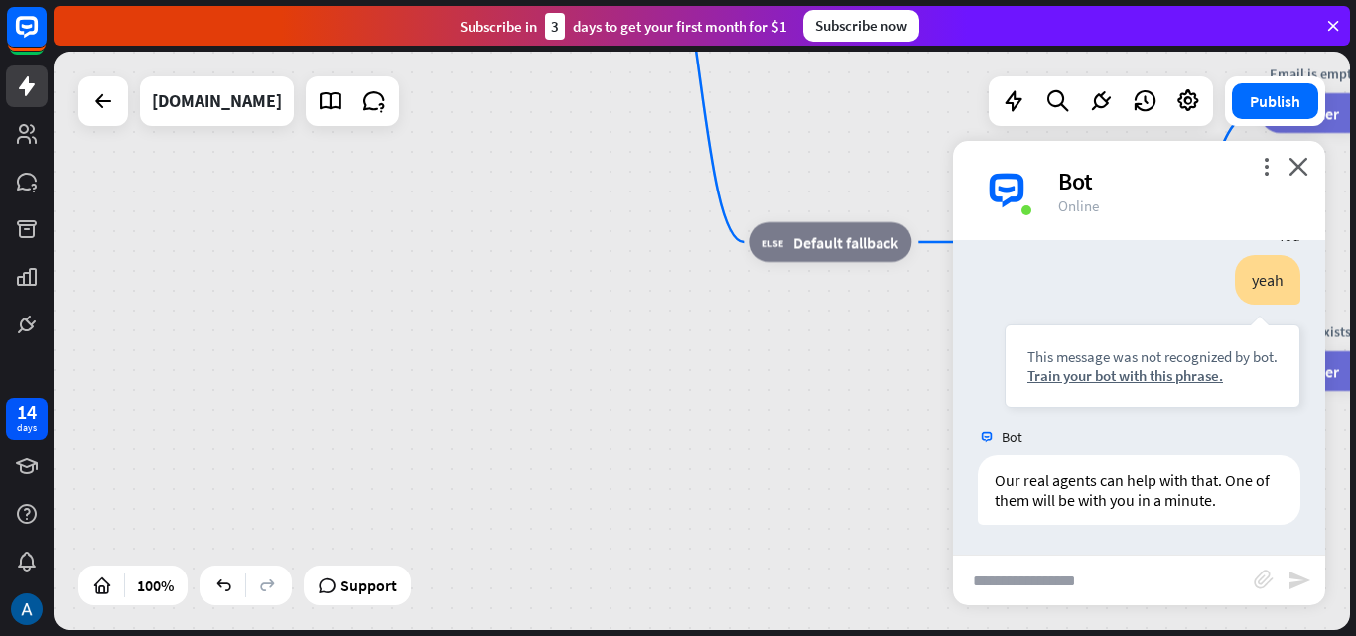
drag, startPoint x: 122, startPoint y: 474, endPoint x: 754, endPoint y: 675, distance: 663.2
click at [754, 635] on html "14 days close Product Help First steps Get started with ChatBot Help Center Fol…" at bounding box center [678, 318] width 1356 height 636
drag, startPoint x: 912, startPoint y: 259, endPoint x: 400, endPoint y: 478, distance: 557.1
click at [363, 558] on div "home_2 Start point Welcome message block_bot_response Bot Response Small talk b…" at bounding box center [702, 341] width 1296 height 579
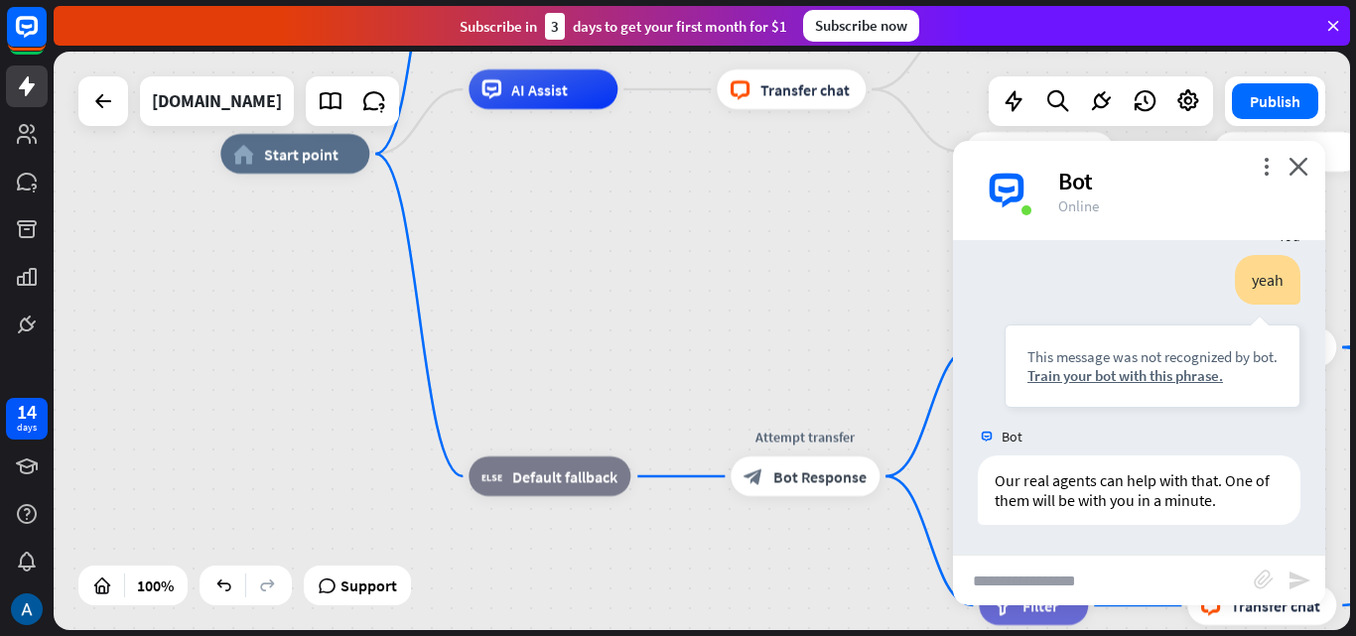
drag, startPoint x: 568, startPoint y: 267, endPoint x: 156, endPoint y: 622, distance: 543.9
click at [220, 621] on div "home_2 Start point Welcome message block_bot_response Bot Response Small talk b…" at bounding box center [868, 443] width 1296 height 579
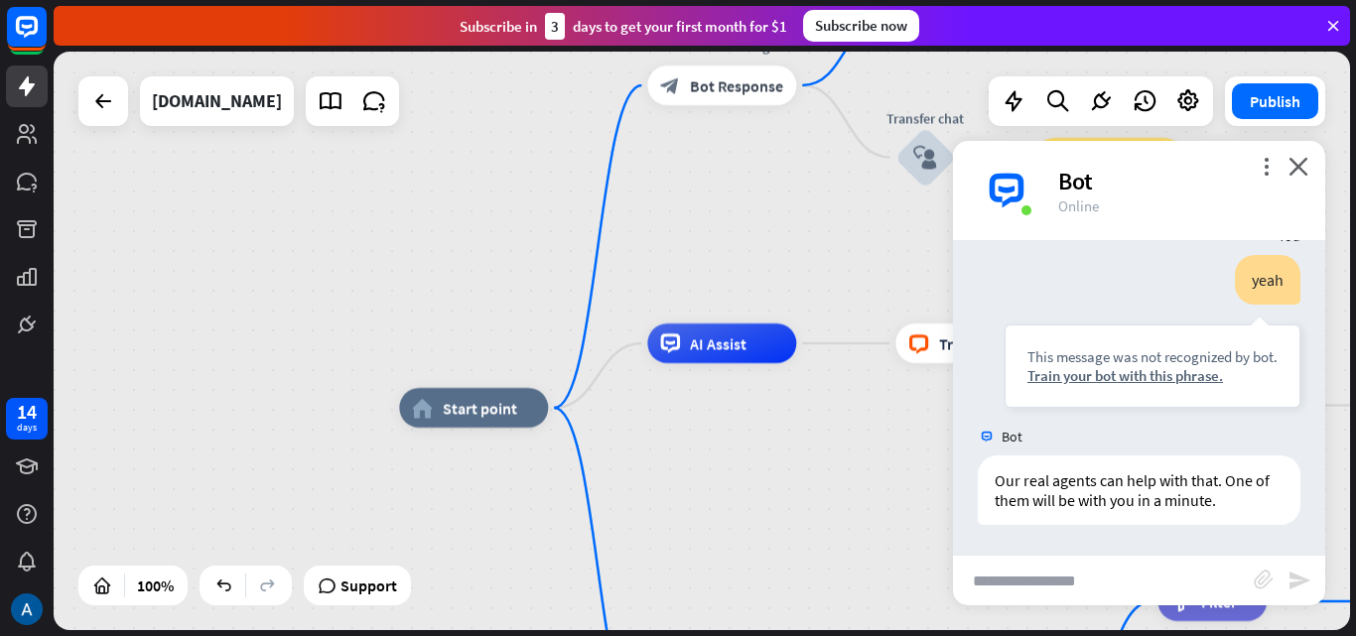
drag, startPoint x: 332, startPoint y: 538, endPoint x: 642, endPoint y: 675, distance: 338.6
click at [642, 635] on html "14 days close Product Help First steps Get started with ChatBot Help Center Fol…" at bounding box center [678, 318] width 1356 height 636
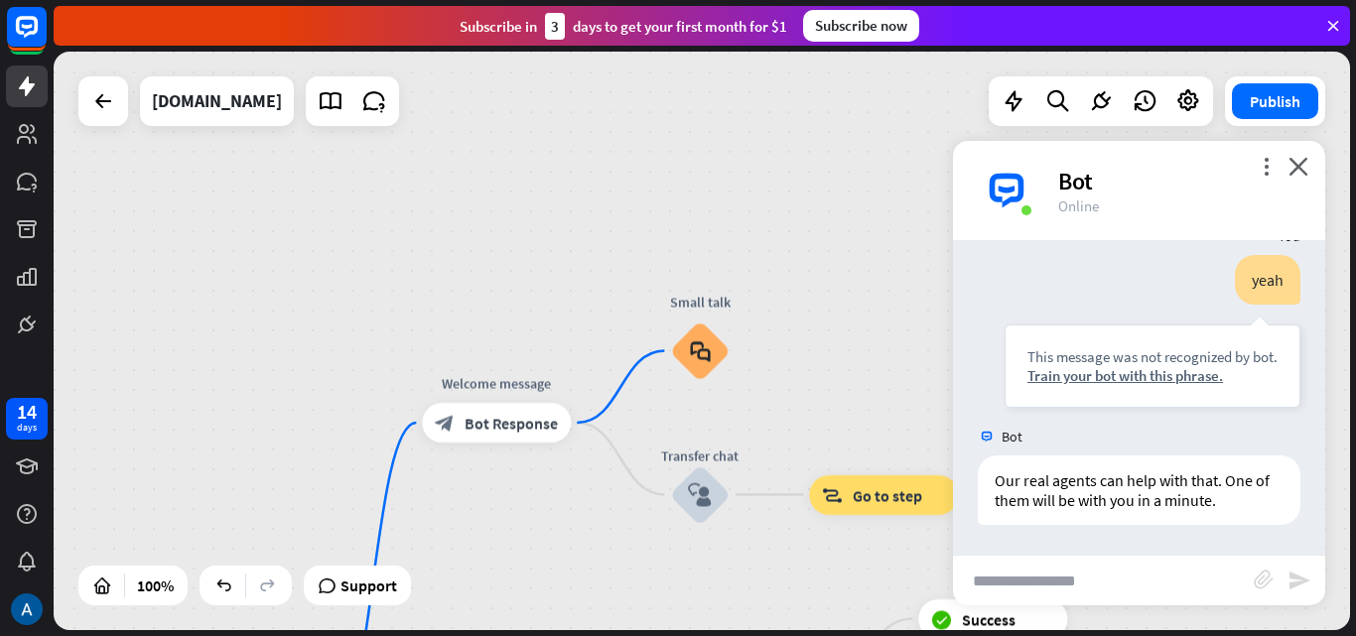
drag, startPoint x: 506, startPoint y: 152, endPoint x: 281, endPoint y: 489, distance: 405.7
click at [281, 489] on div "home_2 Start point Welcome message block_bot_response Bot Response Small talk b…" at bounding box center [702, 341] width 1296 height 579
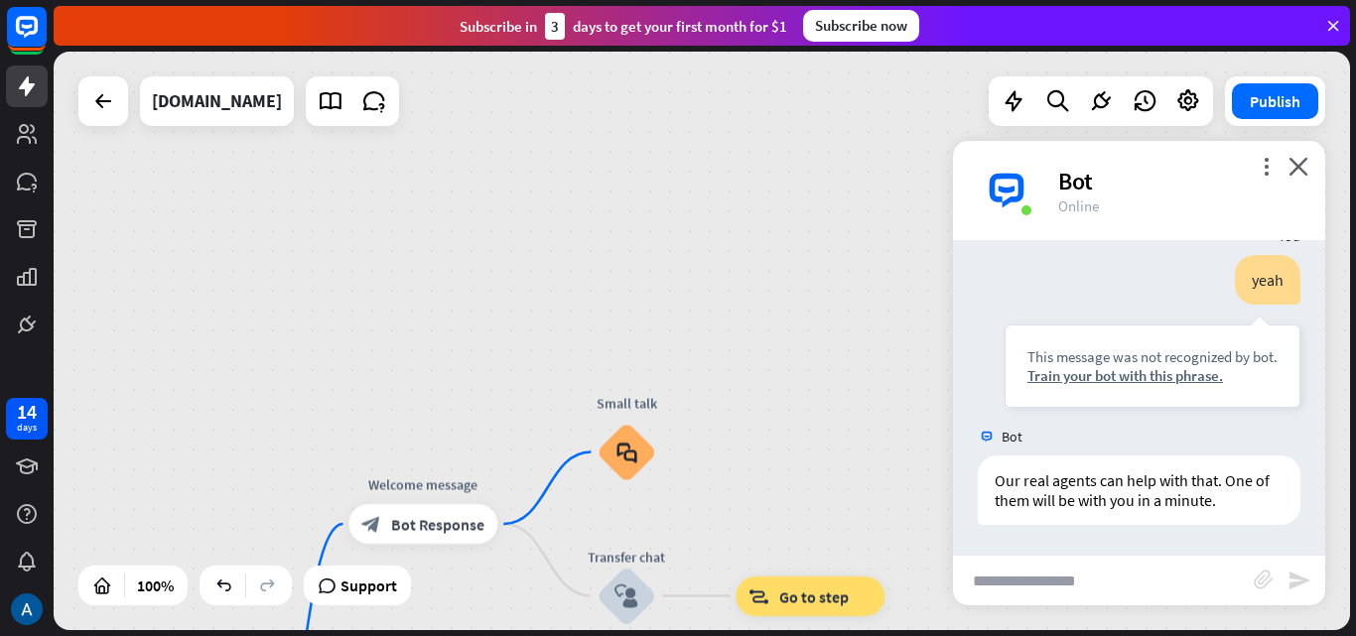
drag, startPoint x: 870, startPoint y: 144, endPoint x: 800, endPoint y: 204, distance: 92.9
click at [800, 208] on div "home_2 Start point Welcome message block_bot_response Bot Response Small talk b…" at bounding box center [702, 341] width 1296 height 579
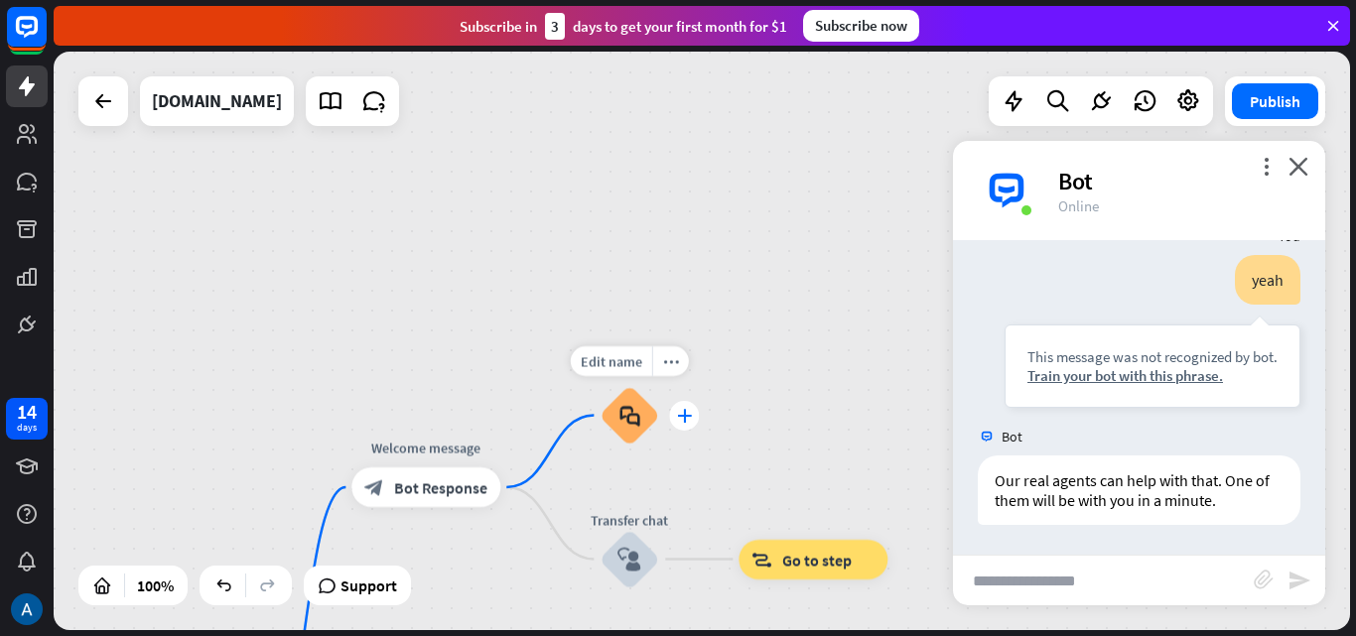
click at [682, 424] on div "plus" at bounding box center [684, 416] width 30 height 30
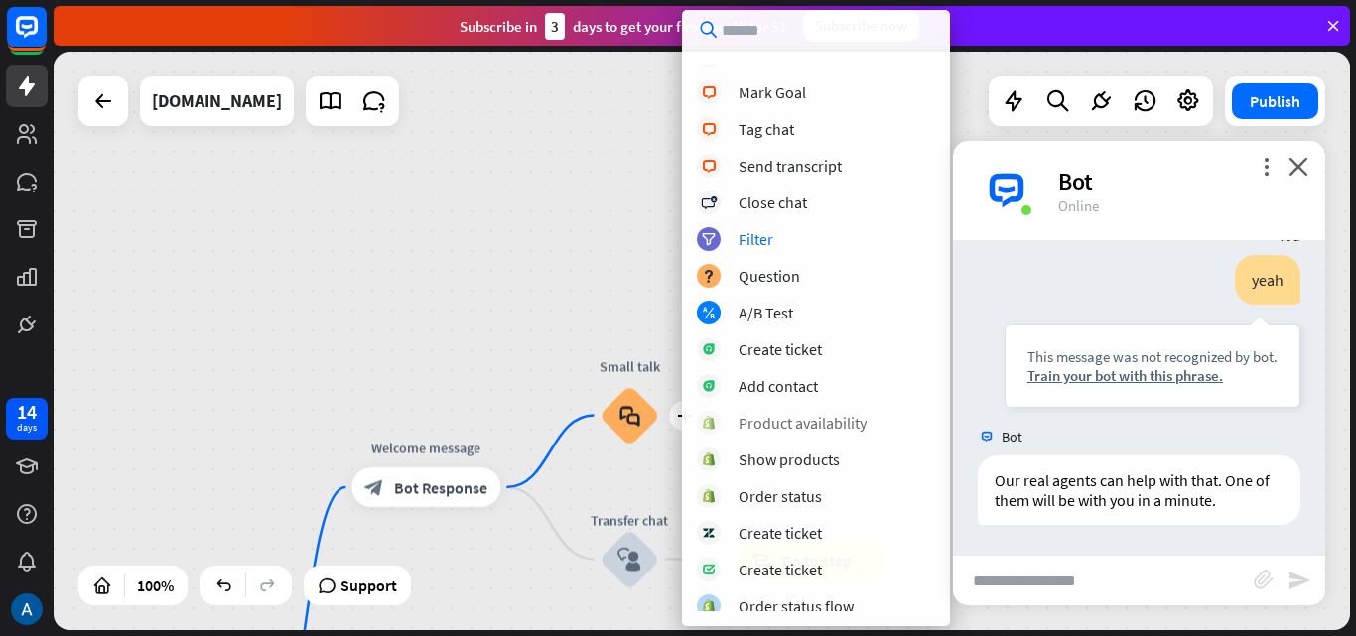
scroll to position [135, 0]
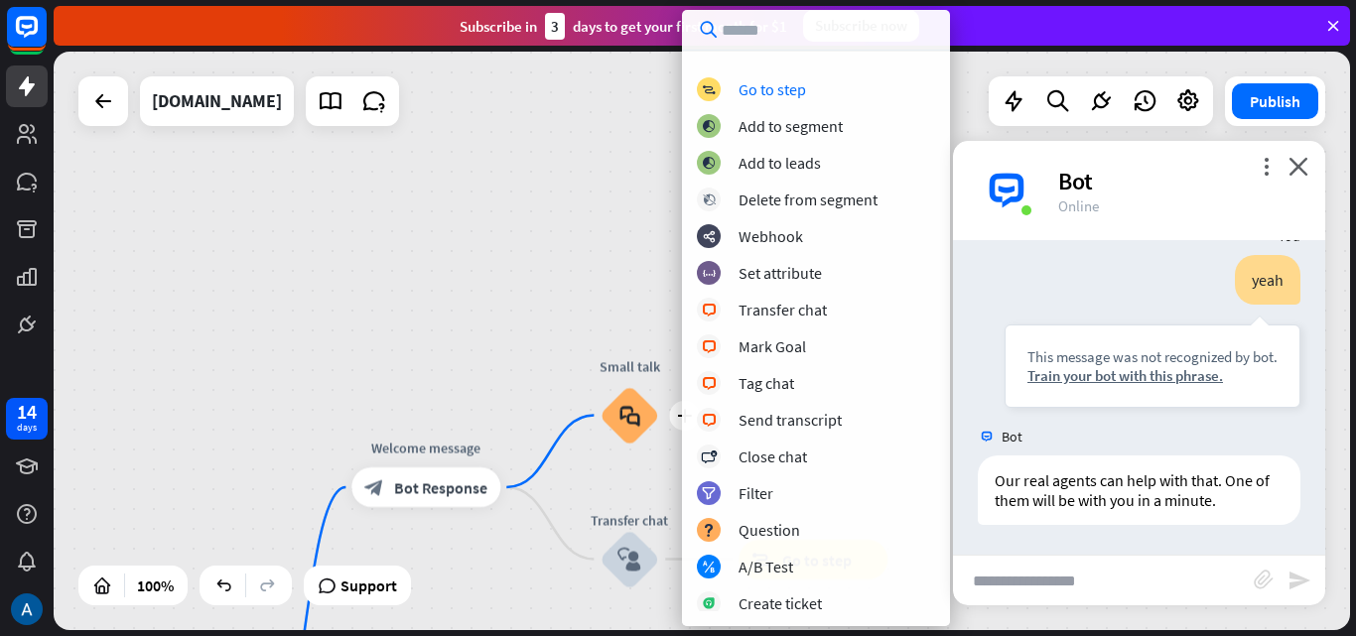
drag, startPoint x: 778, startPoint y: 21, endPoint x: 777, endPoint y: 39, distance: 17.9
click at [777, 24] on input "text" at bounding box center [816, 30] width 268 height 40
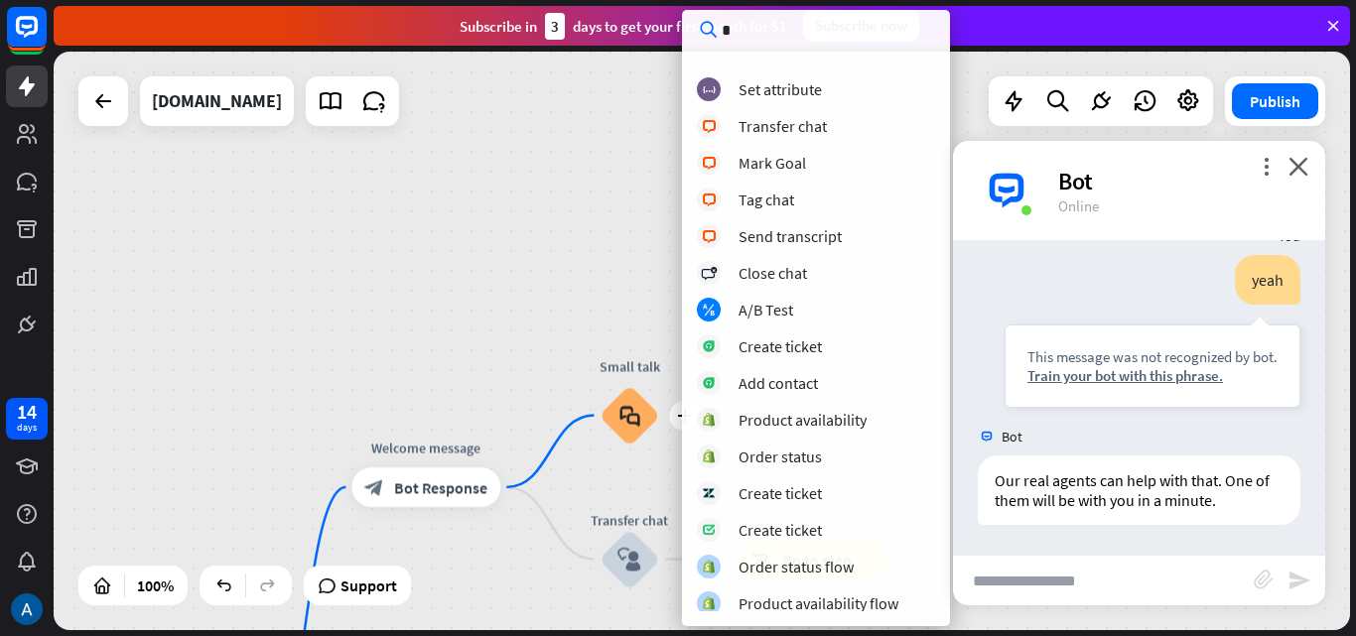
scroll to position [0, 0]
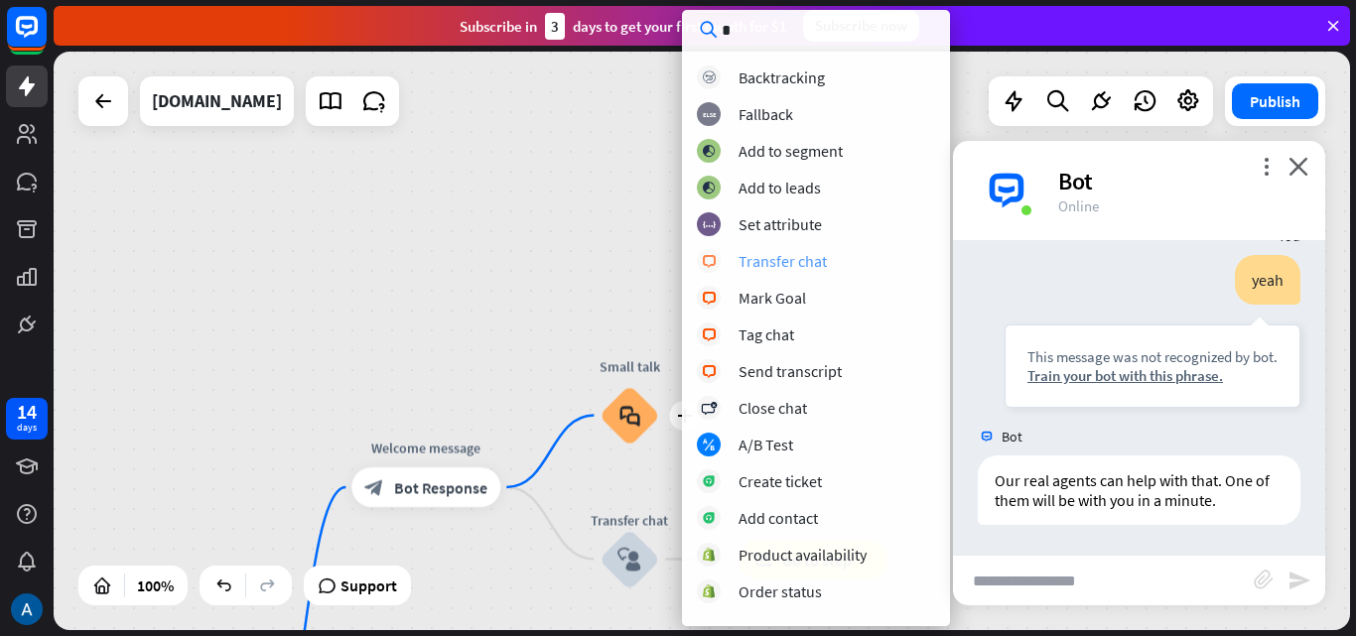
type input "*"
click at [758, 260] on div "Transfer chat" at bounding box center [782, 261] width 88 height 20
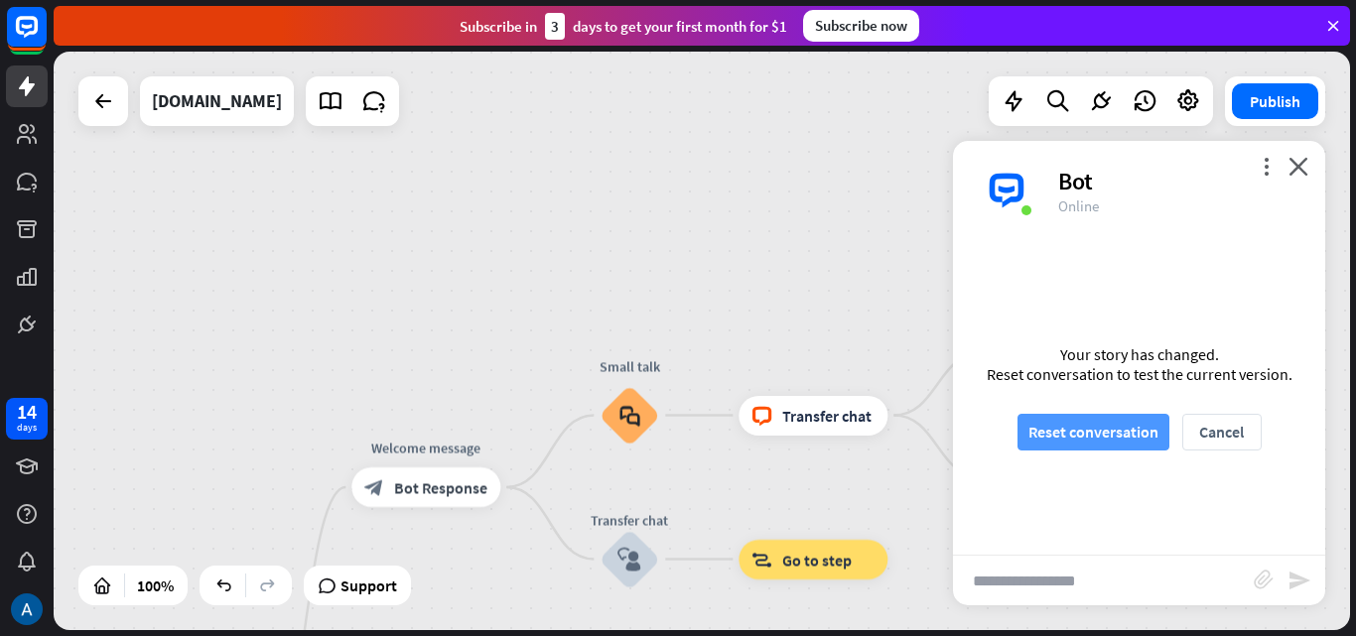
click at [1094, 436] on button "Reset conversation" at bounding box center [1093, 432] width 152 height 37
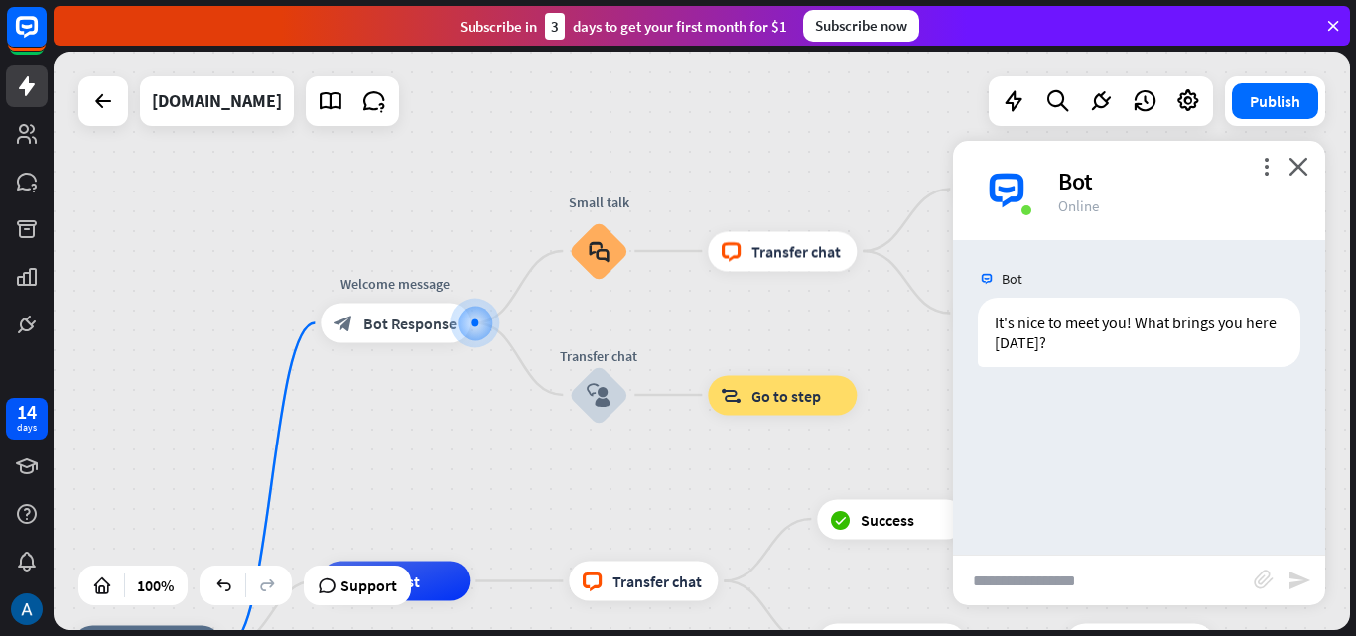
drag, startPoint x: 659, startPoint y: 500, endPoint x: 569, endPoint y: 482, distance: 92.1
click at [569, 482] on div "home_2 Start point Welcome message block_bot_response Bot Response Small talk b…" at bounding box center [702, 341] width 1296 height 579
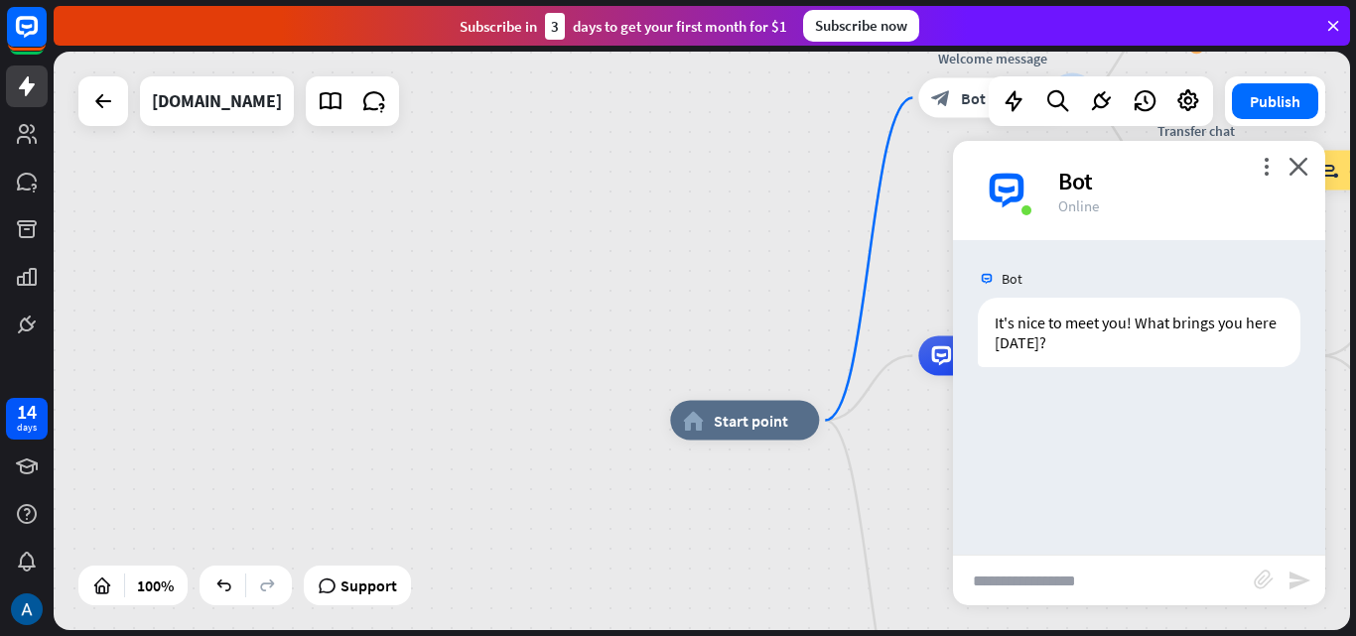
drag, startPoint x: 1204, startPoint y: 473, endPoint x: 1143, endPoint y: 263, distance: 218.9
click at [1145, 263] on div "home_2 Start point Welcome message block_bot_response Bot Response Small talk b…" at bounding box center [702, 341] width 1296 height 579
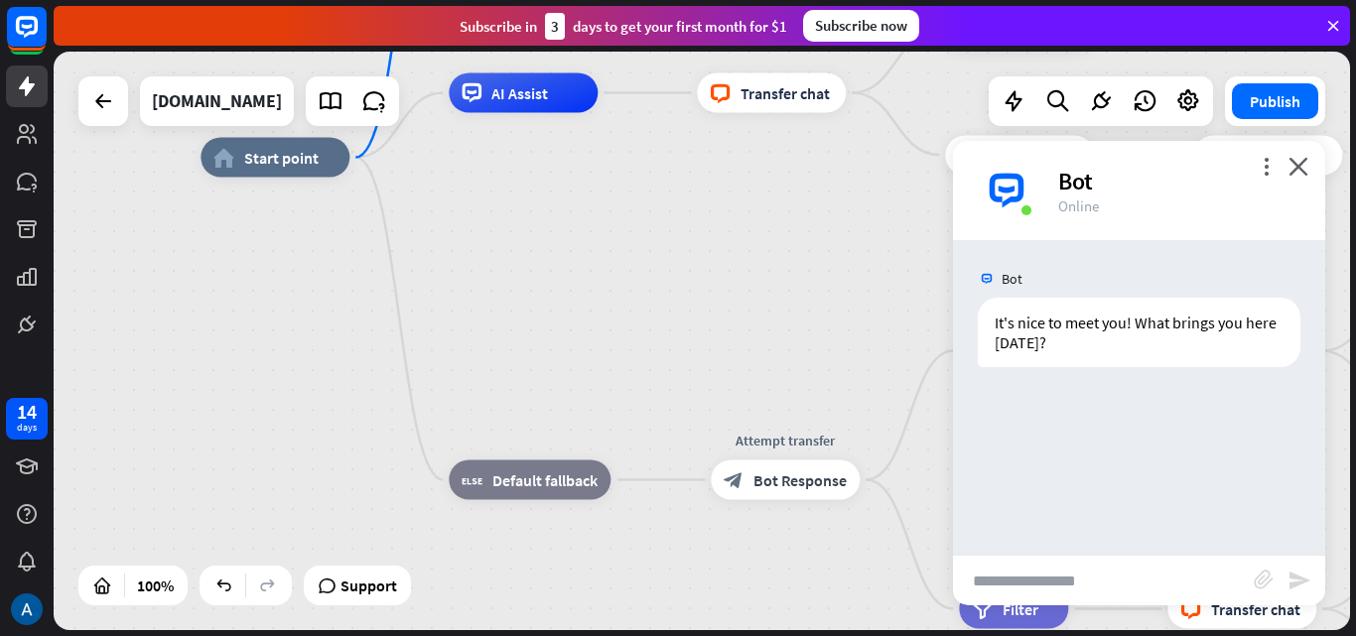
drag, startPoint x: 413, startPoint y: 447, endPoint x: 68, endPoint y: 380, distance: 350.7
click at [64, 377] on div "home_2 Start point Welcome message block_bot_response Bot Response Small talk b…" at bounding box center [702, 341] width 1296 height 579
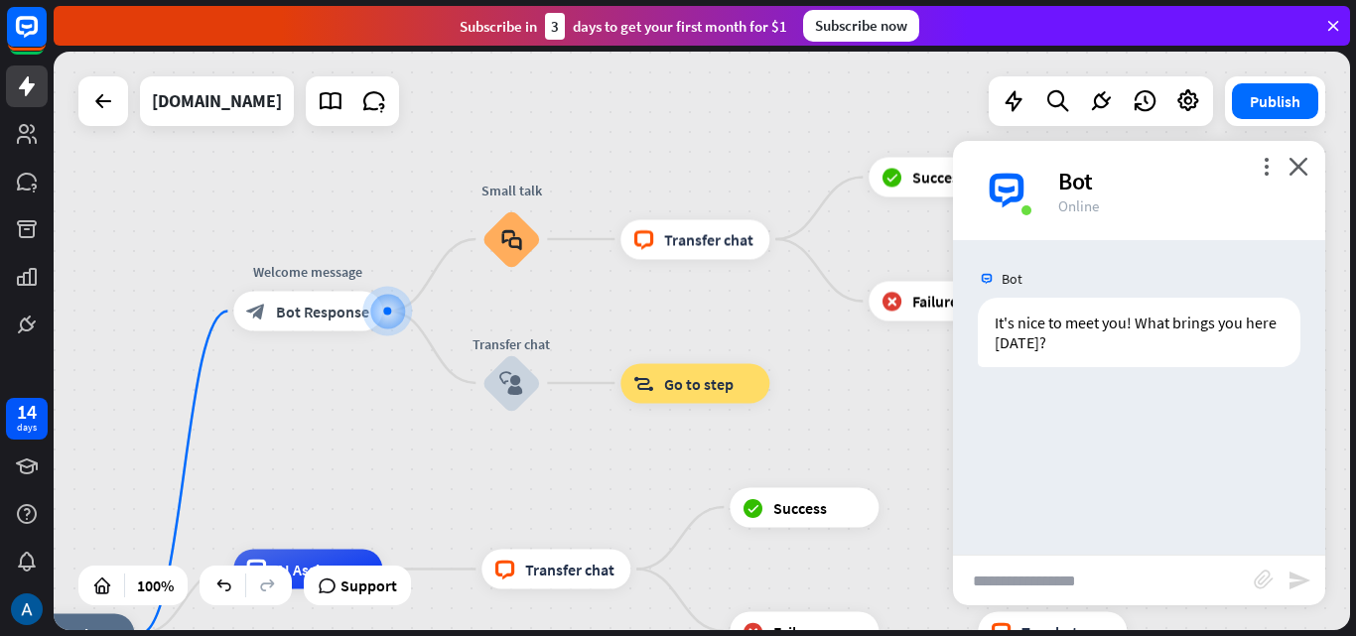
drag, startPoint x: 611, startPoint y: 299, endPoint x: 336, endPoint y: 675, distance: 465.9
click at [336, 635] on html "14 days close Product Help First steps Get started with ChatBot Help Center Fol…" at bounding box center [678, 318] width 1356 height 636
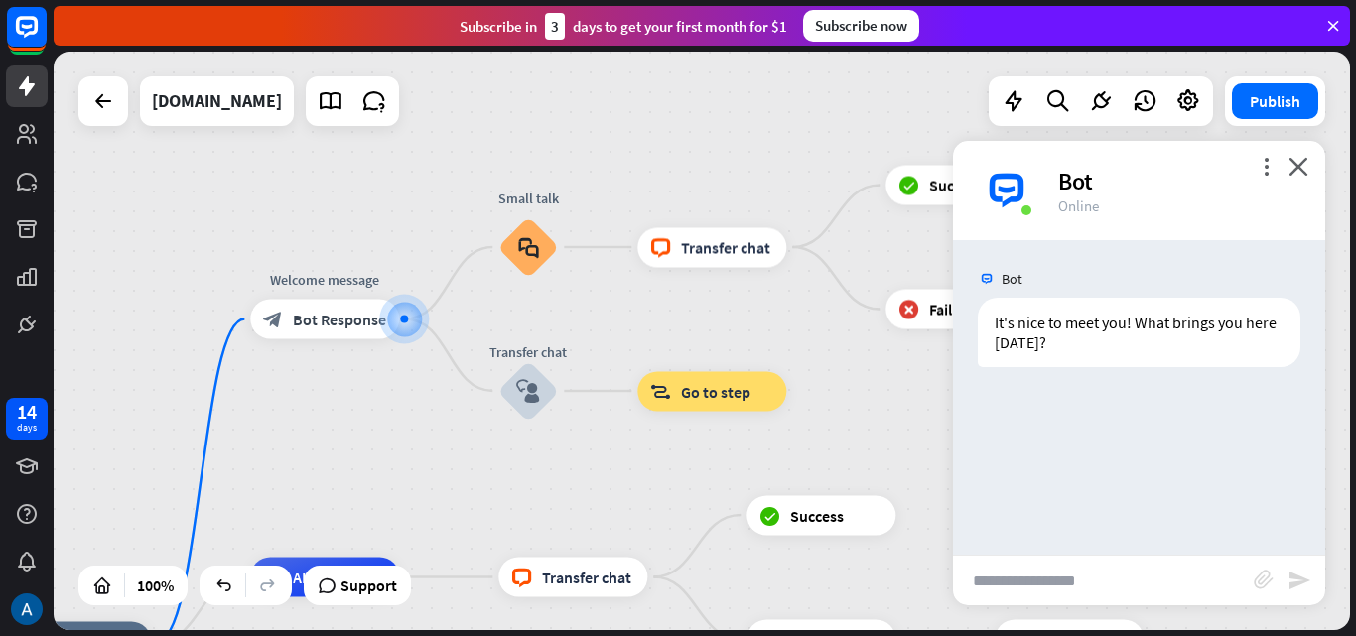
drag, startPoint x: 716, startPoint y: 385, endPoint x: 884, endPoint y: 371, distance: 169.3
click at [884, 371] on div "home_2 Start point Welcome message block_bot_response Bot Response Small talk b…" at bounding box center [702, 341] width 1296 height 579
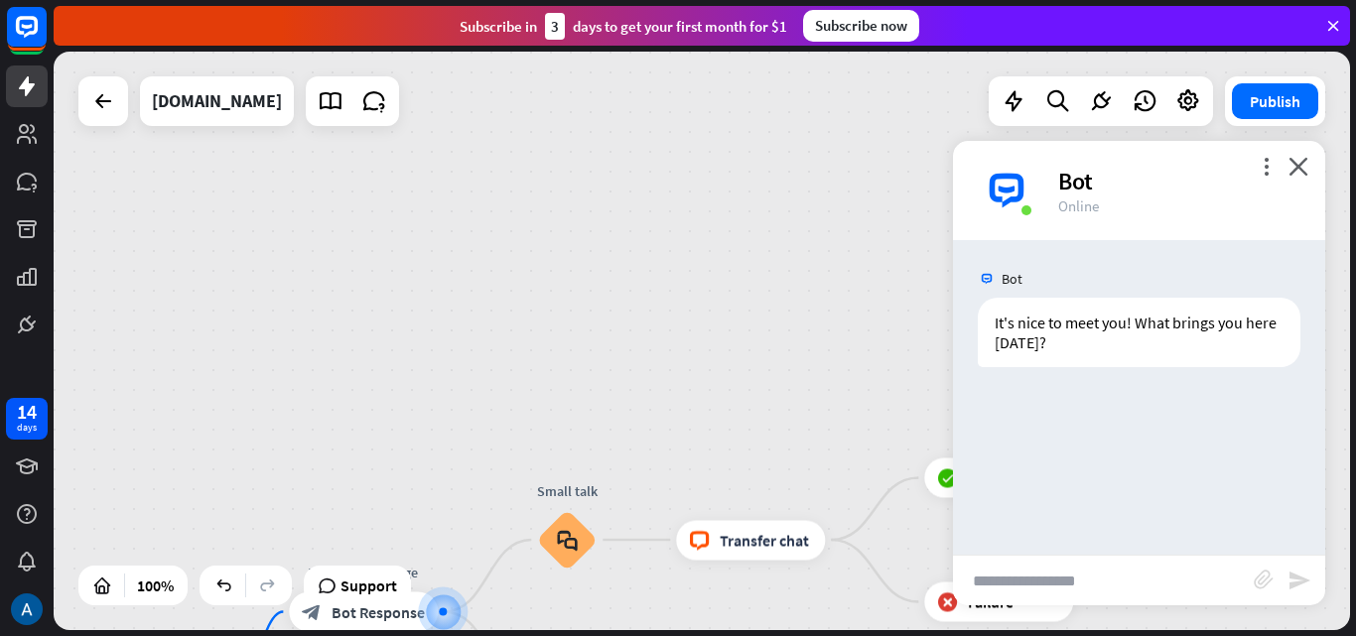
drag, startPoint x: 647, startPoint y: 152, endPoint x: 655, endPoint y: 495, distance: 343.5
click at [663, 475] on div "home_2 Start point Welcome message block_bot_response Bot Response Small talk b…" at bounding box center [702, 341] width 1296 height 579
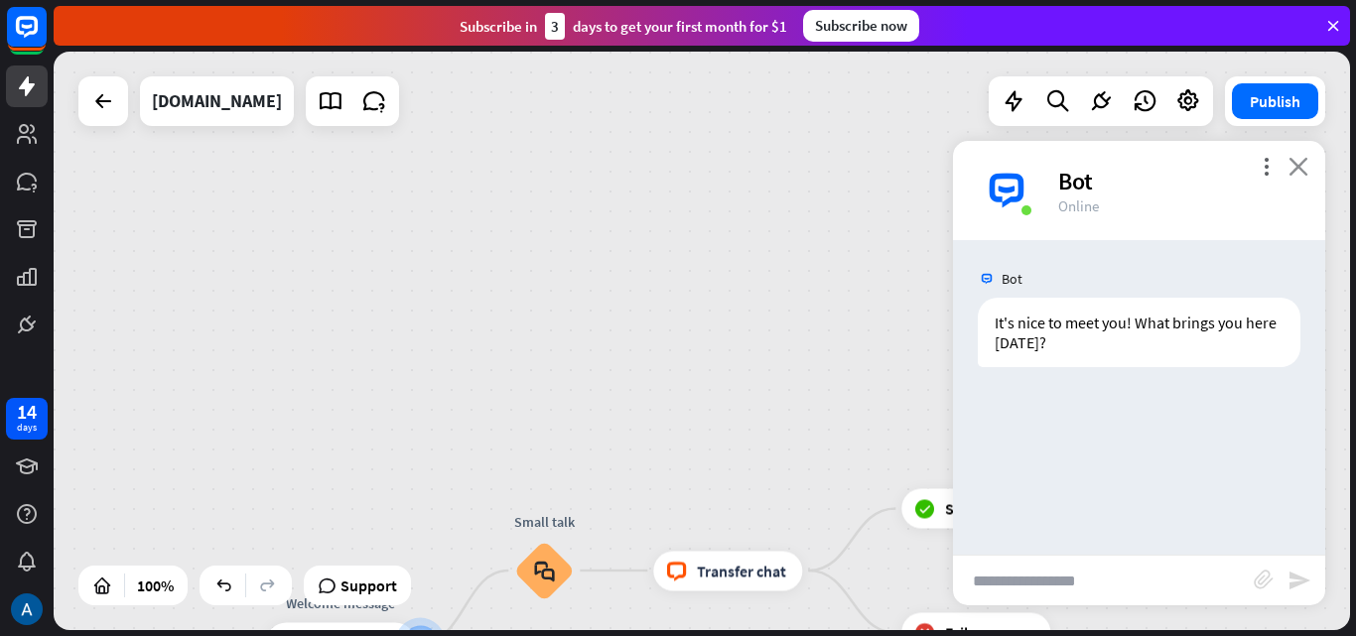
click at [1301, 164] on icon "close" at bounding box center [1298, 166] width 20 height 19
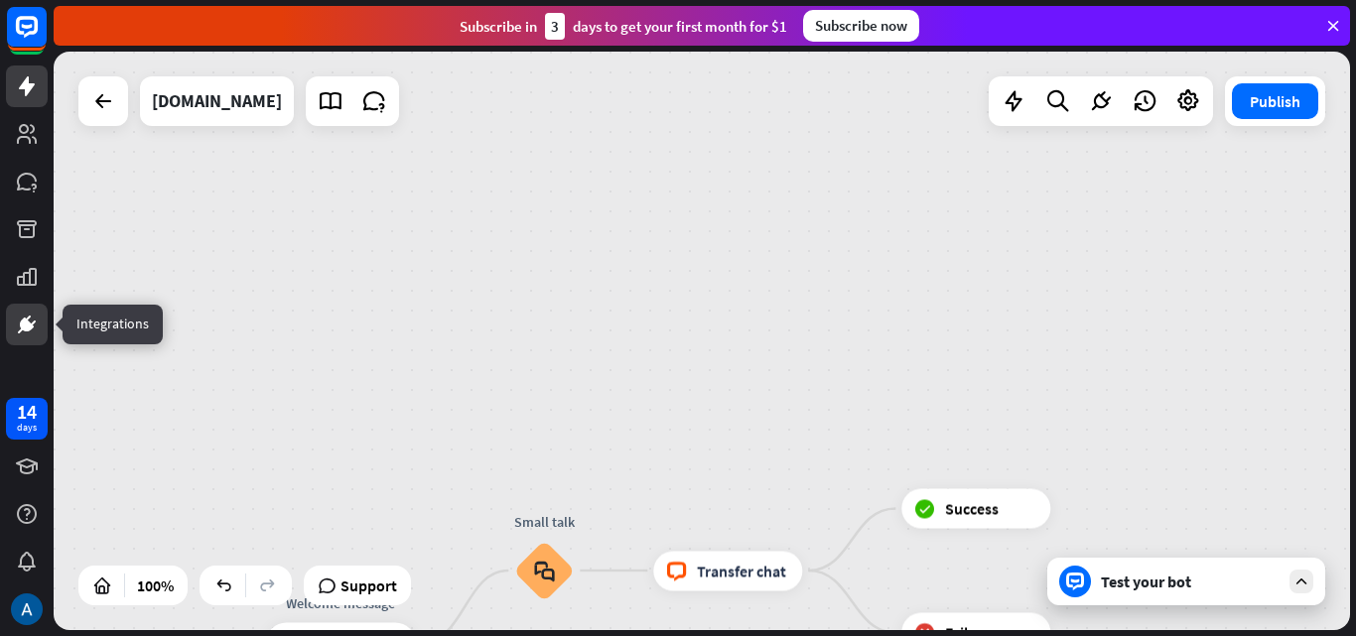
click at [13, 329] on link at bounding box center [27, 325] width 42 height 42
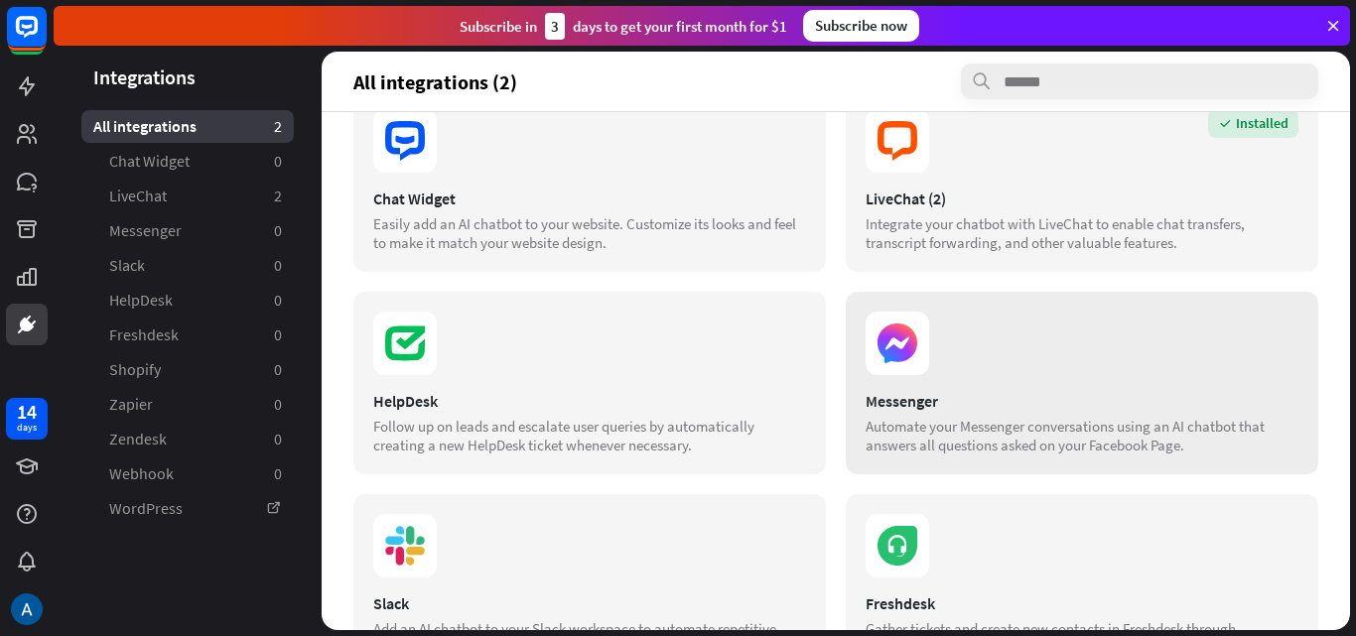
scroll to position [99, 0]
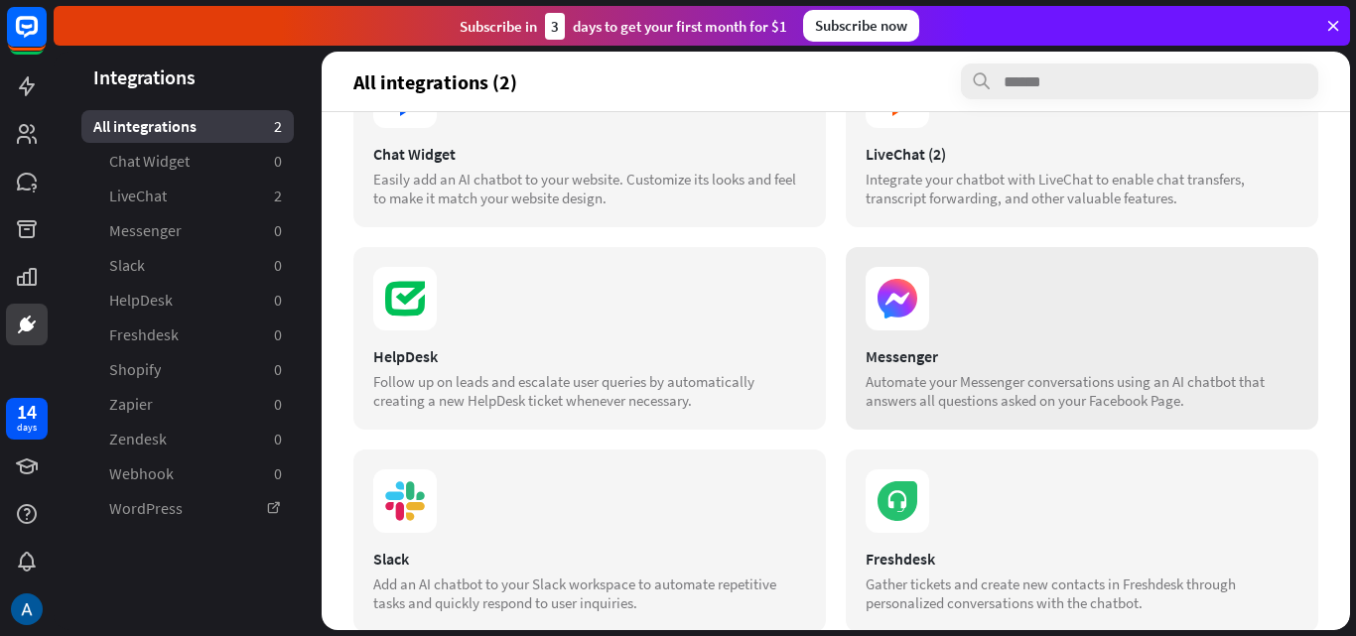
click at [1002, 348] on div "Messenger" at bounding box center [1081, 356] width 433 height 20
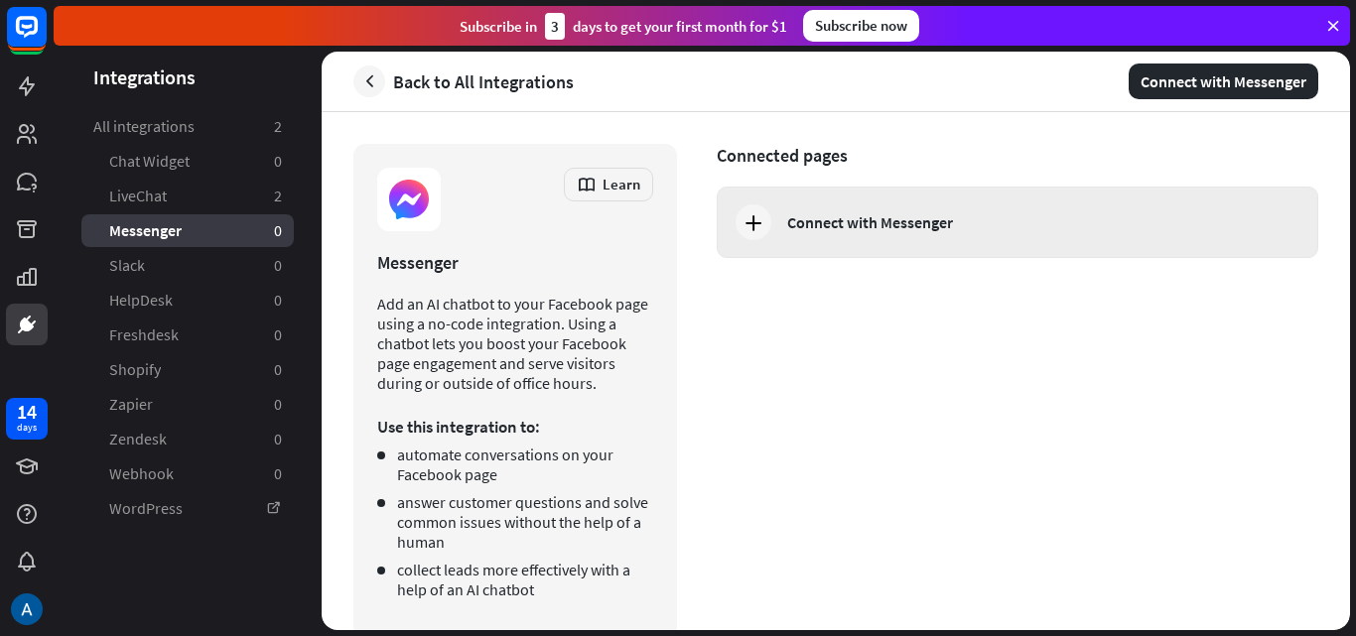
click at [750, 230] on icon at bounding box center [753, 222] width 24 height 24
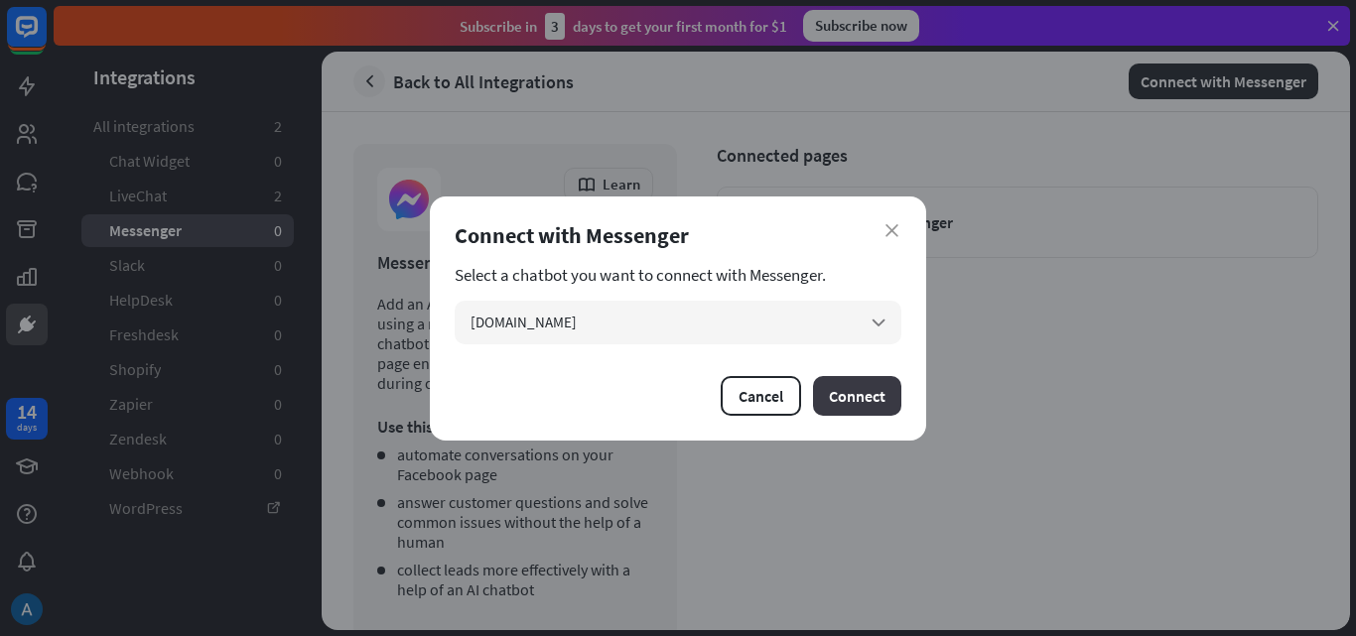
click at [843, 404] on button "Connect" at bounding box center [857, 396] width 88 height 40
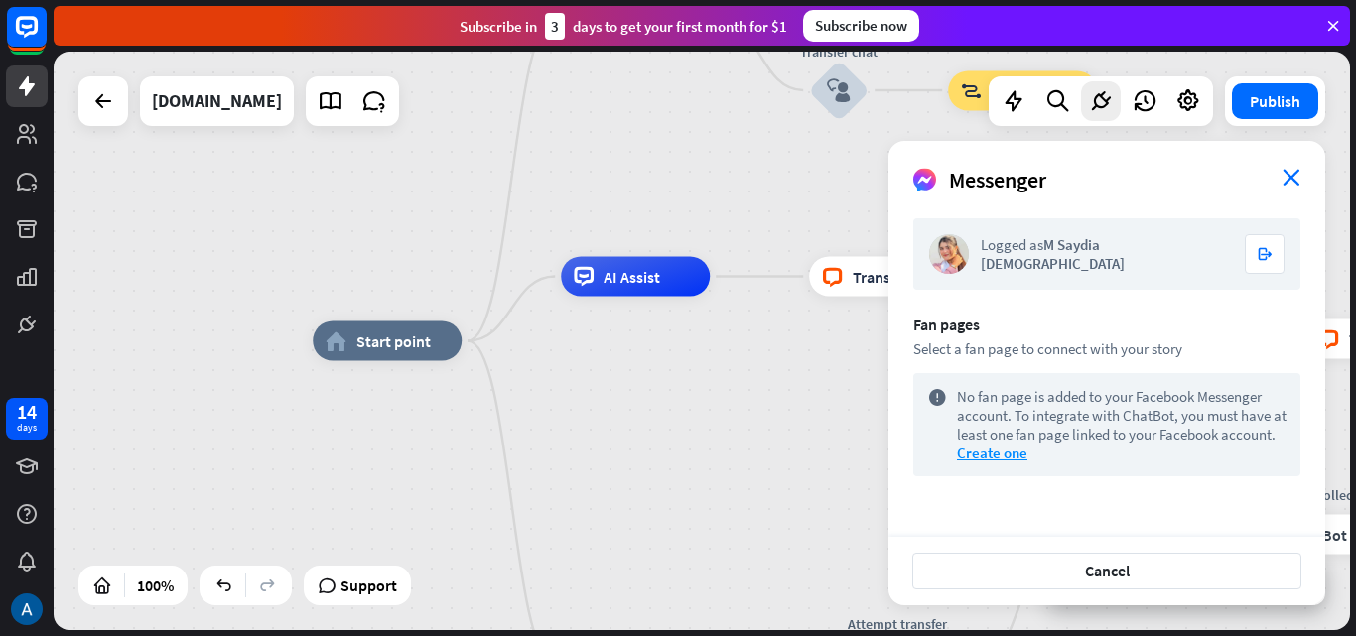
click at [1288, 174] on icon "close" at bounding box center [1291, 177] width 18 height 17
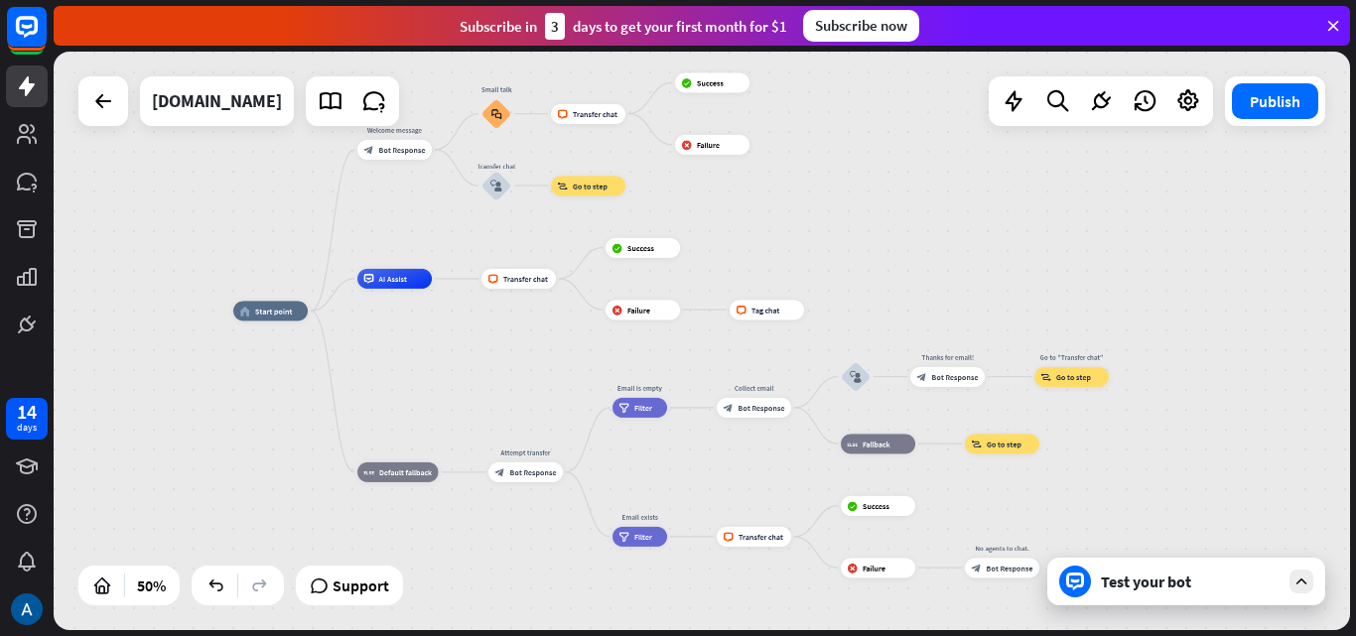
drag, startPoint x: 827, startPoint y: 408, endPoint x: 482, endPoint y: 326, distance: 354.1
click at [482, 326] on div "home_2 Start point Welcome message block_bot_response Bot Response Small talk b…" at bounding box center [557, 456] width 648 height 290
click at [935, 177] on div "home_2 Start point Welcome message block_bot_response Bot Response Small talk b…" at bounding box center [702, 341] width 1296 height 579
click at [25, 142] on icon at bounding box center [27, 134] width 20 height 20
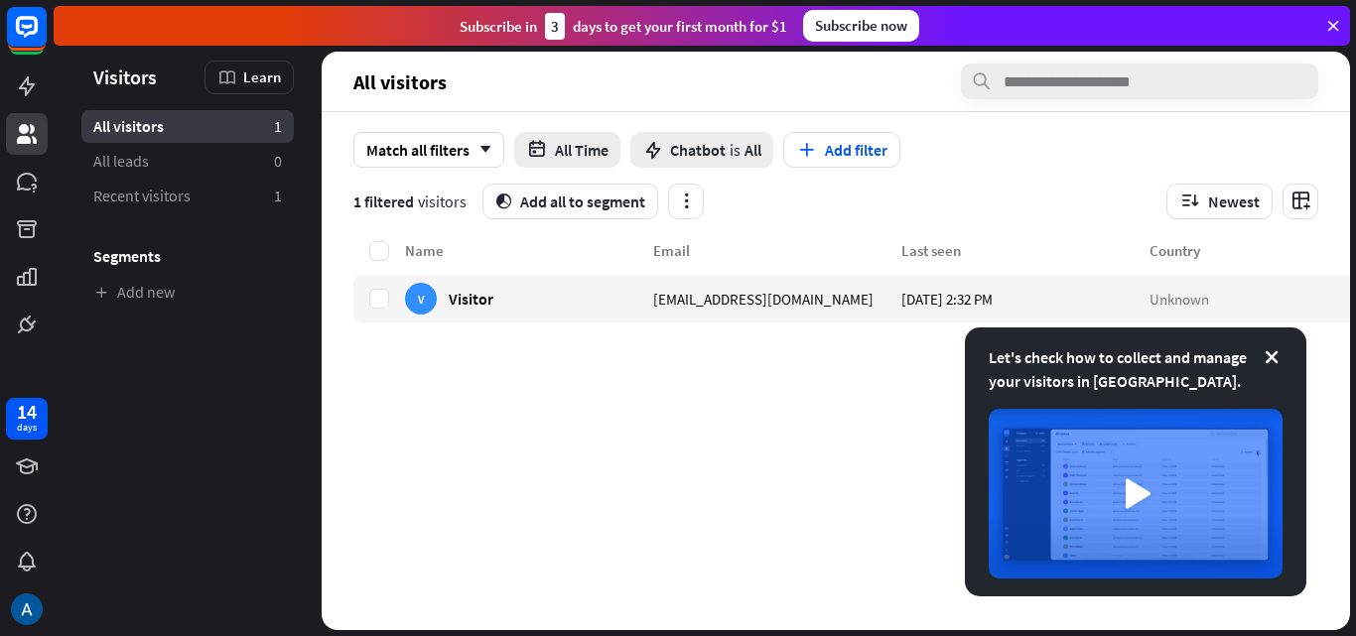
click at [544, 430] on div "Name Email Last seen Country V Visitor [EMAIL_ADDRESS][DOMAIN_NAME] [DATE] 2:32…" at bounding box center [875, 434] width 1044 height 391
click at [1272, 358] on icon at bounding box center [1271, 357] width 20 height 20
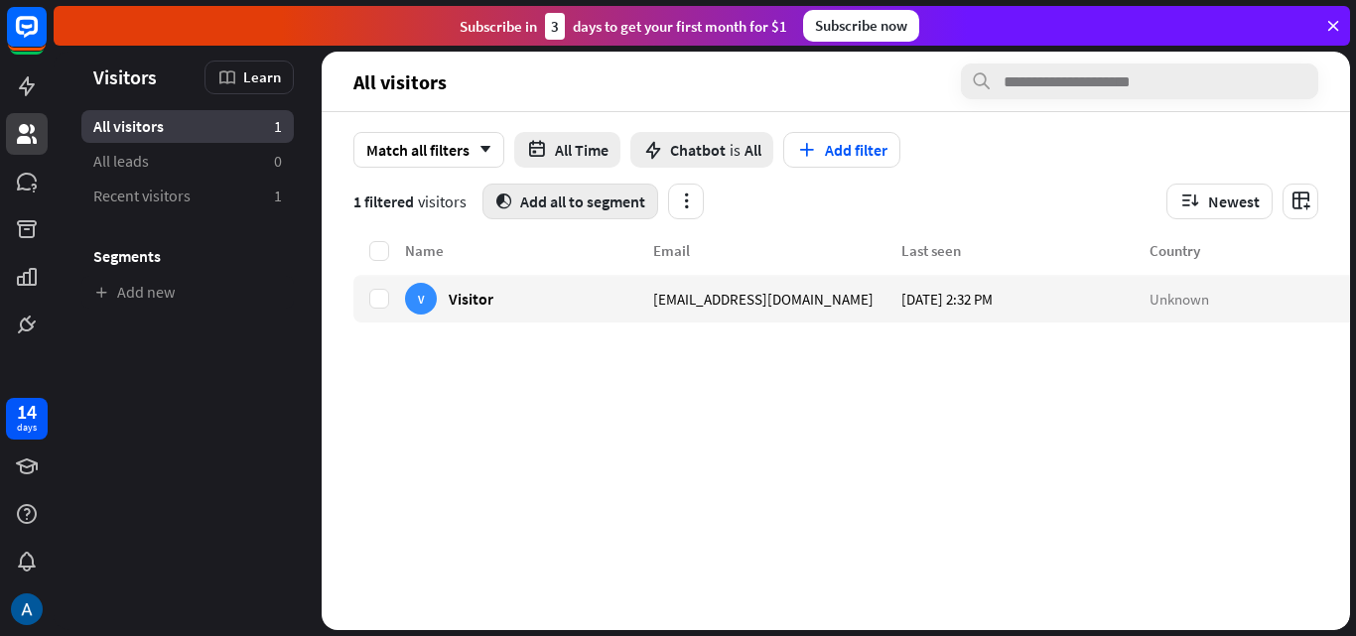
click at [578, 197] on button "segment Add all to segment" at bounding box center [570, 202] width 176 height 36
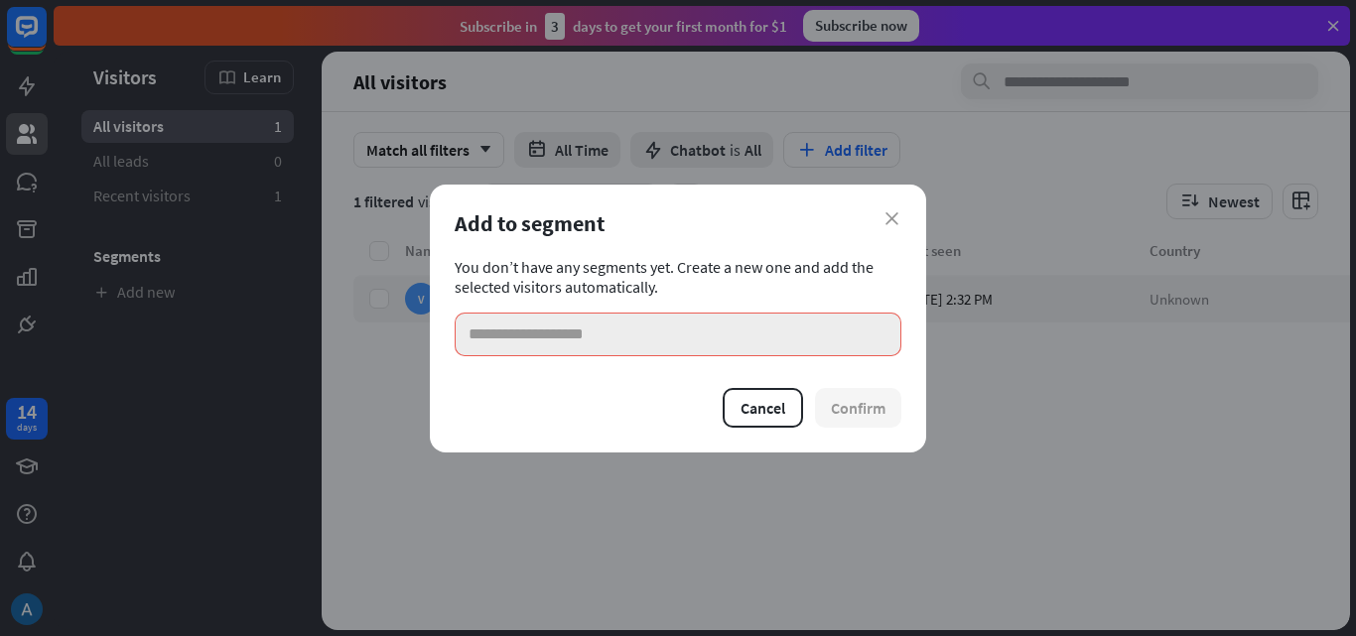
click at [568, 334] on input at bounding box center [678, 335] width 447 height 44
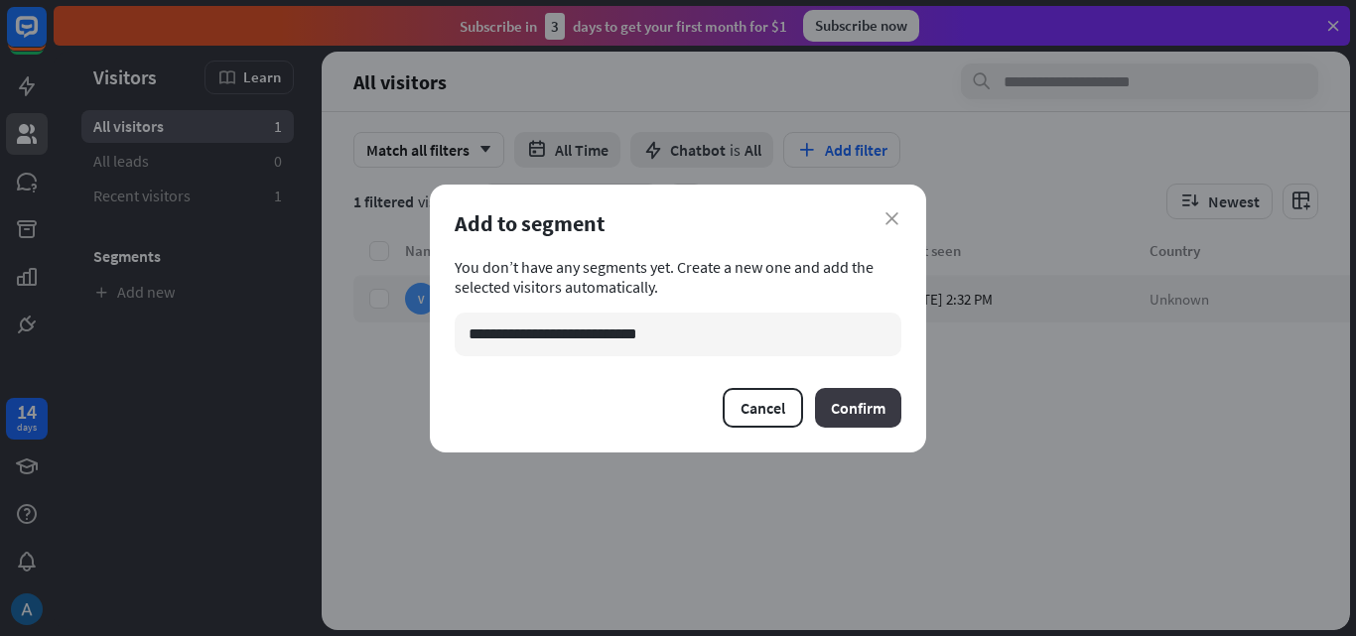
type input "**********"
click at [835, 414] on button "Confirm" at bounding box center [858, 408] width 86 height 40
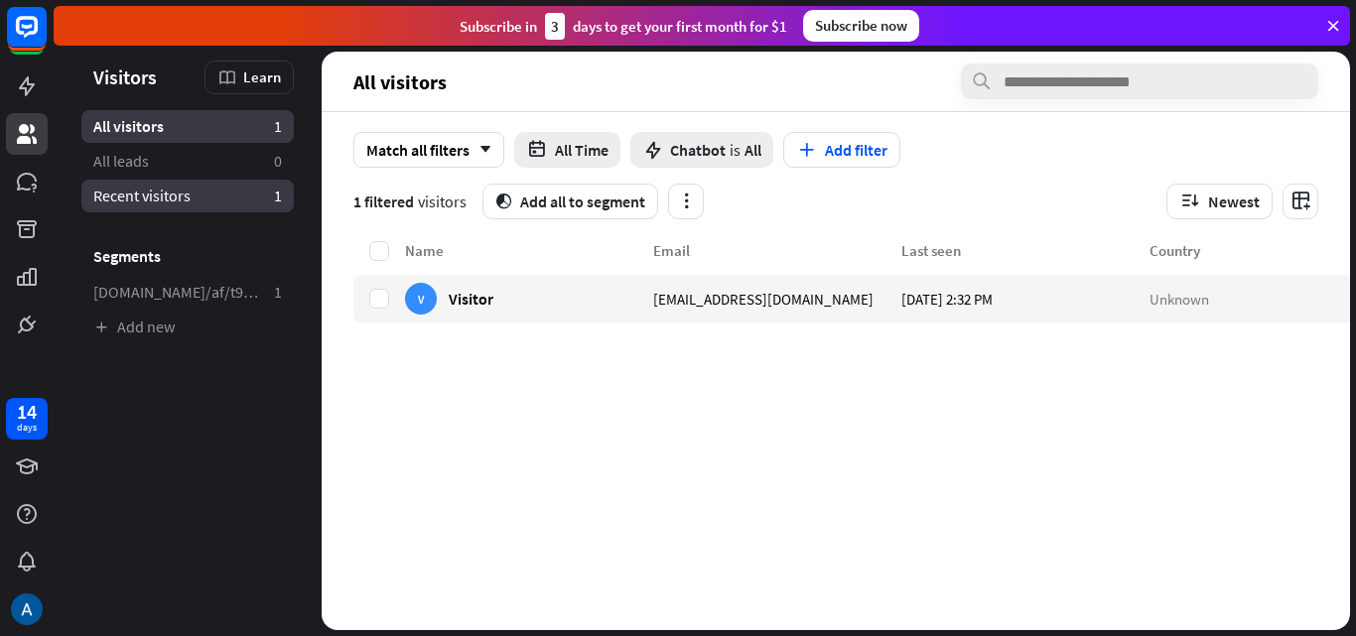
click at [151, 186] on span "Recent visitors" at bounding box center [141, 196] width 97 height 21
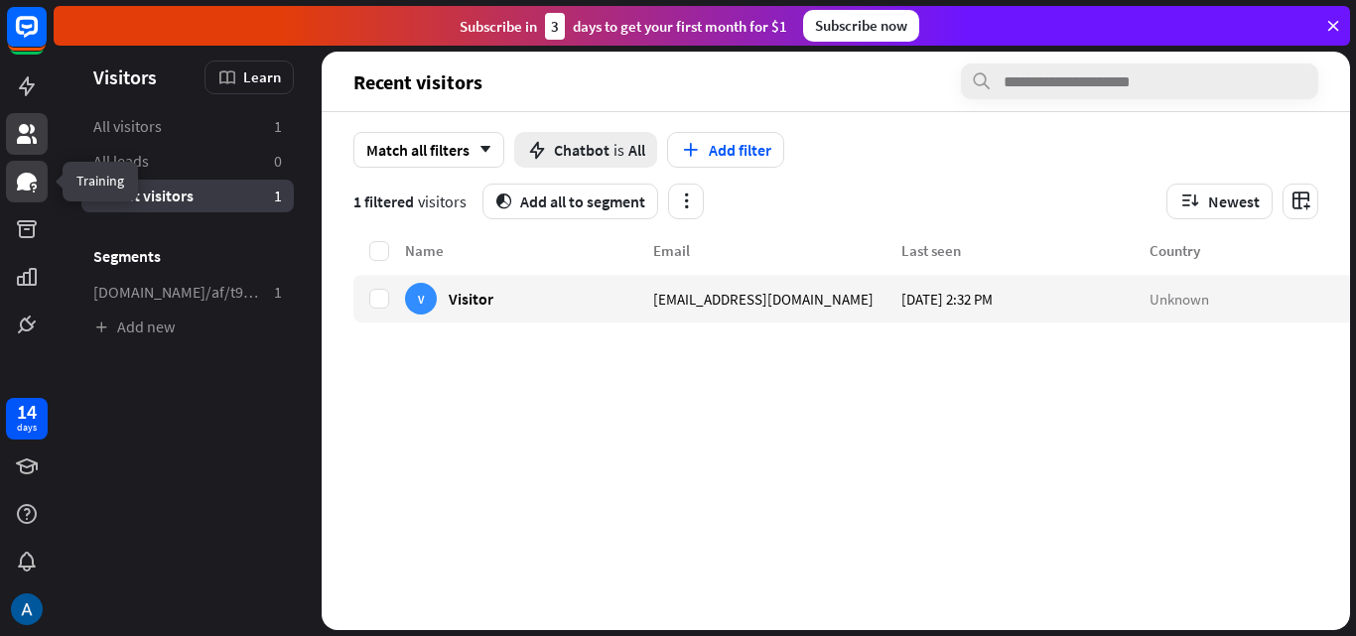
click at [17, 193] on link at bounding box center [27, 182] width 42 height 42
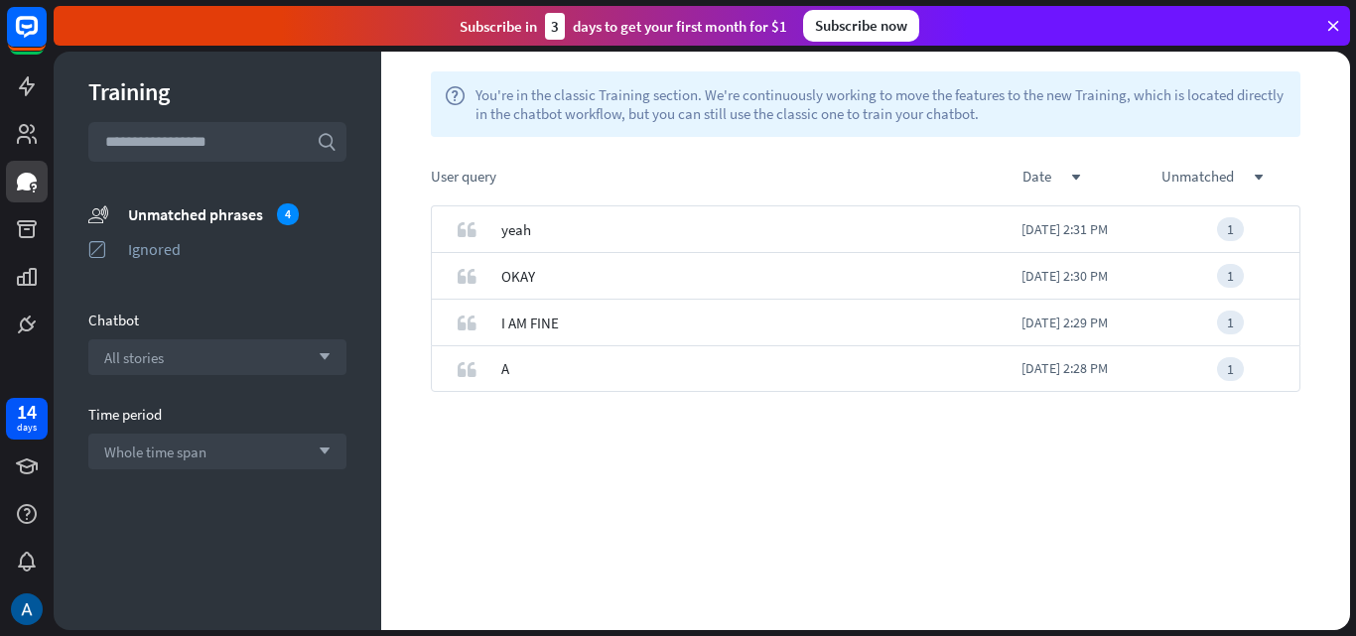
drag, startPoint x: 557, startPoint y: 425, endPoint x: 707, endPoint y: 248, distance: 231.7
click at [718, 238] on div "quote yeah [DATE] 2:31 PM 1 quote OKAY [DATE] 2:30 PM 1 quote I AM FINE [DATE] …" at bounding box center [865, 417] width 969 height 425
click at [462, 231] on icon "check" at bounding box center [466, 229] width 9 height 9
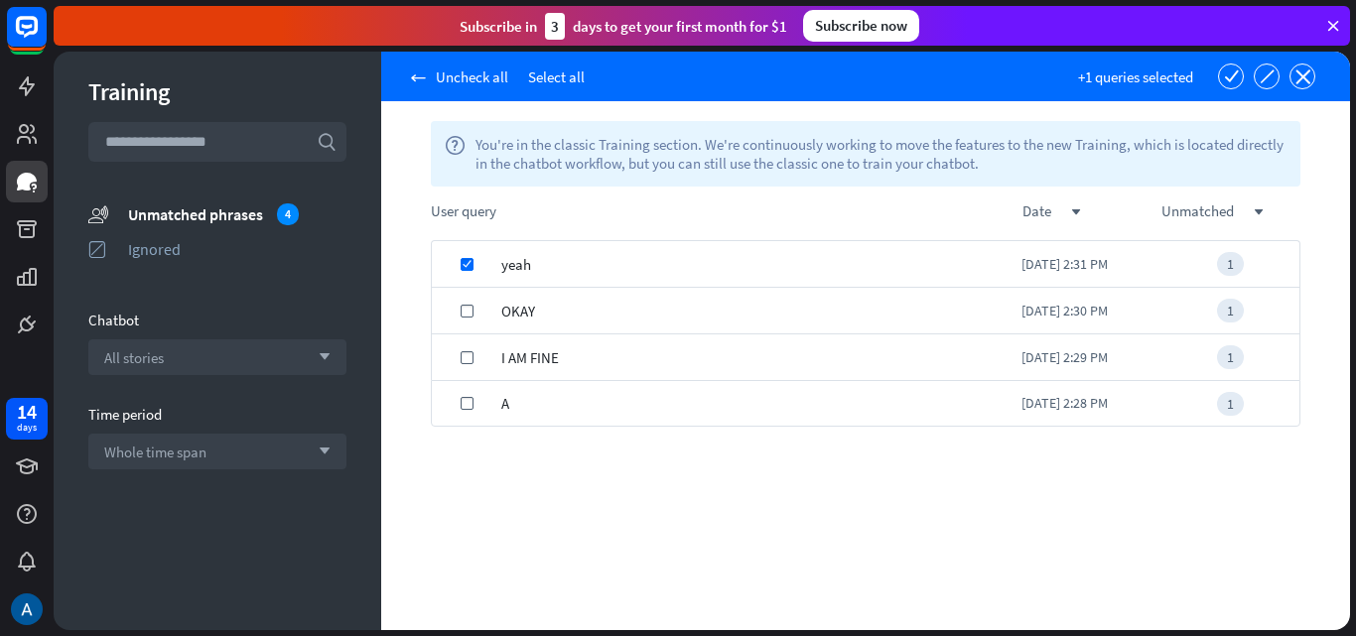
drag, startPoint x: 469, startPoint y: 309, endPoint x: 464, endPoint y: 337, distance: 29.2
click at [469, 310] on icon "check" at bounding box center [466, 311] width 9 height 9
click at [464, 340] on div "check" at bounding box center [466, 357] width 69 height 47
click at [466, 404] on icon "check" at bounding box center [466, 403] width 9 height 9
drag, startPoint x: 667, startPoint y: 331, endPoint x: 570, endPoint y: 516, distance: 208.7
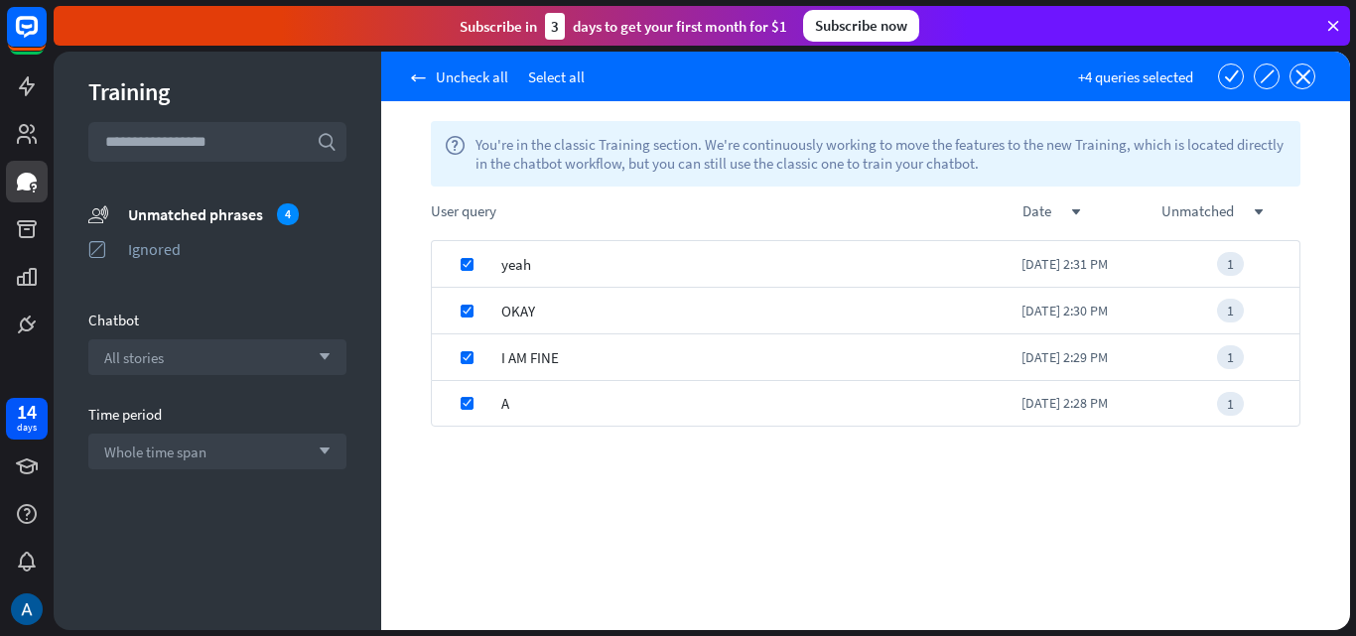
click at [570, 516] on div "check yeah [DATE] 2:31 PM 1 check OKAY [DATE] 2:30 PM 1 check I AM FINE [DATE] …" at bounding box center [865, 435] width 969 height 390
click at [1306, 76] on icon "close" at bounding box center [1302, 76] width 15 height 15
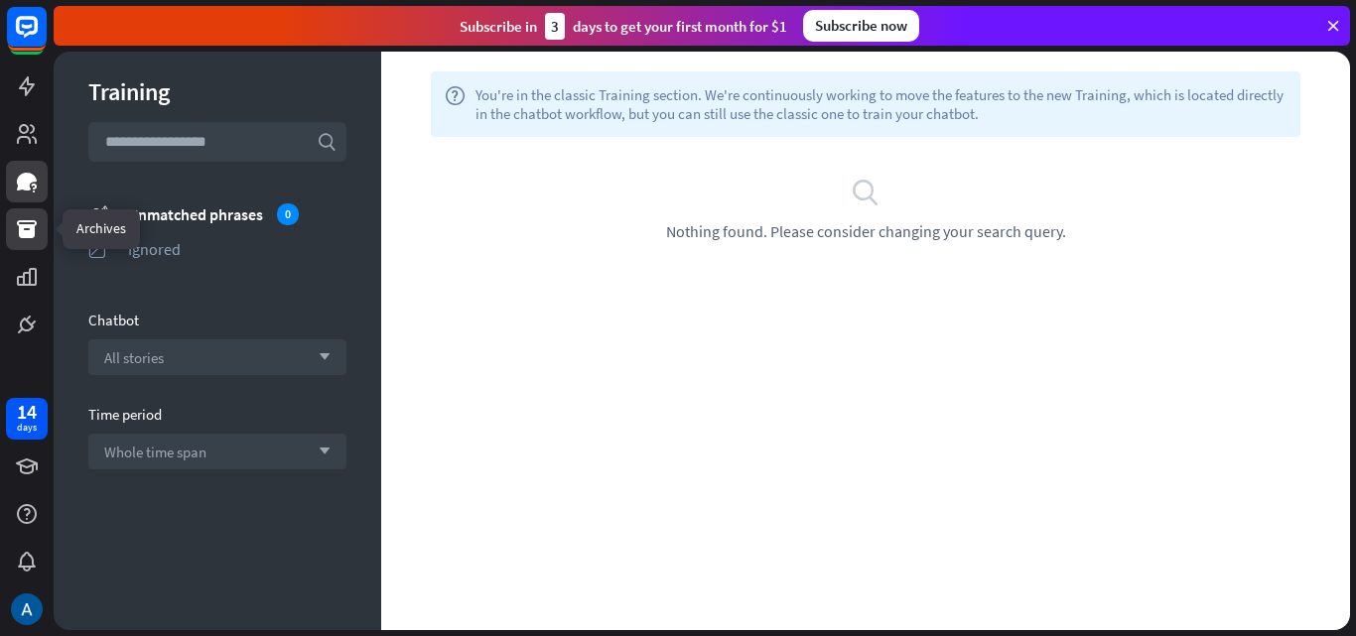
click at [29, 222] on icon at bounding box center [27, 229] width 20 height 18
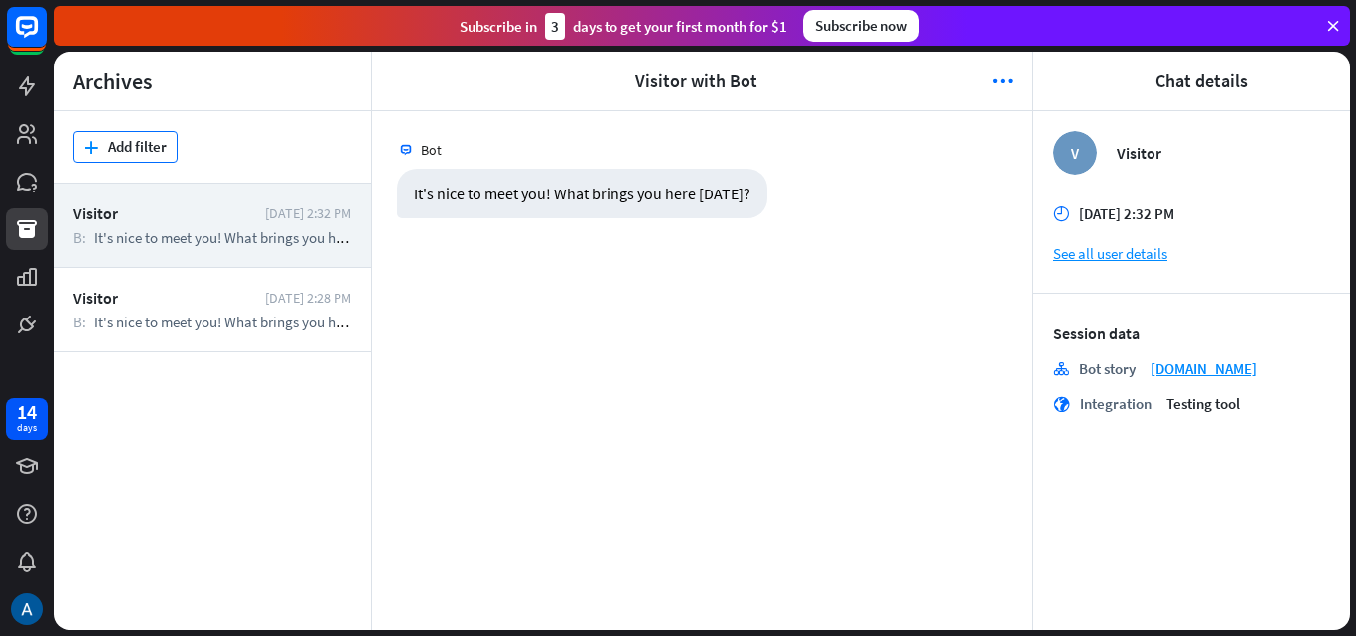
click at [111, 151] on button "plus Add filter" at bounding box center [125, 147] width 104 height 32
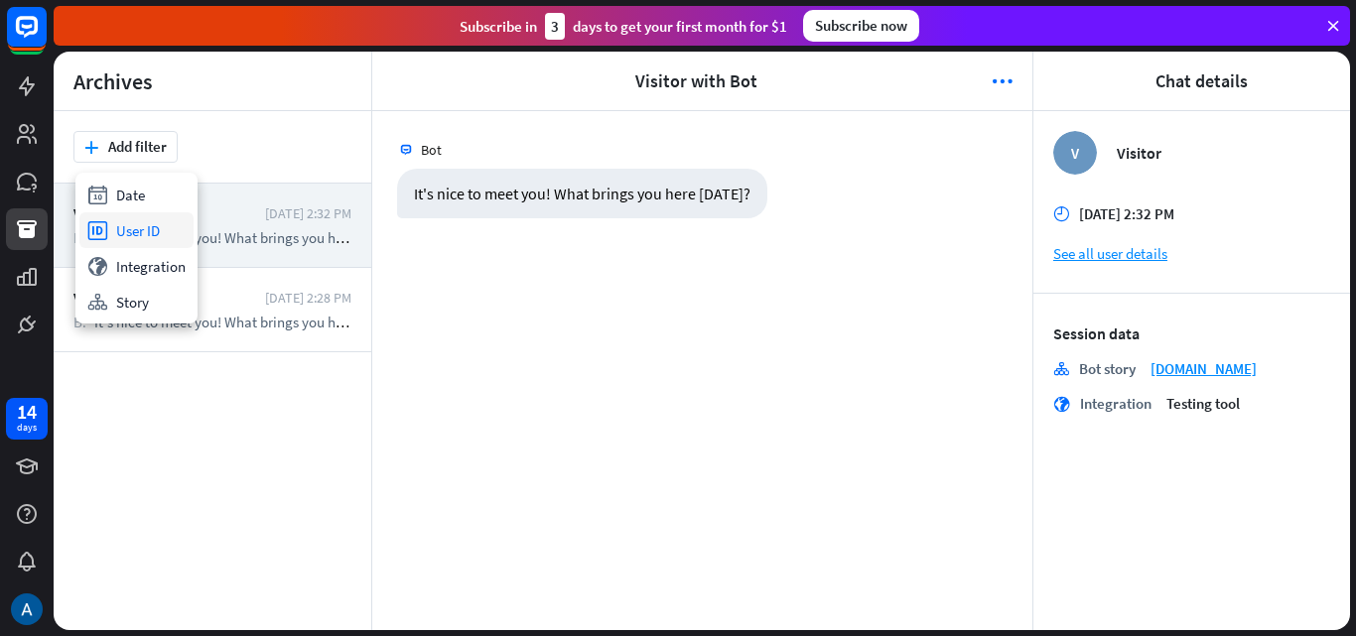
click at [141, 234] on div "id User ID" at bounding box center [136, 230] width 114 height 36
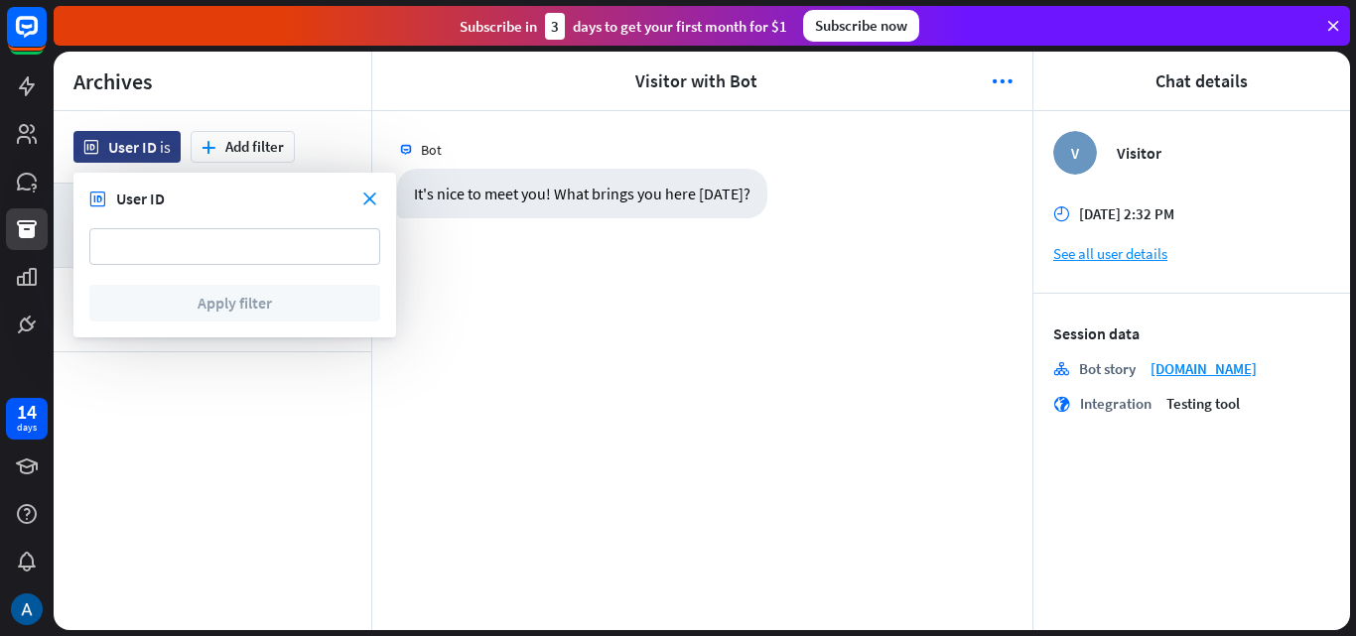
type input "**********"
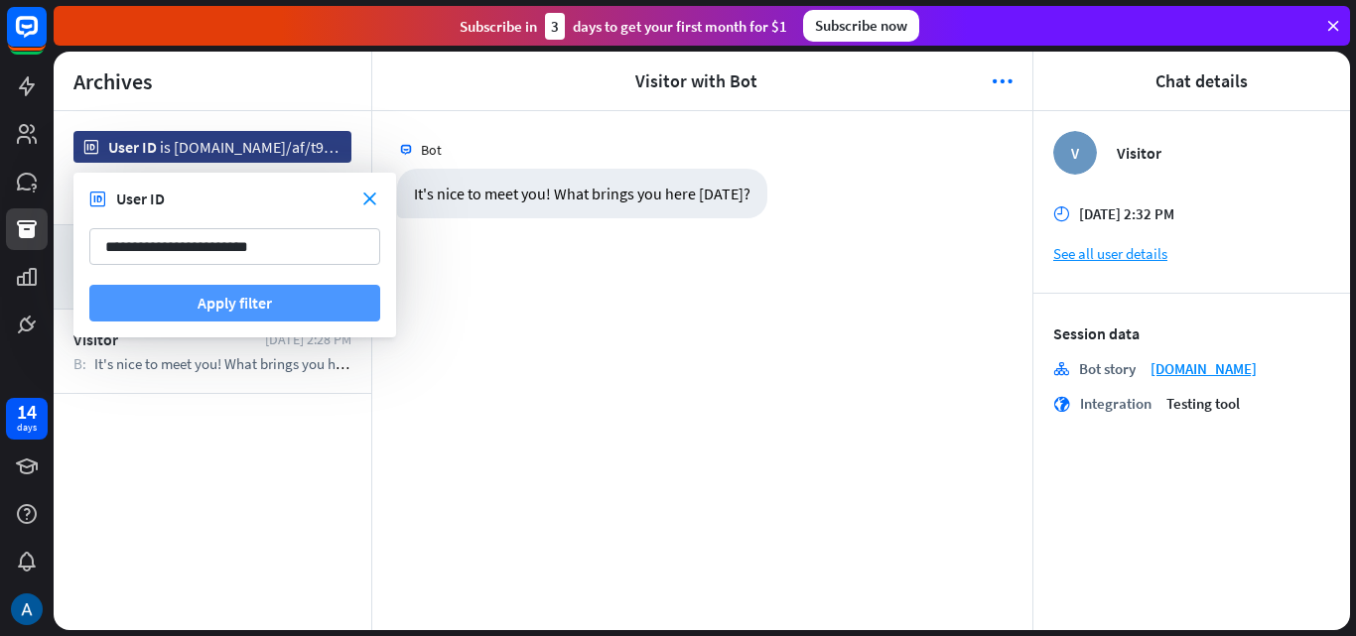
click at [230, 307] on button "Apply filter" at bounding box center [234, 303] width 291 height 37
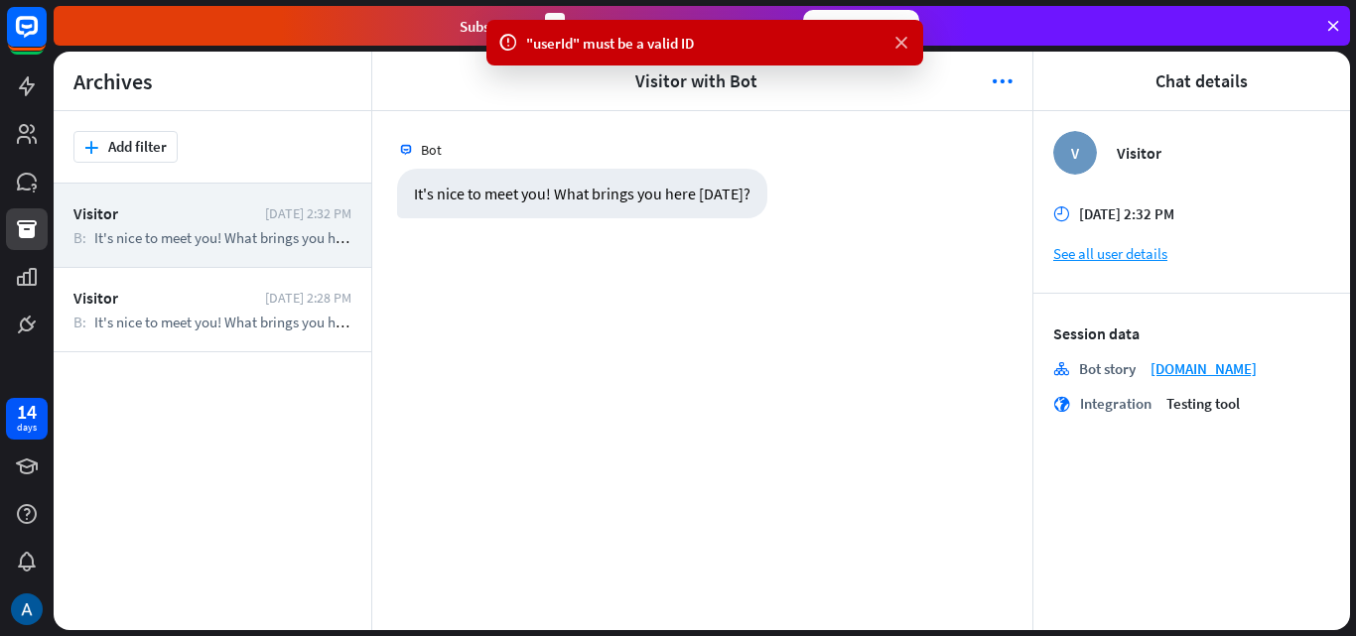
click at [902, 37] on icon at bounding box center [901, 43] width 20 height 21
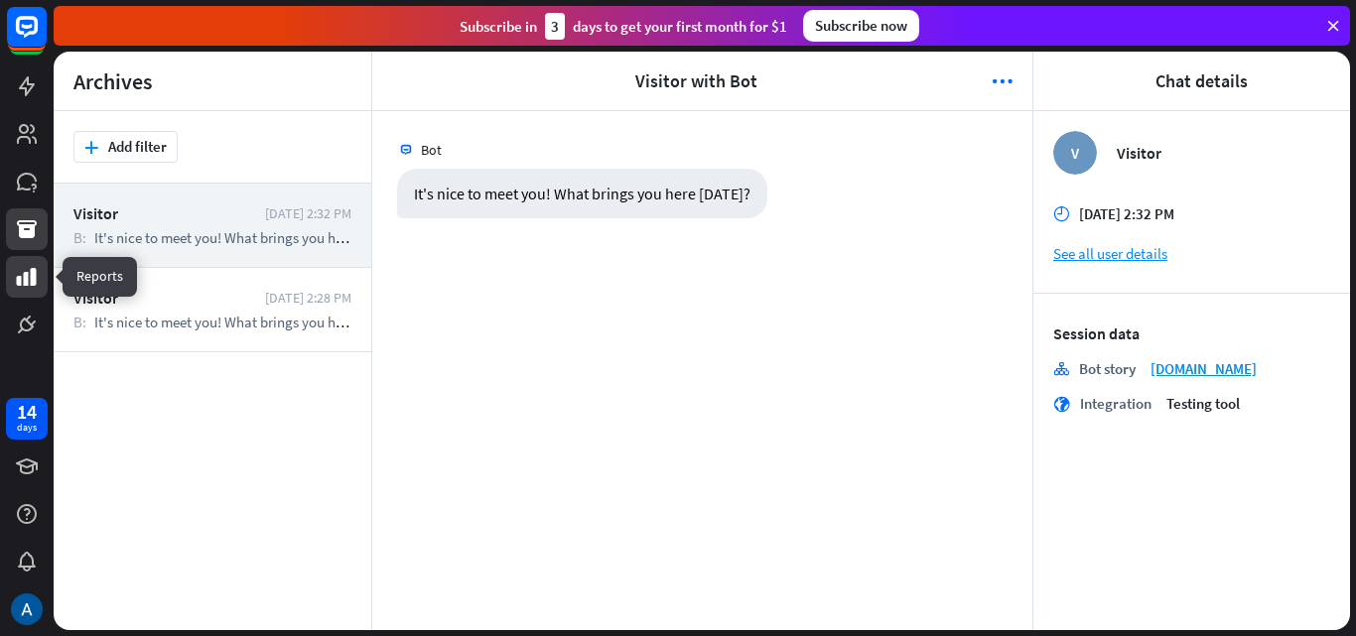
click at [18, 278] on icon at bounding box center [27, 277] width 20 height 18
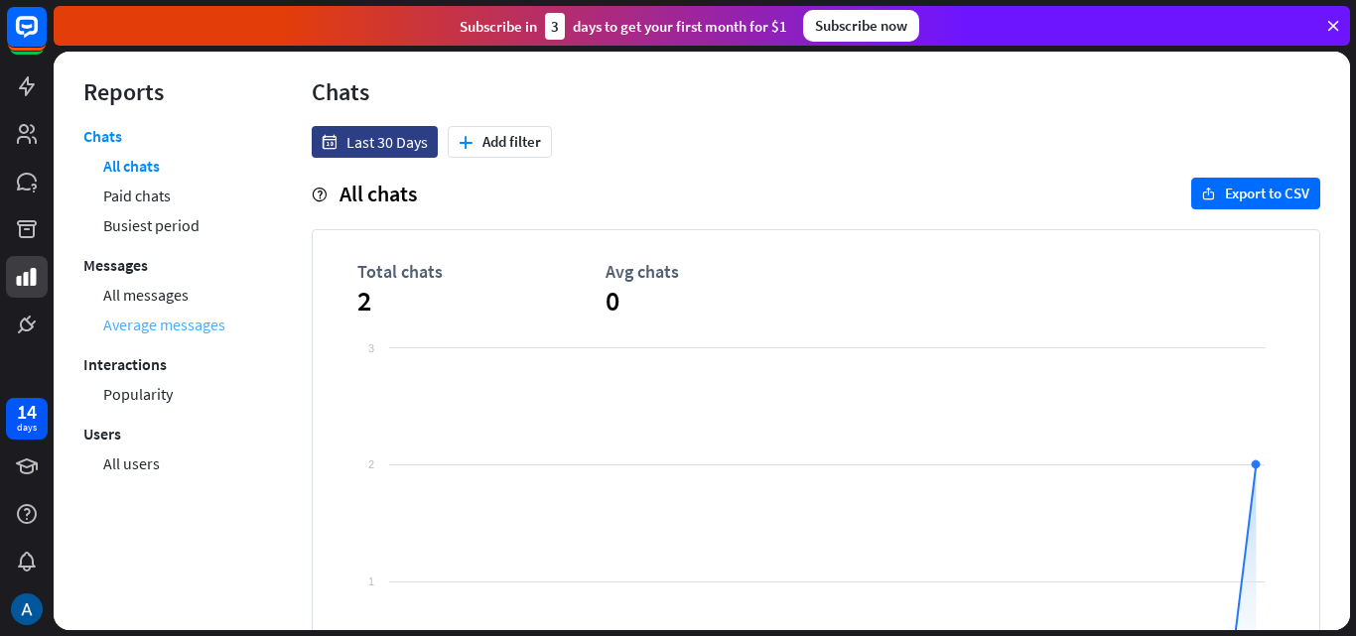
click at [156, 321] on link "Average messages" at bounding box center [164, 325] width 122 height 30
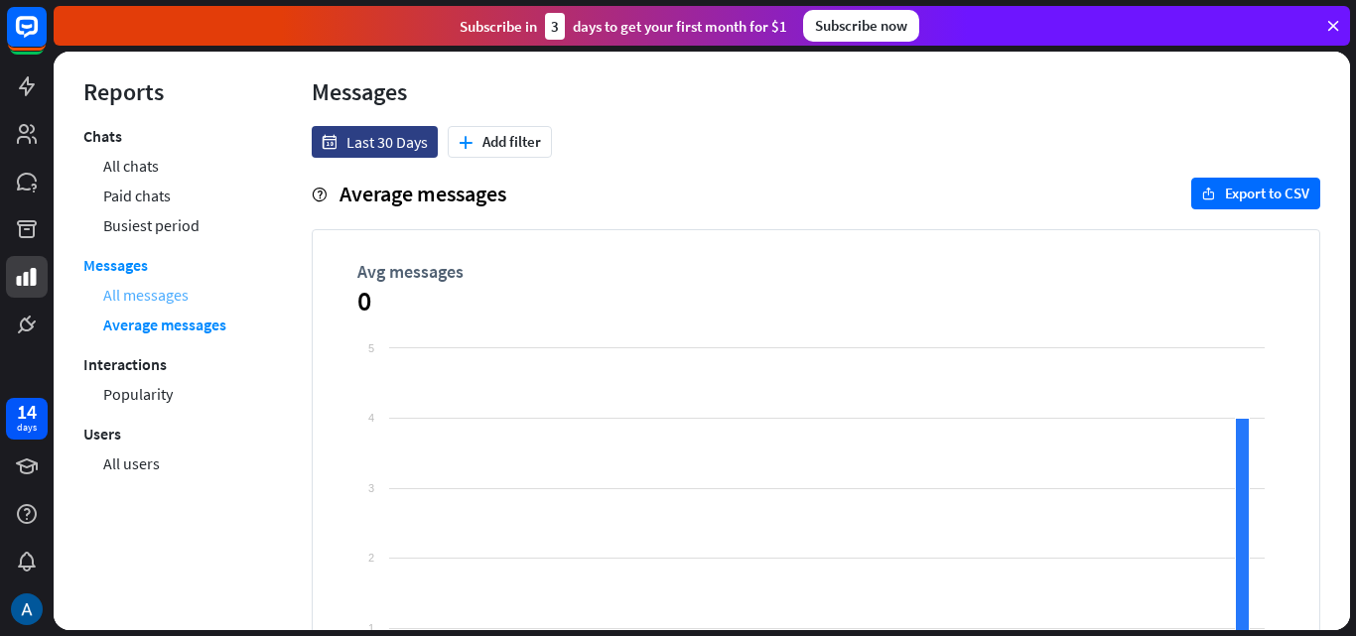
click at [187, 296] on link "All messages" at bounding box center [145, 295] width 85 height 30
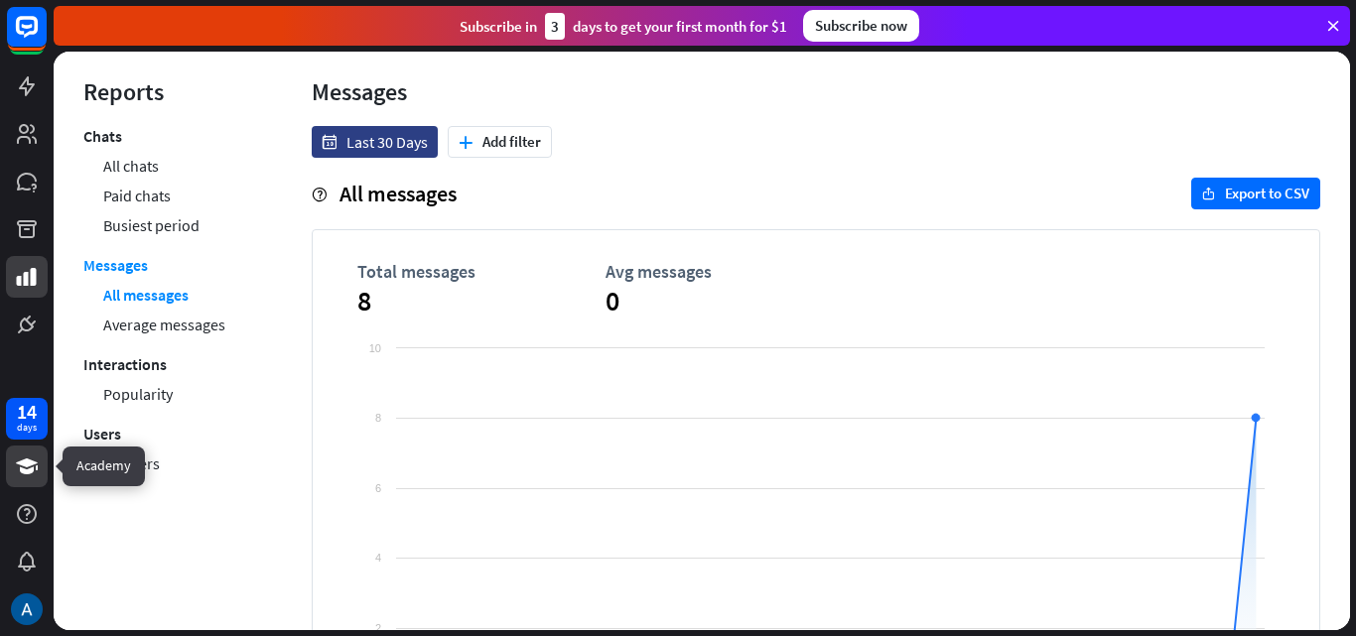
click at [31, 459] on icon at bounding box center [27, 467] width 24 height 24
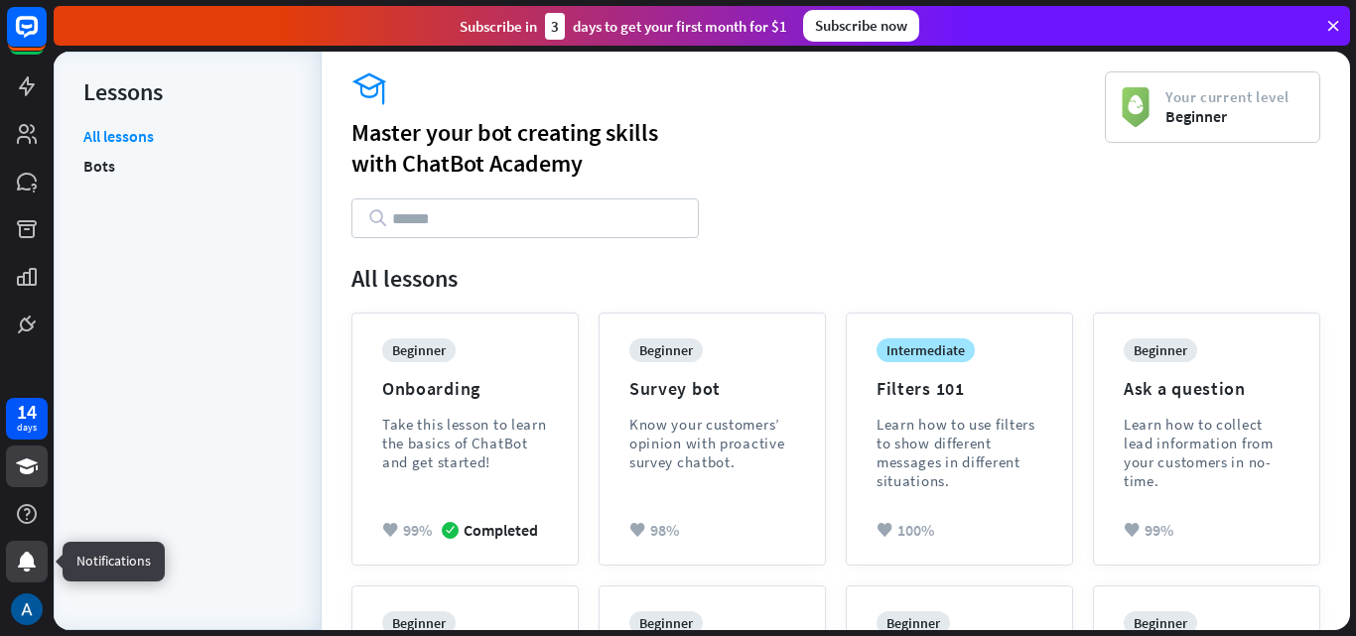
click at [22, 561] on icon at bounding box center [27, 562] width 18 height 20
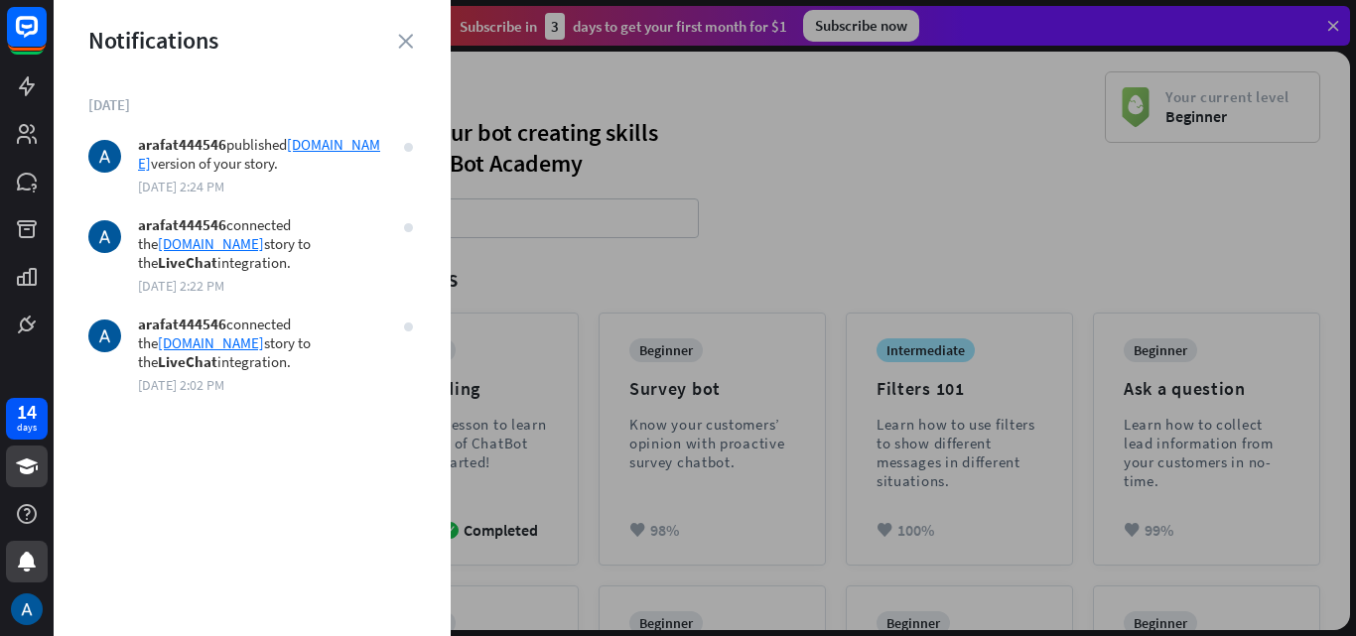
drag, startPoint x: 393, startPoint y: 115, endPoint x: 255, endPoint y: 271, distance: 208.1
click at [254, 267] on section "[DATE] arafat444546 published [DOMAIN_NAME] version of your story. [DATE] 2:24 …" at bounding box center [252, 244] width 328 height 299
click at [226, 455] on div "[DATE] arafat444546 published [DOMAIN_NAME] version of your story. [DATE] 2:24 …" at bounding box center [252, 365] width 397 height 541
click at [28, 523] on icon at bounding box center [27, 514] width 20 height 20
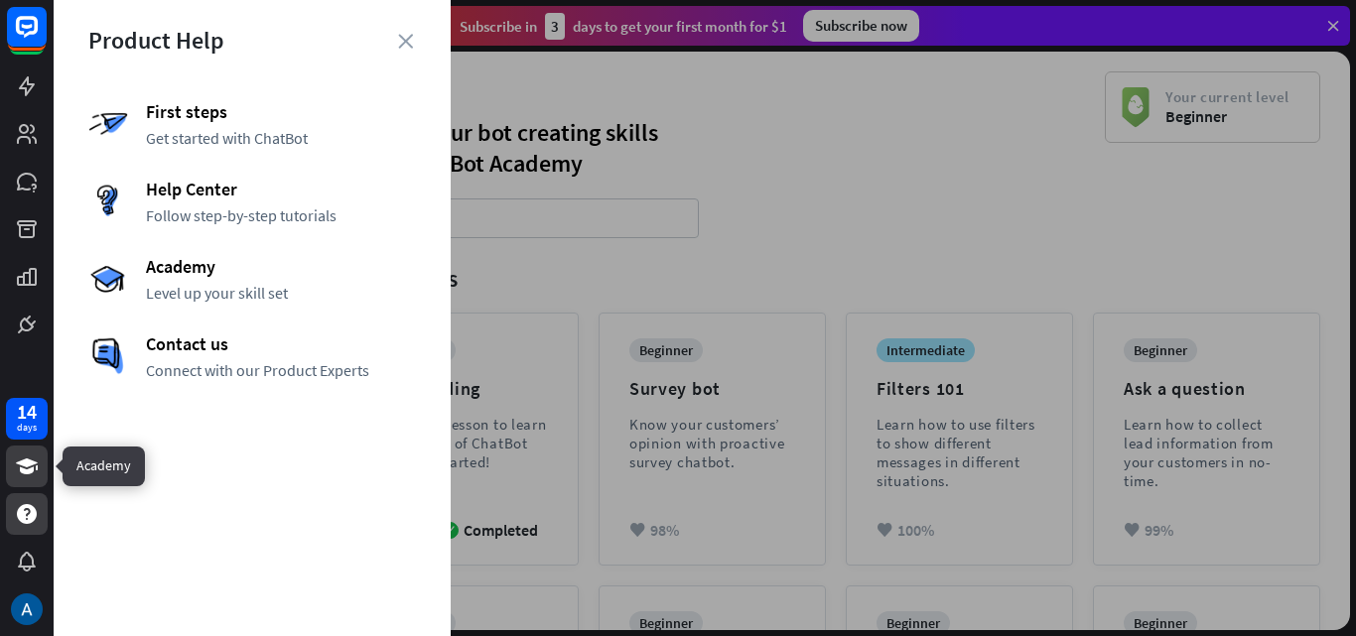
click at [12, 482] on link at bounding box center [27, 467] width 42 height 42
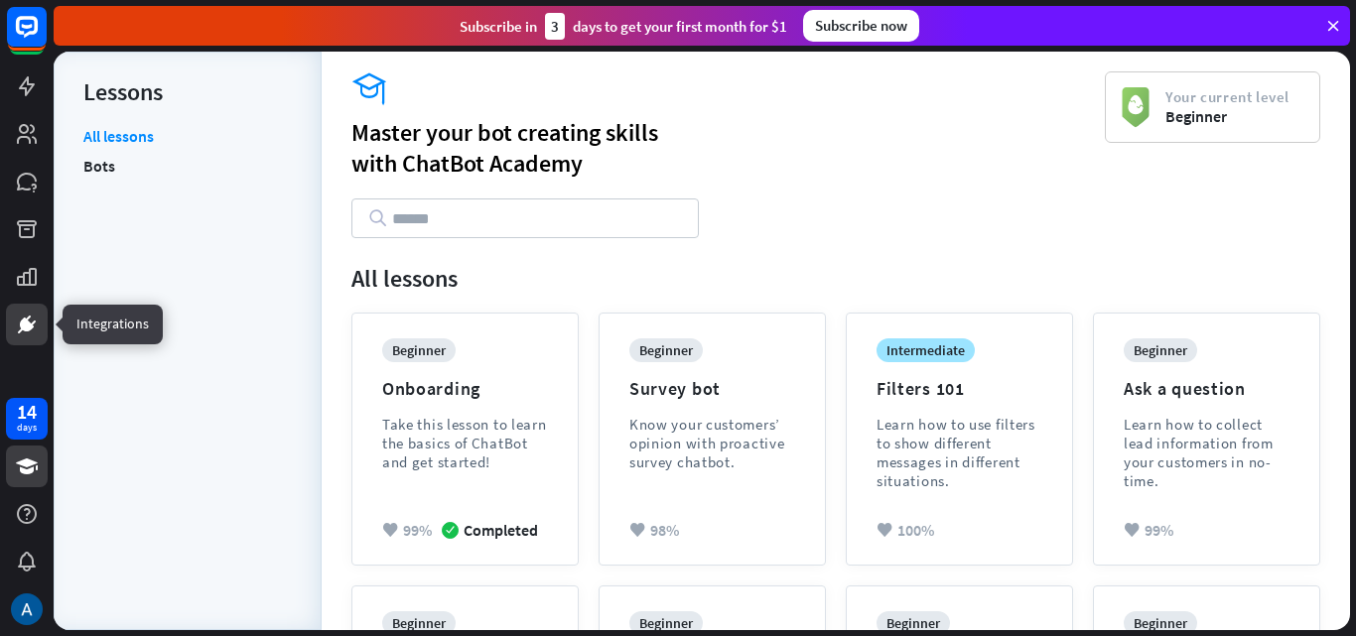
click at [24, 333] on icon at bounding box center [27, 325] width 24 height 24
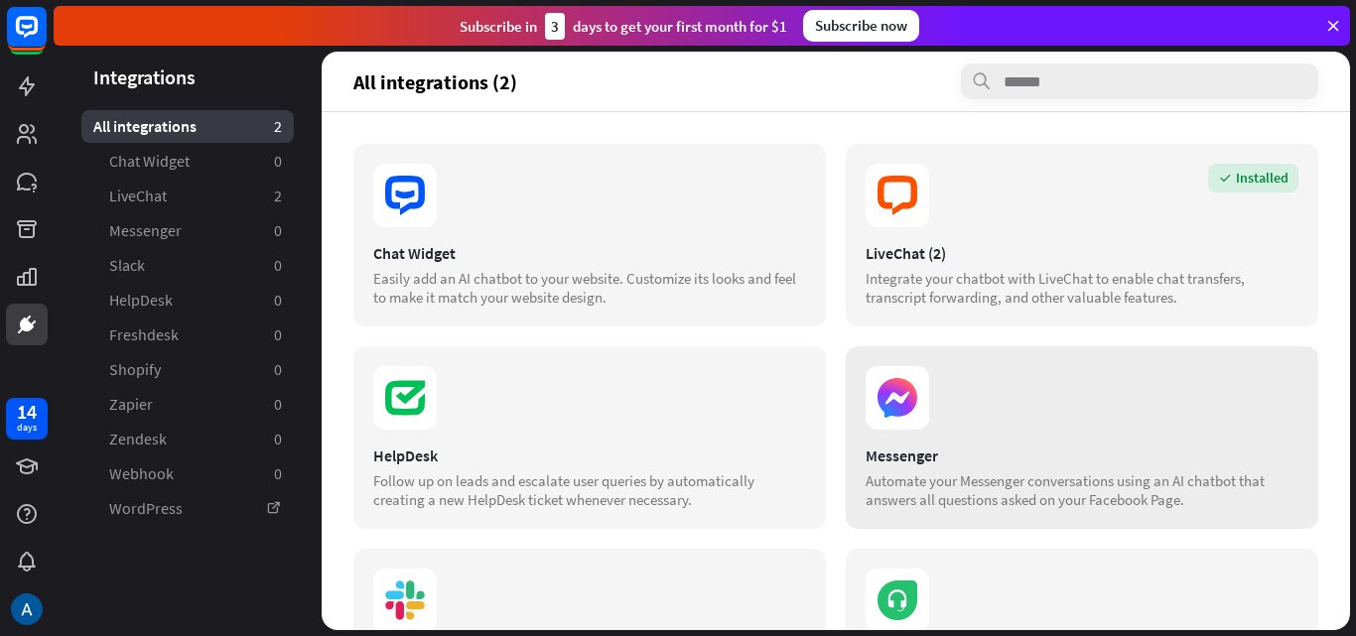
click at [949, 399] on section at bounding box center [1081, 398] width 433 height 64
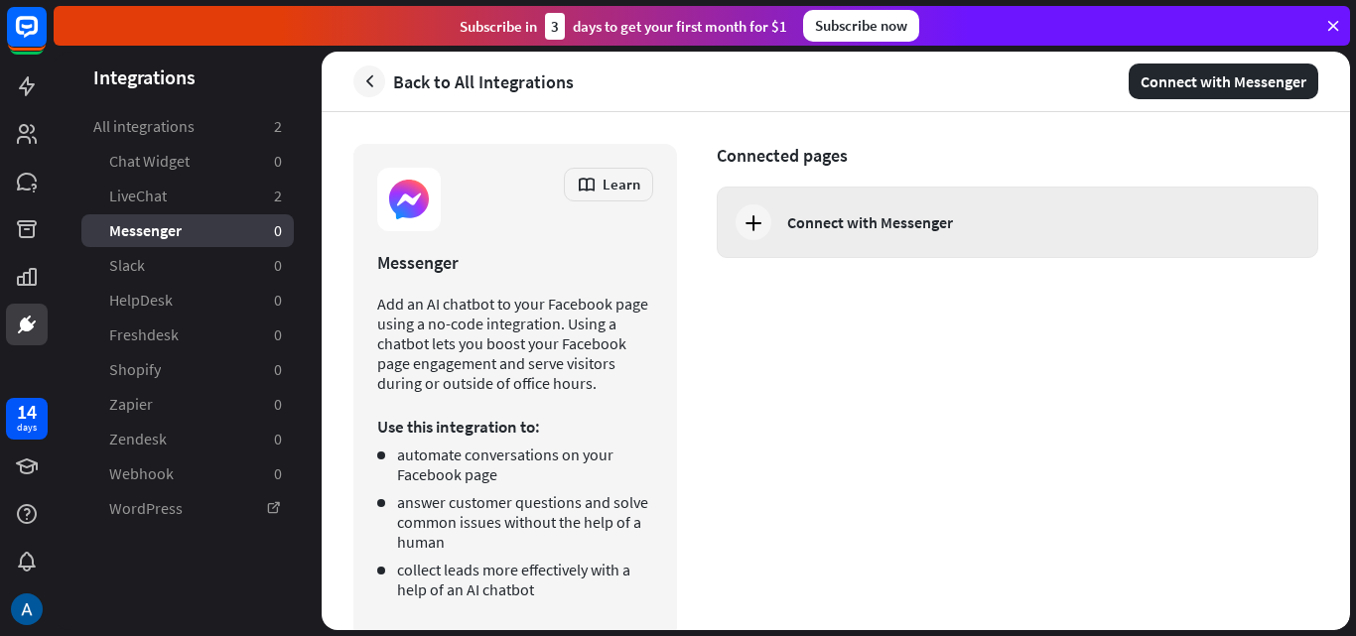
click at [748, 221] on icon at bounding box center [753, 222] width 24 height 24
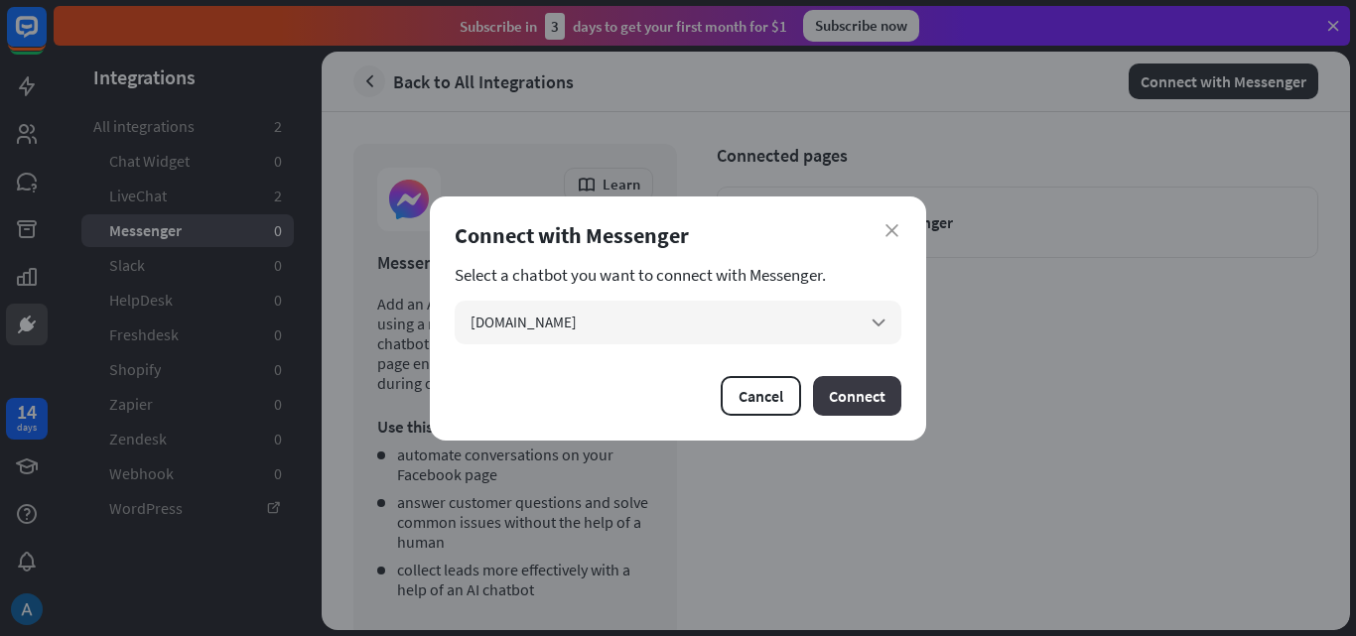
click at [856, 382] on button "Connect" at bounding box center [857, 396] width 88 height 40
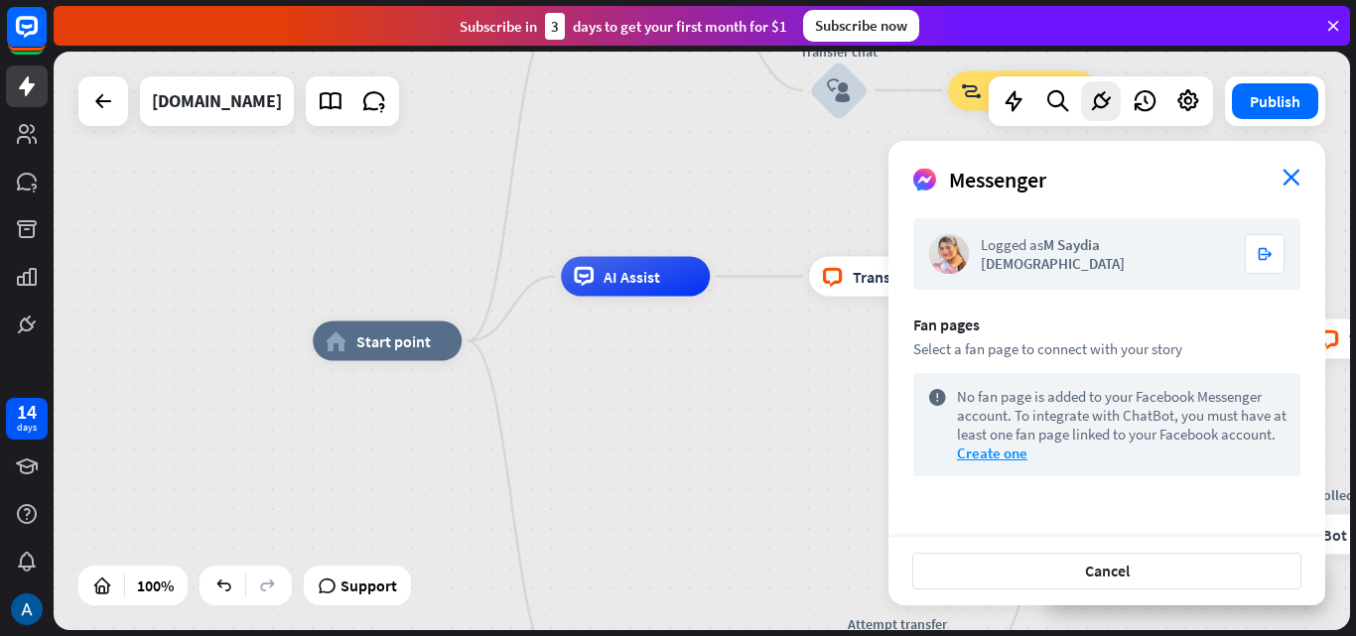
click at [1289, 176] on icon "close" at bounding box center [1291, 177] width 18 height 17
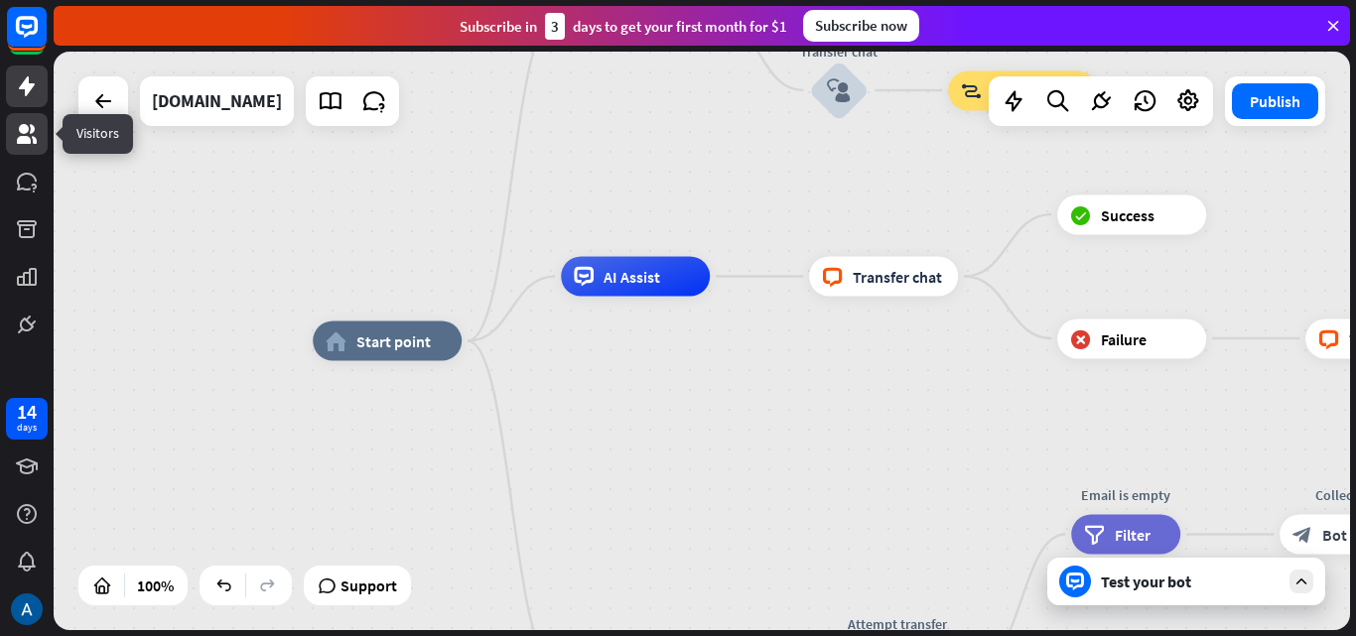
click at [28, 136] on icon at bounding box center [27, 134] width 24 height 24
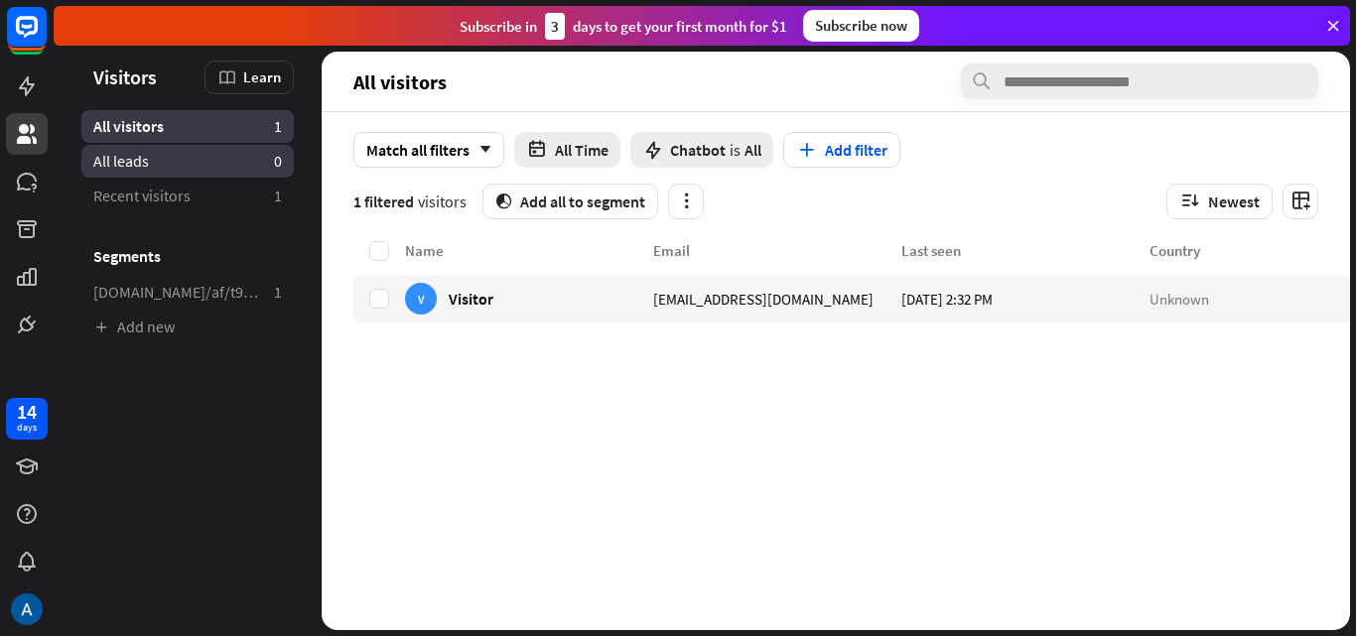
click at [157, 148] on link "All leads 0" at bounding box center [187, 161] width 212 height 33
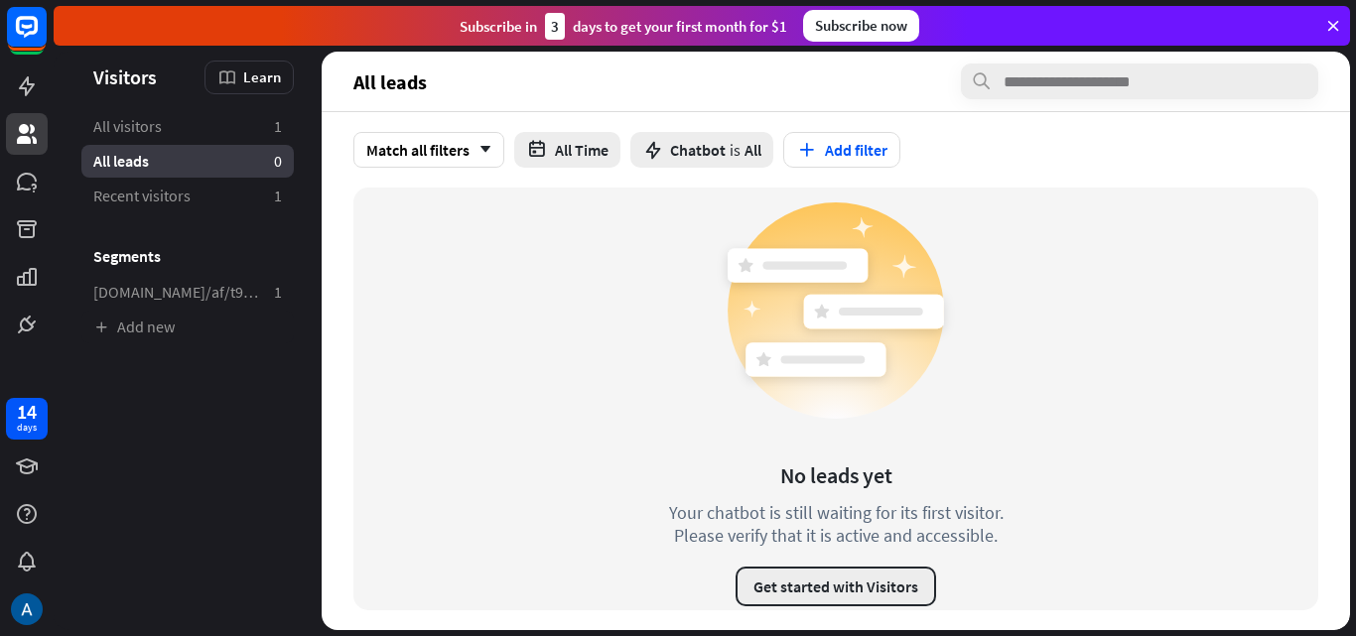
click at [864, 579] on button "Get started with Visitors" at bounding box center [835, 587] width 200 height 40
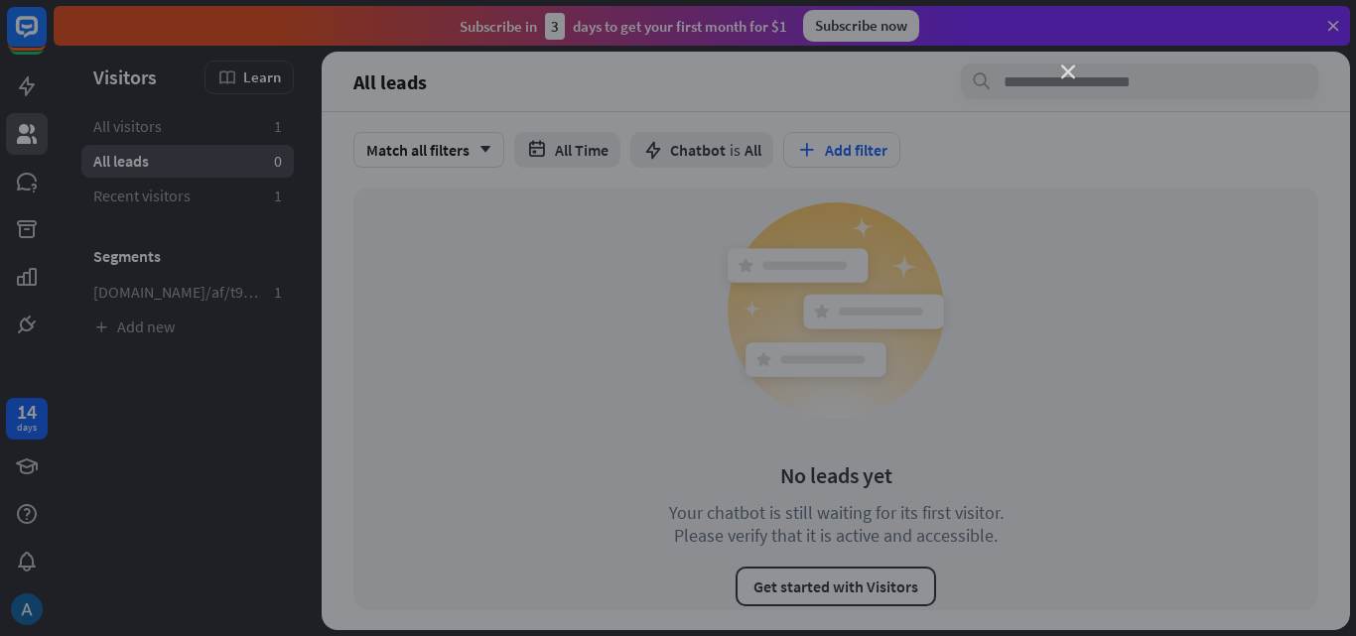
click at [1063, 73] on icon "close" at bounding box center [1068, 73] width 14 height 14
